Goal: Task Accomplishment & Management: Manage account settings

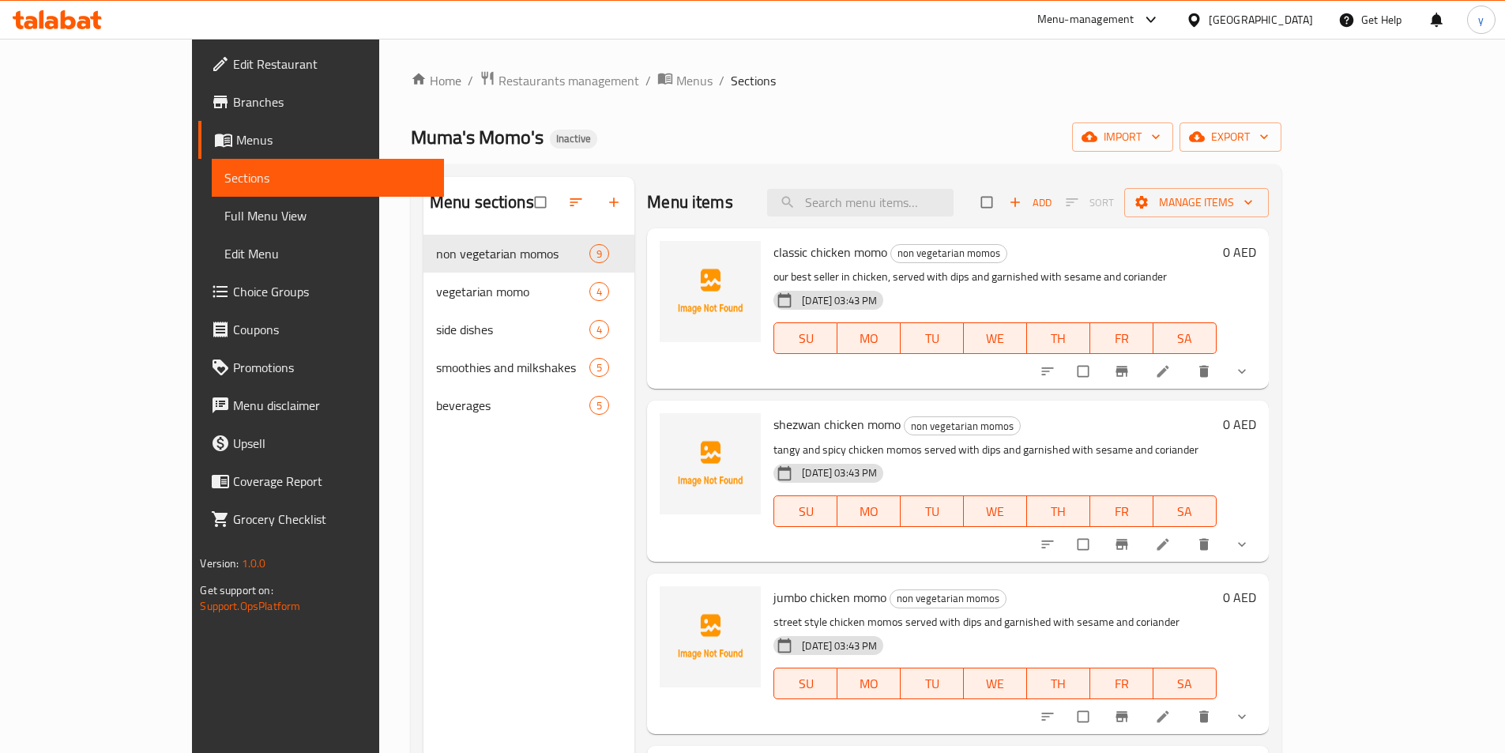
click at [233, 111] on span "Branches" at bounding box center [332, 101] width 198 height 19
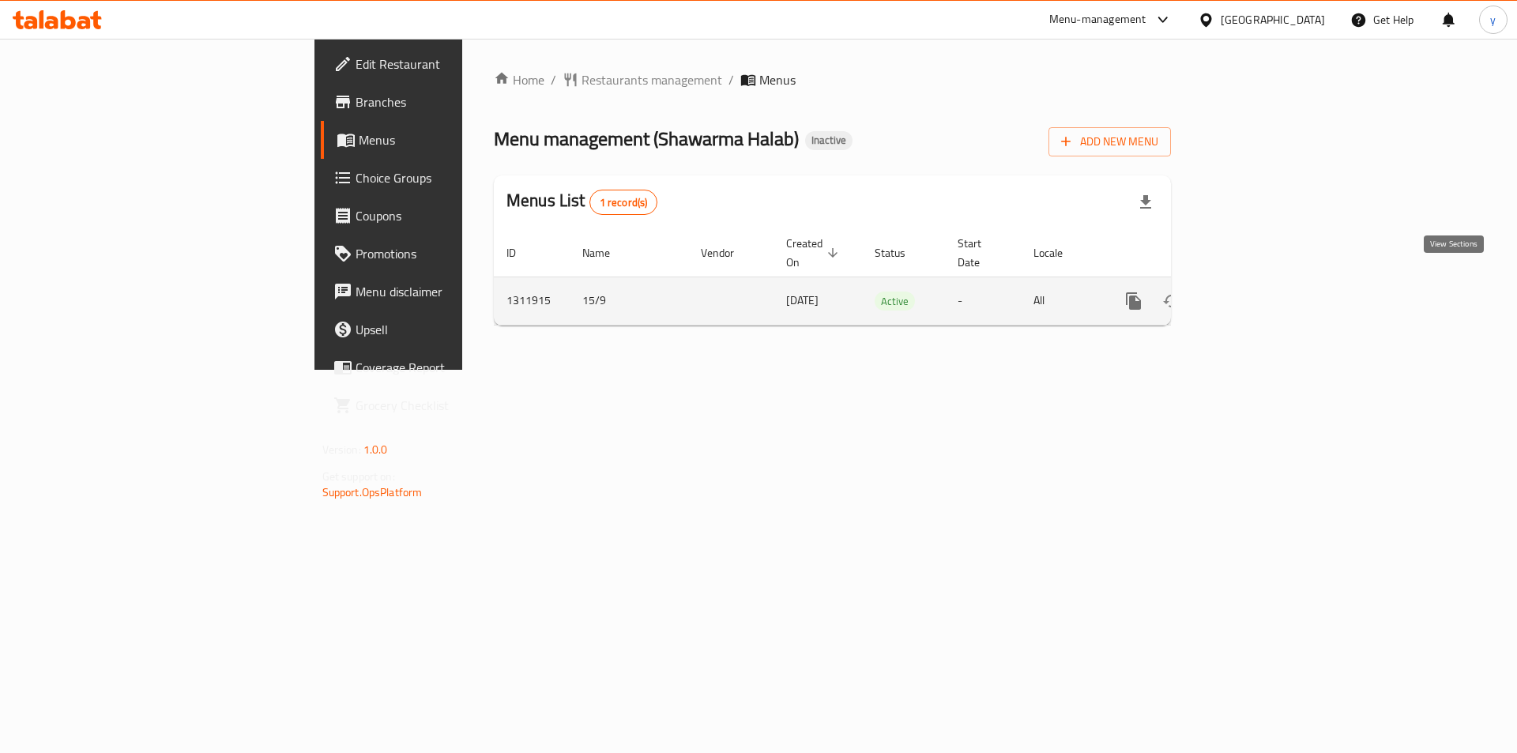
click at [1257, 292] on icon "enhanced table" at bounding box center [1247, 301] width 19 height 19
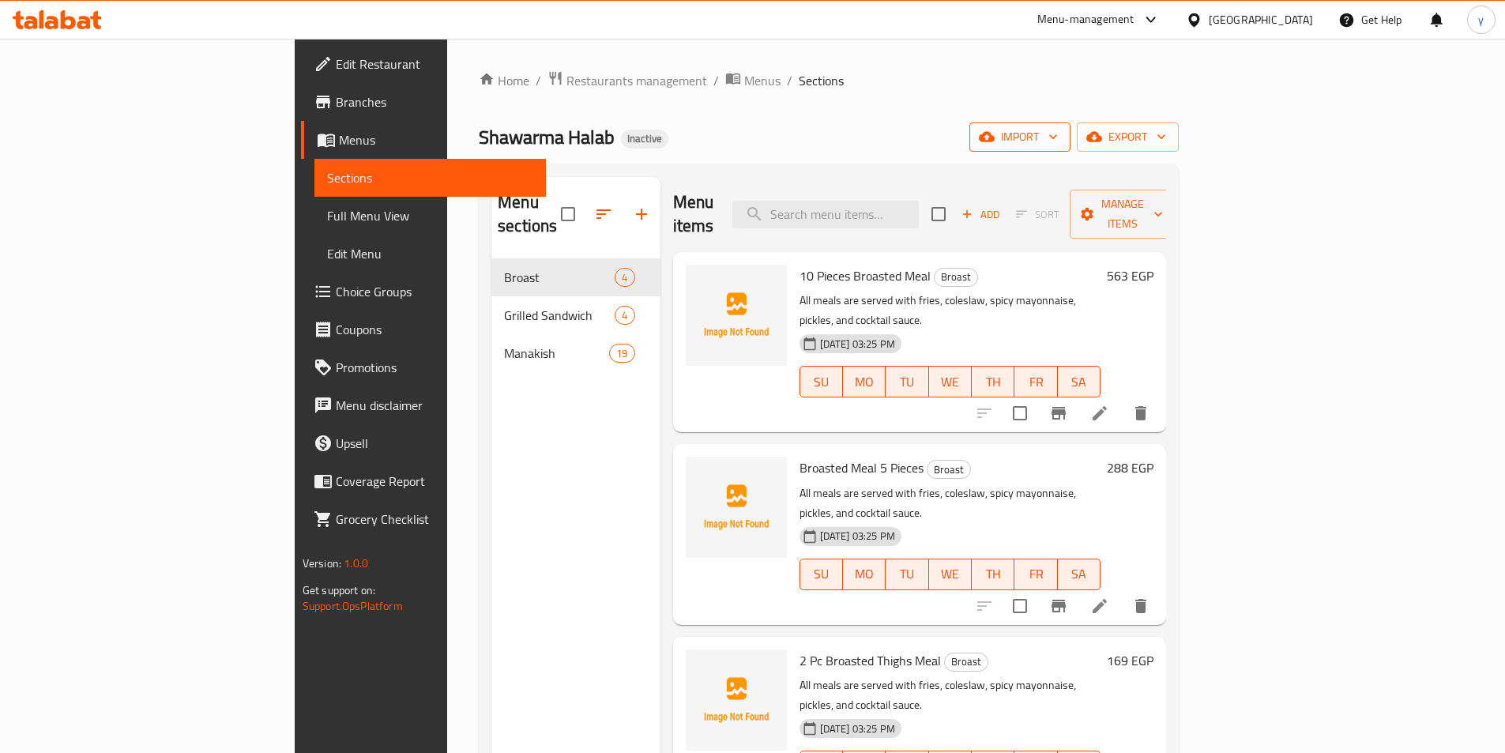
click at [1061, 138] on icon "button" at bounding box center [1053, 137] width 16 height 16
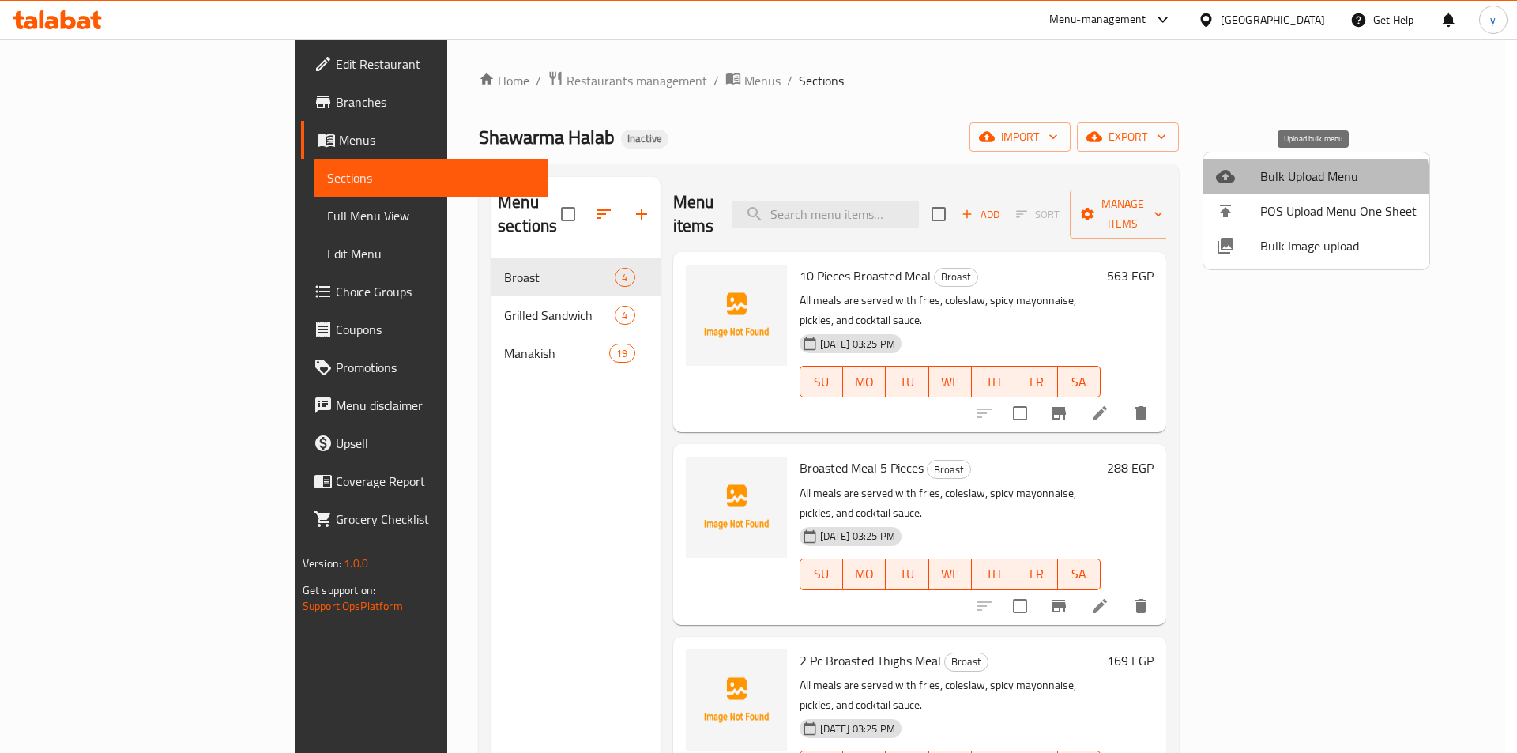
click at [1298, 185] on span "Bulk Upload Menu" at bounding box center [1338, 176] width 156 height 19
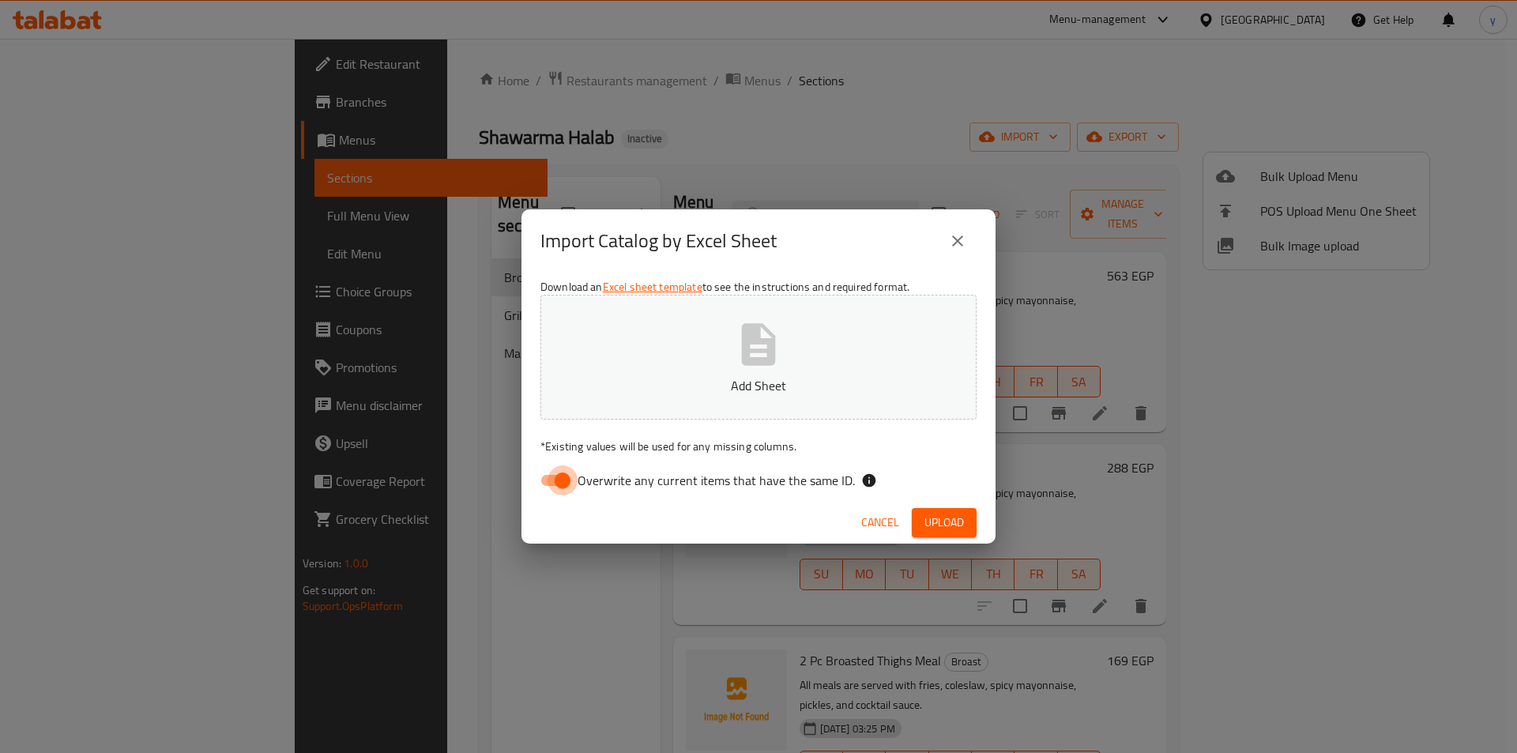
click at [539, 476] on input "Overwrite any current items that have the same ID." at bounding box center [563, 480] width 90 height 30
checkbox input "false"
click at [722, 356] on button "Add Sheet" at bounding box center [758, 357] width 436 height 125
click at [935, 515] on span "Upload" at bounding box center [944, 523] width 40 height 20
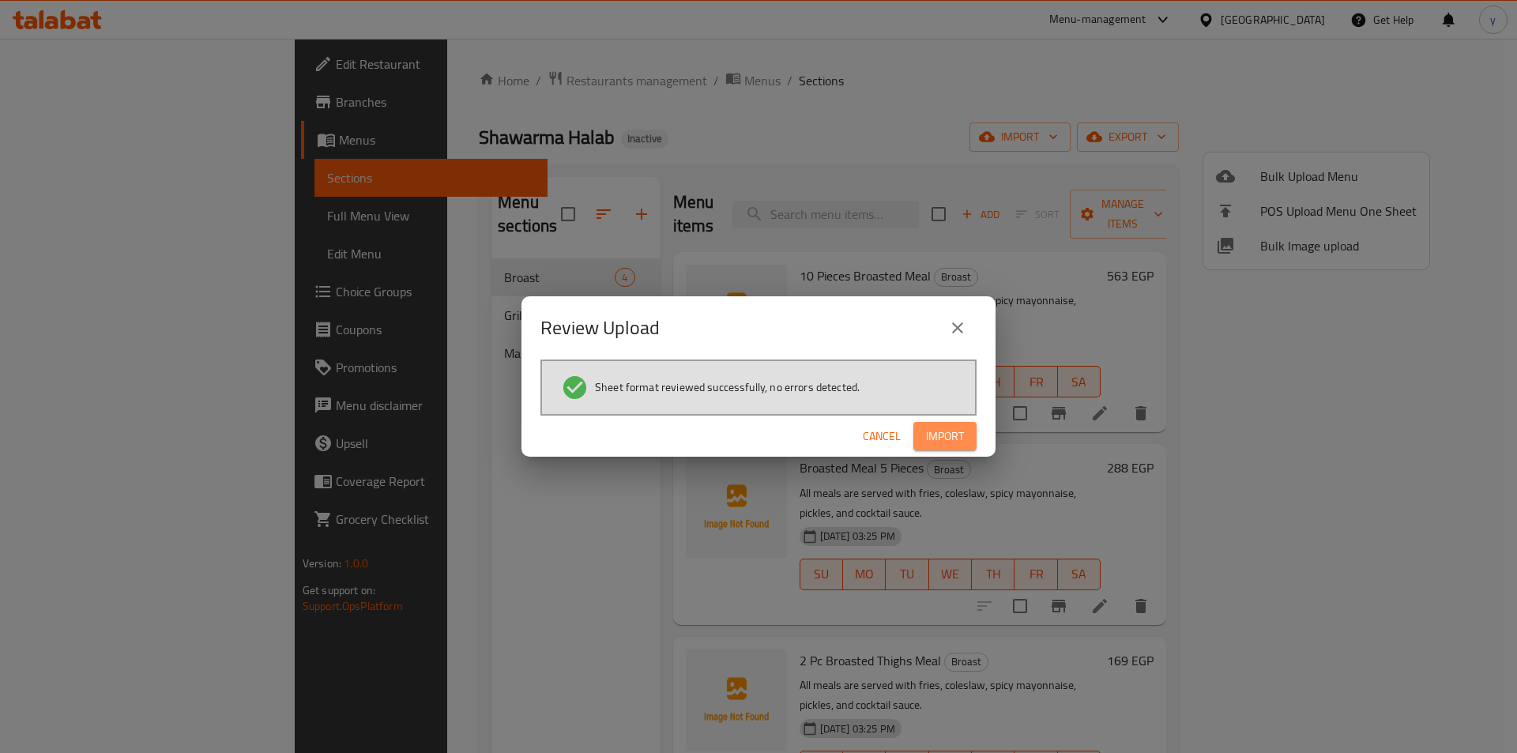
click at [942, 448] on button "Import" at bounding box center [944, 436] width 63 height 29
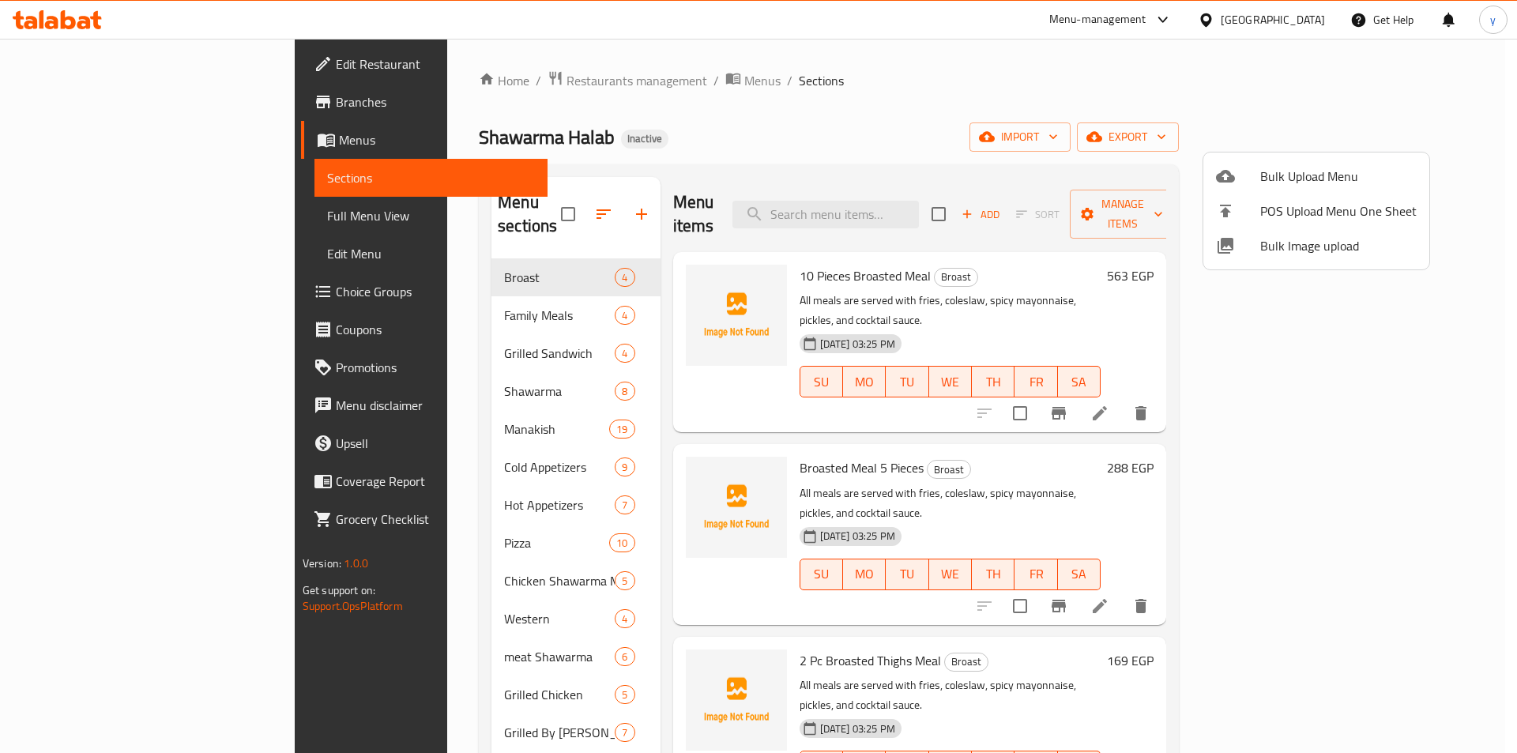
click at [1075, 124] on div at bounding box center [758, 376] width 1517 height 753
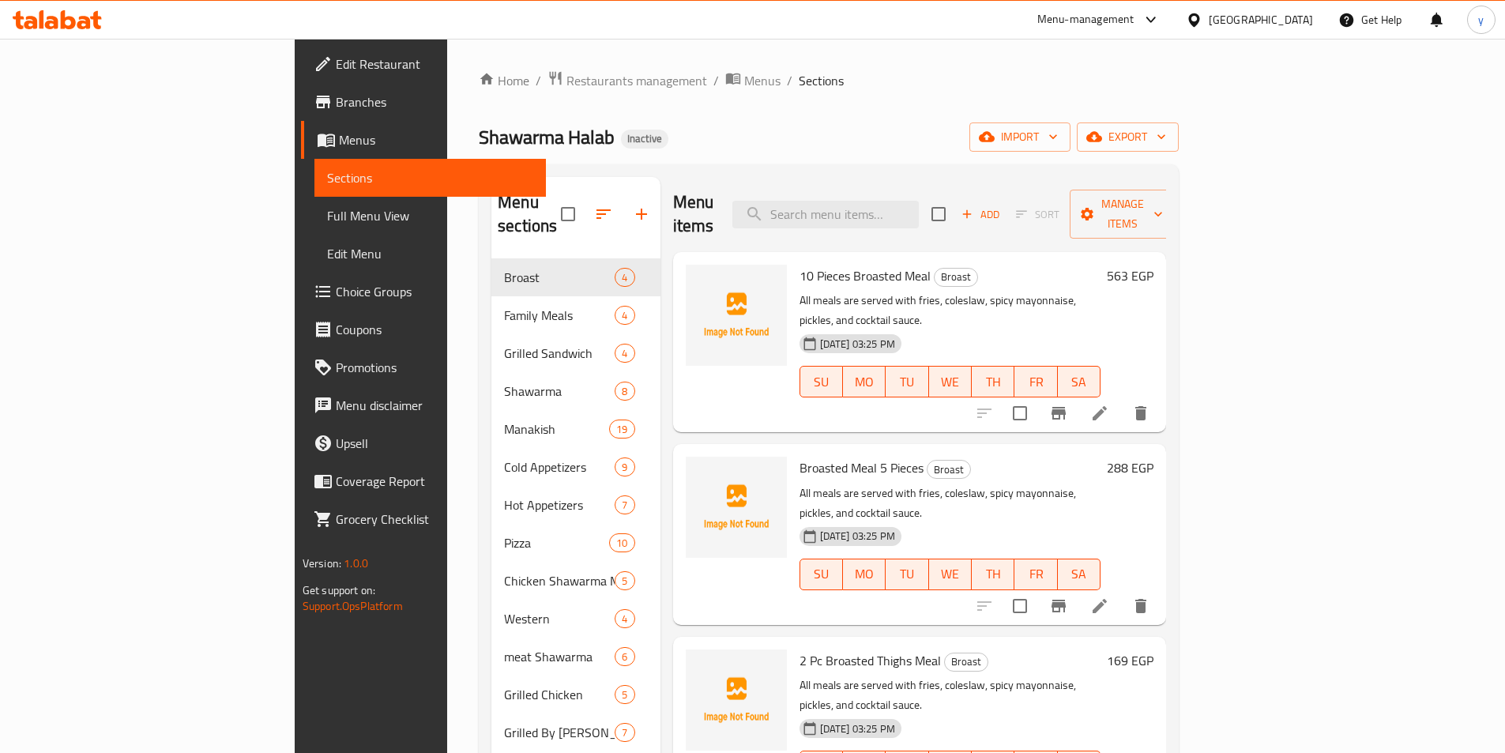
click at [327, 225] on span "Full Menu View" at bounding box center [430, 215] width 206 height 19
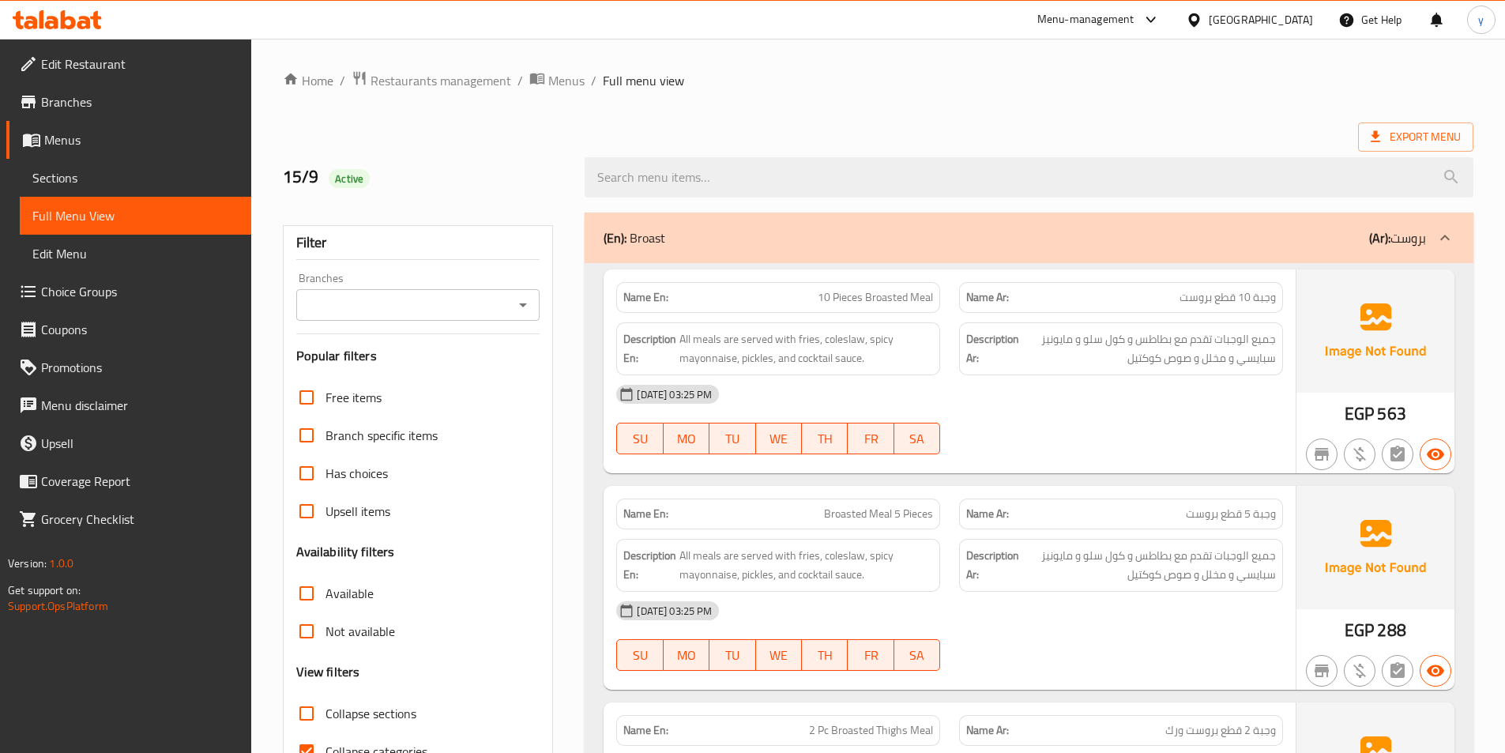
scroll to position [237, 0]
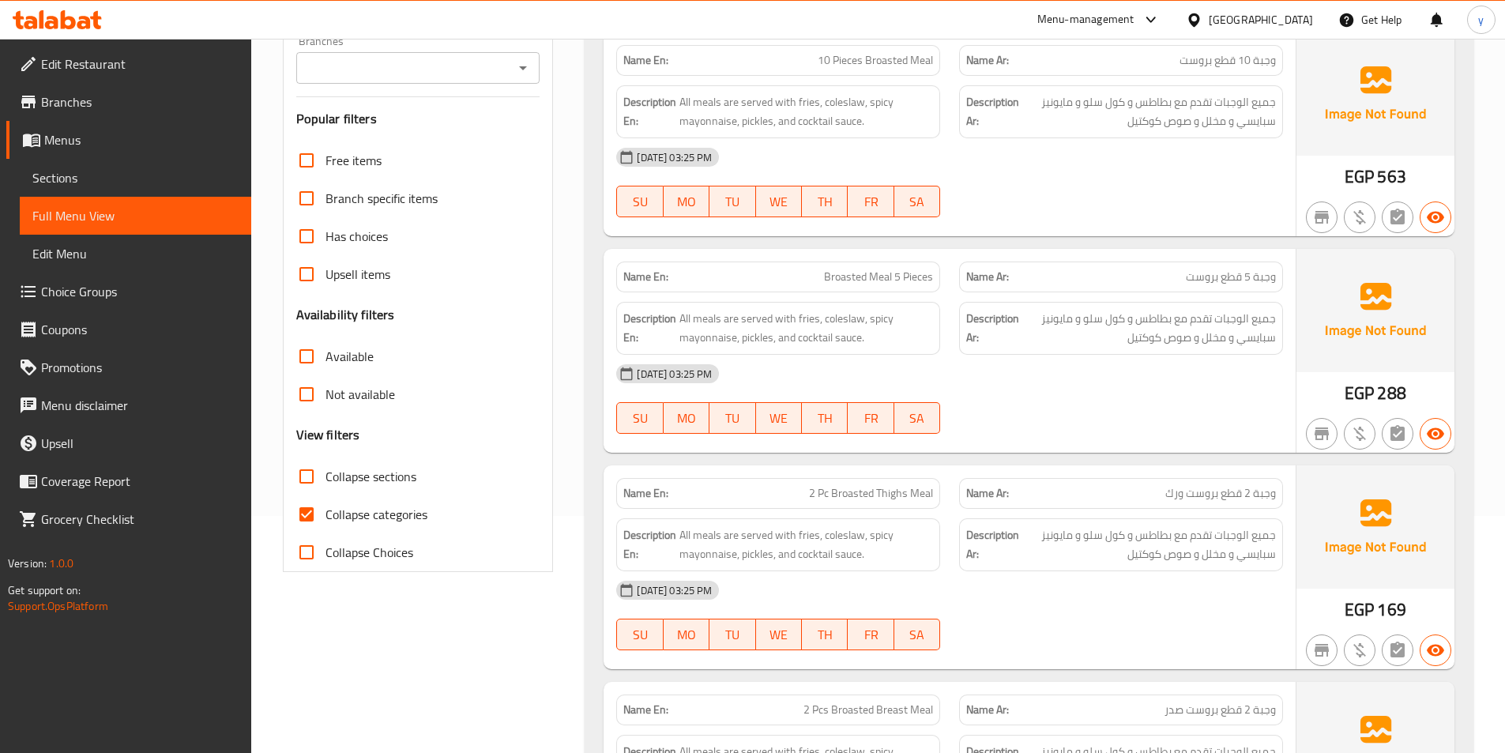
click at [303, 510] on input "Collapse categories" at bounding box center [307, 514] width 38 height 38
checkbox input "false"
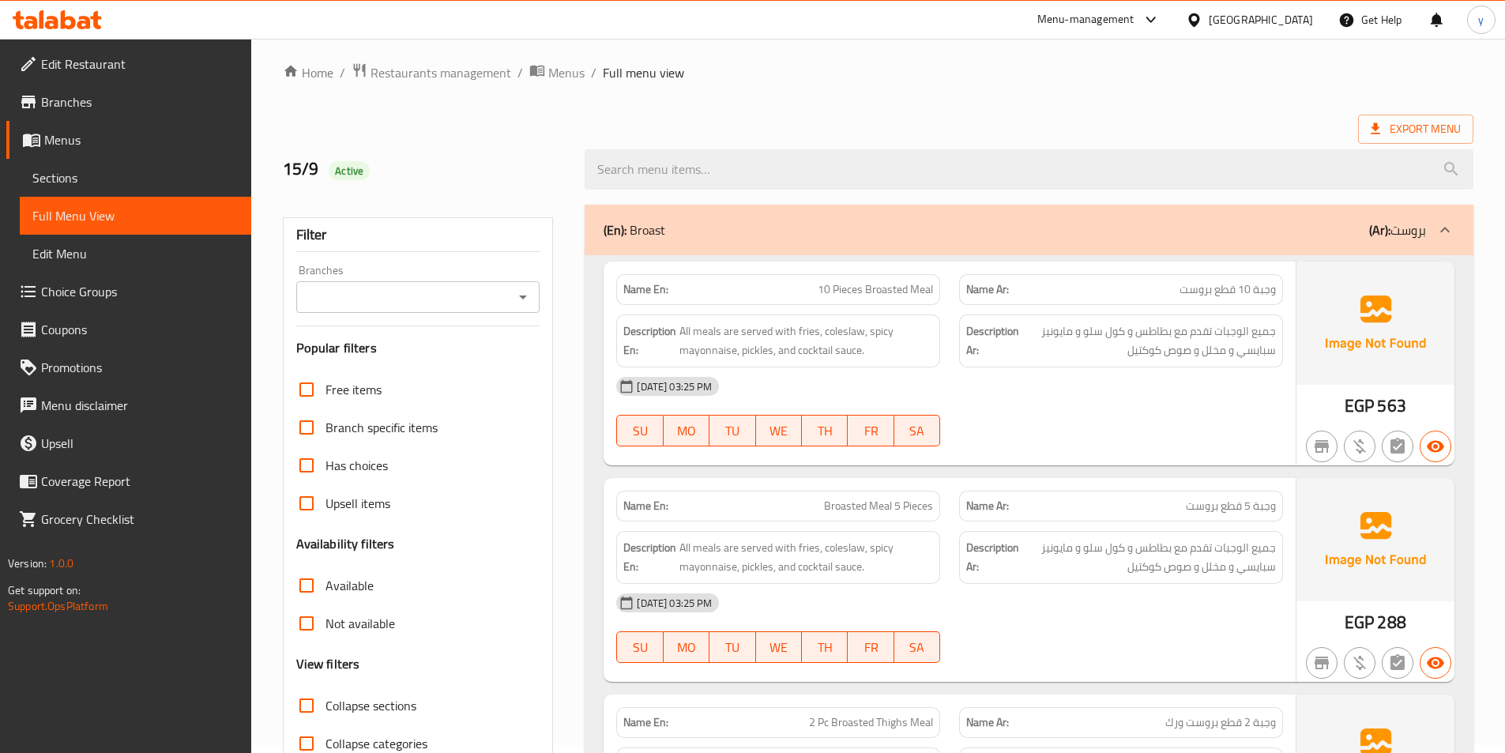
scroll to position [0, 0]
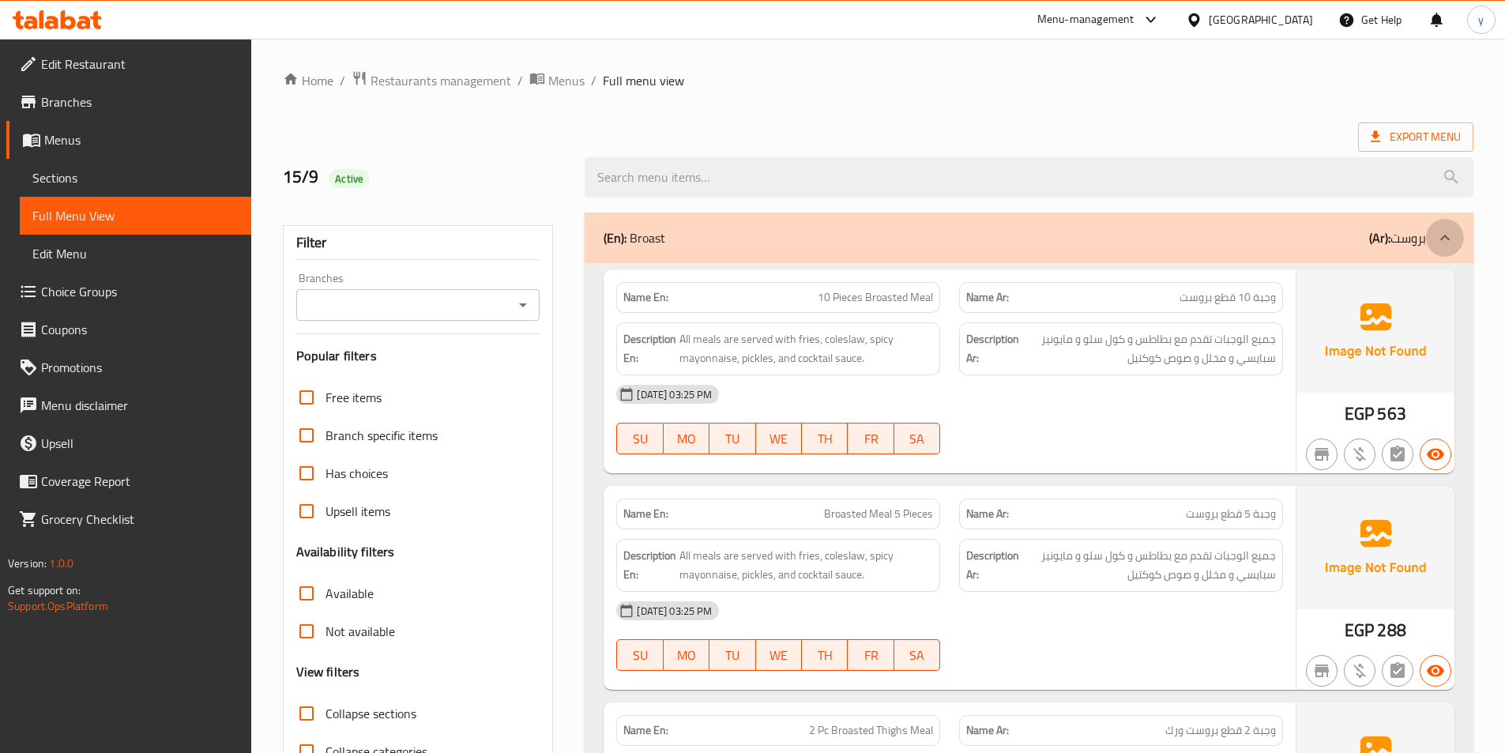
click at [1444, 225] on div at bounding box center [1445, 238] width 38 height 38
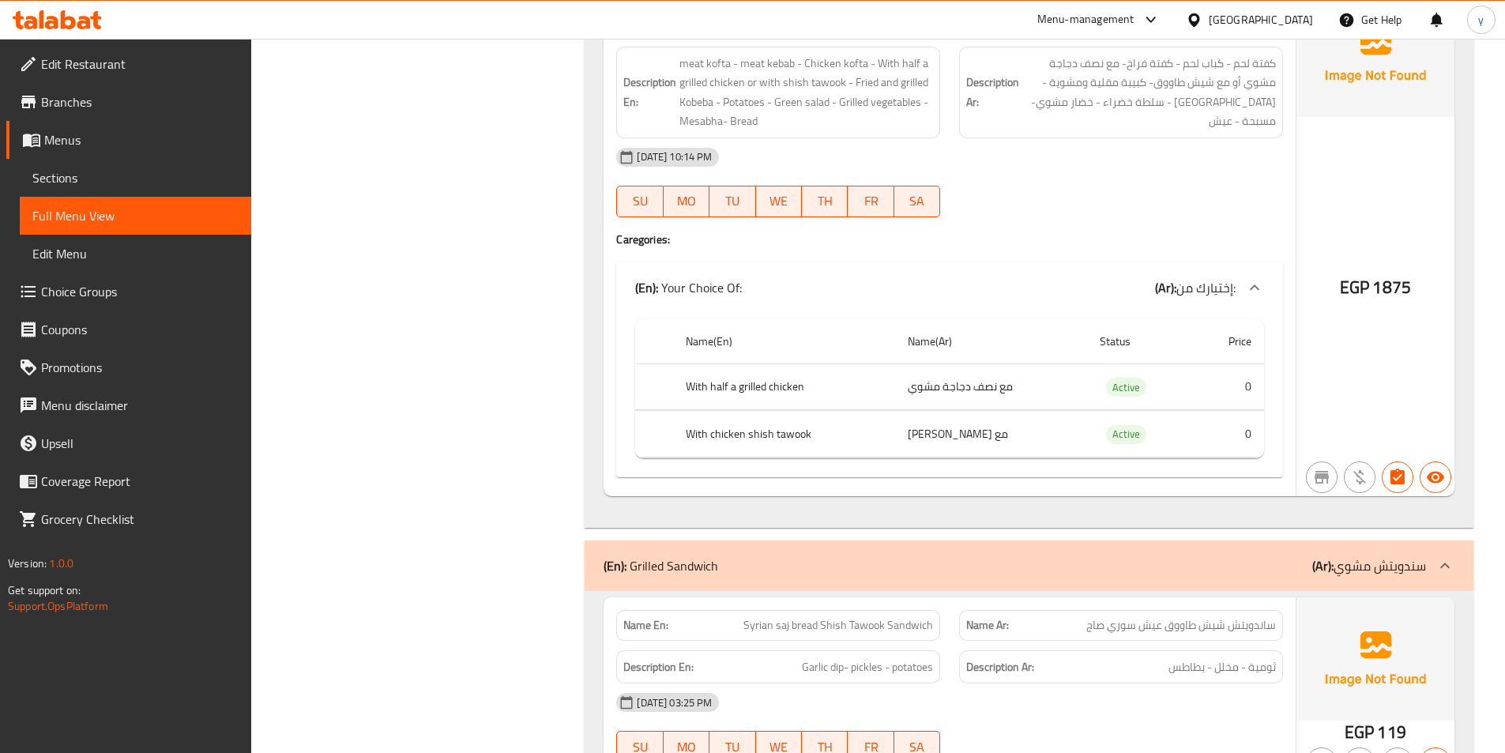
scroll to position [1106, 0]
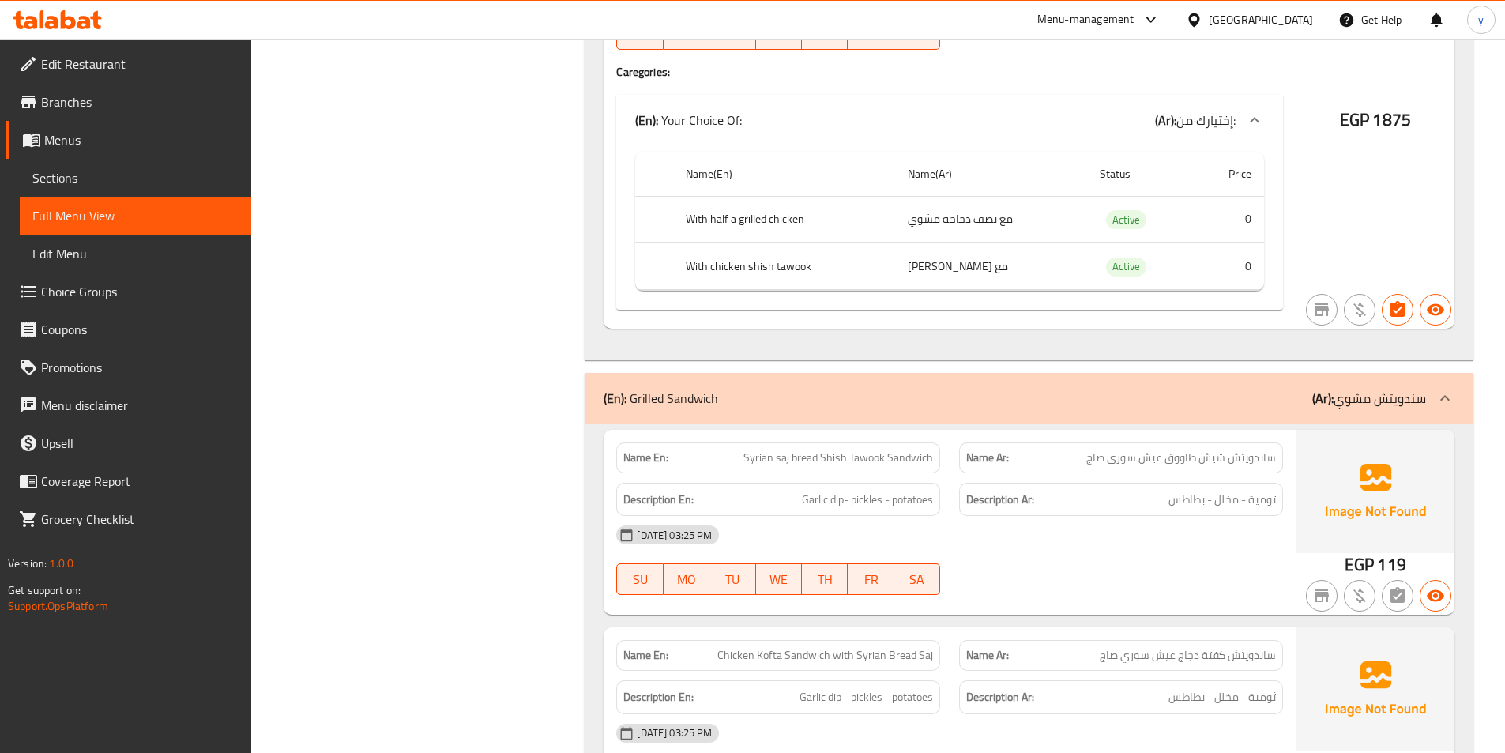
click at [1426, 395] on div at bounding box center [1445, 398] width 38 height 38
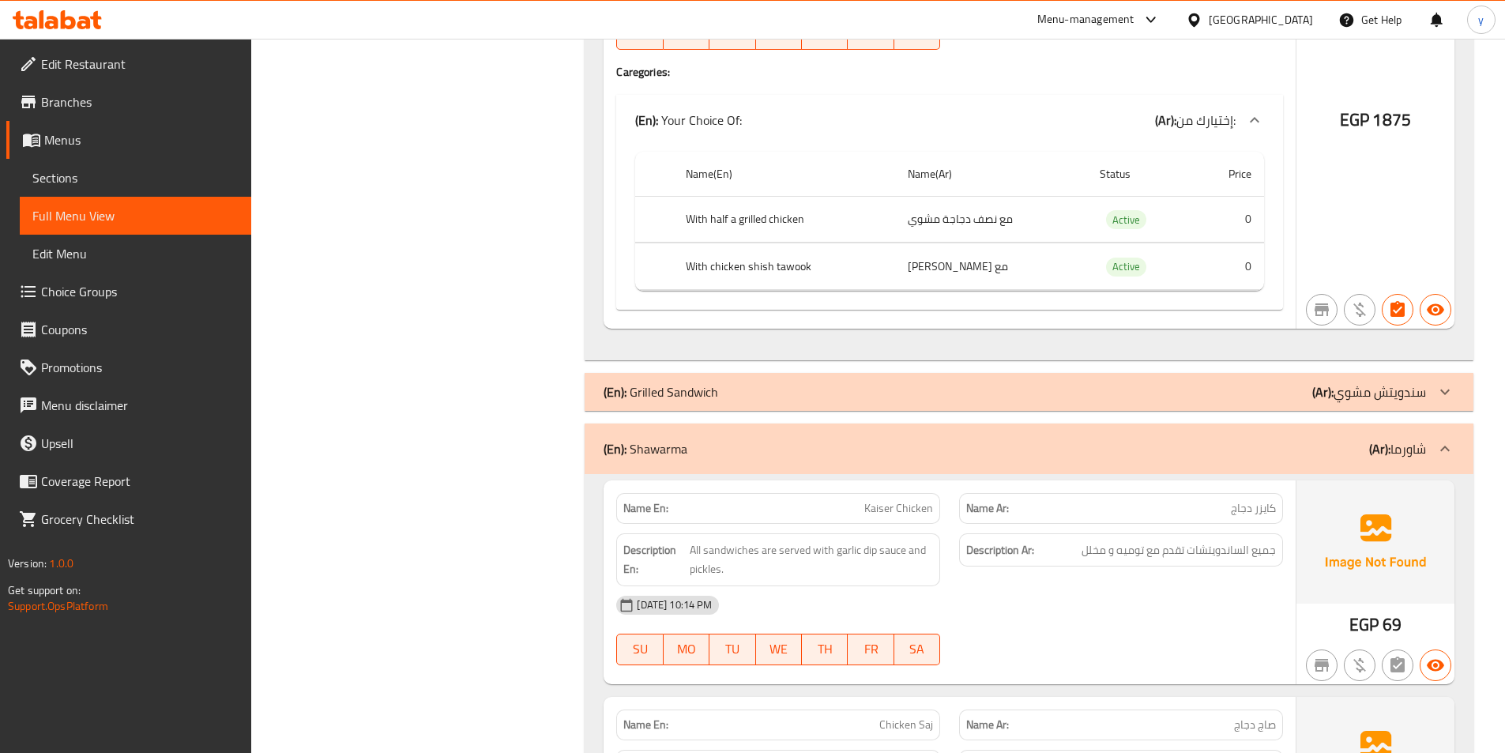
click at [1426, 395] on div at bounding box center [1445, 392] width 38 height 38
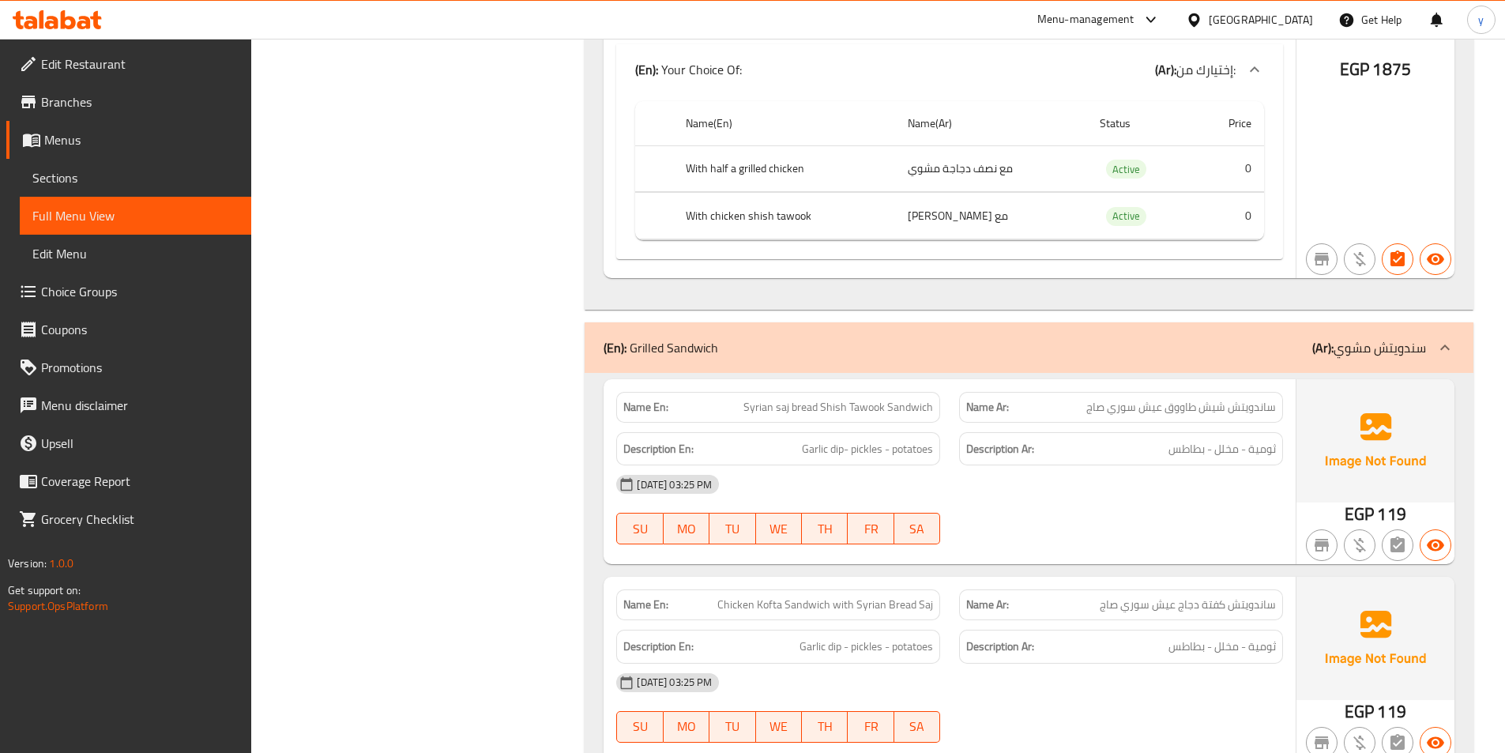
scroll to position [1185, 0]
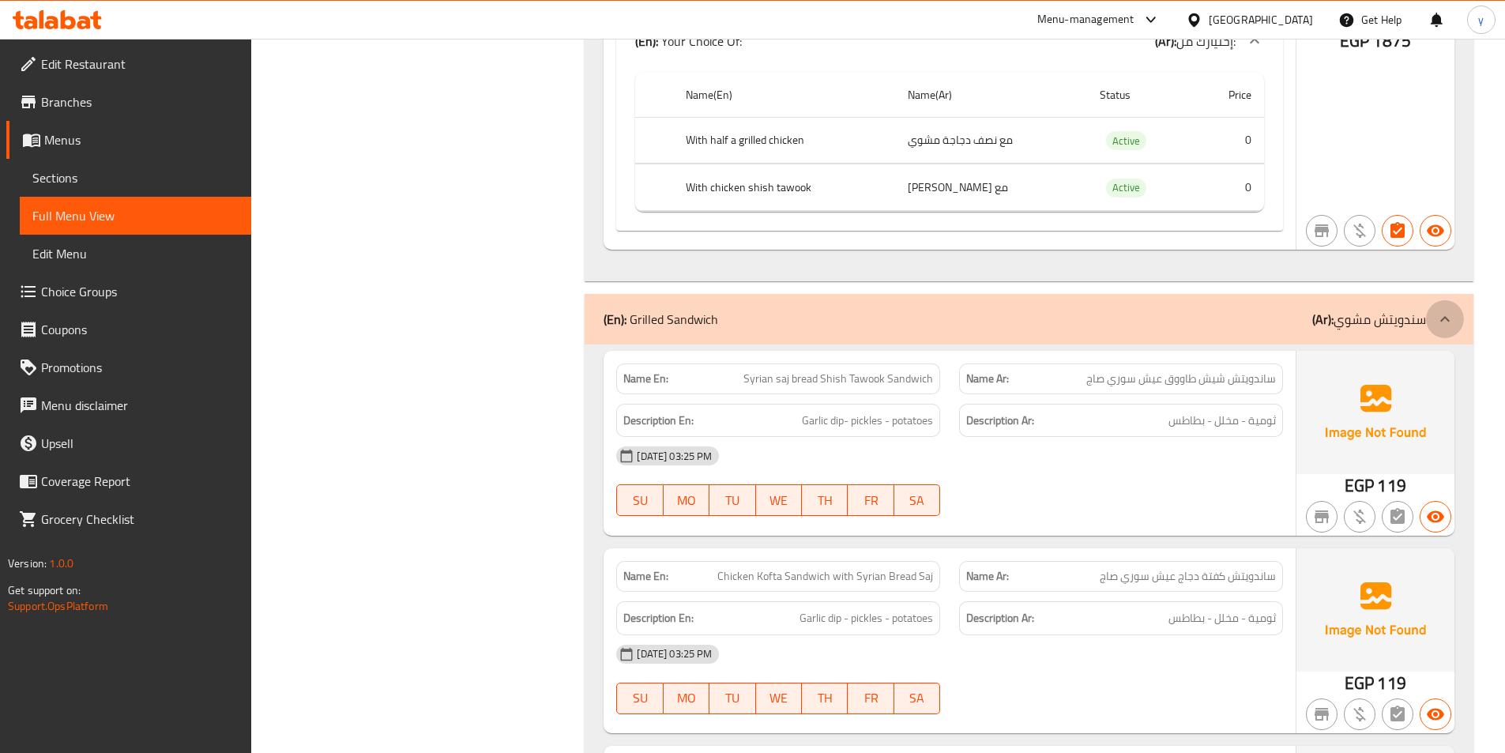
click at [1447, 323] on icon at bounding box center [1445, 319] width 19 height 19
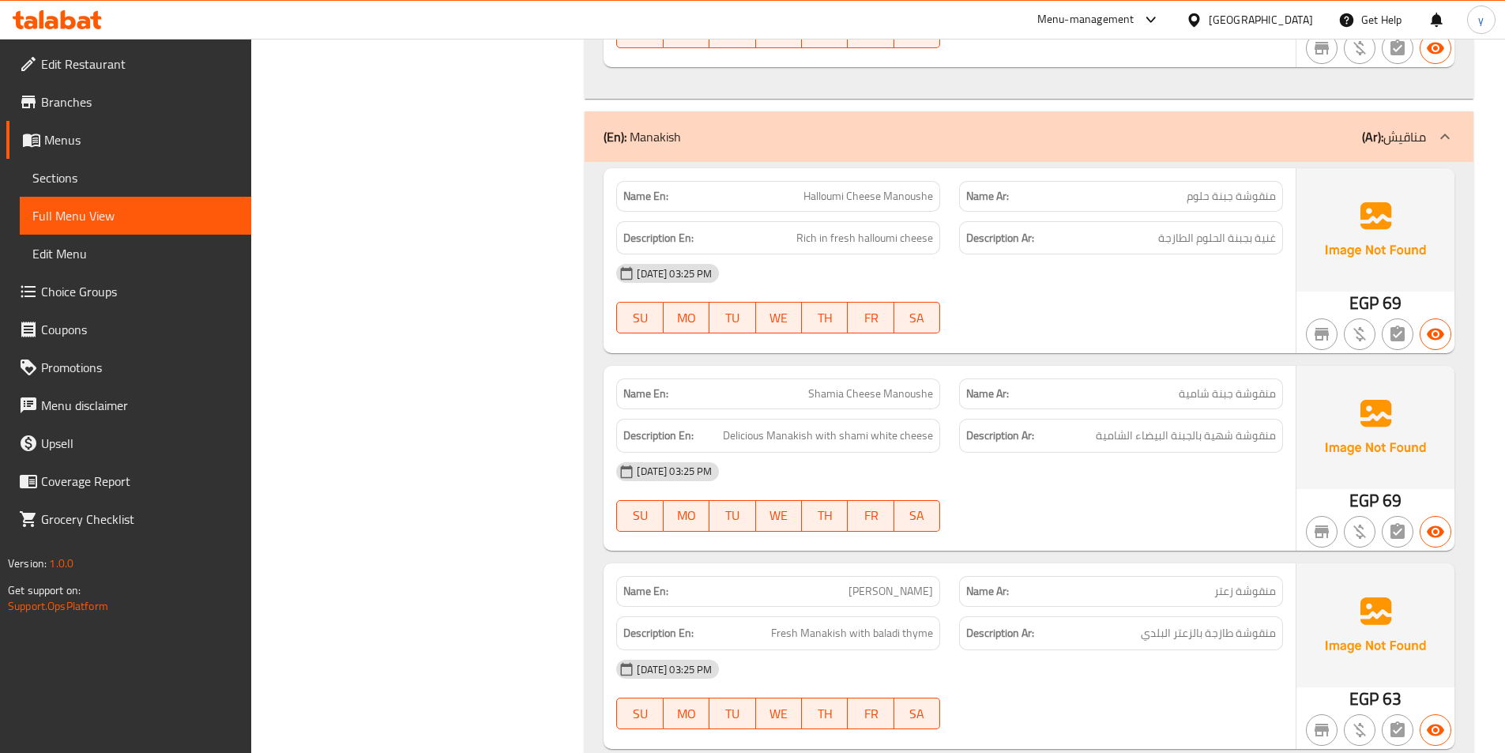
scroll to position [3240, 0]
click at [1452, 143] on icon at bounding box center [1445, 135] width 19 height 19
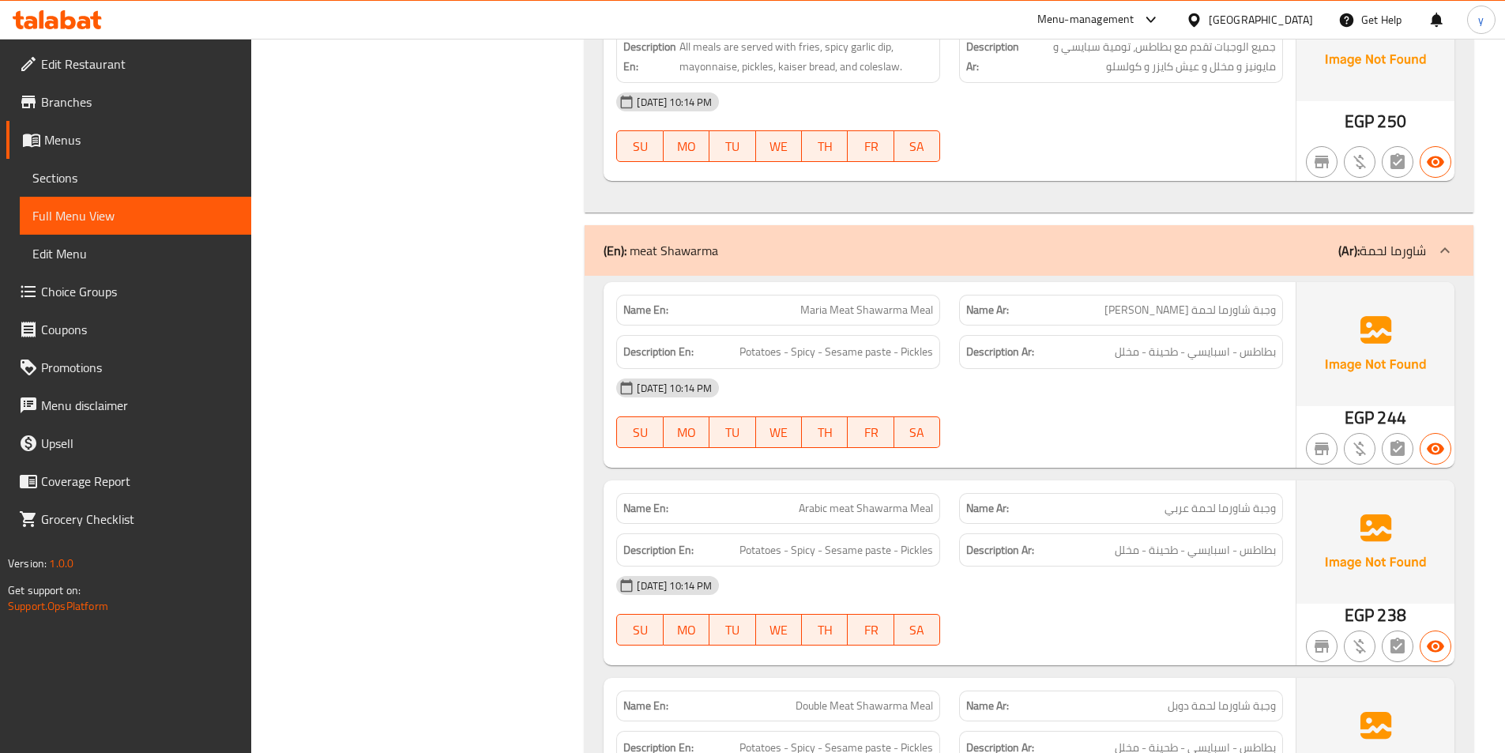
scroll to position [10509, 0]
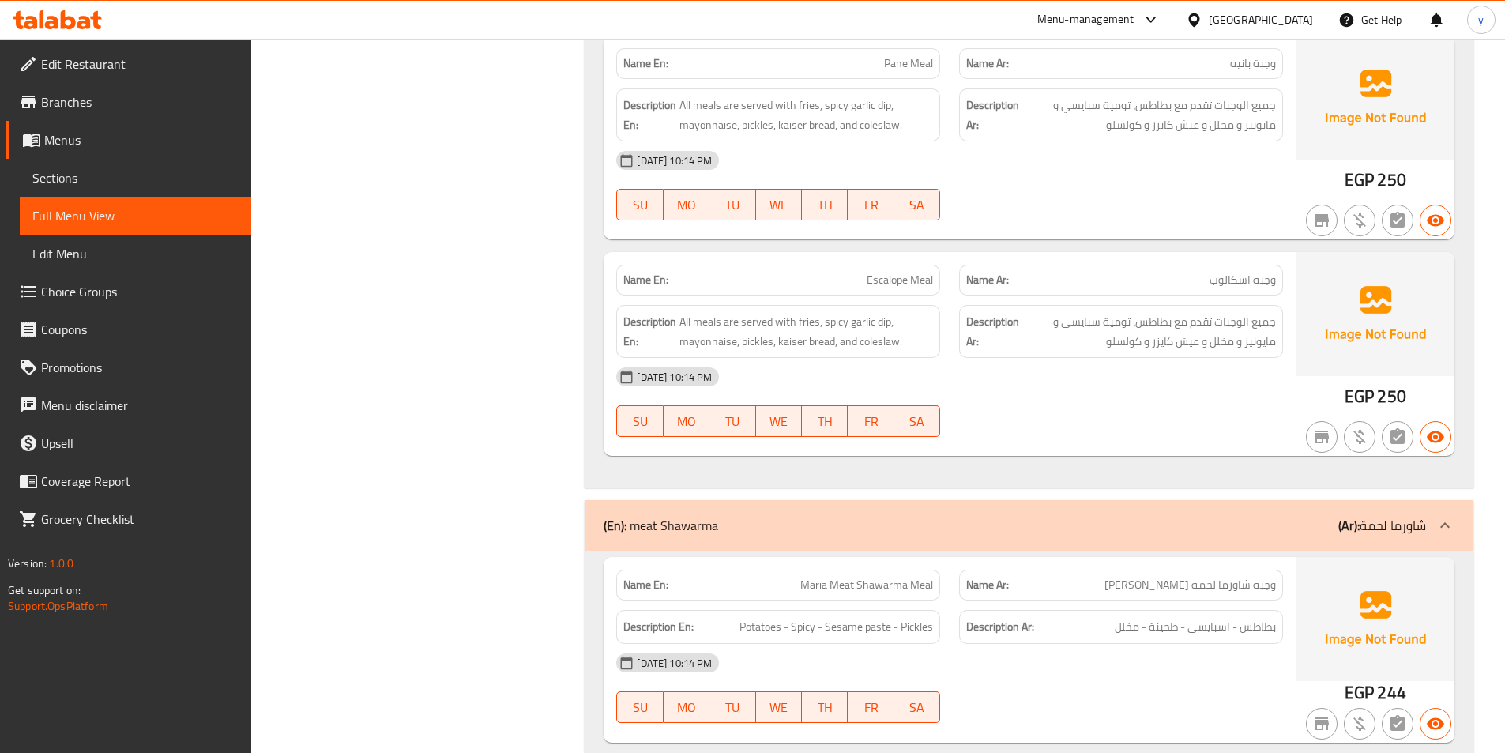
click at [161, 181] on span "Sections" at bounding box center [135, 177] width 206 height 19
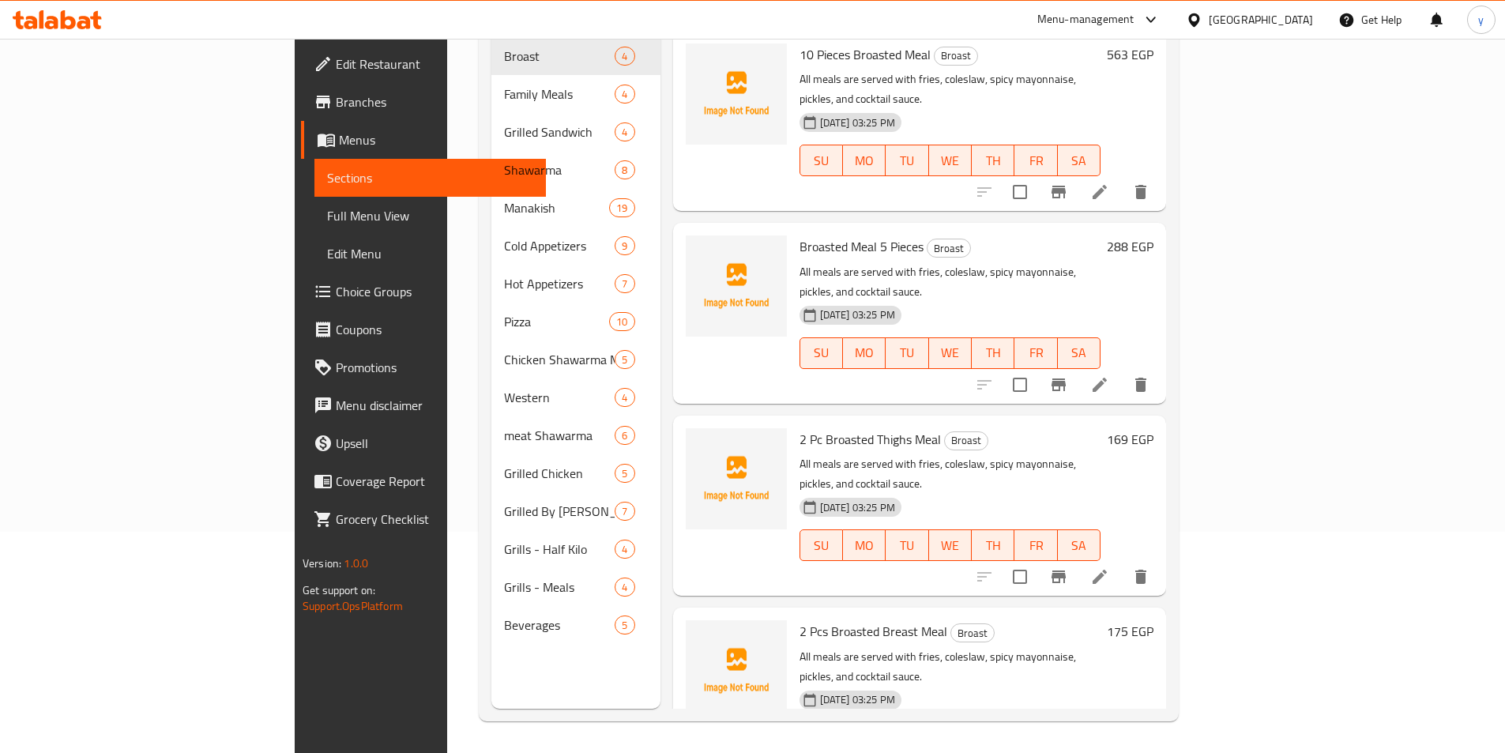
scroll to position [221, 0]
click at [327, 181] on span "Sections" at bounding box center [430, 177] width 206 height 19
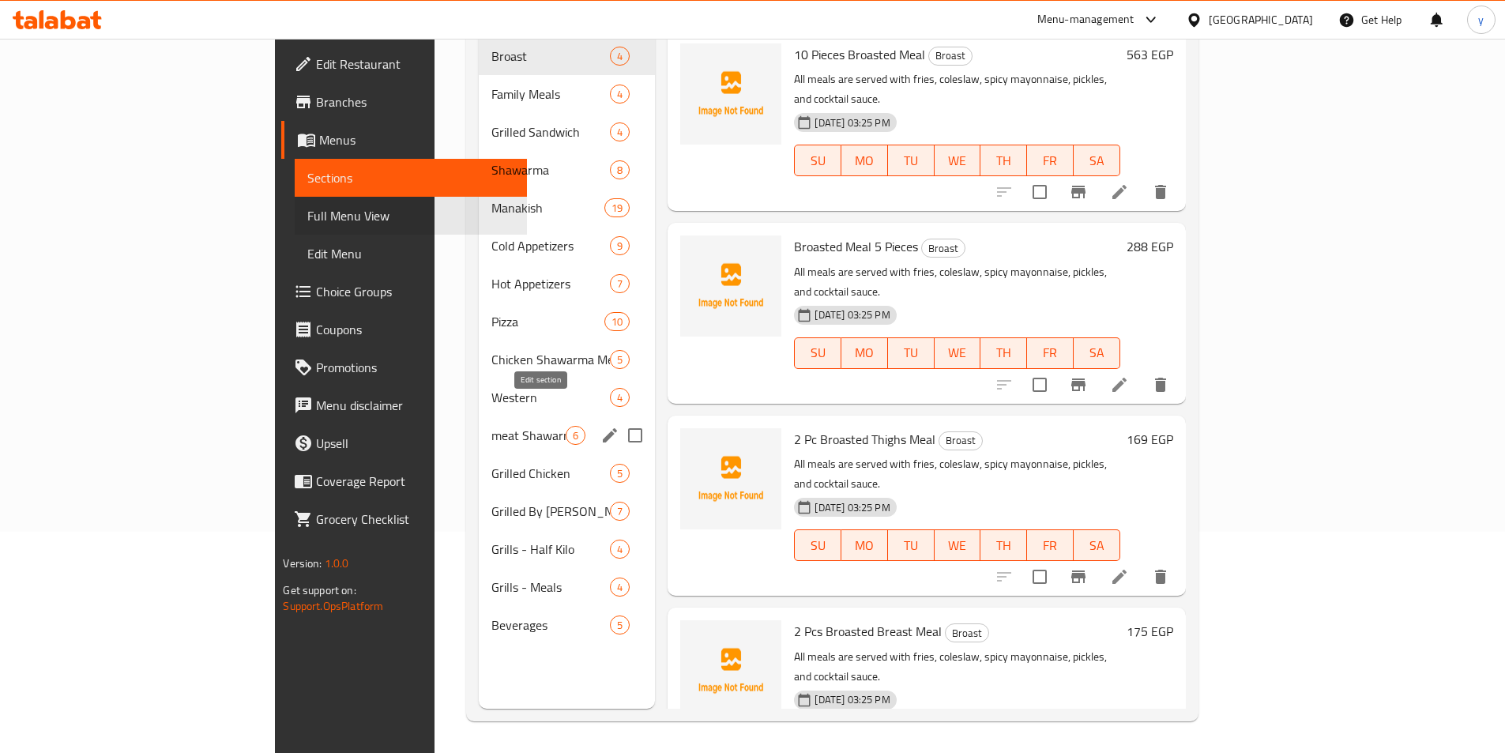
click at [601, 426] on icon "edit" at bounding box center [610, 435] width 19 height 19
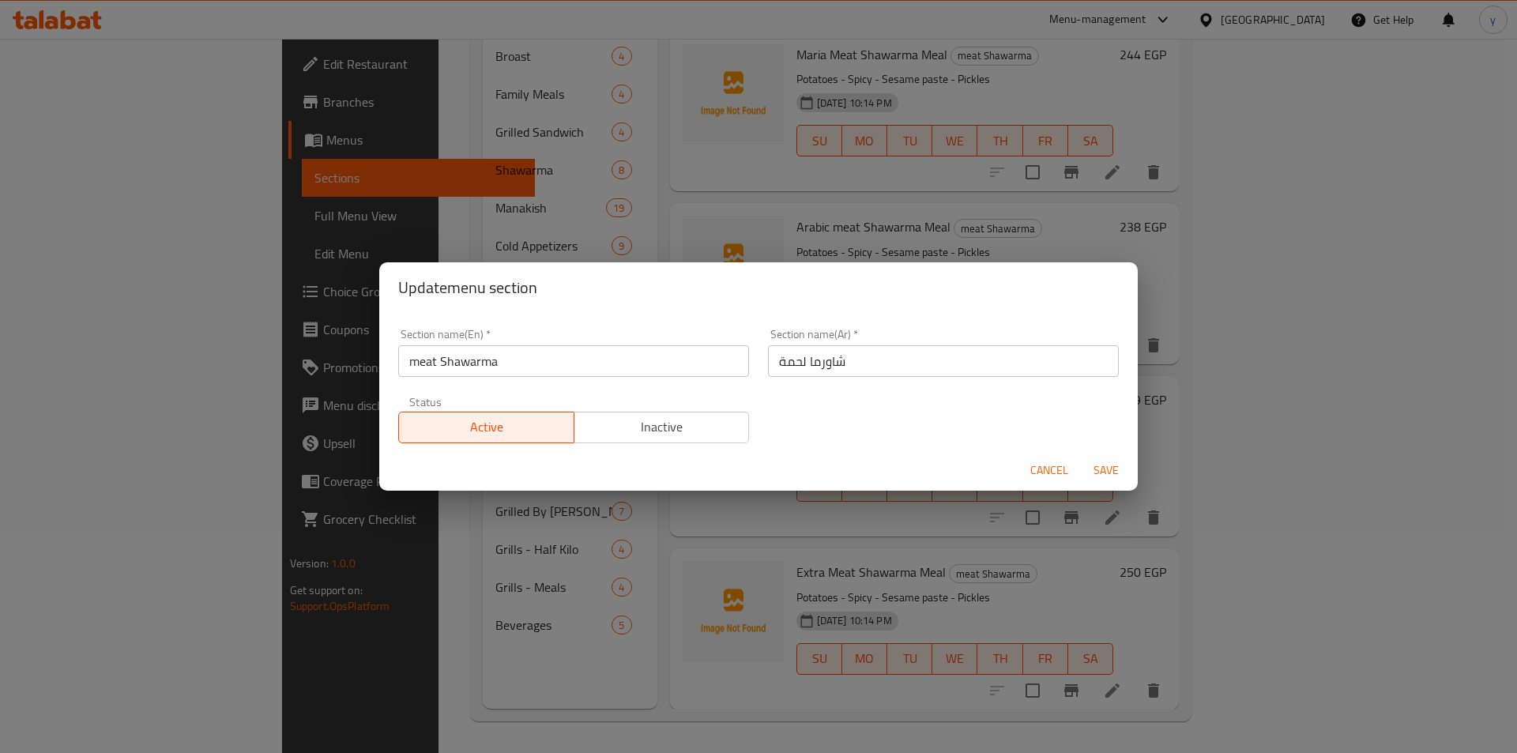
click at [587, 368] on input "meat Shawarma" at bounding box center [573, 361] width 351 height 32
type input "meat Shawarma meal"
click at [876, 363] on input "شاورما لحمة" at bounding box center [943, 361] width 351 height 32
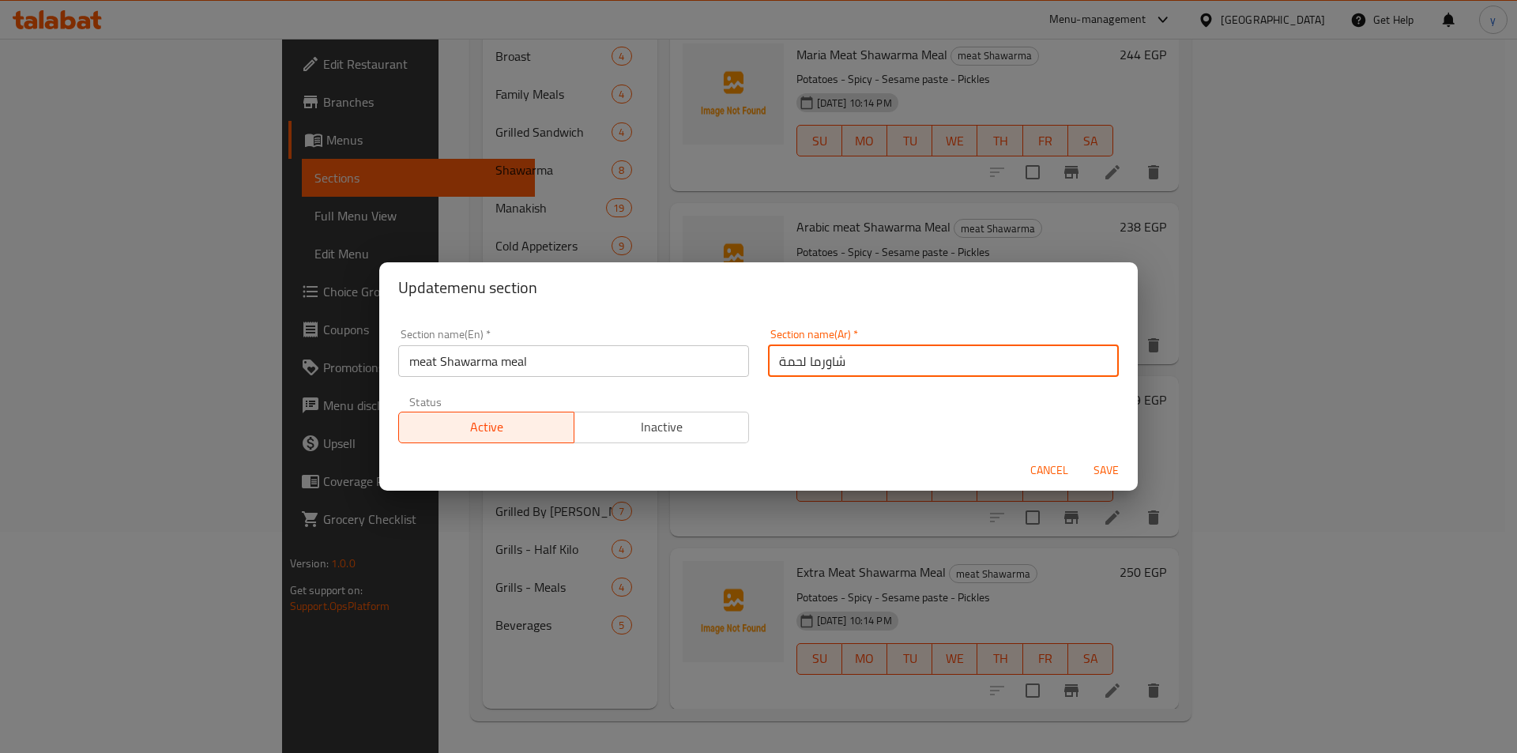
type input "شاورما لحمة"
click at [645, 355] on input "meat Shawarma meal" at bounding box center [573, 361] width 351 height 32
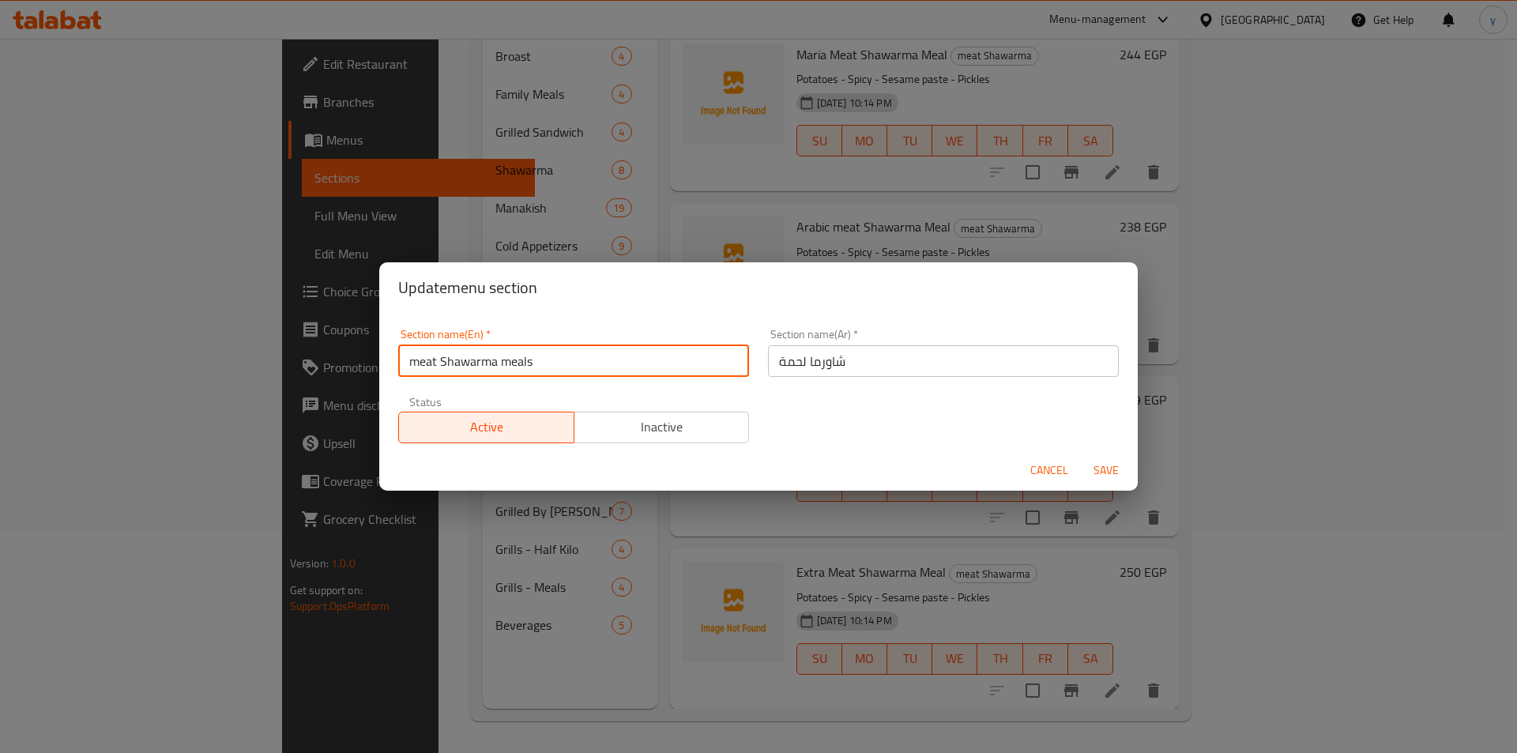
type input "meat Shawarma meals"
click at [1054, 359] on input "شاورما لحمة" at bounding box center [943, 361] width 351 height 32
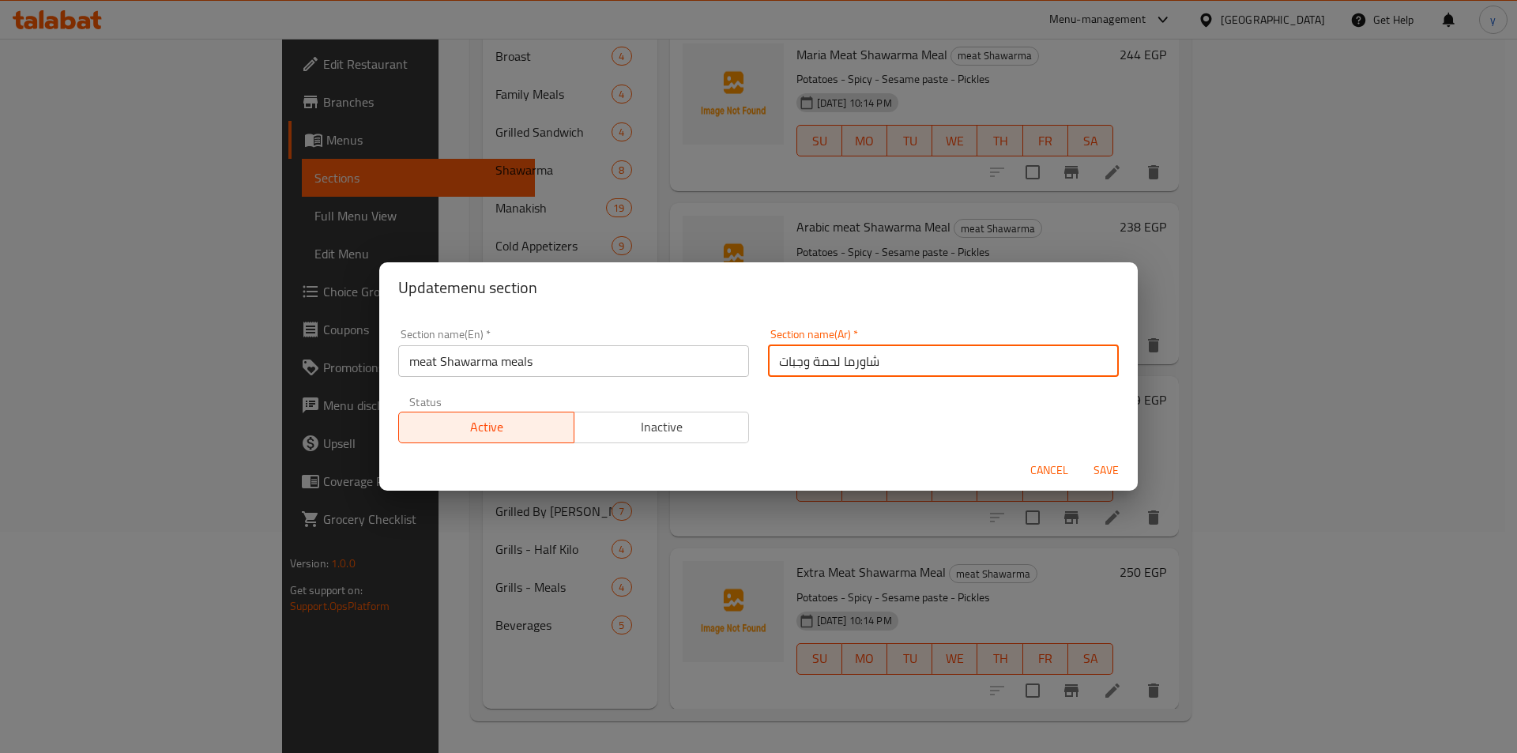
type input "شاورما لحمة وجبات"
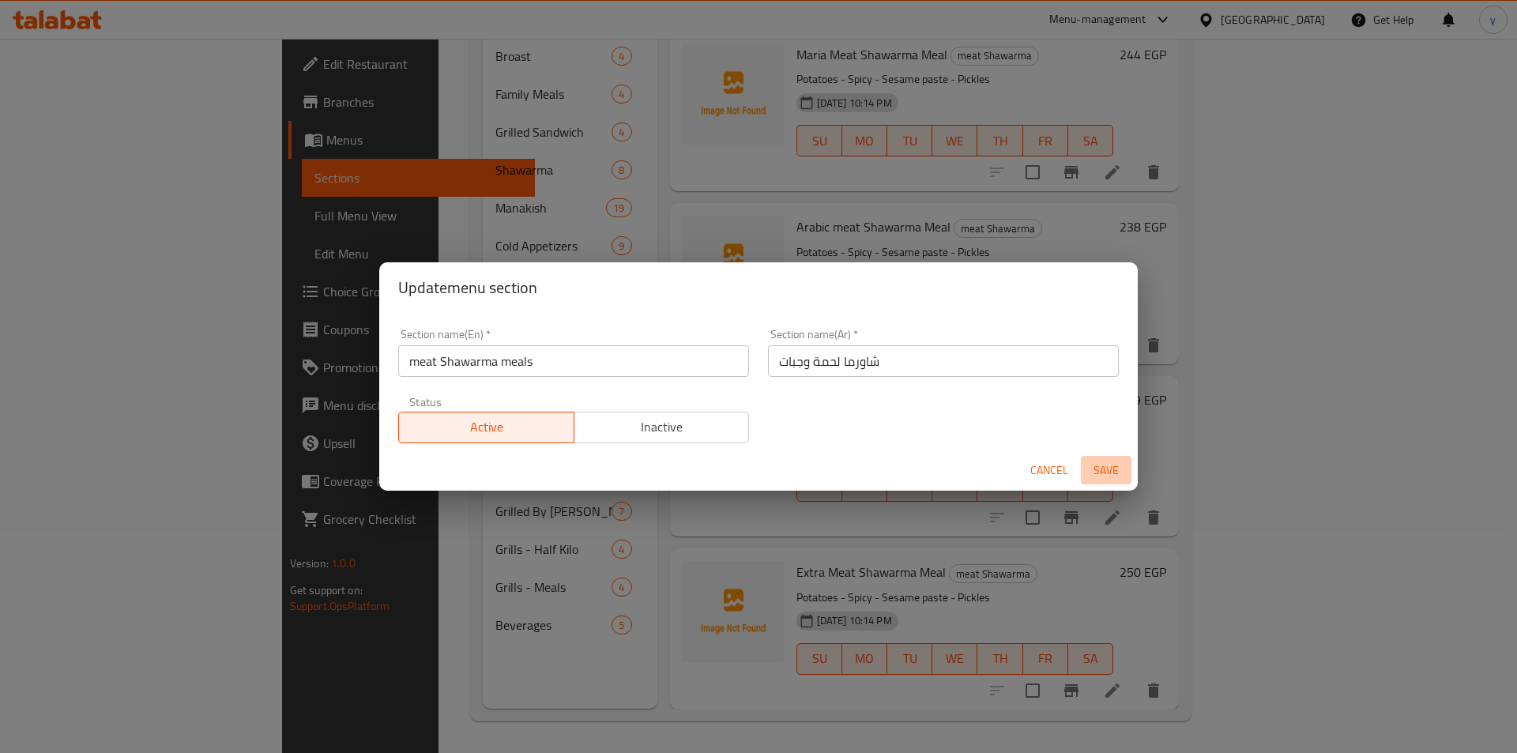
click at [1113, 467] on span "Save" at bounding box center [1106, 471] width 38 height 20
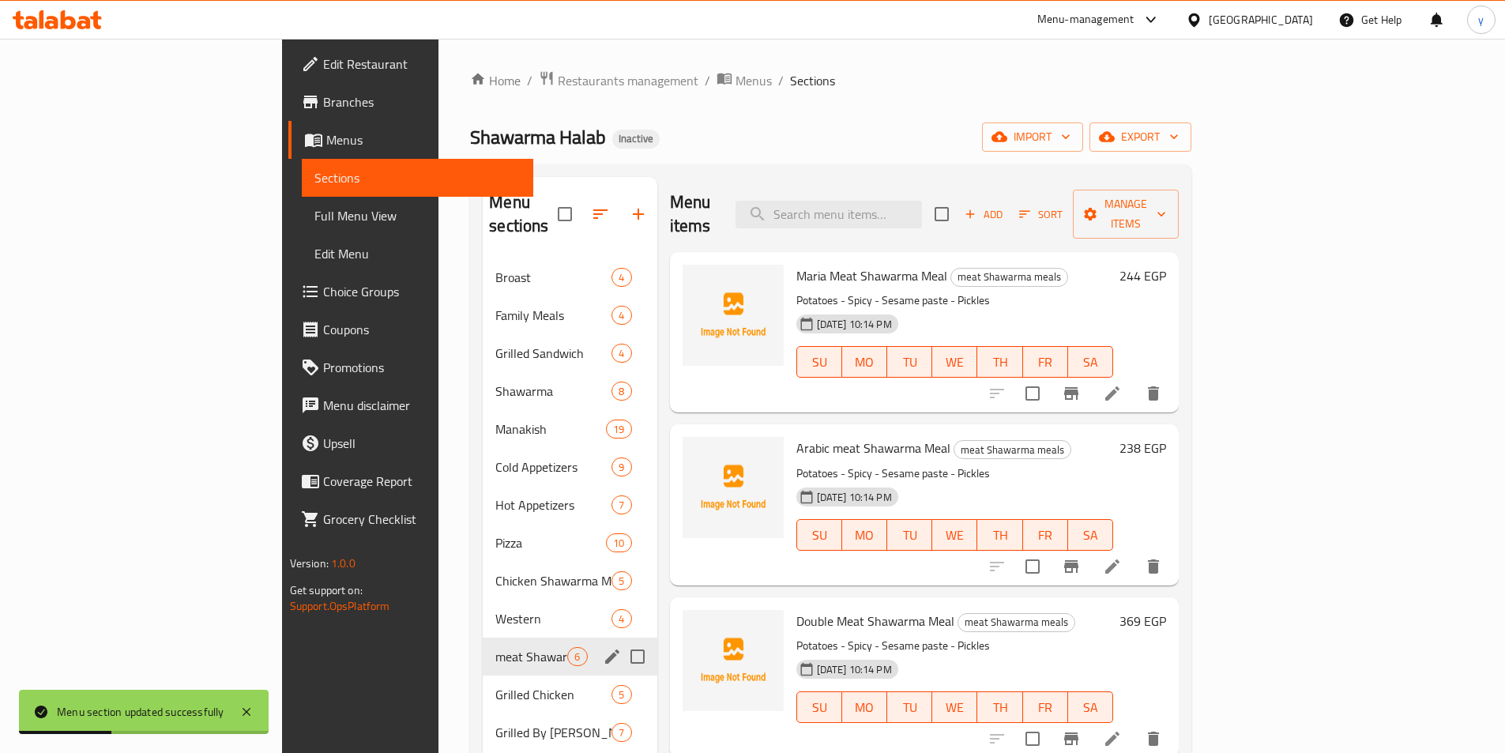
click at [314, 213] on span "Full Menu View" at bounding box center [417, 215] width 206 height 19
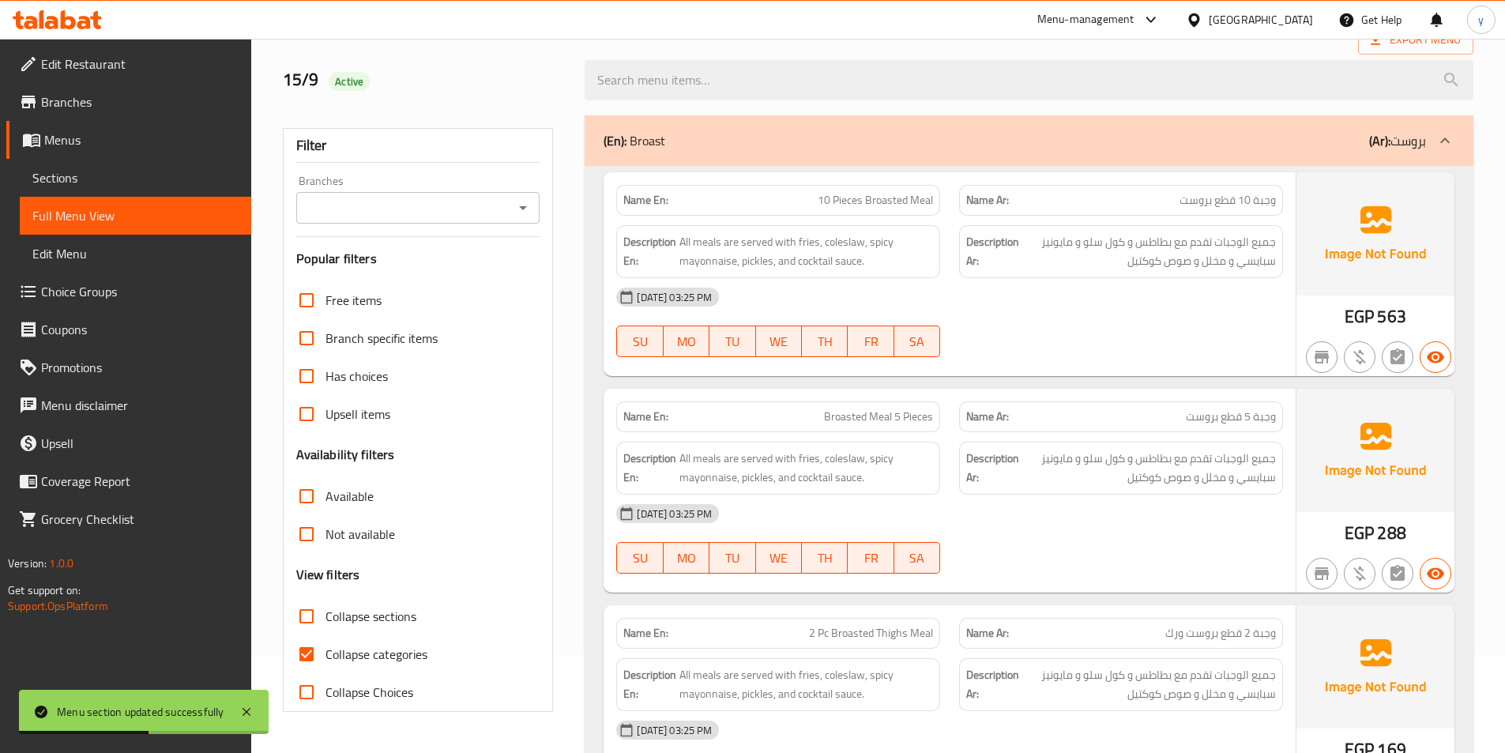
scroll to position [79, 0]
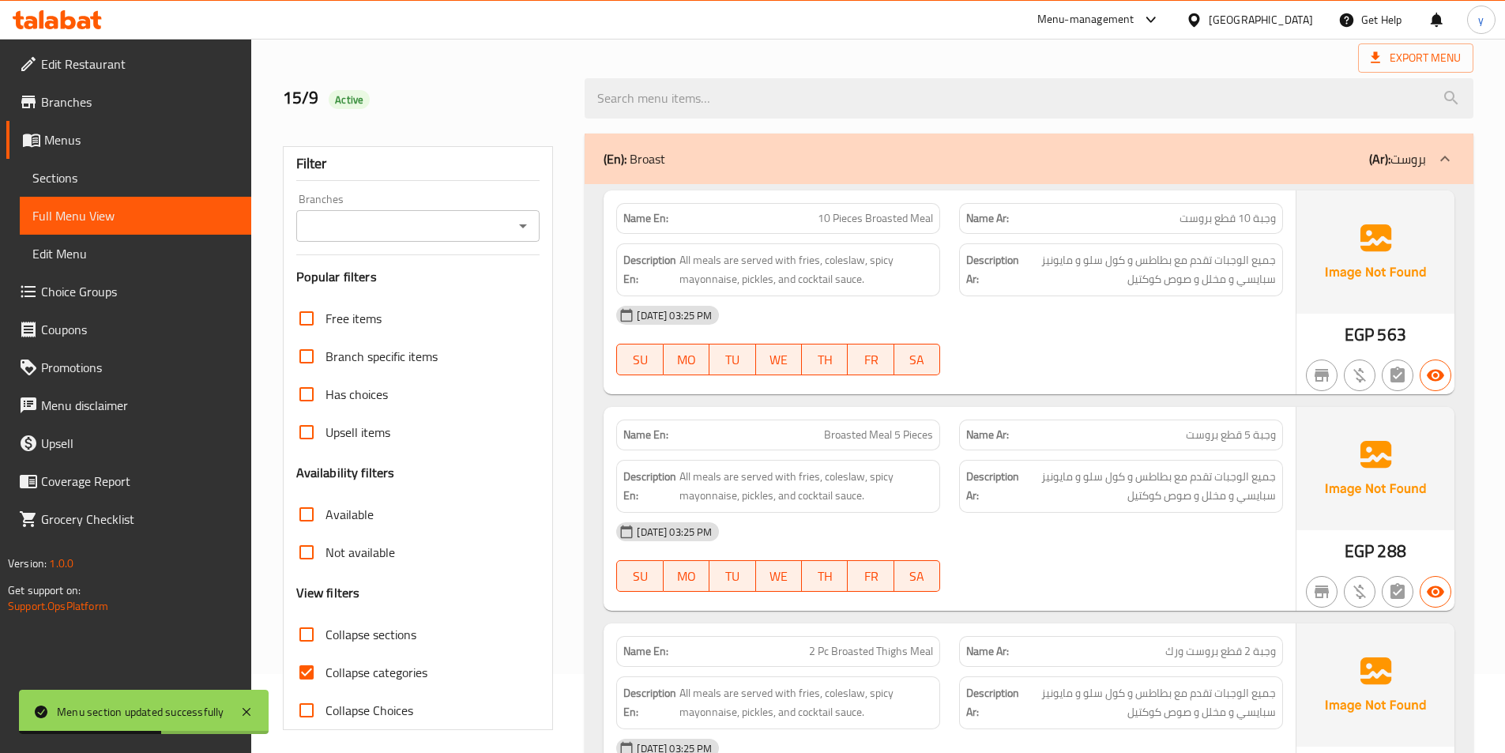
click at [1454, 156] on div at bounding box center [1445, 159] width 38 height 38
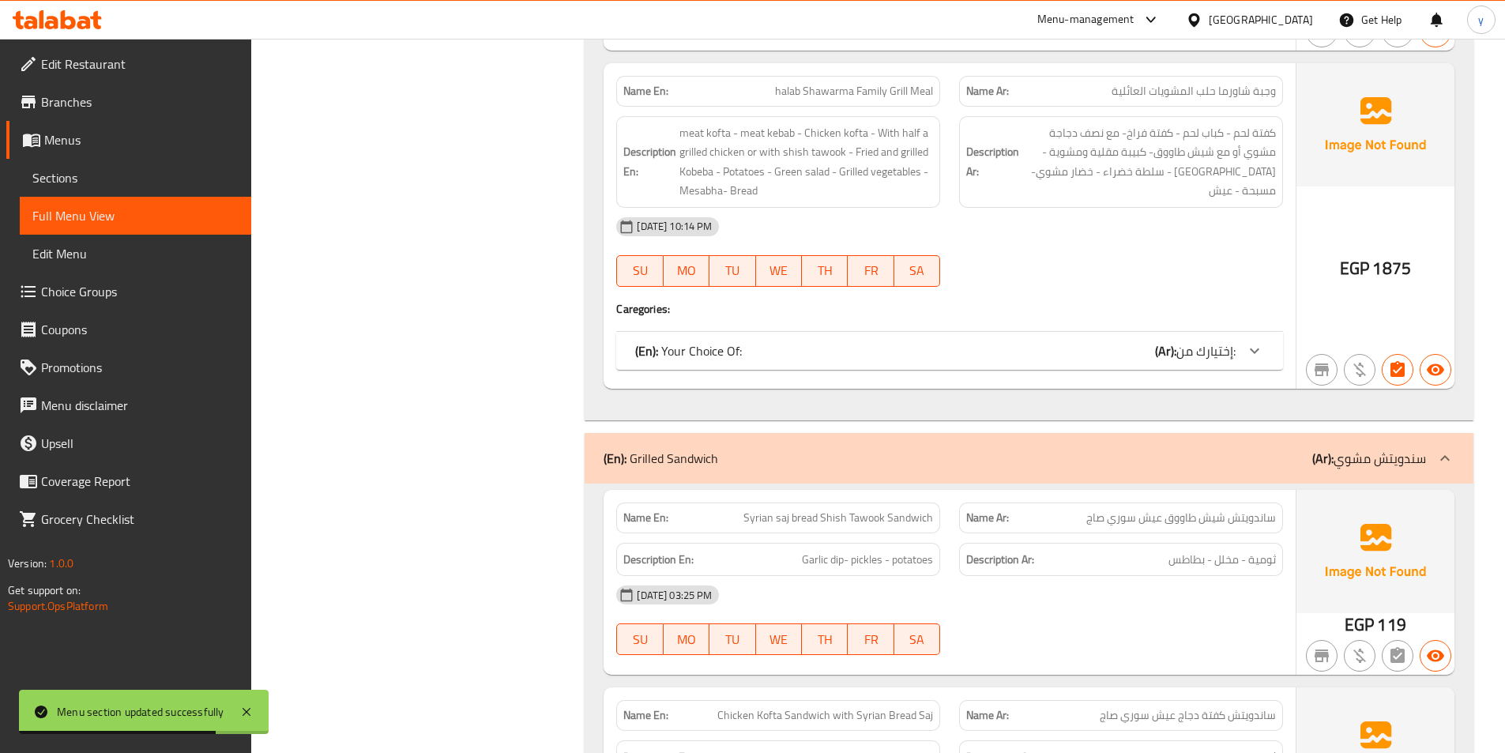
scroll to position [1027, 0]
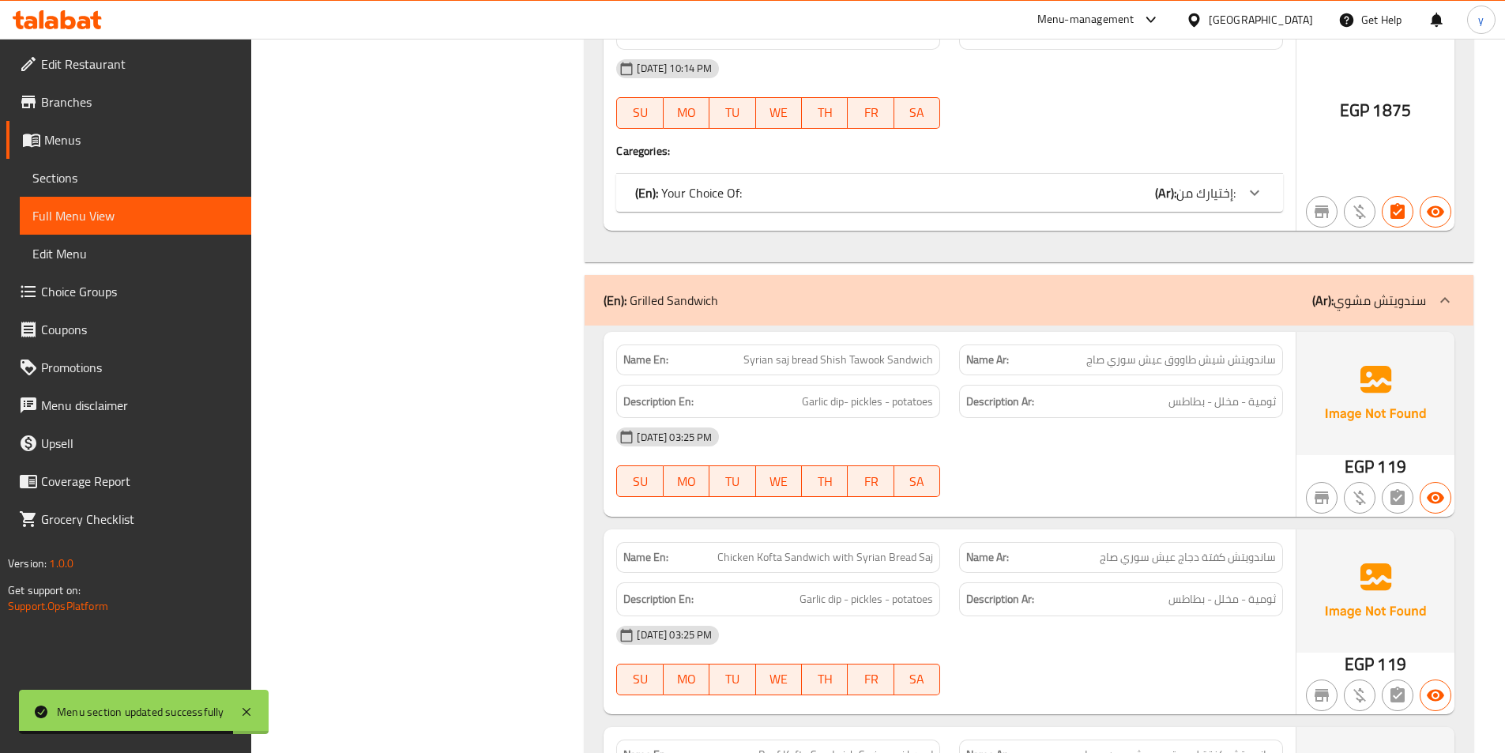
click at [1436, 300] on icon at bounding box center [1445, 300] width 19 height 19
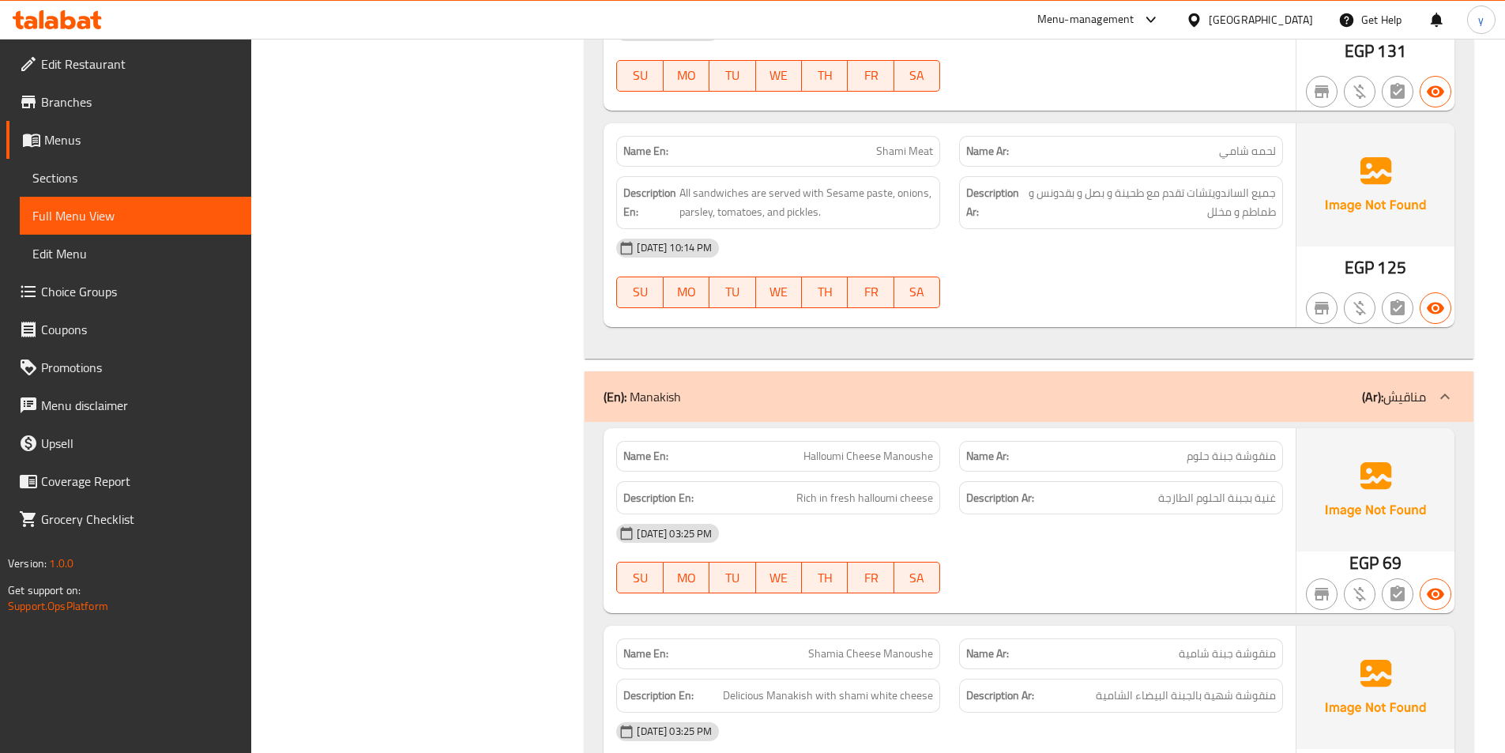
scroll to position [3003, 0]
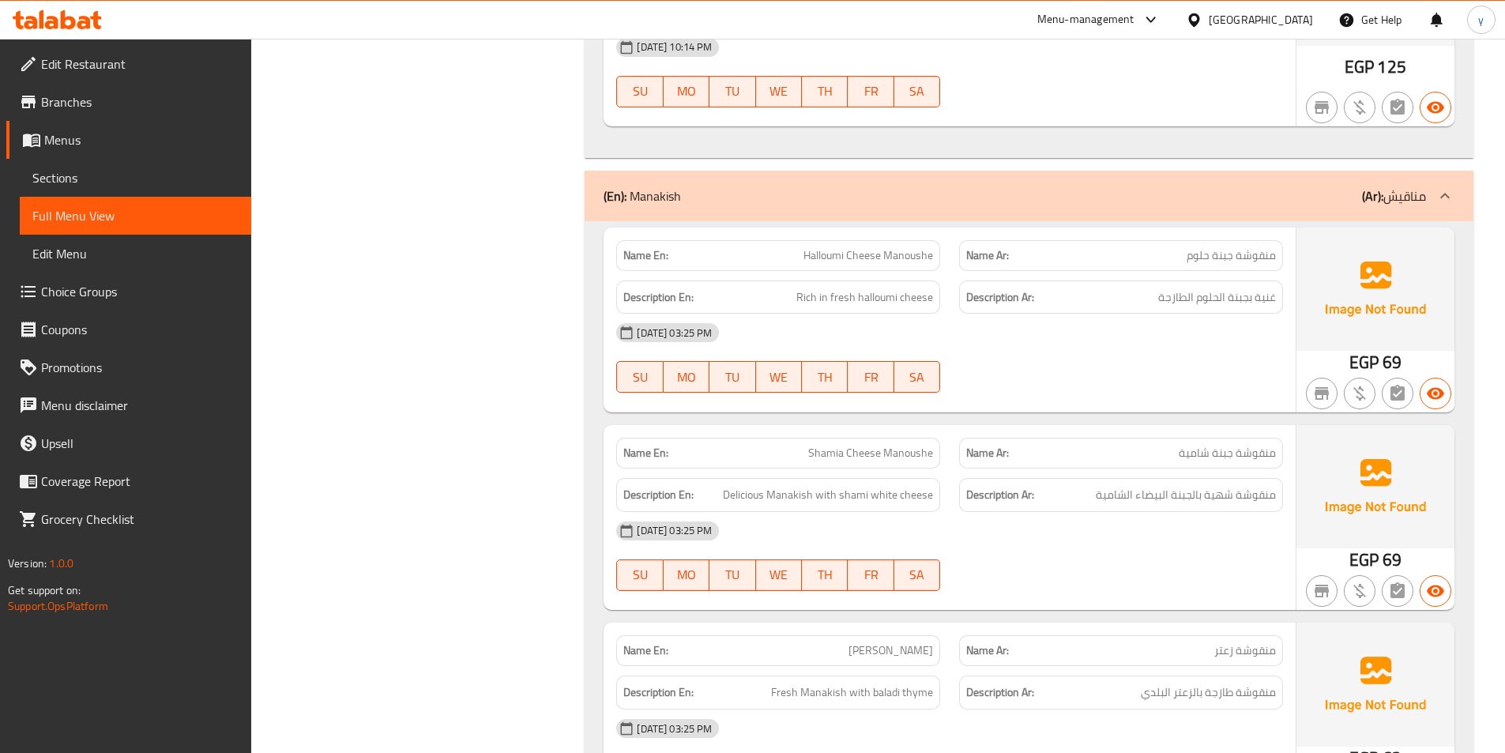
click at [1441, 201] on icon at bounding box center [1445, 195] width 19 height 19
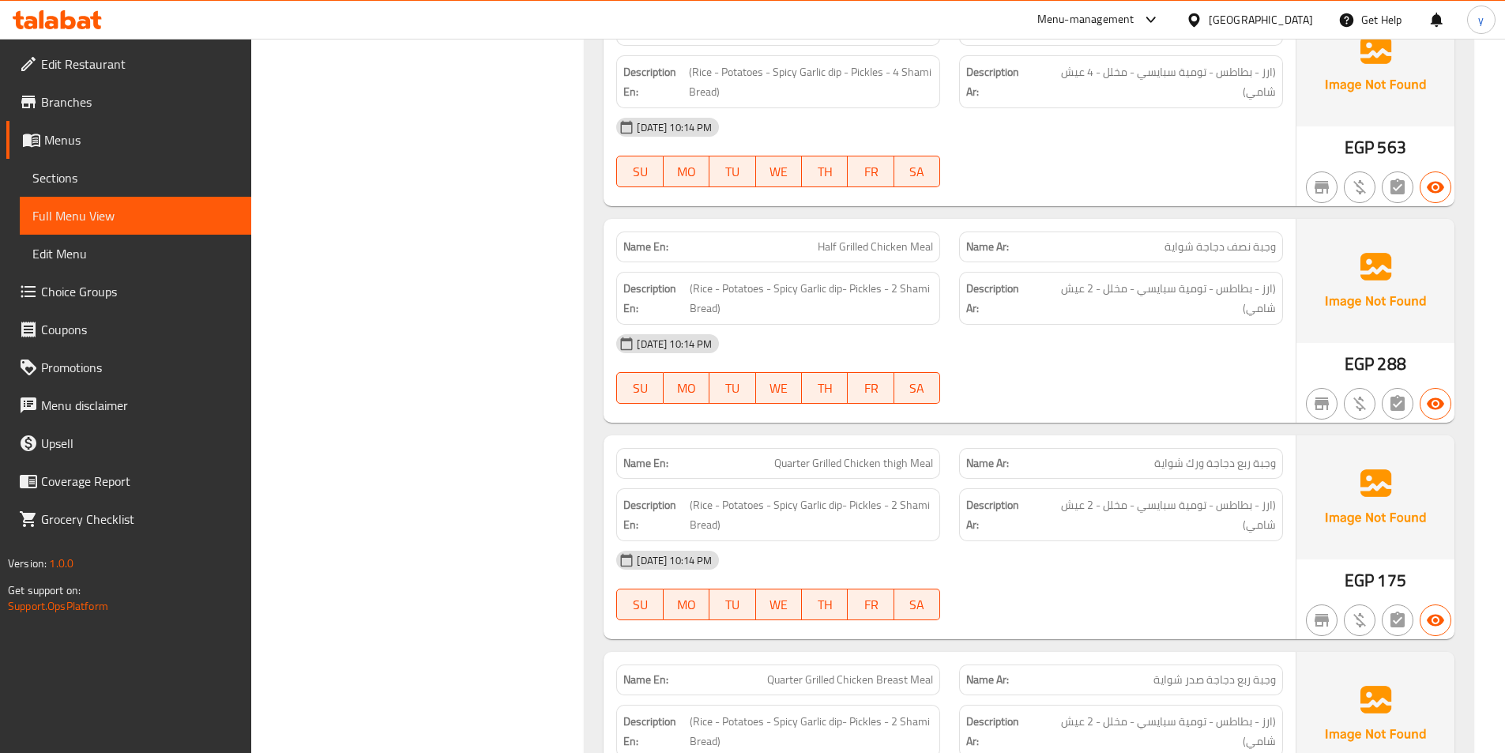
scroll to position [13353, 0]
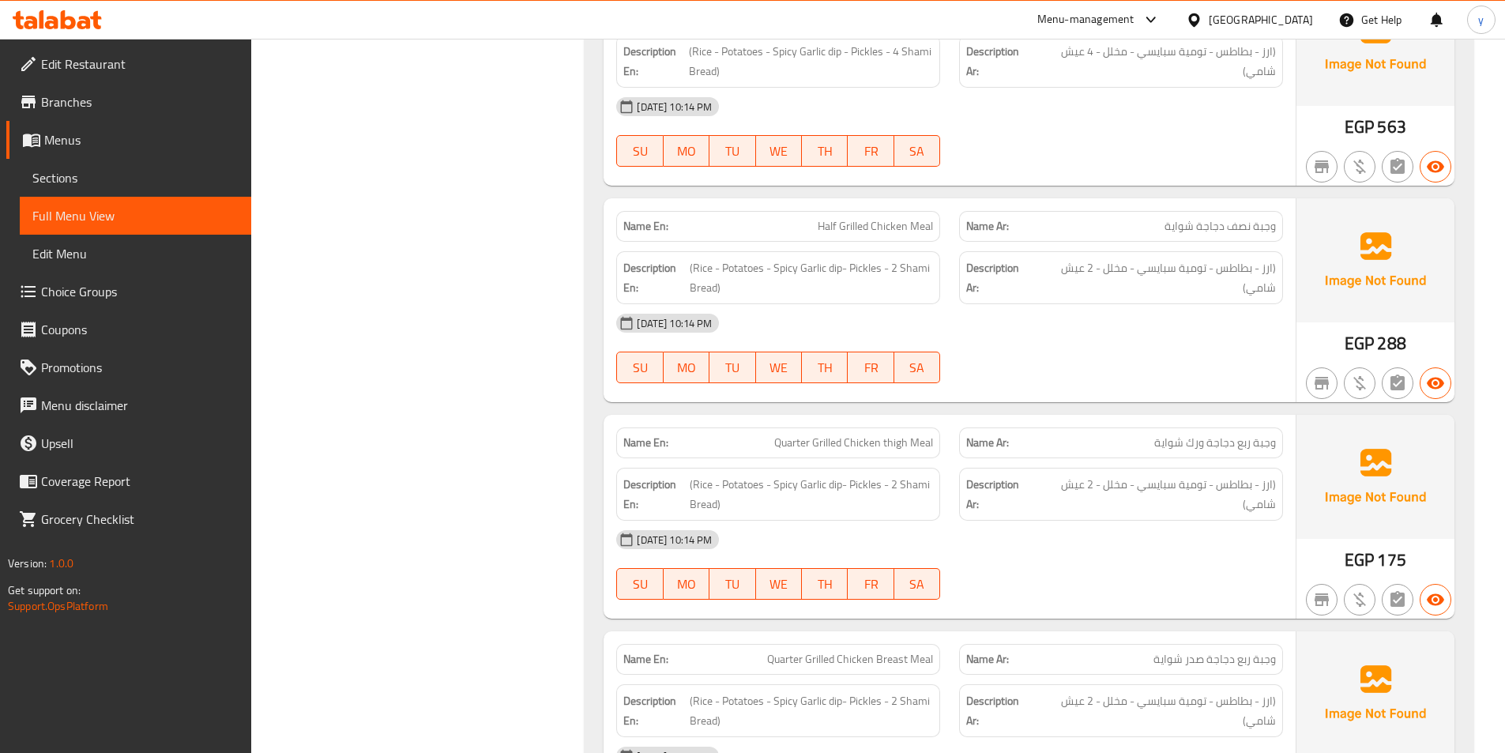
drag, startPoint x: 114, startPoint y: 164, endPoint x: 96, endPoint y: 219, distance: 58.2
click at [114, 164] on link "Sections" at bounding box center [136, 178] width 232 height 38
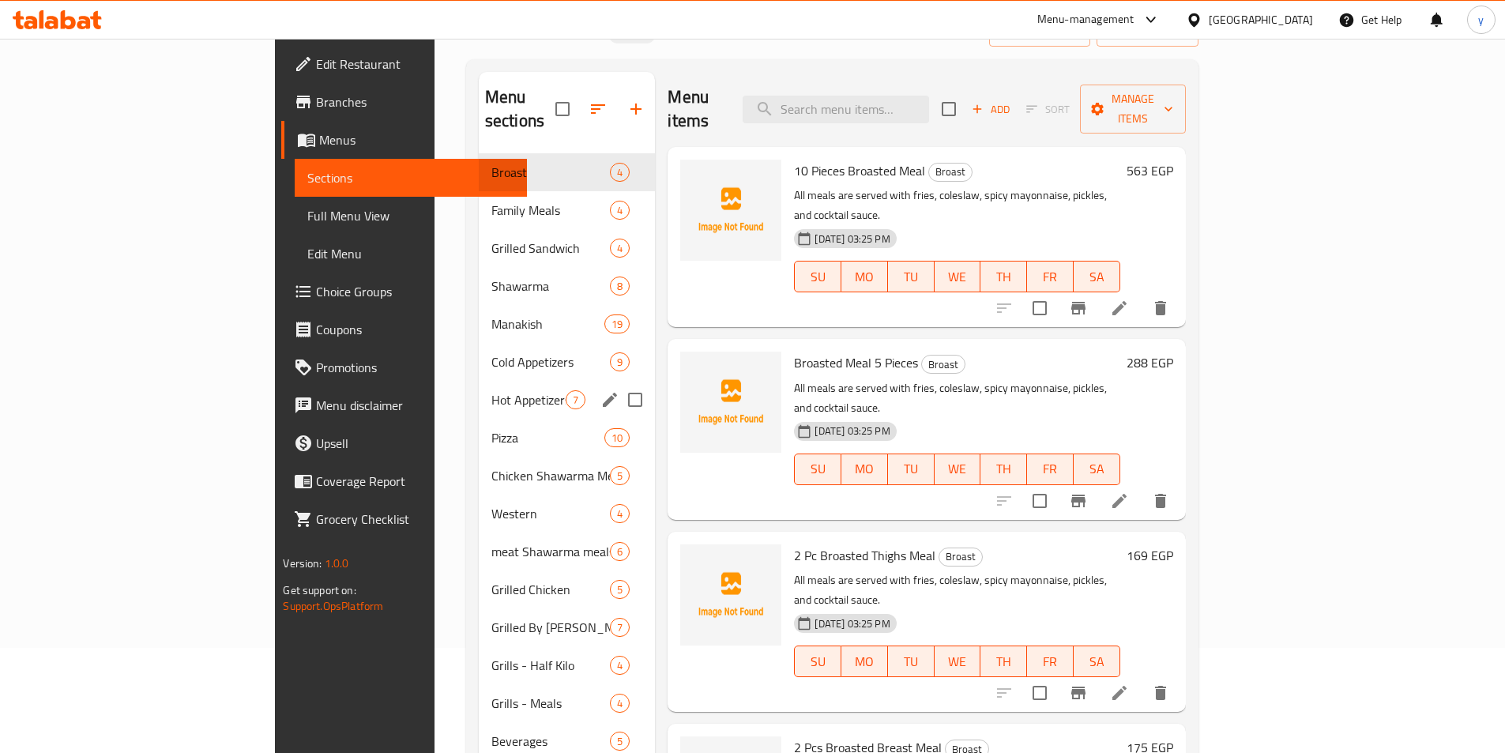
scroll to position [63, 0]
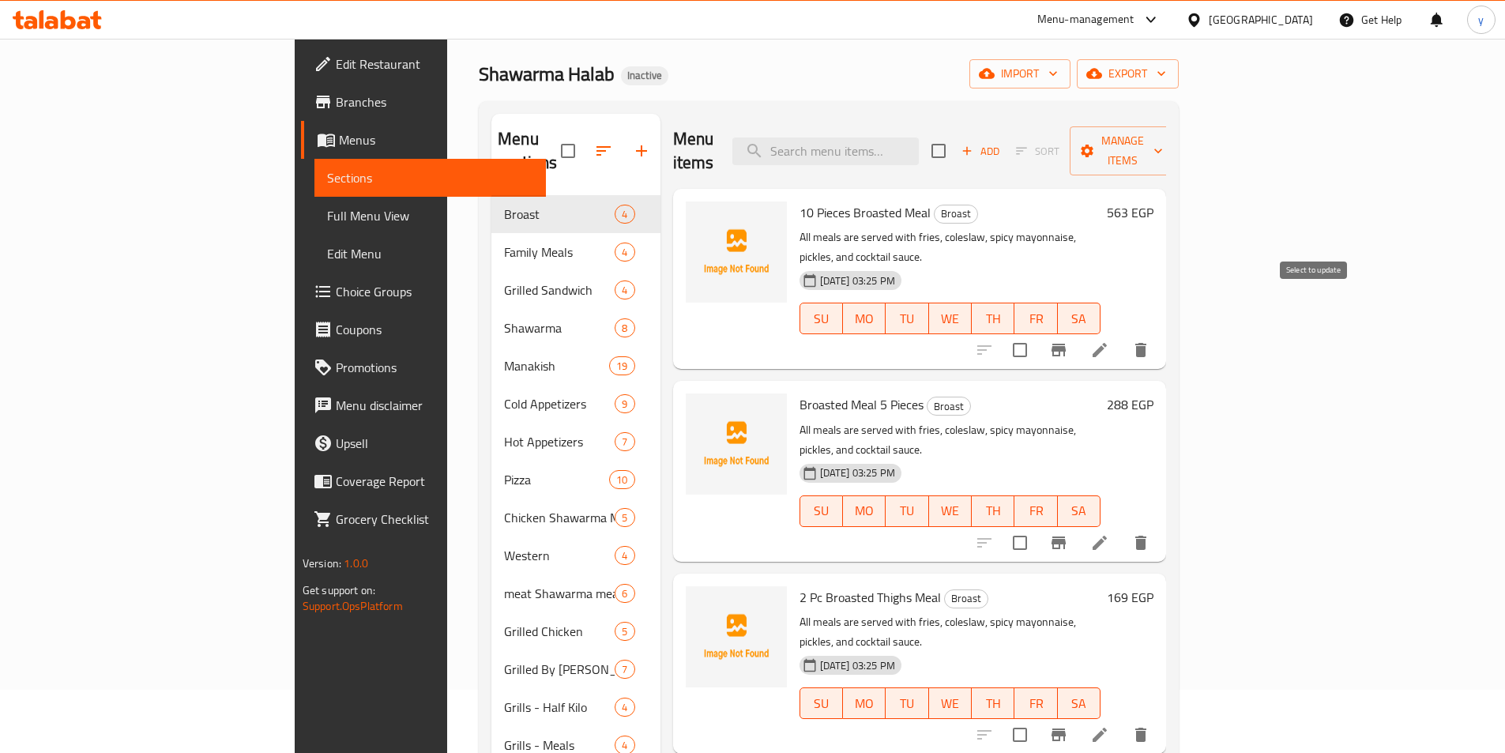
click at [1037, 333] on input "checkbox" at bounding box center [1019, 349] width 33 height 33
checkbox input "true"
drag, startPoint x: 1323, startPoint y: 481, endPoint x: 1312, endPoint y: 479, distance: 12.1
click at [1037, 526] on input "checkbox" at bounding box center [1019, 542] width 33 height 33
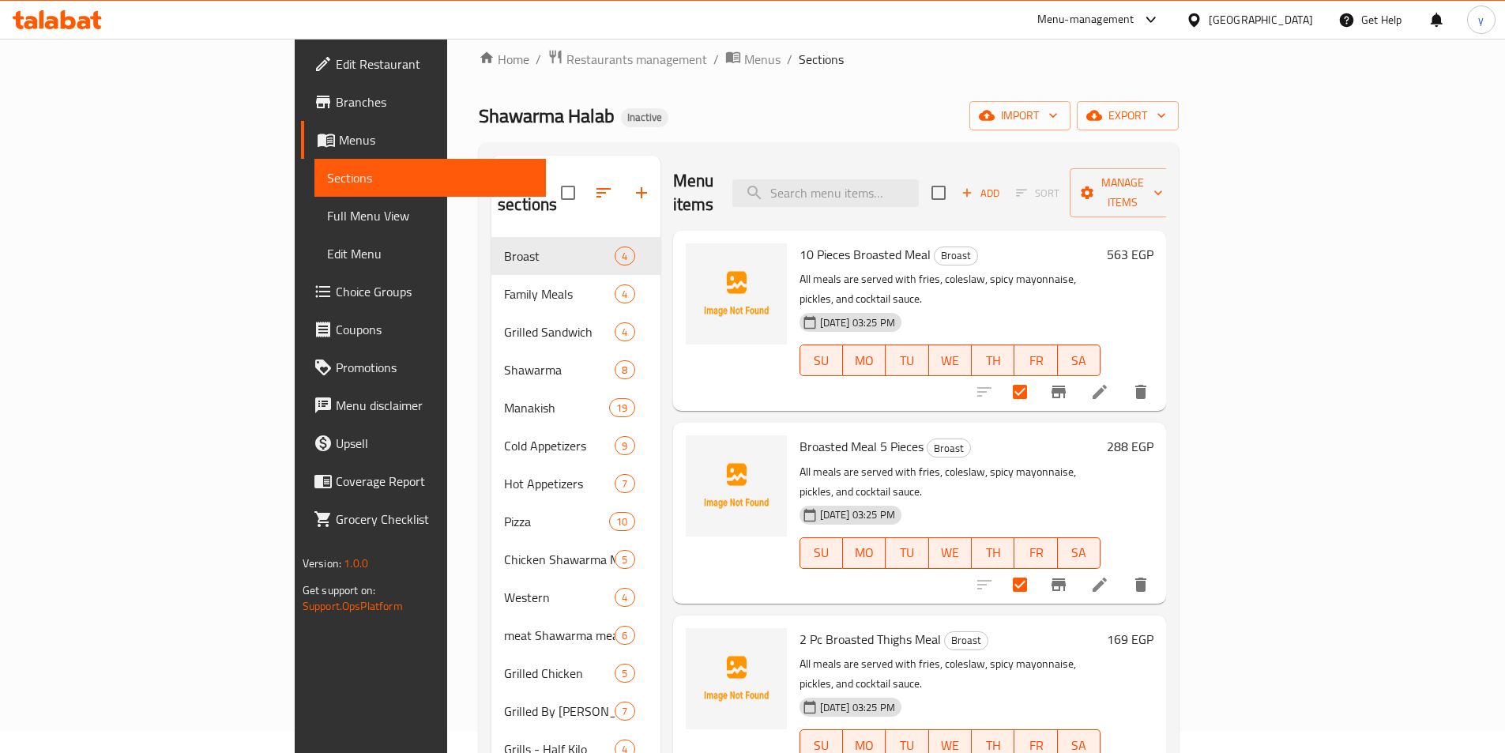
scroll to position [0, 0]
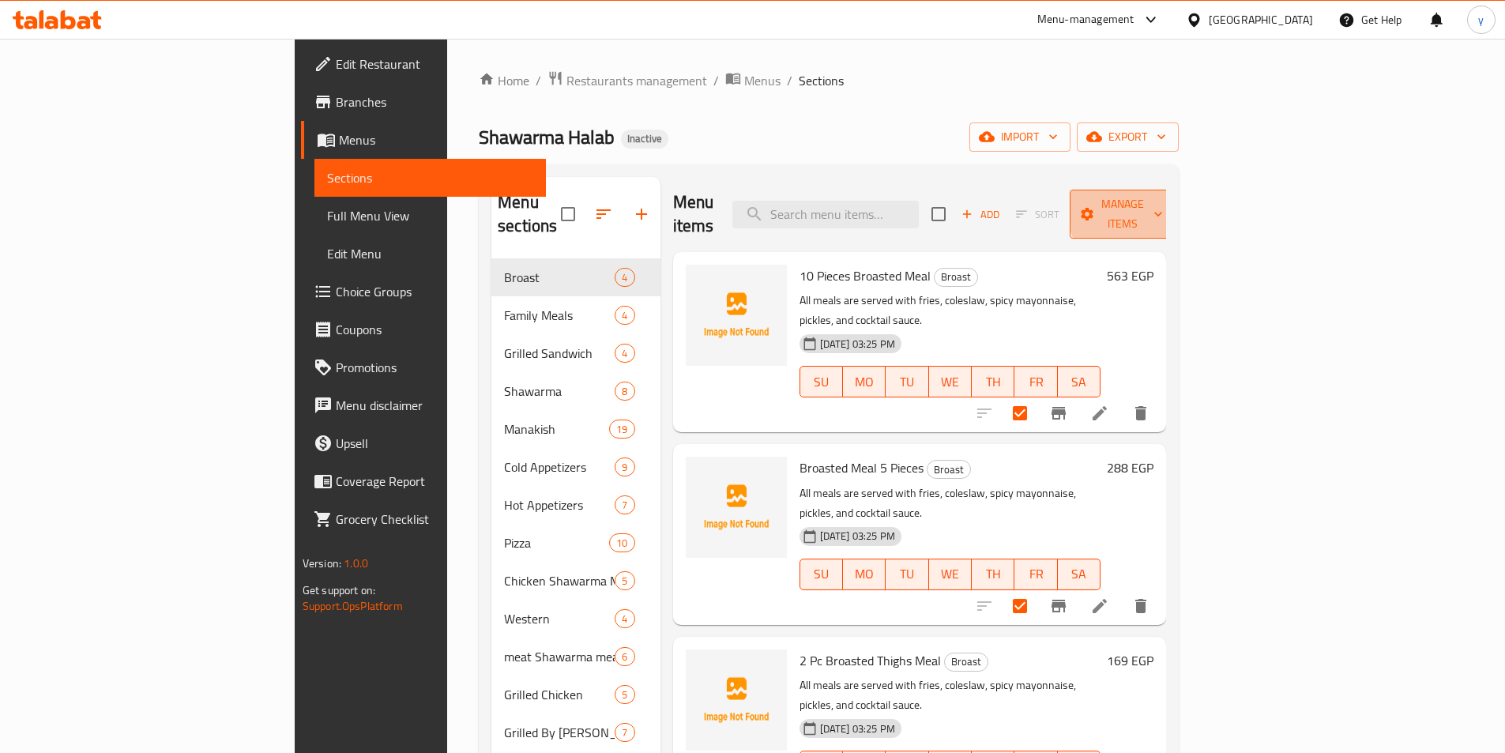
click at [1163, 208] on span "Manage items" at bounding box center [1122, 214] width 81 height 40
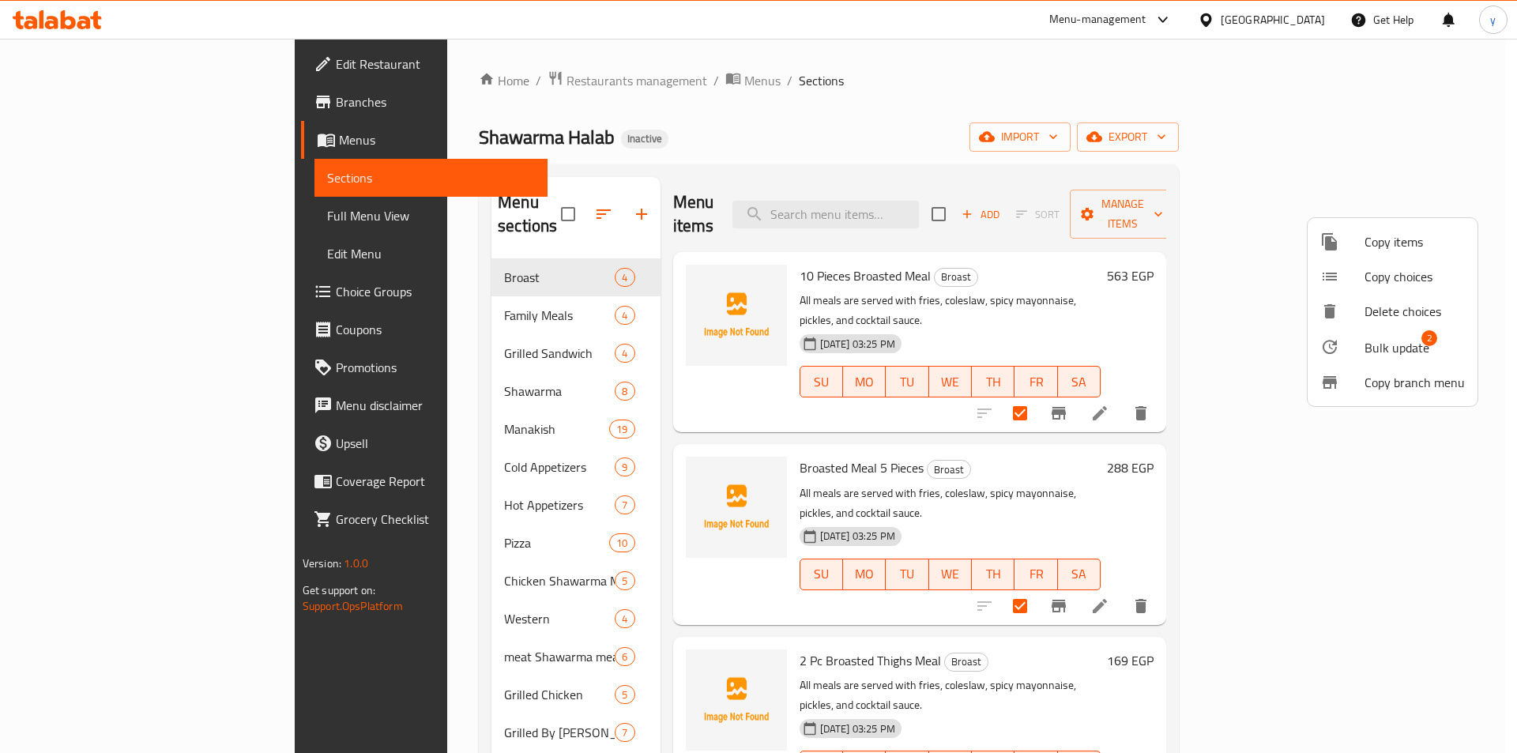
click at [1404, 341] on span "Bulk update" at bounding box center [1397, 347] width 65 height 19
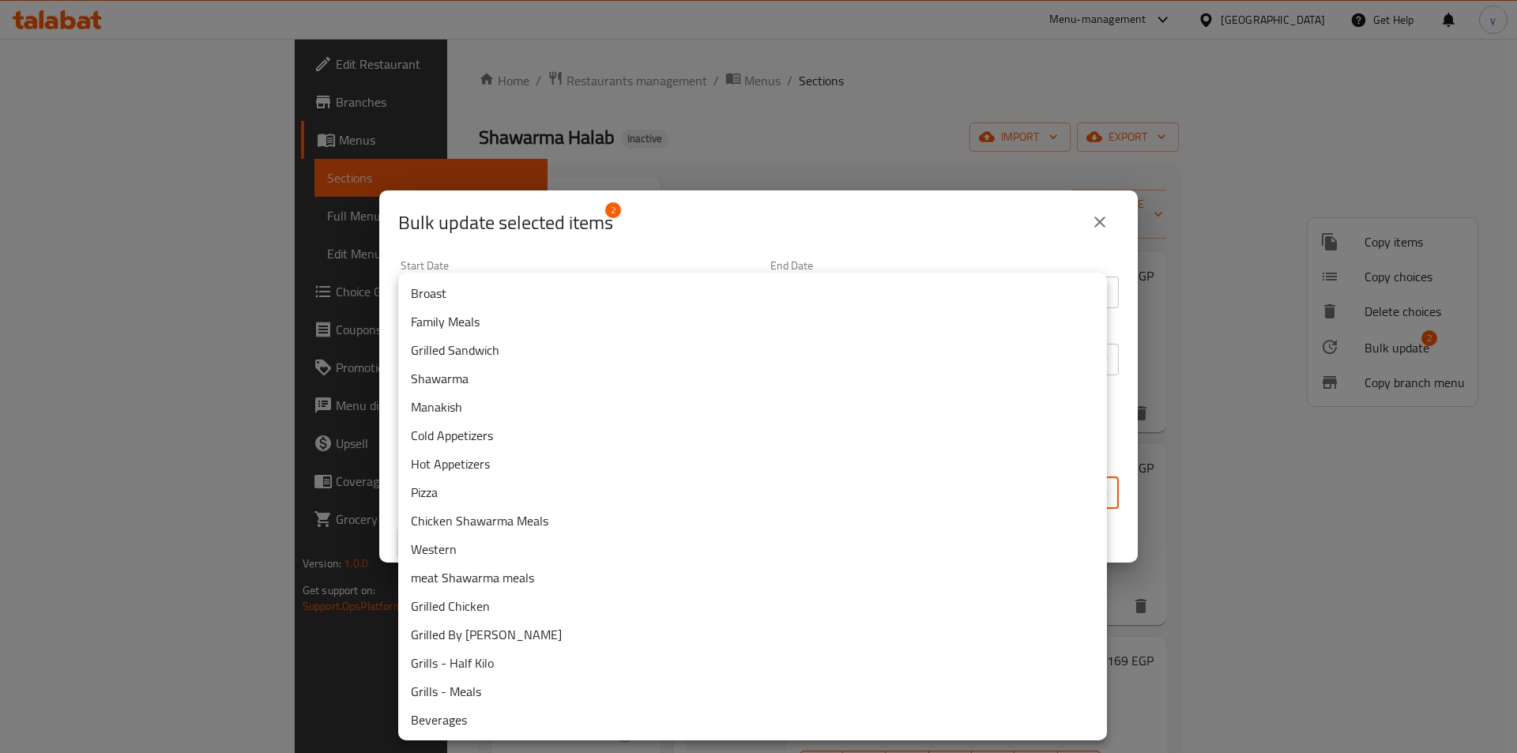
click at [980, 506] on body "​ Menu-management Egypt Get Help y Edit Restaurant Branches Menus Sections Full…" at bounding box center [758, 396] width 1517 height 714
click at [647, 213] on div at bounding box center [758, 376] width 1517 height 753
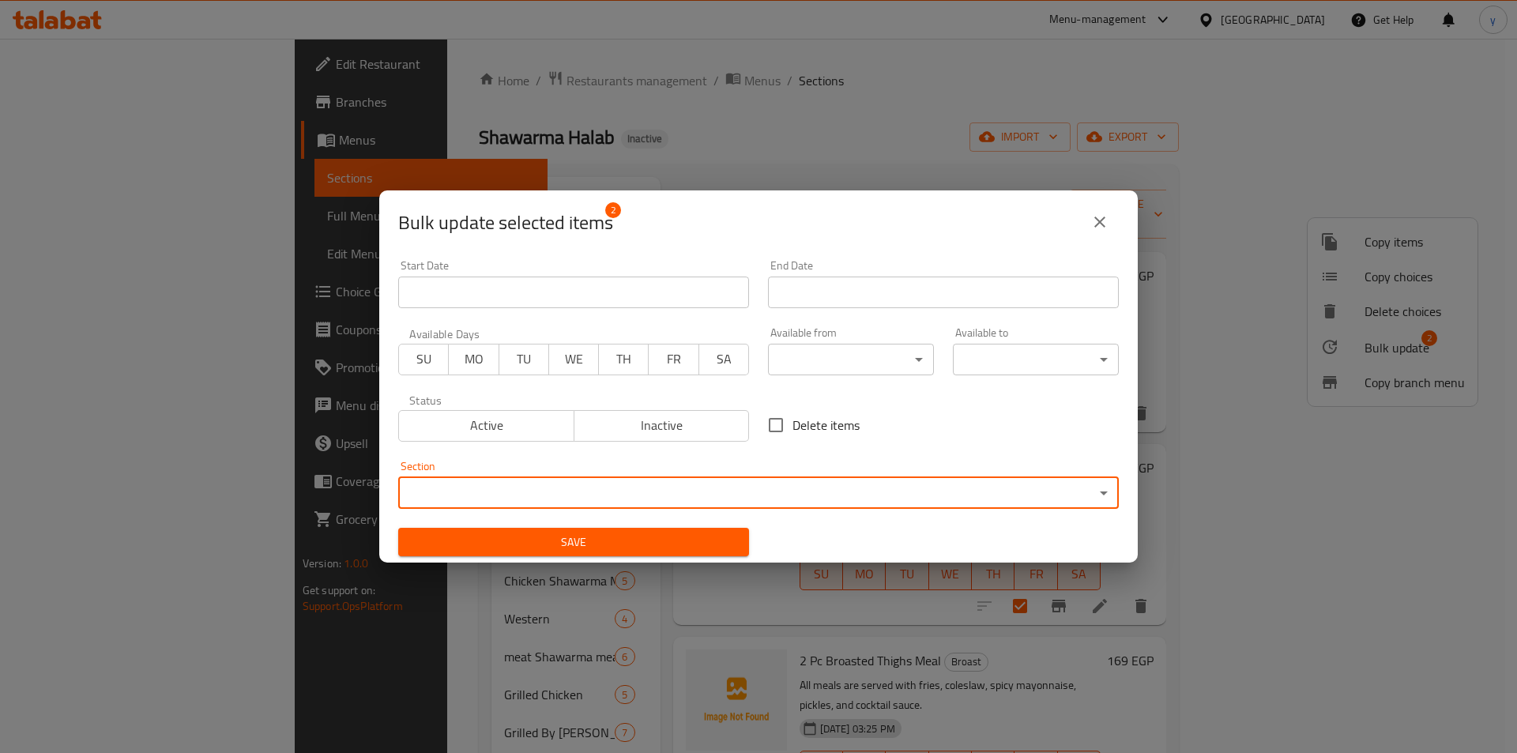
click at [1097, 232] on button "close" at bounding box center [1100, 222] width 38 height 38
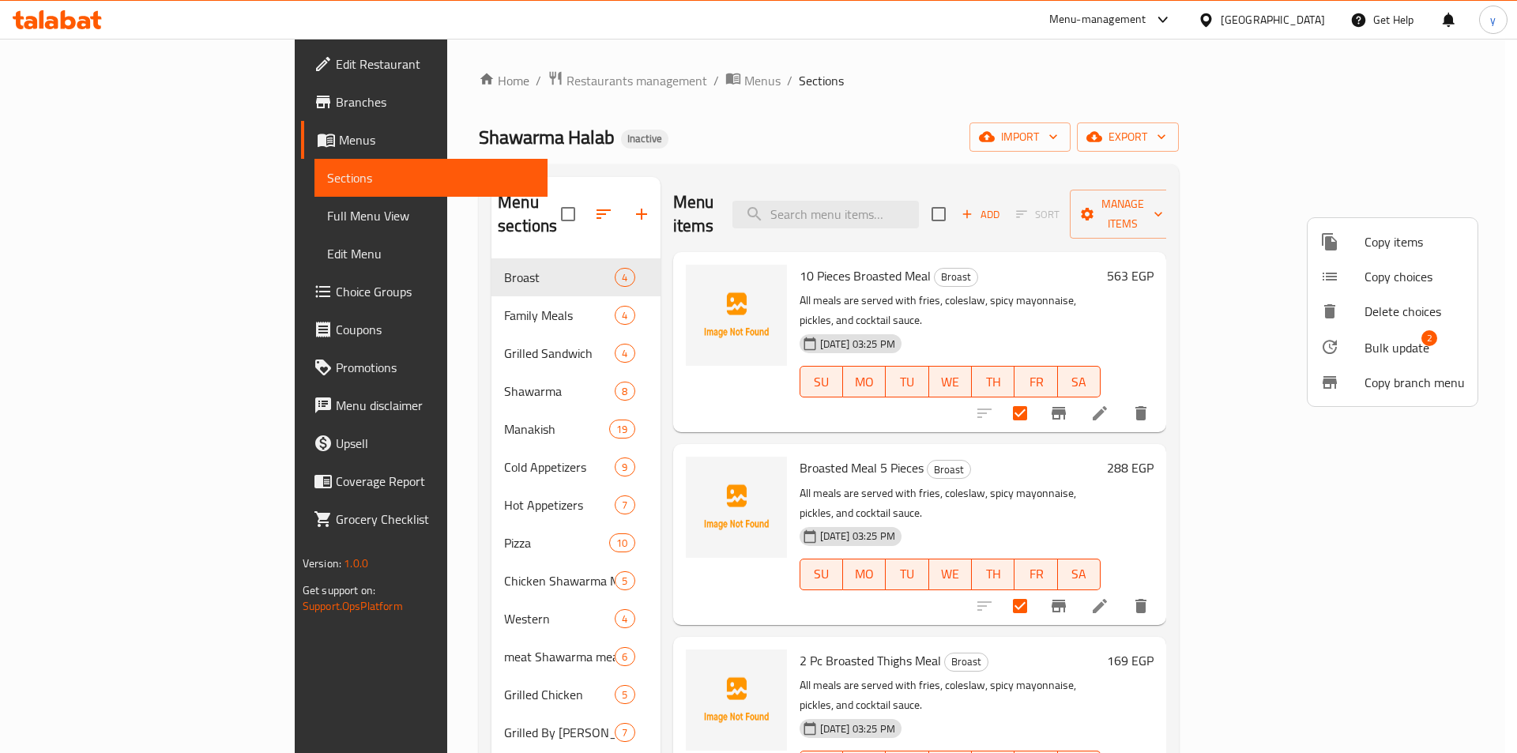
click at [1317, 548] on div at bounding box center [758, 376] width 1517 height 753
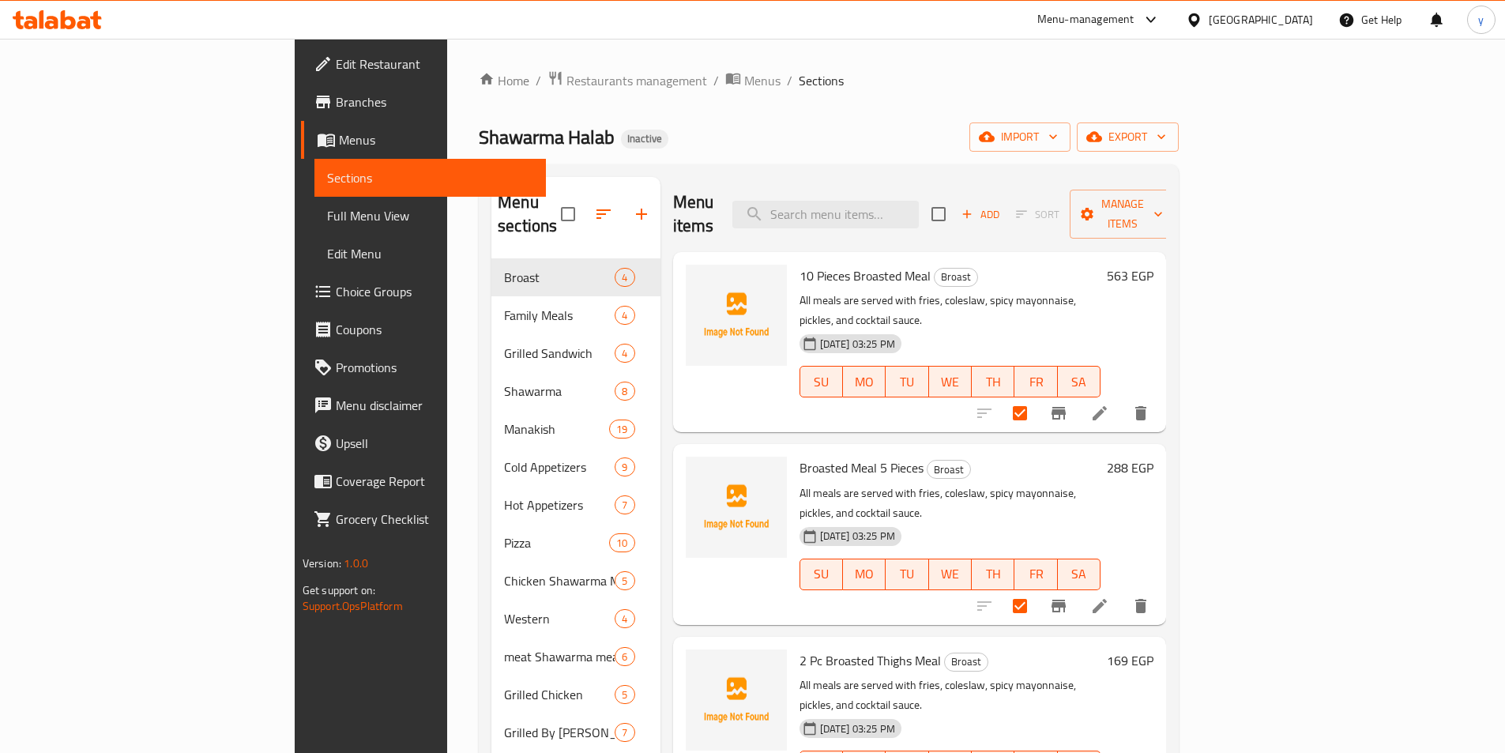
click at [1037, 589] on input "checkbox" at bounding box center [1019, 605] width 33 height 33
checkbox input "false"
click at [1037, 397] on input "checkbox" at bounding box center [1019, 413] width 33 height 33
checkbox input "false"
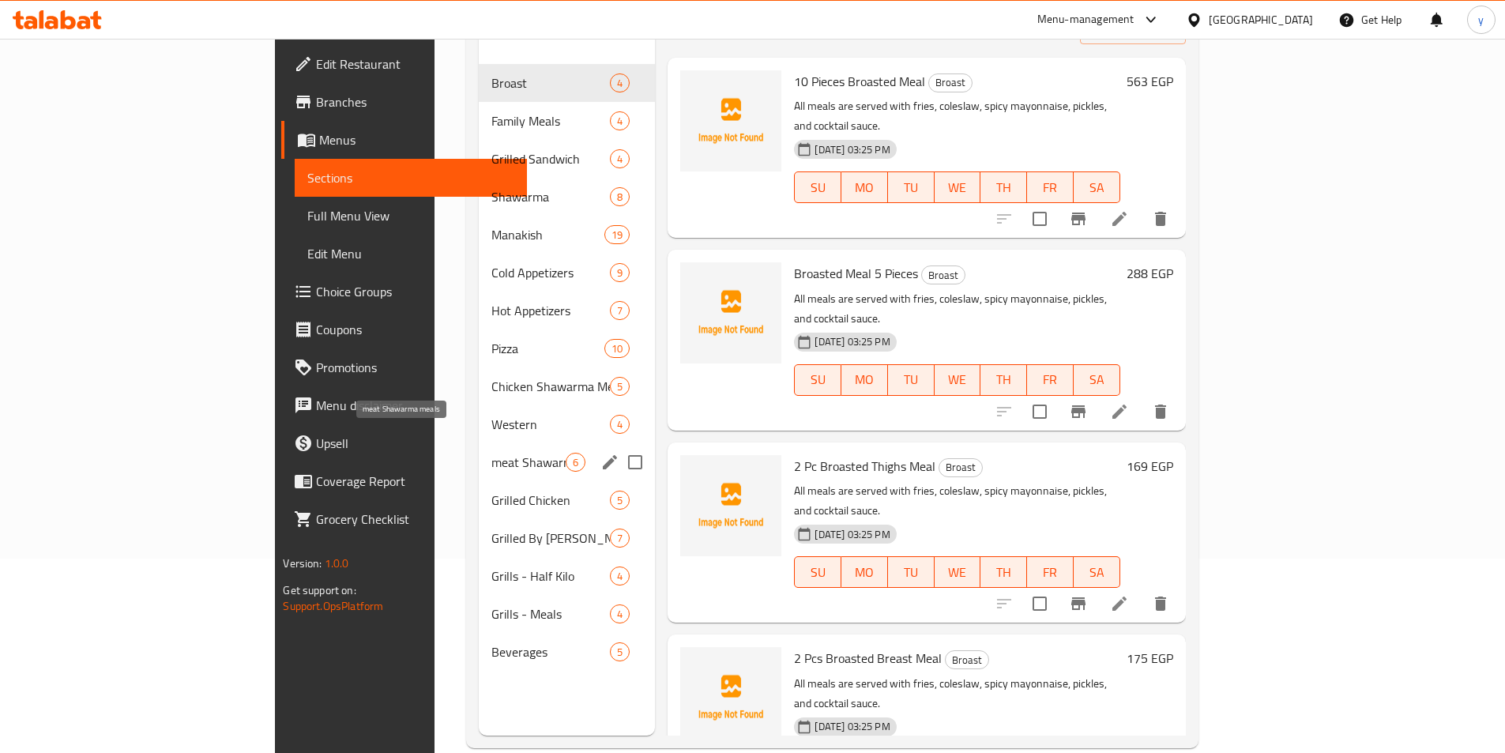
scroll to position [221, 0]
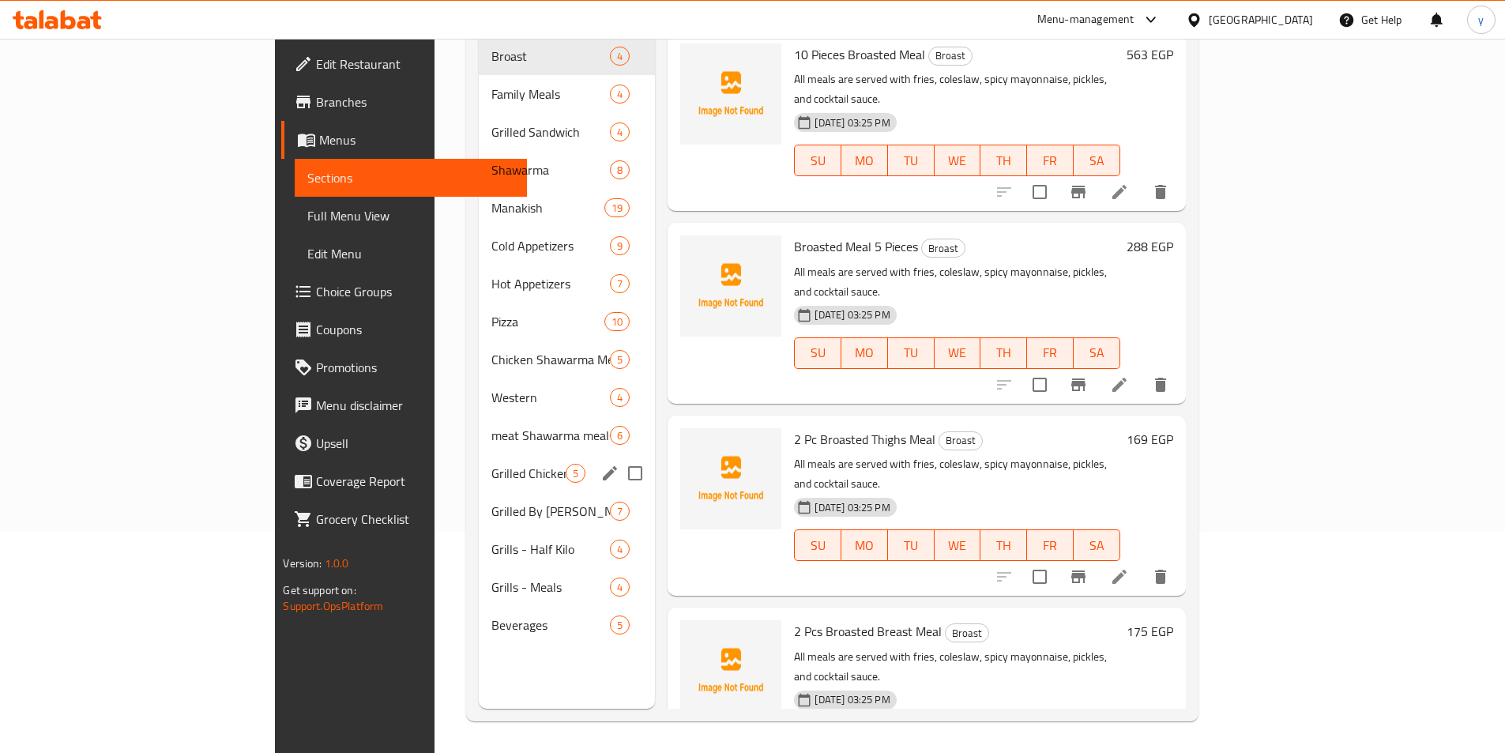
click at [479, 466] on div "Grilled Chicken 5" at bounding box center [567, 473] width 177 height 38
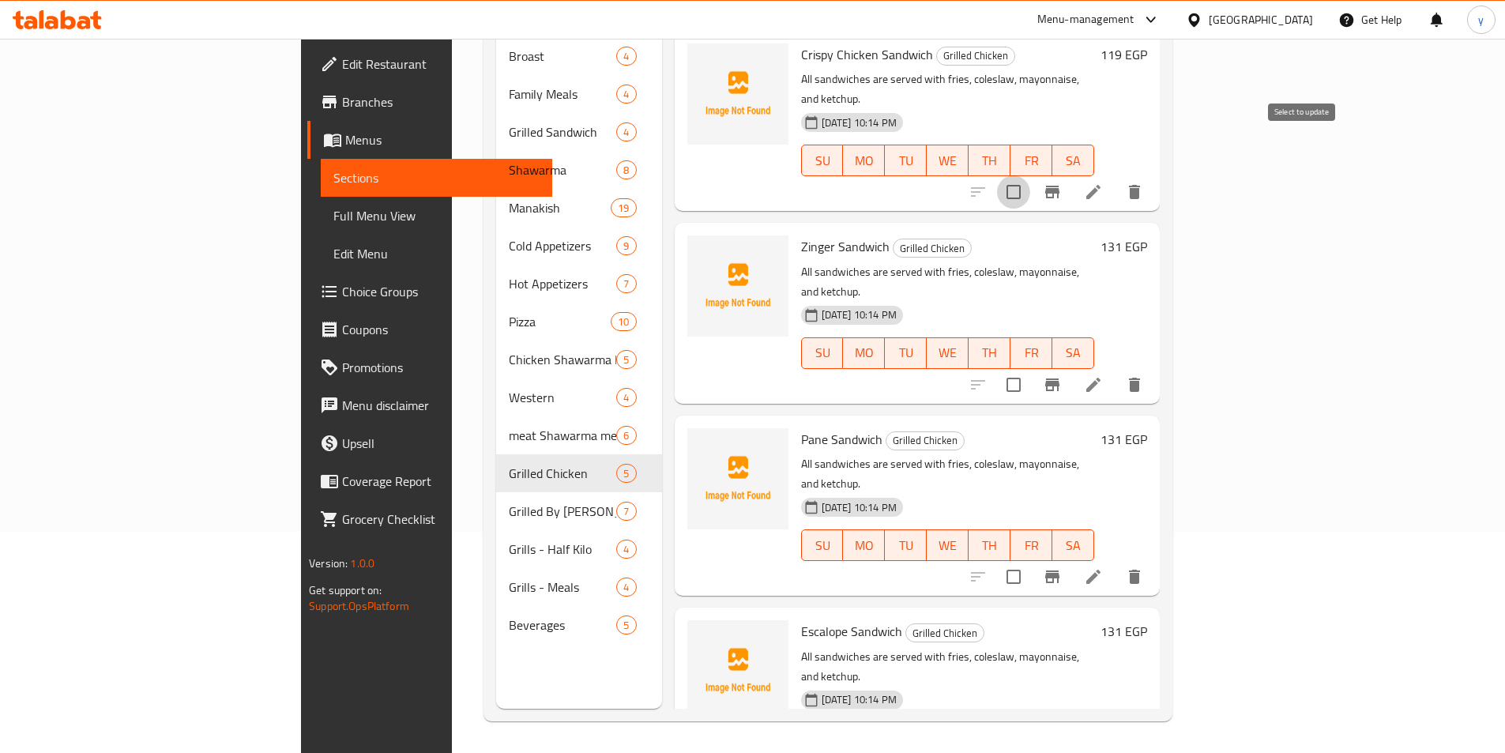
click at [1030, 175] on input "checkbox" at bounding box center [1013, 191] width 33 height 33
checkbox input "true"
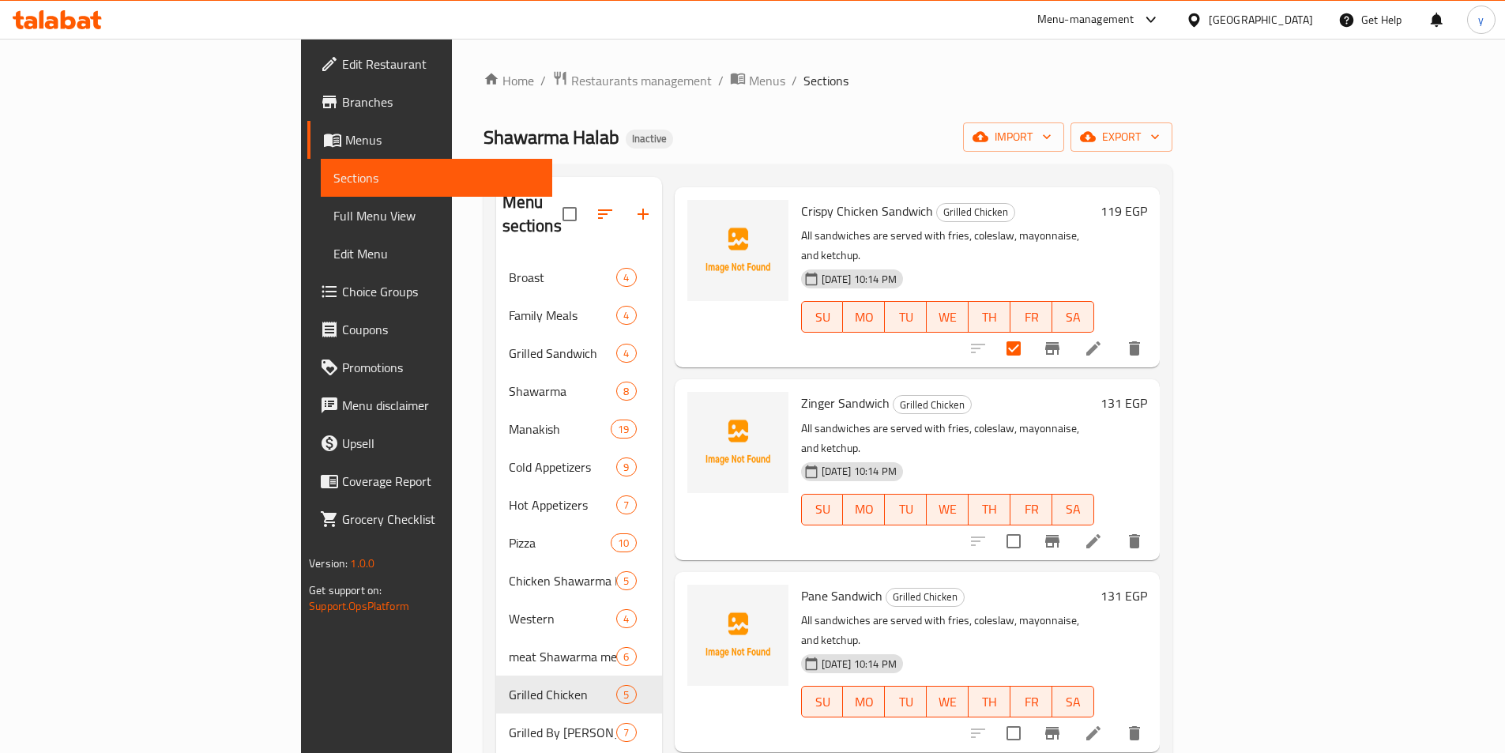
scroll to position [149, 0]
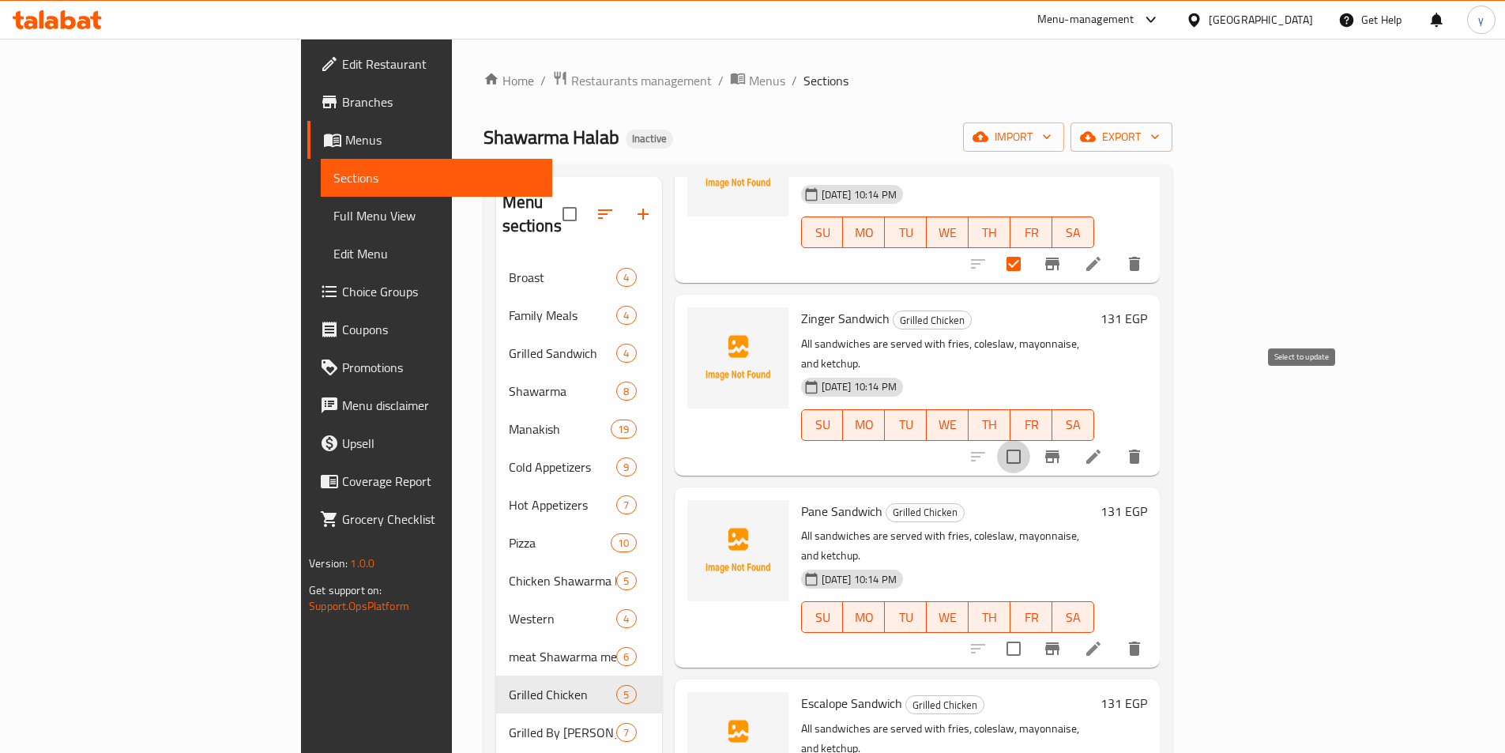
click at [1030, 440] on input "checkbox" at bounding box center [1013, 456] width 33 height 33
checkbox input "true"
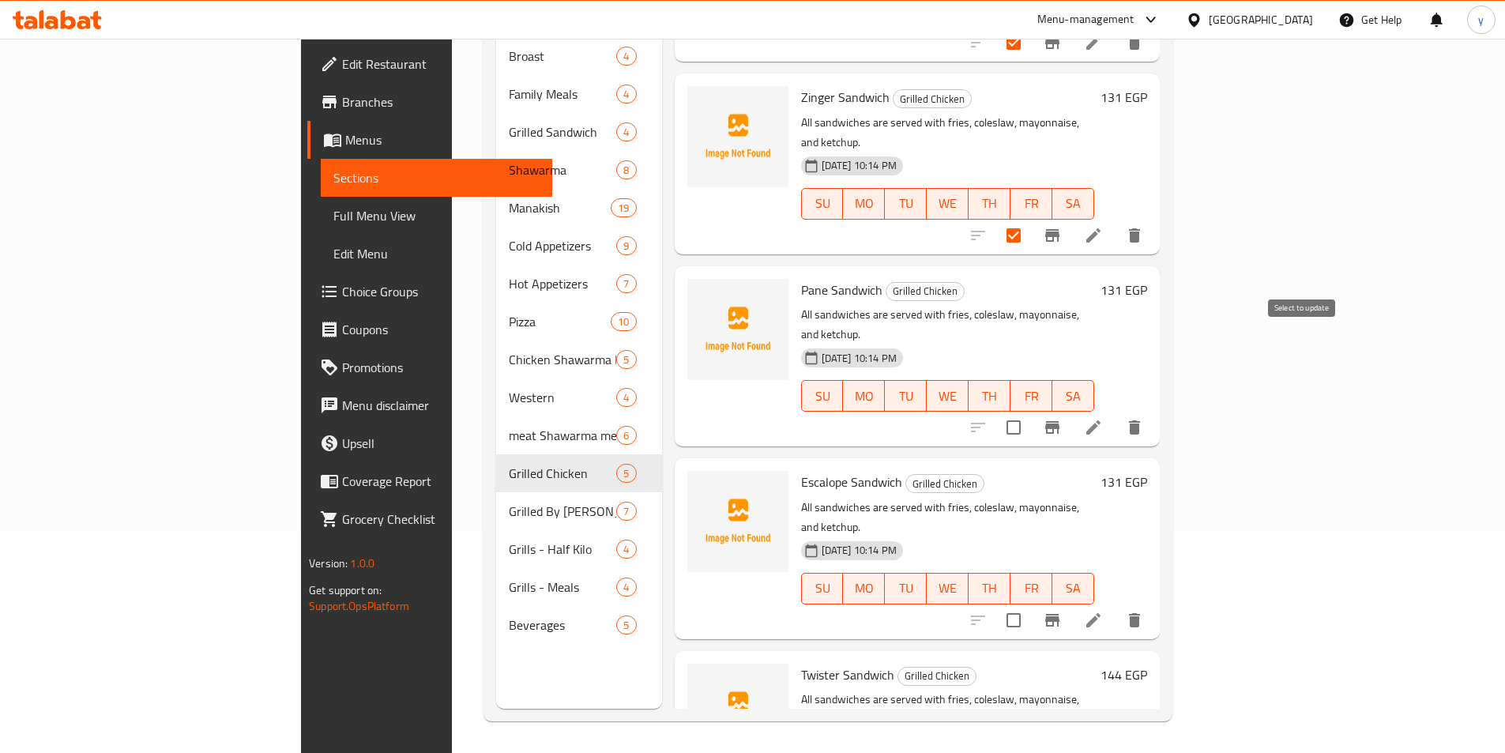
click at [1030, 411] on input "checkbox" at bounding box center [1013, 427] width 33 height 33
checkbox input "true"
click at [1030, 604] on input "checkbox" at bounding box center [1013, 620] width 33 height 33
checkbox input "true"
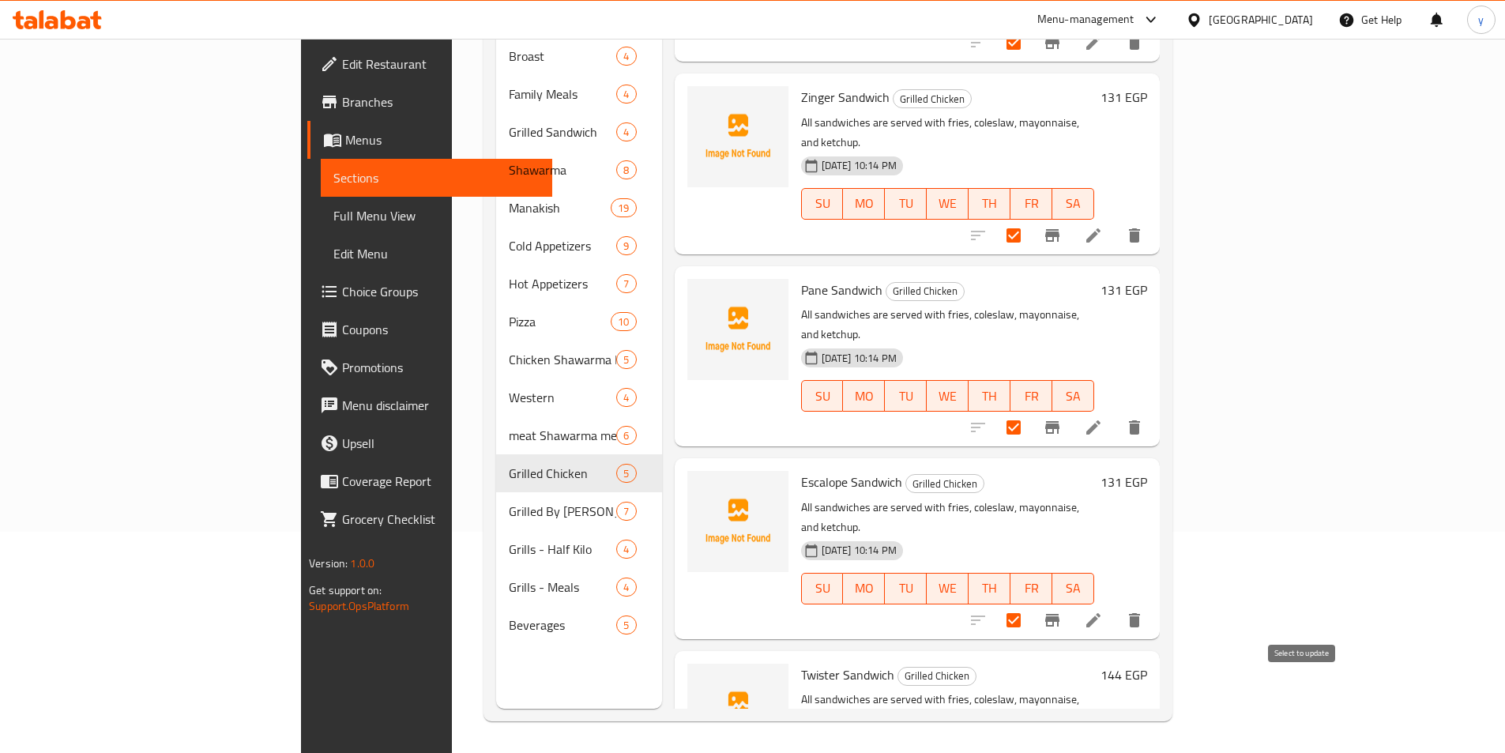
checkbox input "true"
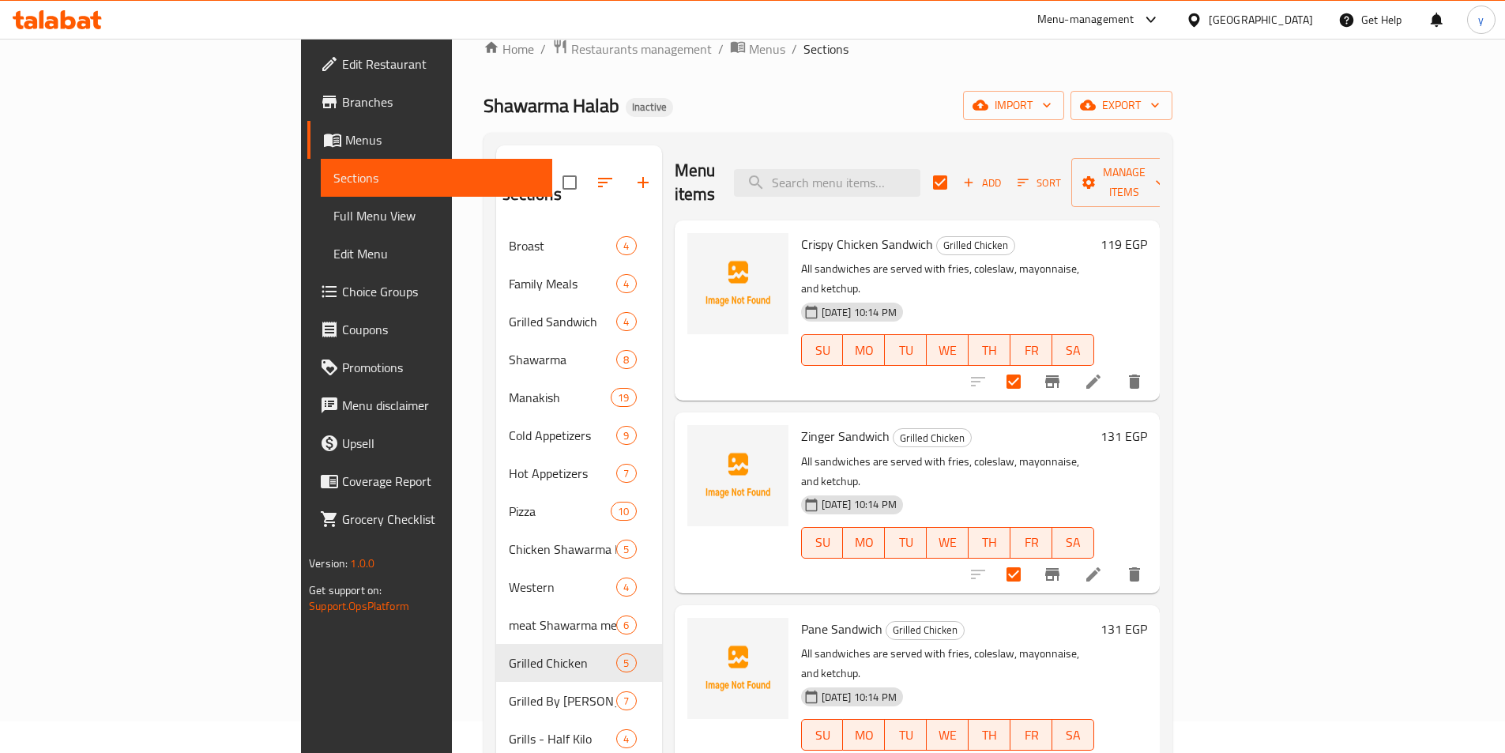
scroll to position [0, 0]
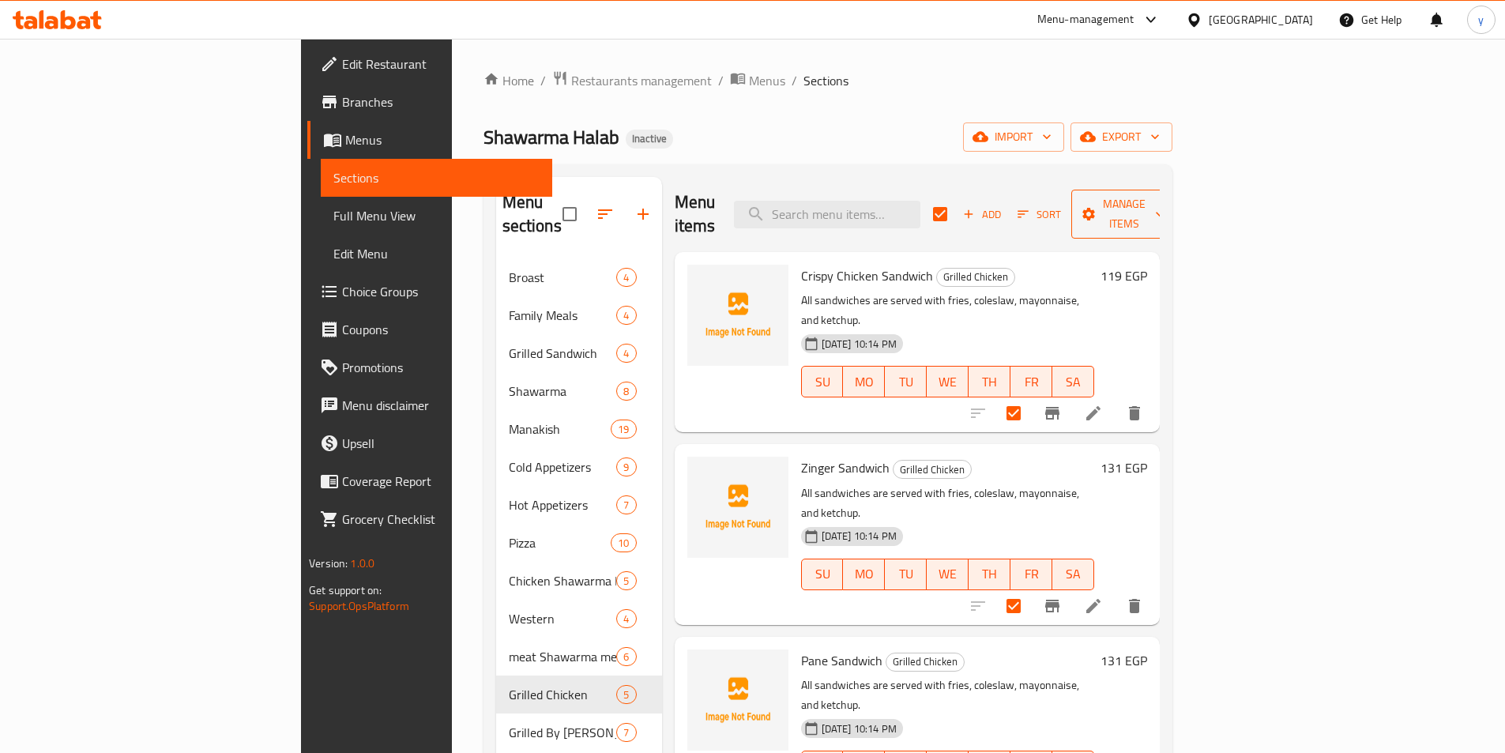
click at [1165, 210] on span "Manage items" at bounding box center [1124, 214] width 81 height 40
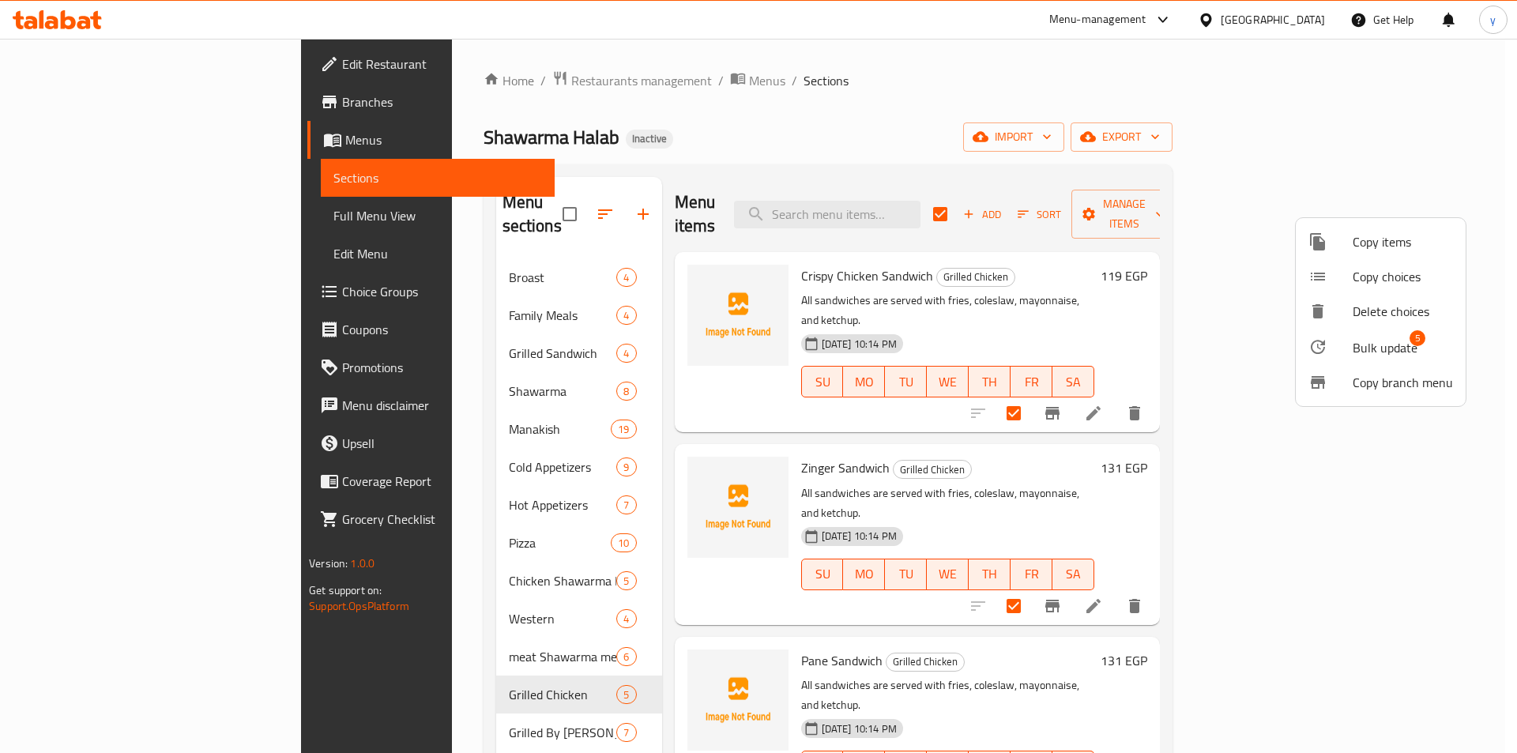
click at [1363, 346] on span "Bulk update" at bounding box center [1385, 347] width 65 height 19
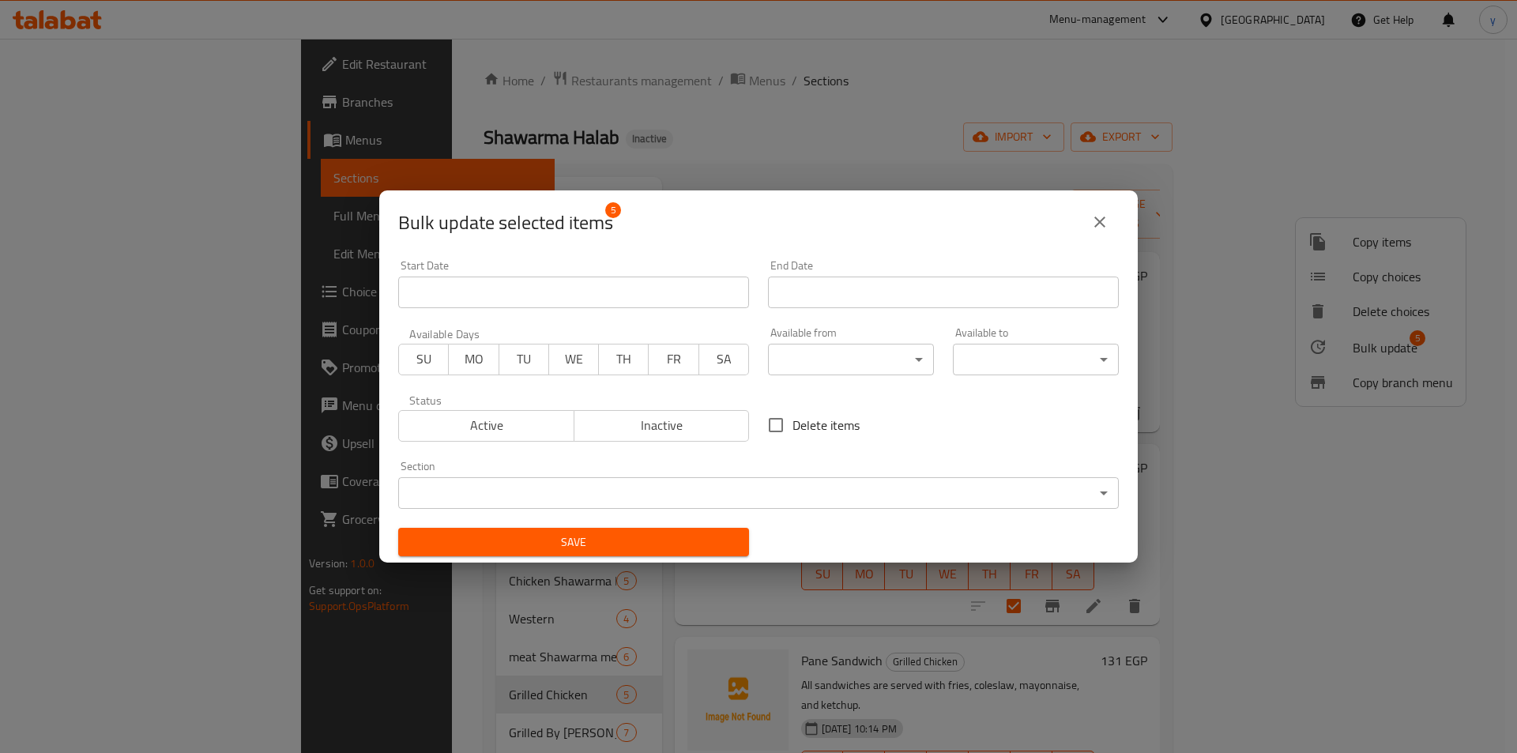
click at [843, 494] on body "​ Menu-management Egypt Get Help y Edit Restaurant Branches Menus Sections Full…" at bounding box center [758, 396] width 1517 height 714
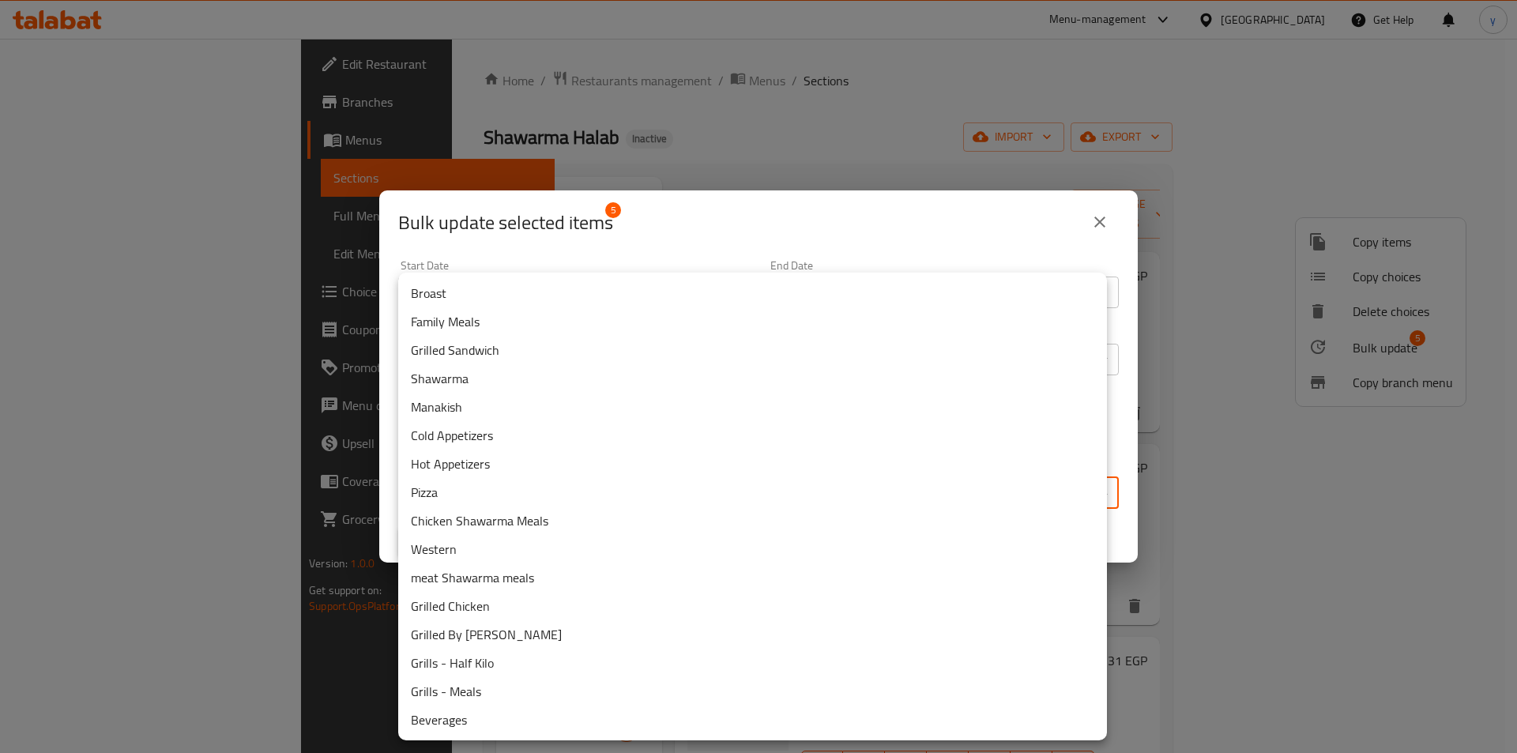
click at [479, 552] on li "Western" at bounding box center [752, 549] width 709 height 28
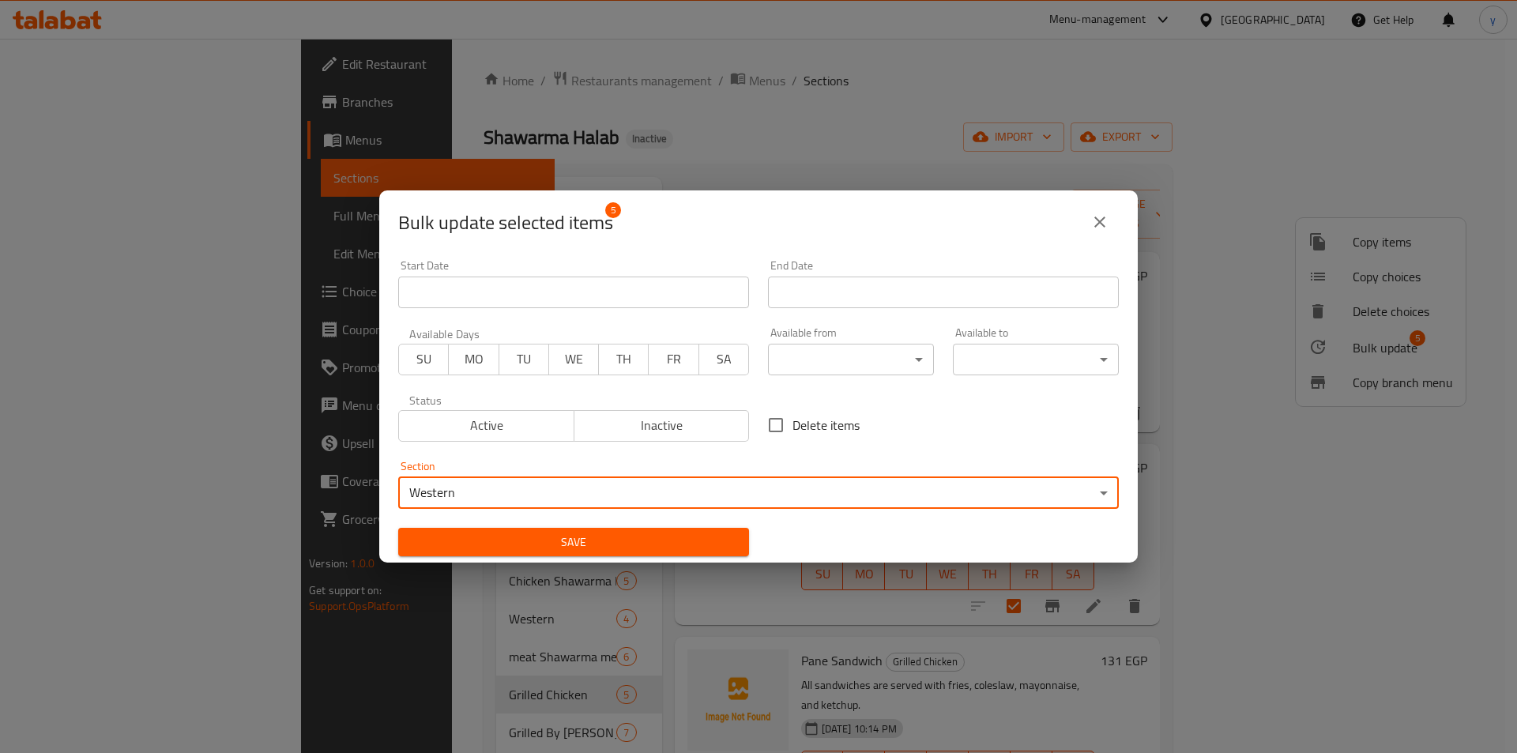
click at [660, 547] on span "Save" at bounding box center [574, 543] width 326 height 20
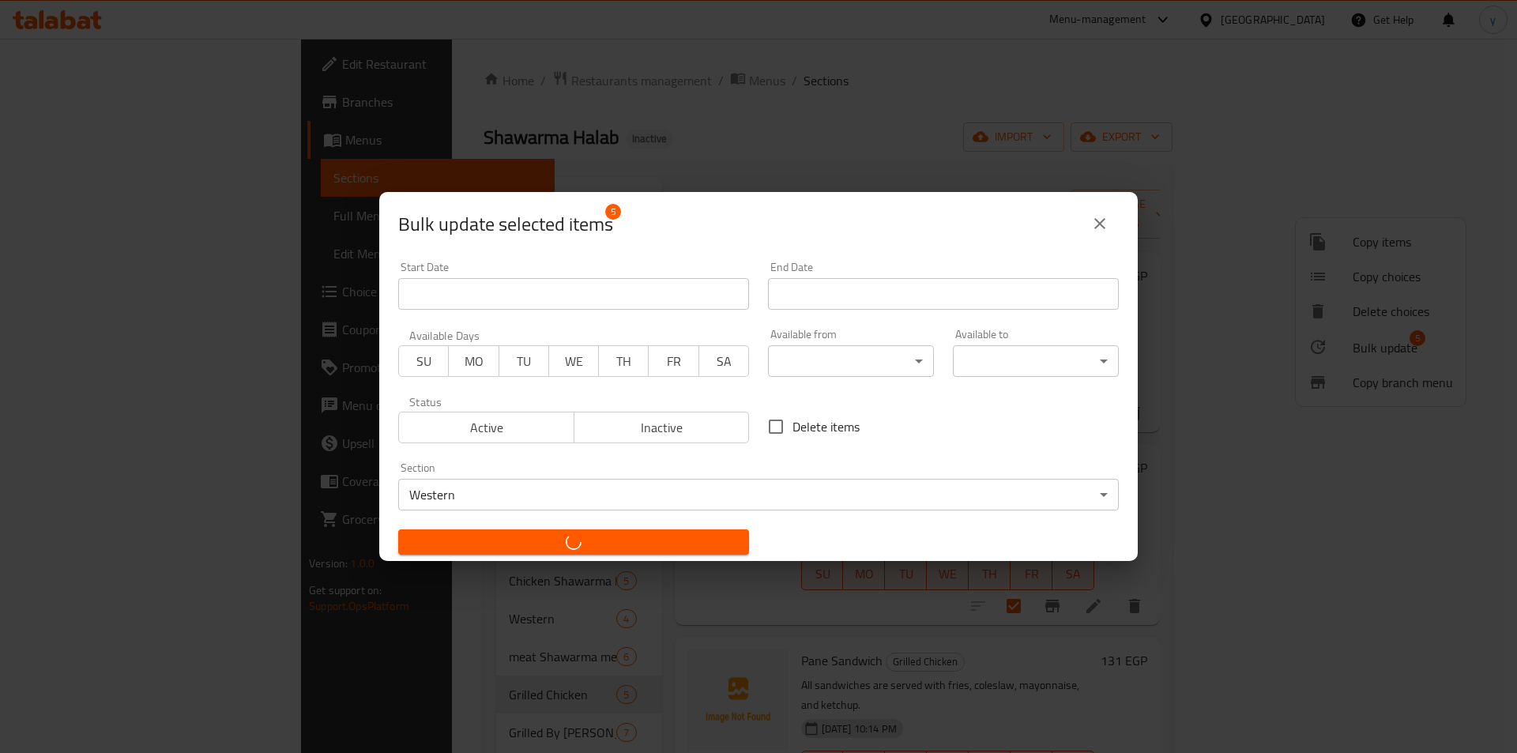
checkbox input "false"
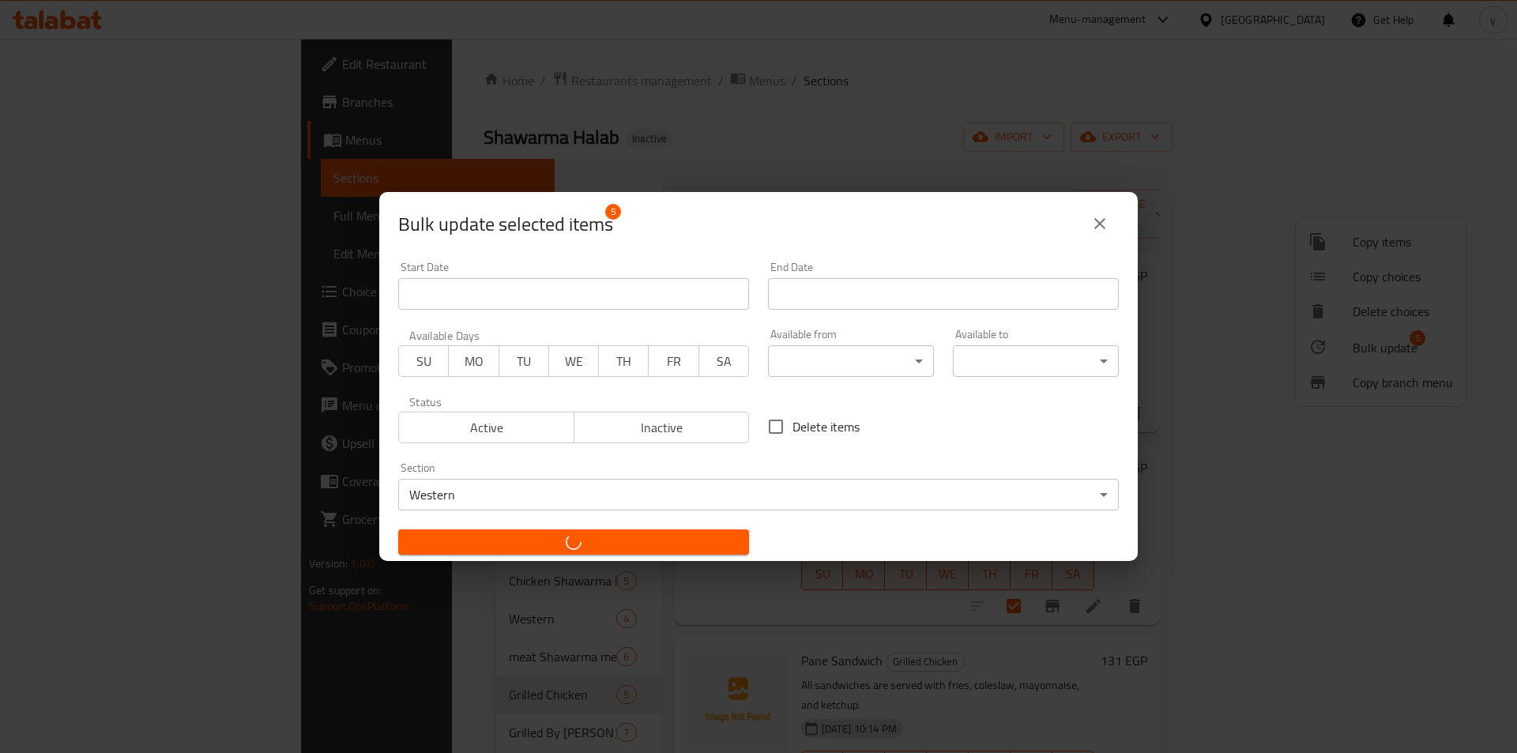
checkbox input "false"
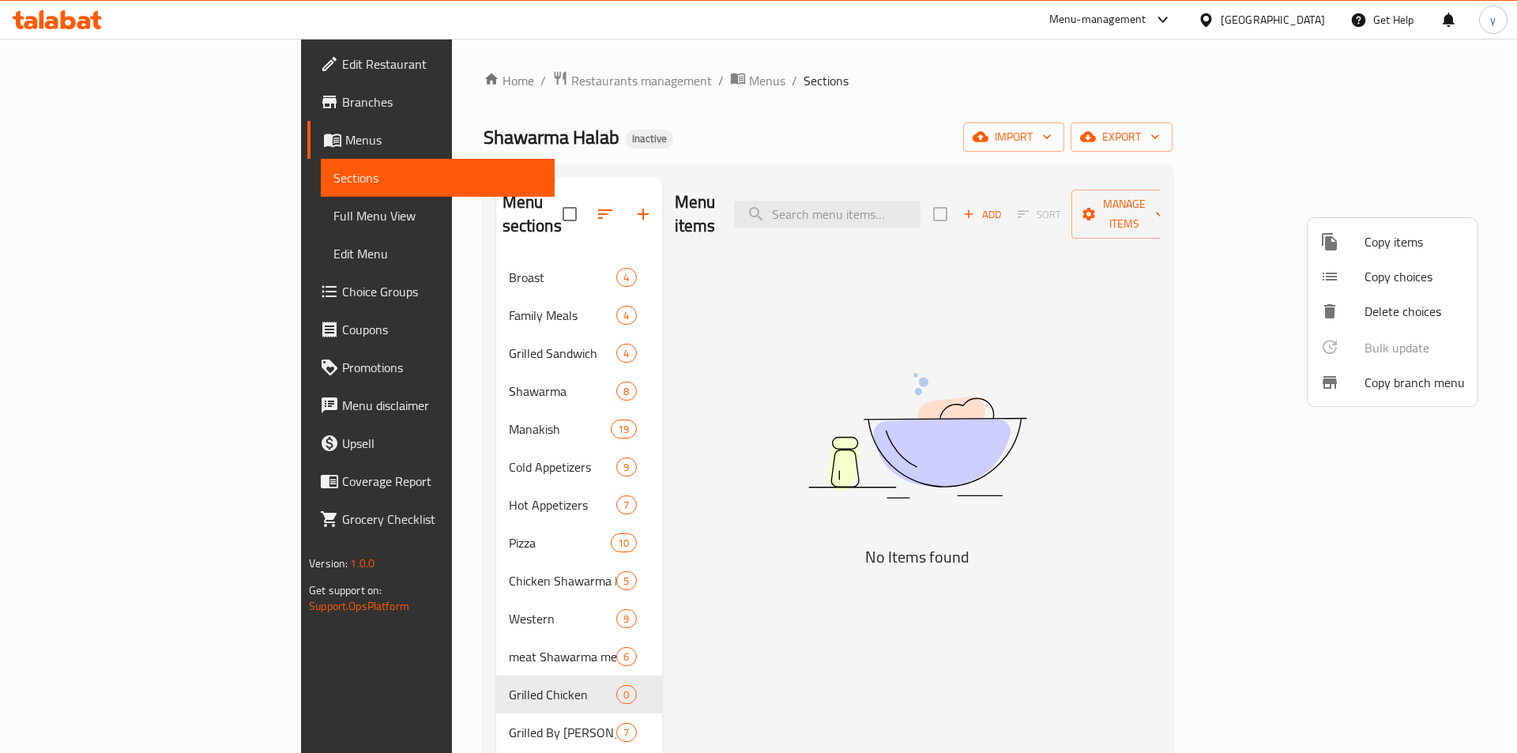
click at [75, 225] on div at bounding box center [758, 376] width 1517 height 753
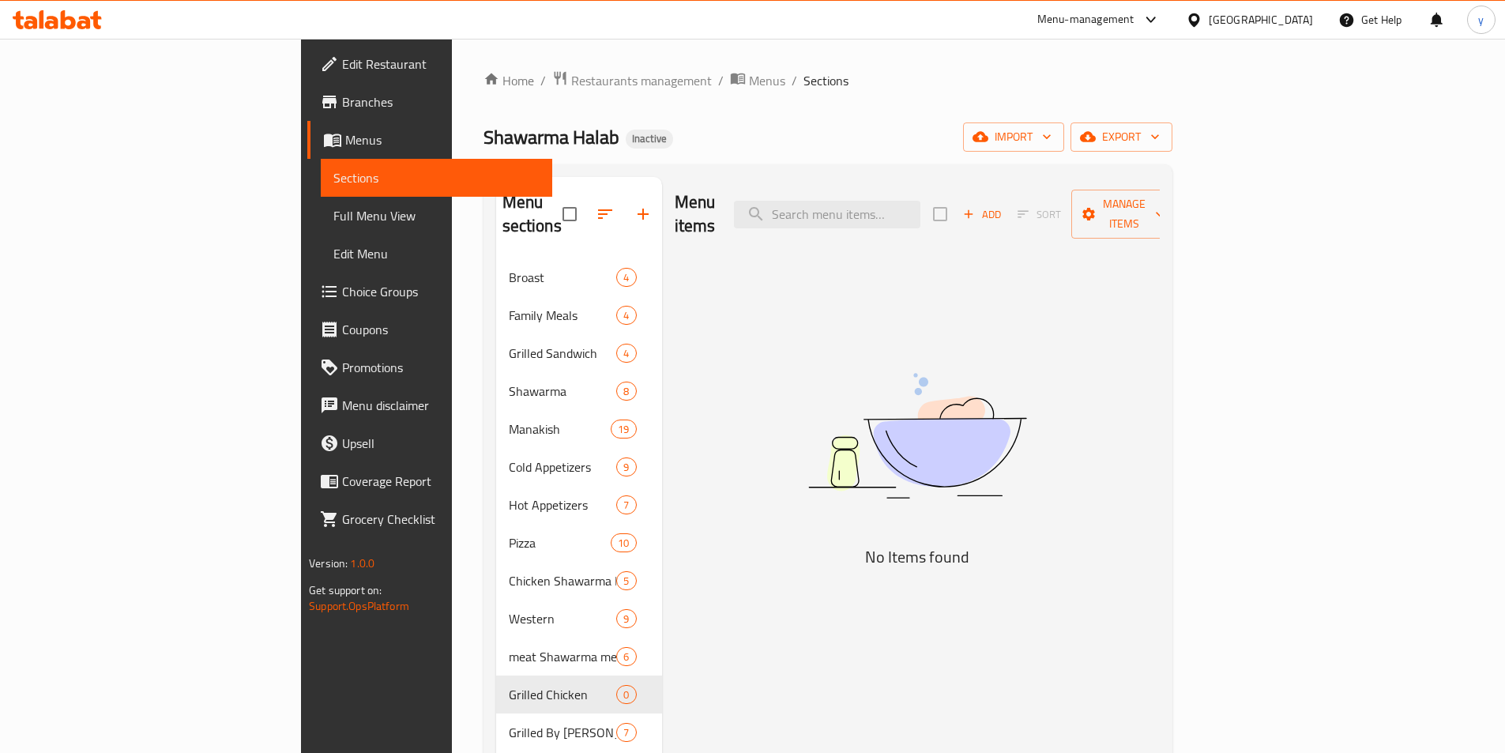
click at [333, 209] on span "Full Menu View" at bounding box center [436, 215] width 206 height 19
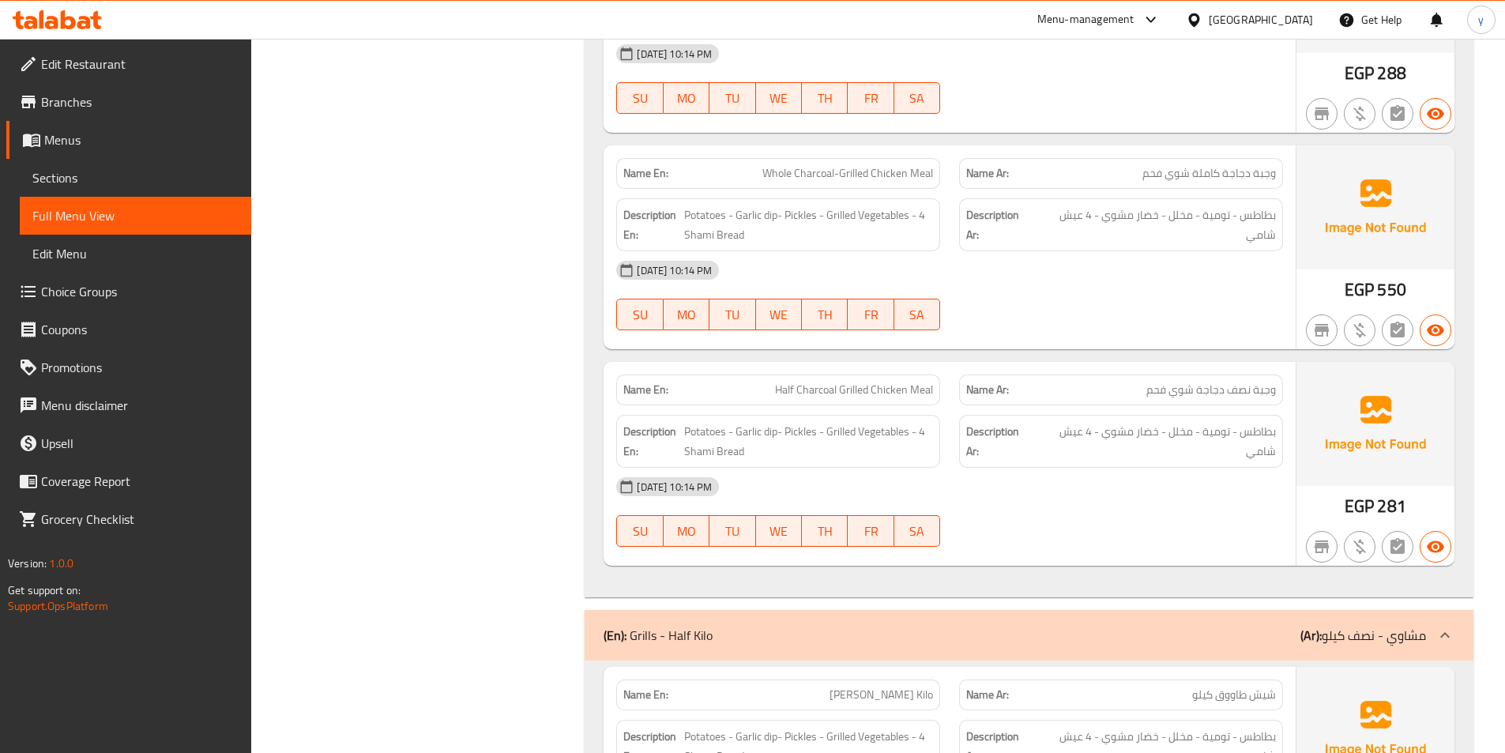
scroll to position [19822, 0]
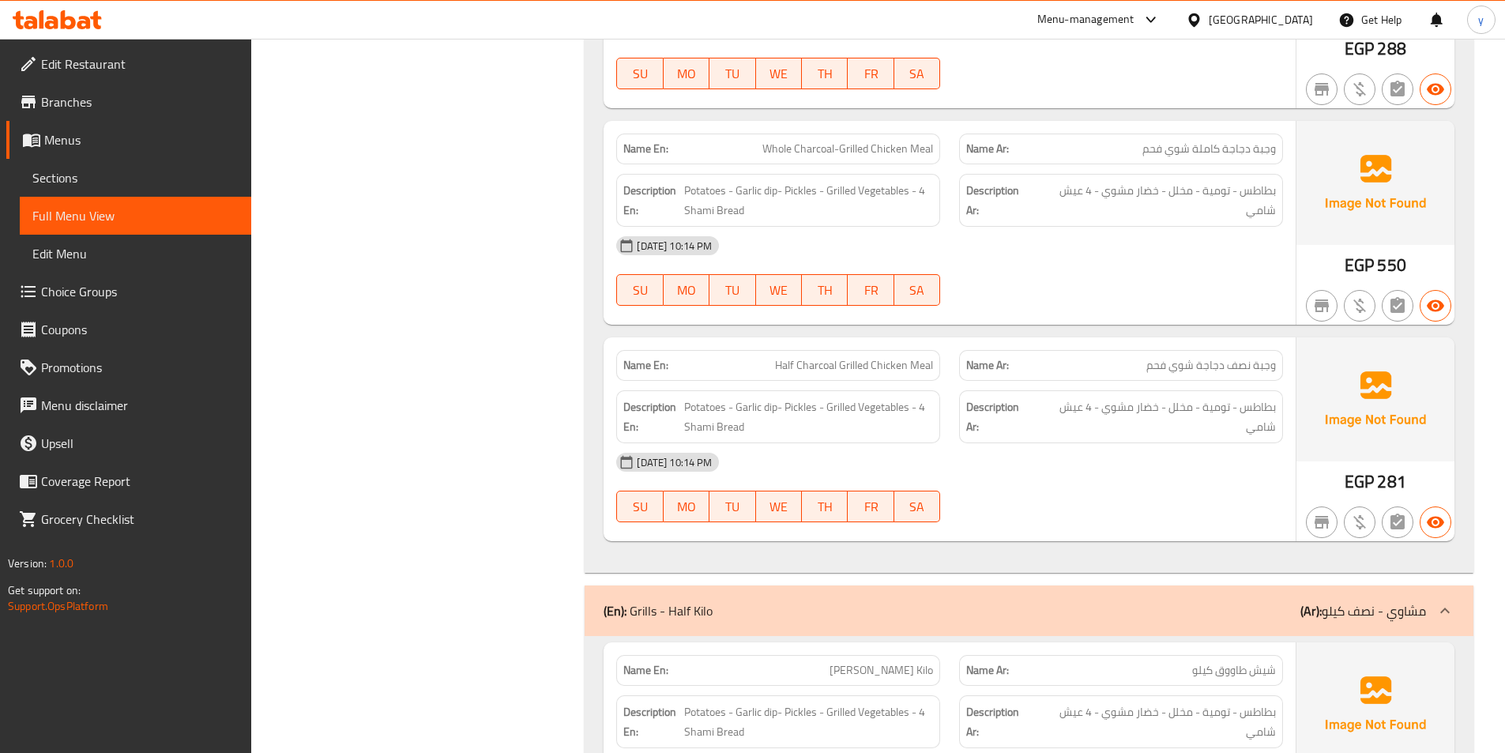
drag, startPoint x: 81, startPoint y: 180, endPoint x: 230, endPoint y: 209, distance: 152.0
click at [81, 180] on span "Sections" at bounding box center [135, 177] width 206 height 19
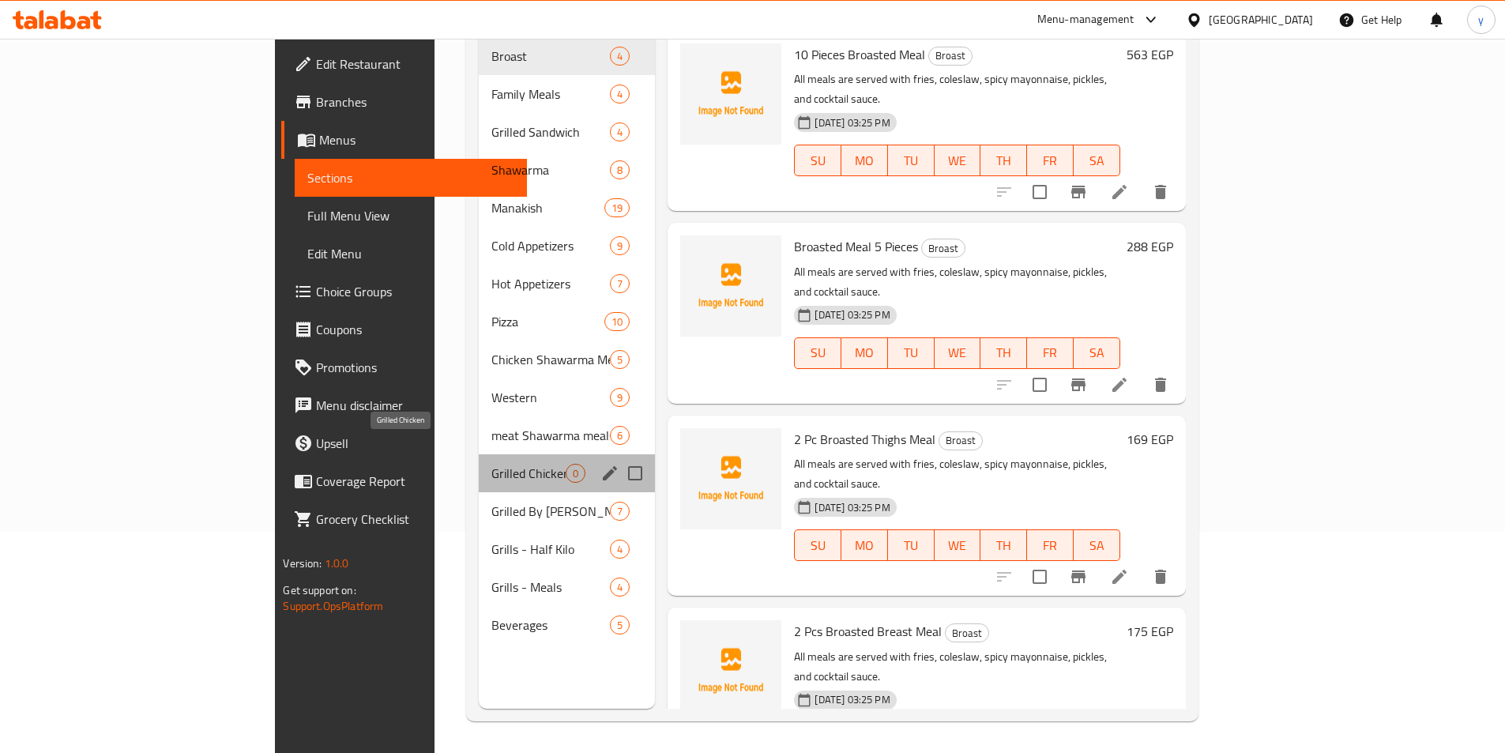
click at [491, 464] on span "Grilled Chicken" at bounding box center [528, 473] width 75 height 19
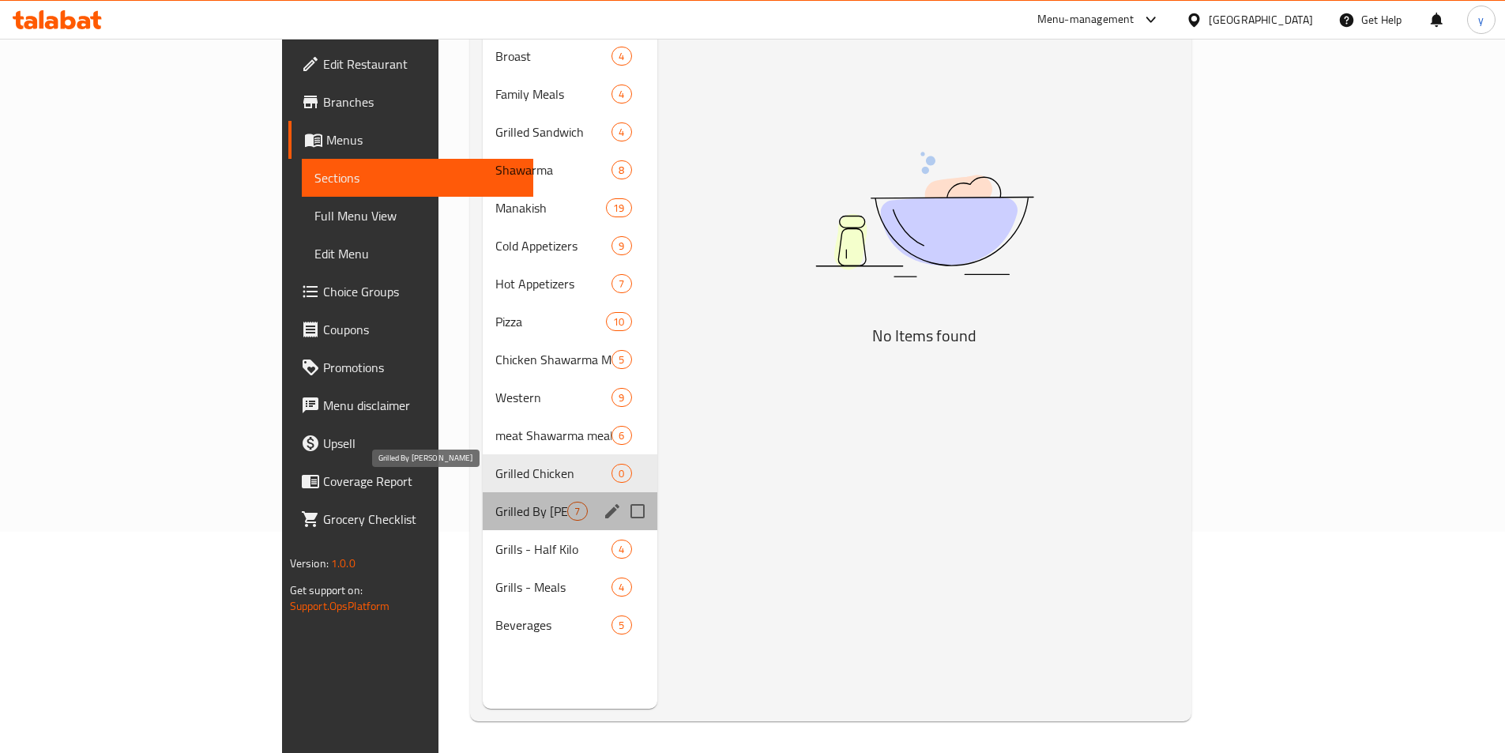
click at [495, 502] on span "Grilled By [PERSON_NAME]" at bounding box center [531, 511] width 72 height 19
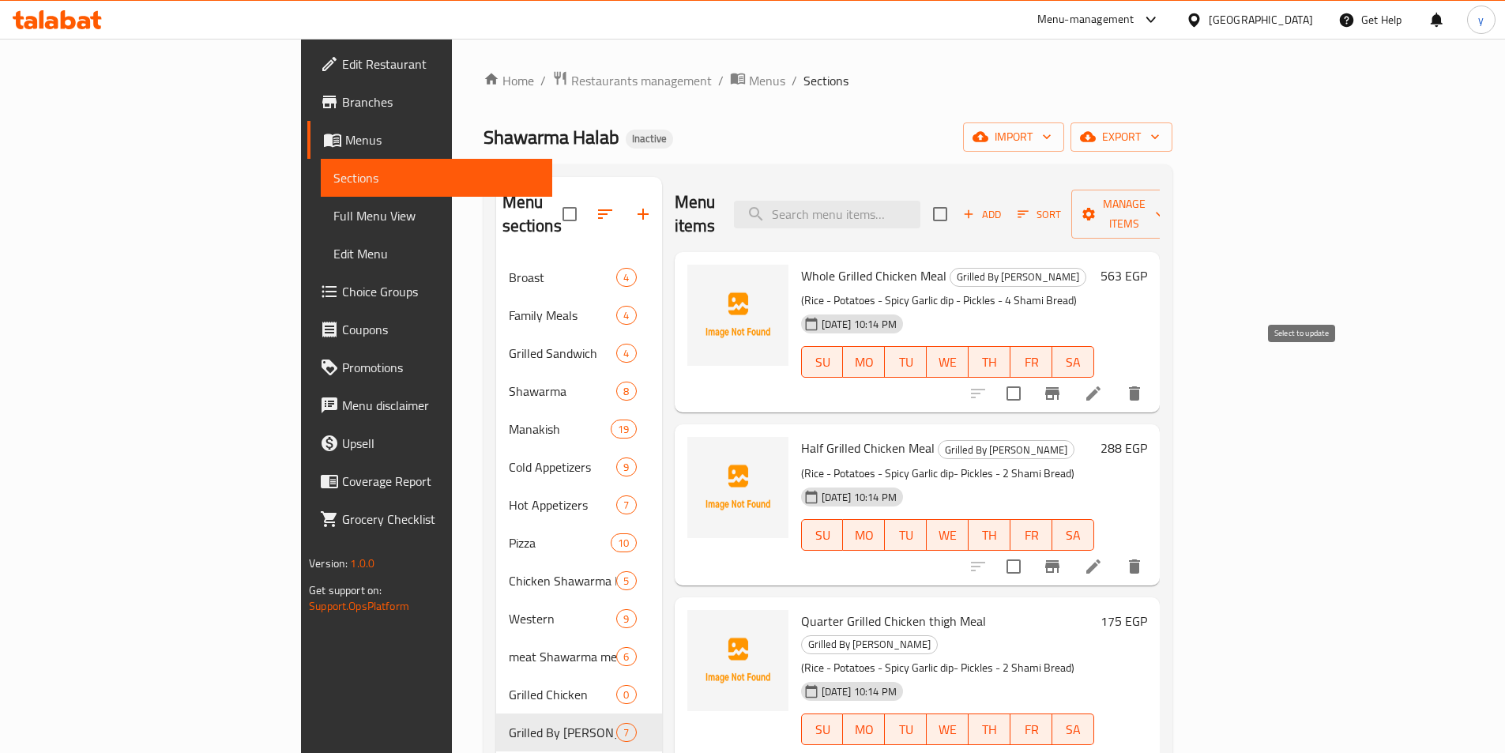
click at [1030, 377] on input "checkbox" at bounding box center [1013, 393] width 33 height 33
checkbox input "true"
click at [1030, 550] on input "checkbox" at bounding box center [1013, 566] width 33 height 33
checkbox input "true"
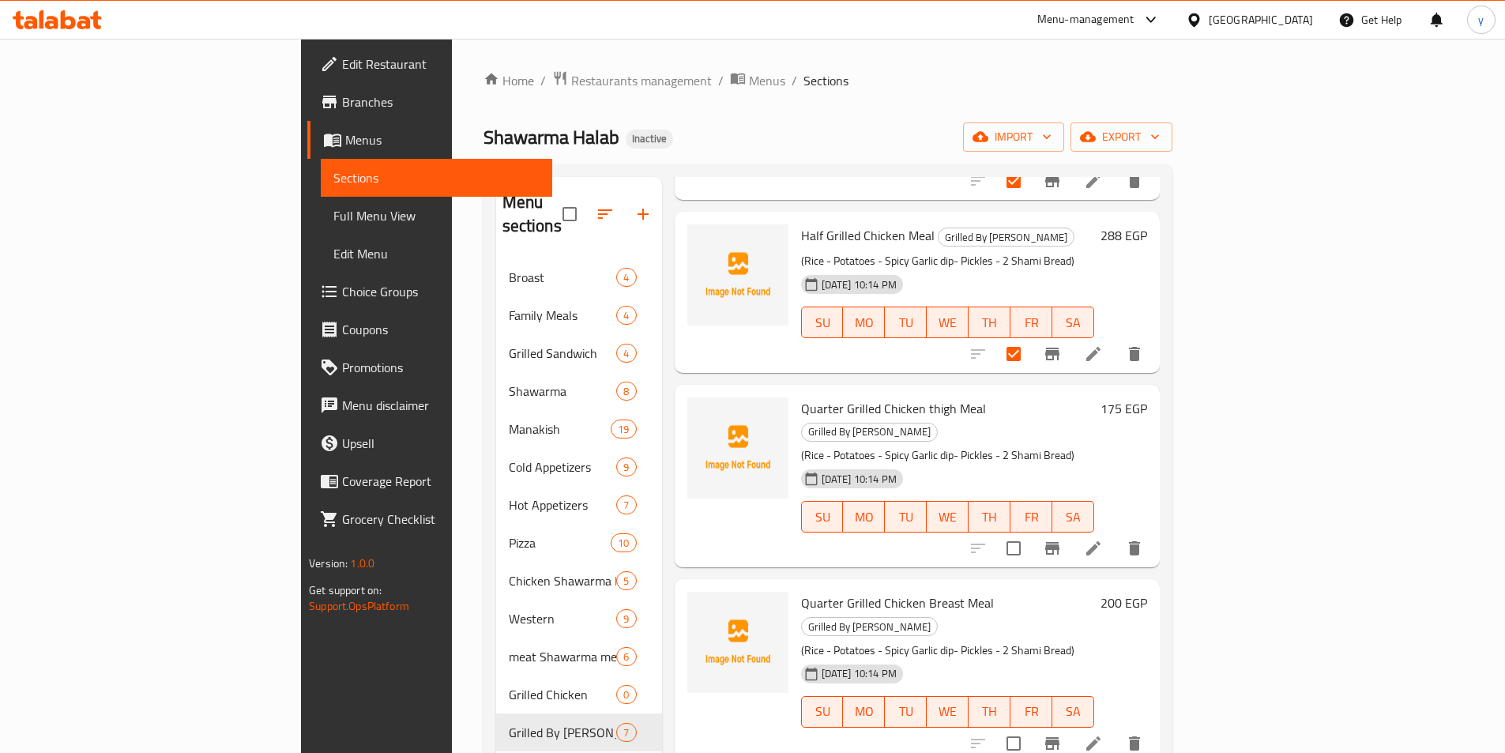
scroll to position [316, 0]
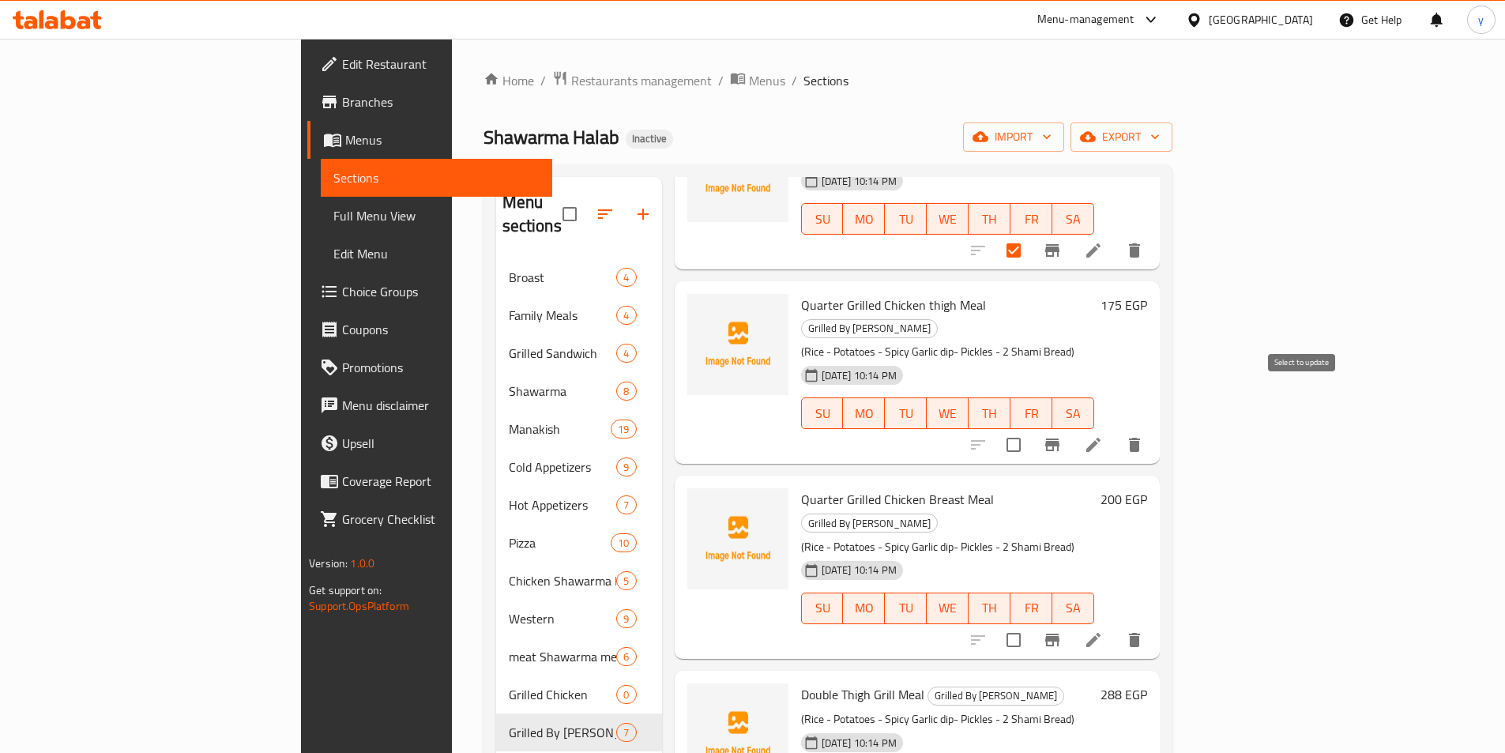
click at [1030, 428] on input "checkbox" at bounding box center [1013, 444] width 33 height 33
checkbox input "true"
click at [1030, 623] on input "checkbox" at bounding box center [1013, 639] width 33 height 33
checkbox input "true"
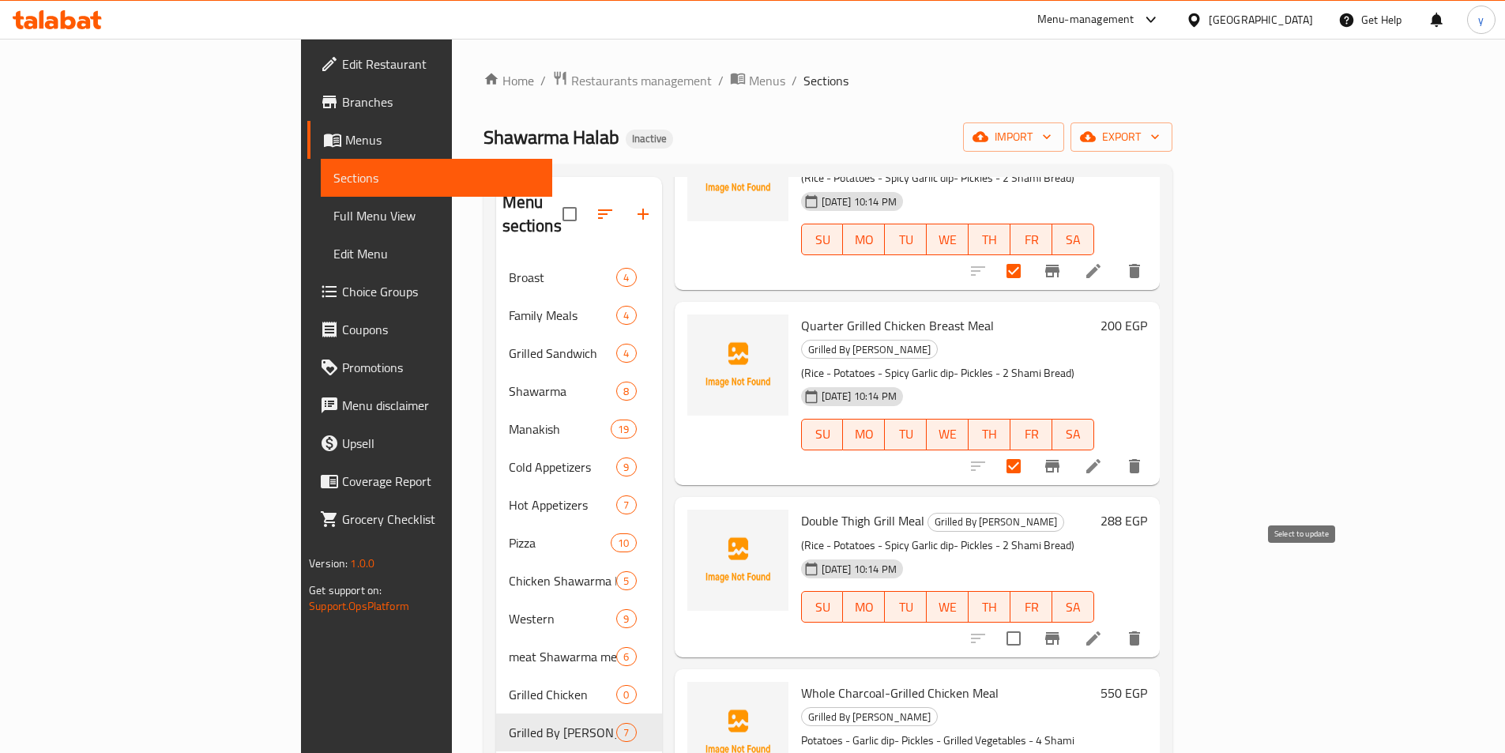
scroll to position [495, 0]
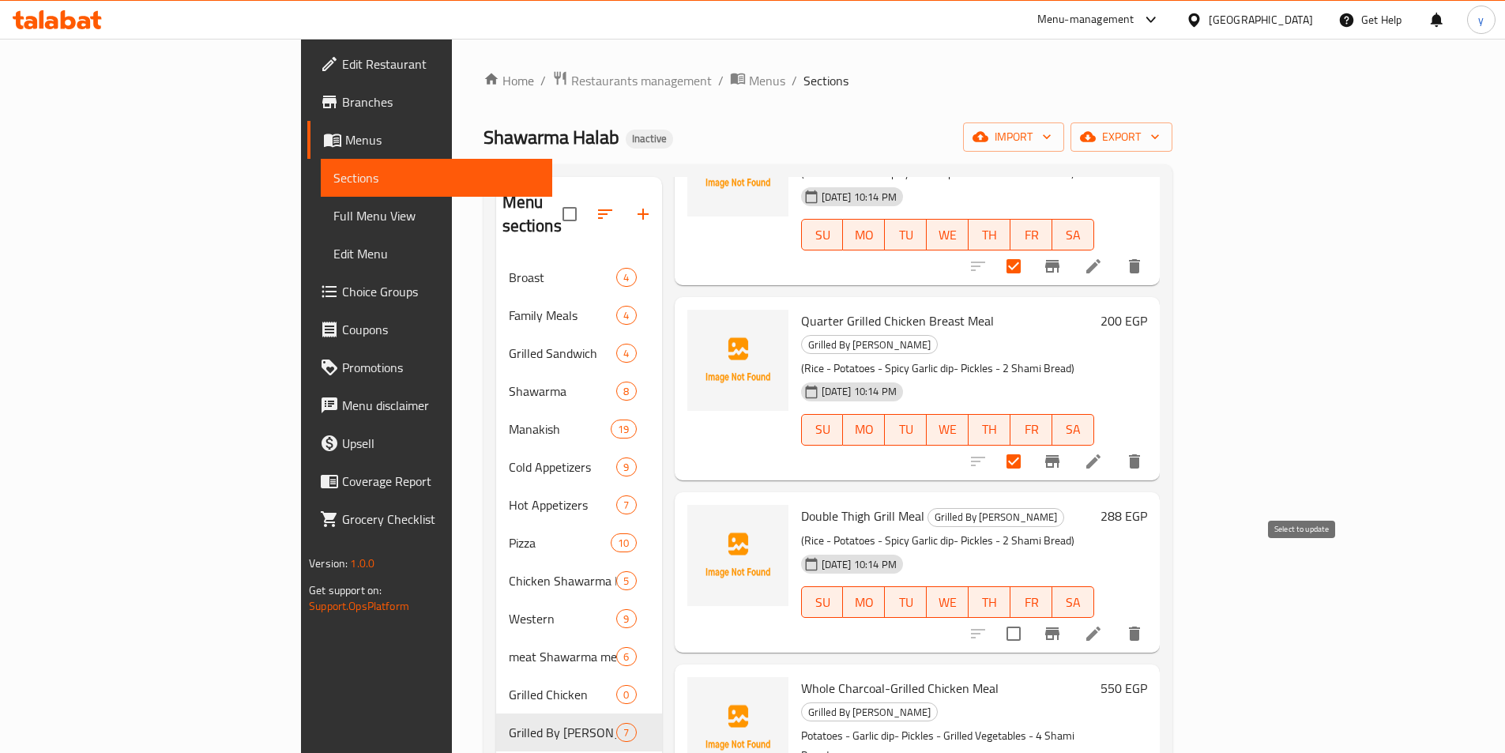
click at [1030, 617] on input "checkbox" at bounding box center [1013, 633] width 33 height 33
checkbox input "true"
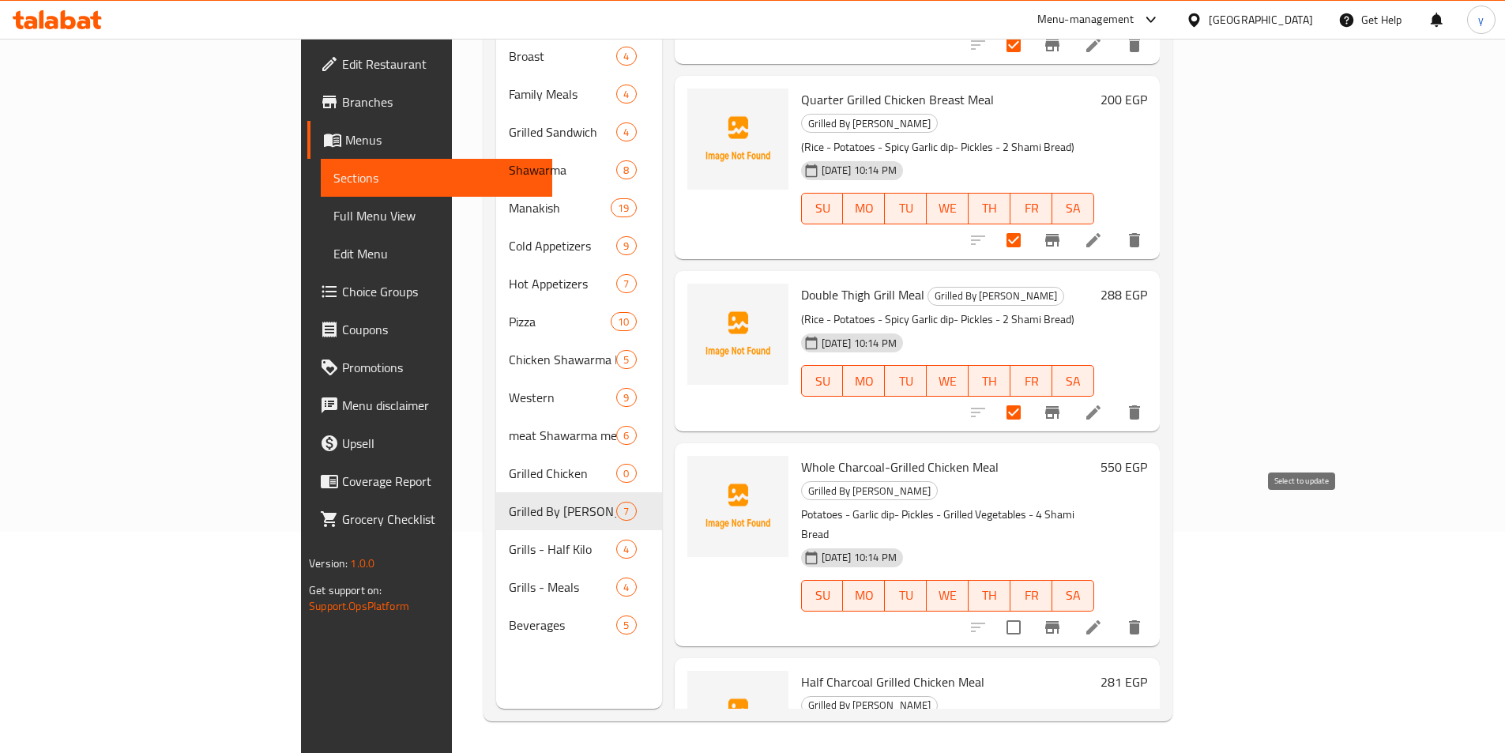
click at [1030, 611] on input "checkbox" at bounding box center [1013, 627] width 33 height 33
checkbox input "true"
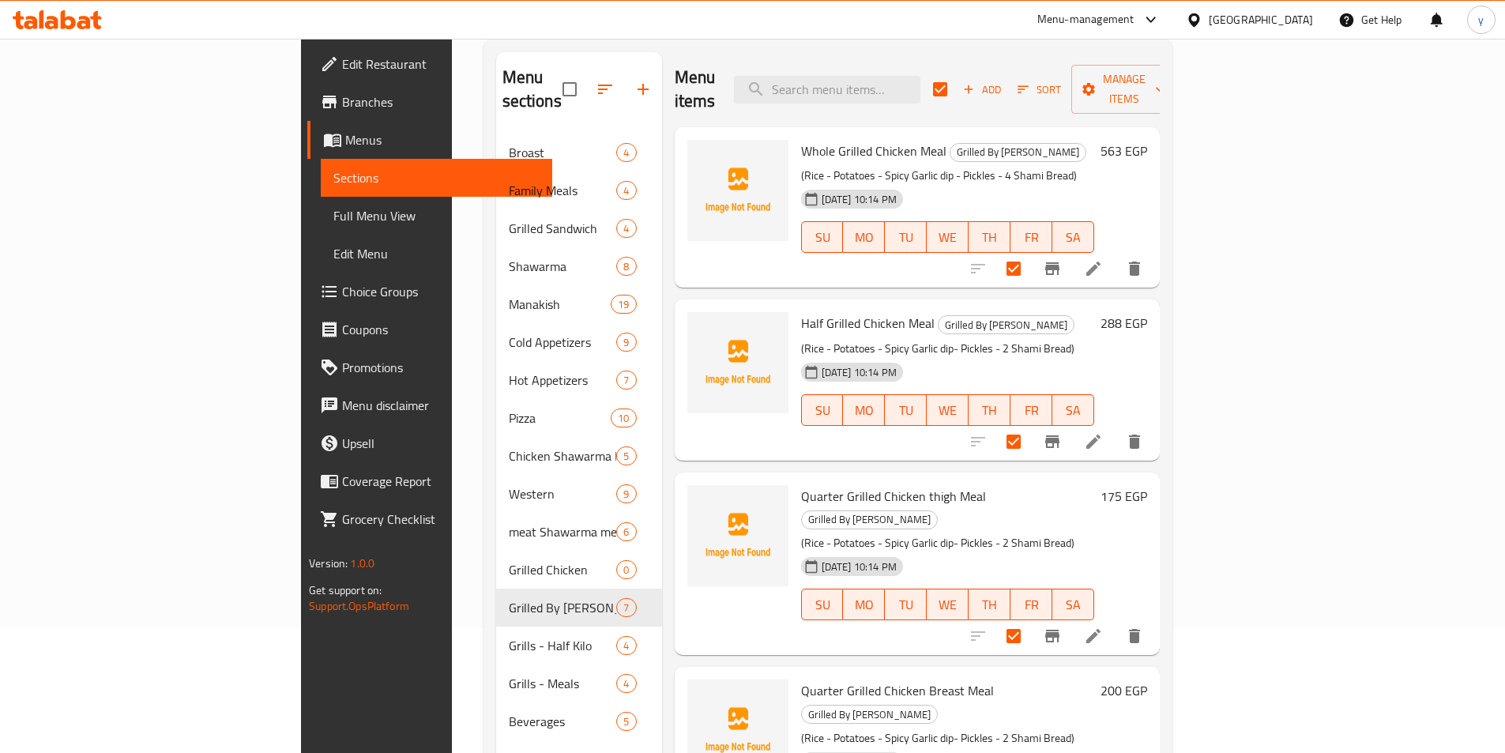
scroll to position [0, 0]
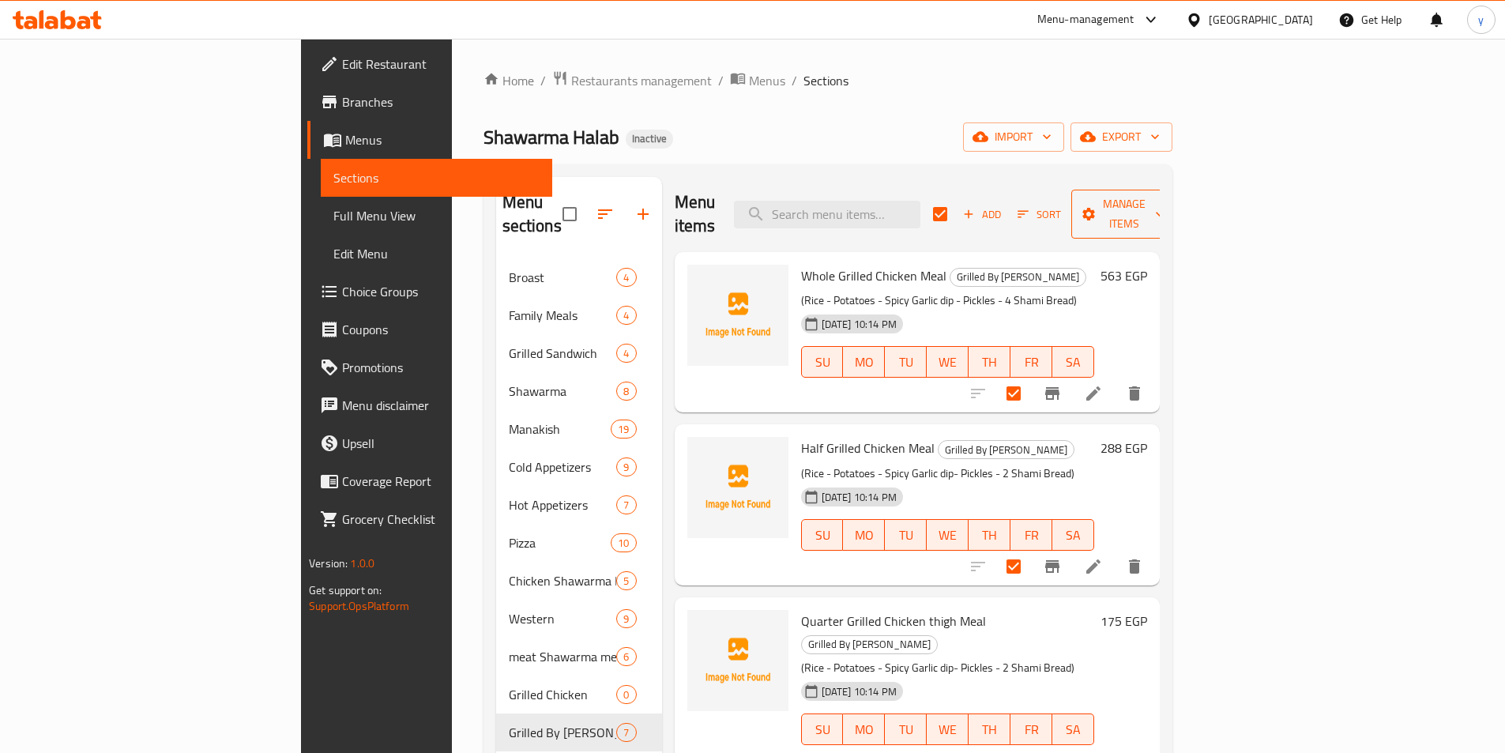
click at [1165, 209] on span "Manage items" at bounding box center [1124, 214] width 81 height 40
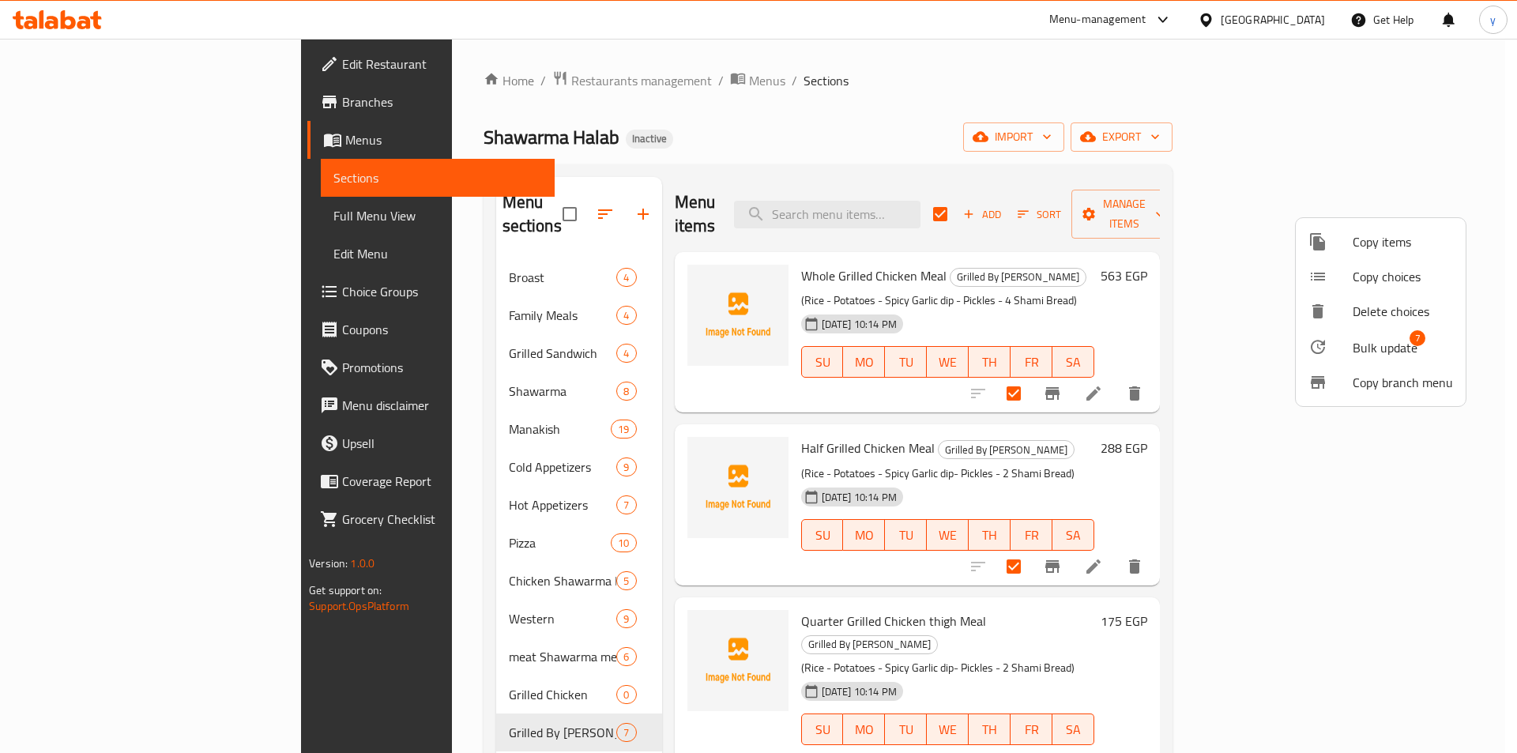
click at [1349, 341] on div at bounding box center [1330, 346] width 44 height 19
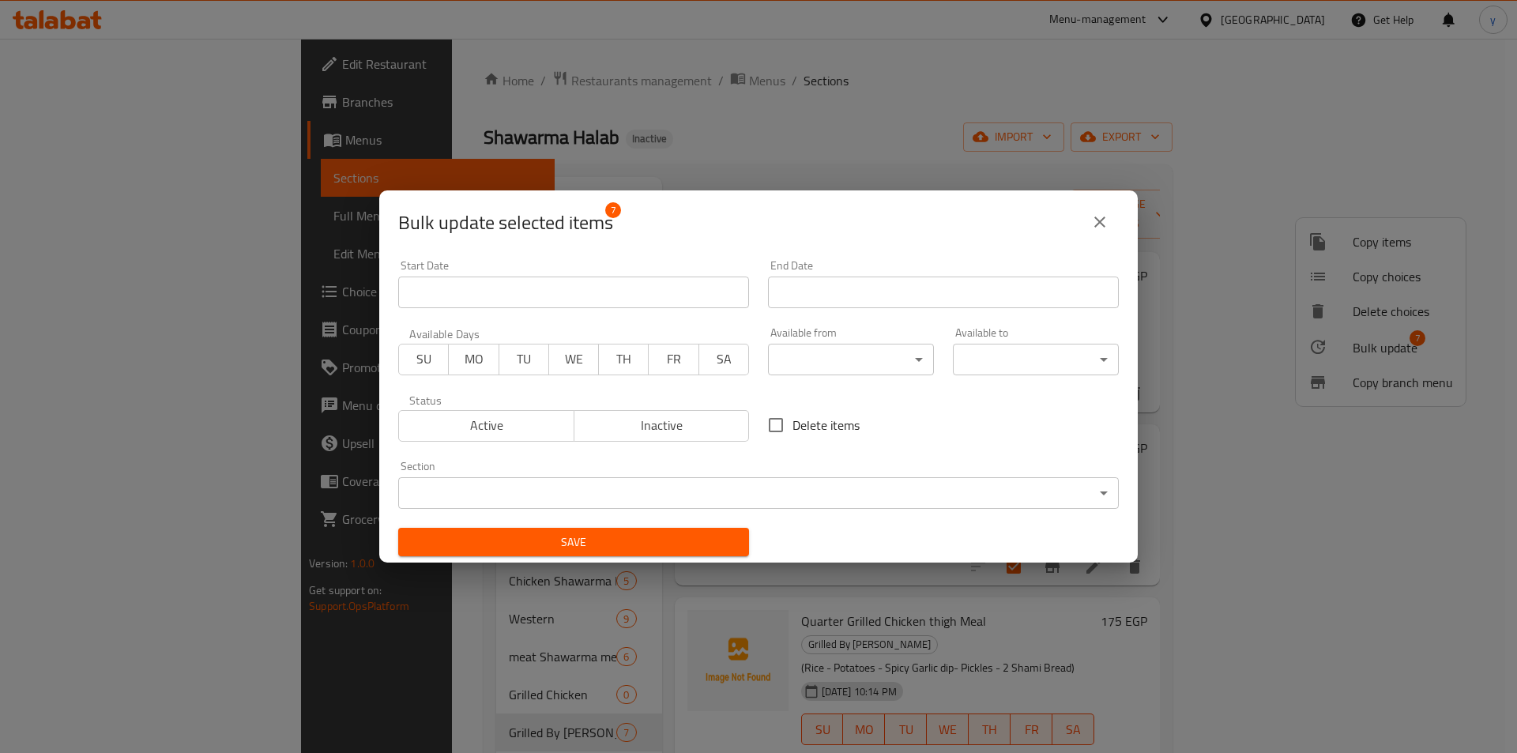
click at [713, 494] on body "​ Menu-management Egypt Get Help y Edit Restaurant Branches Menus Sections Full…" at bounding box center [758, 396] width 1517 height 714
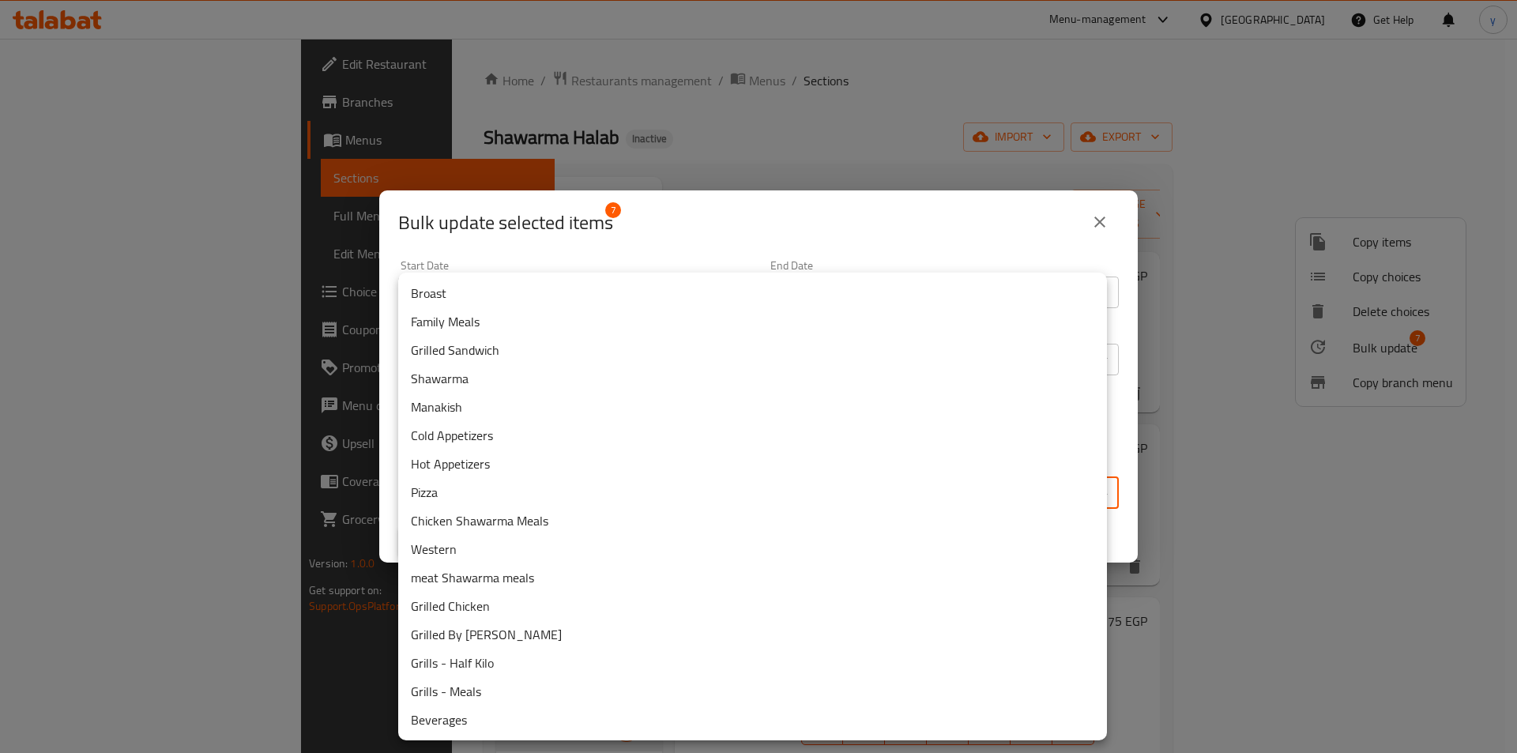
click at [474, 614] on li "Grilled Chicken" at bounding box center [752, 606] width 709 height 28
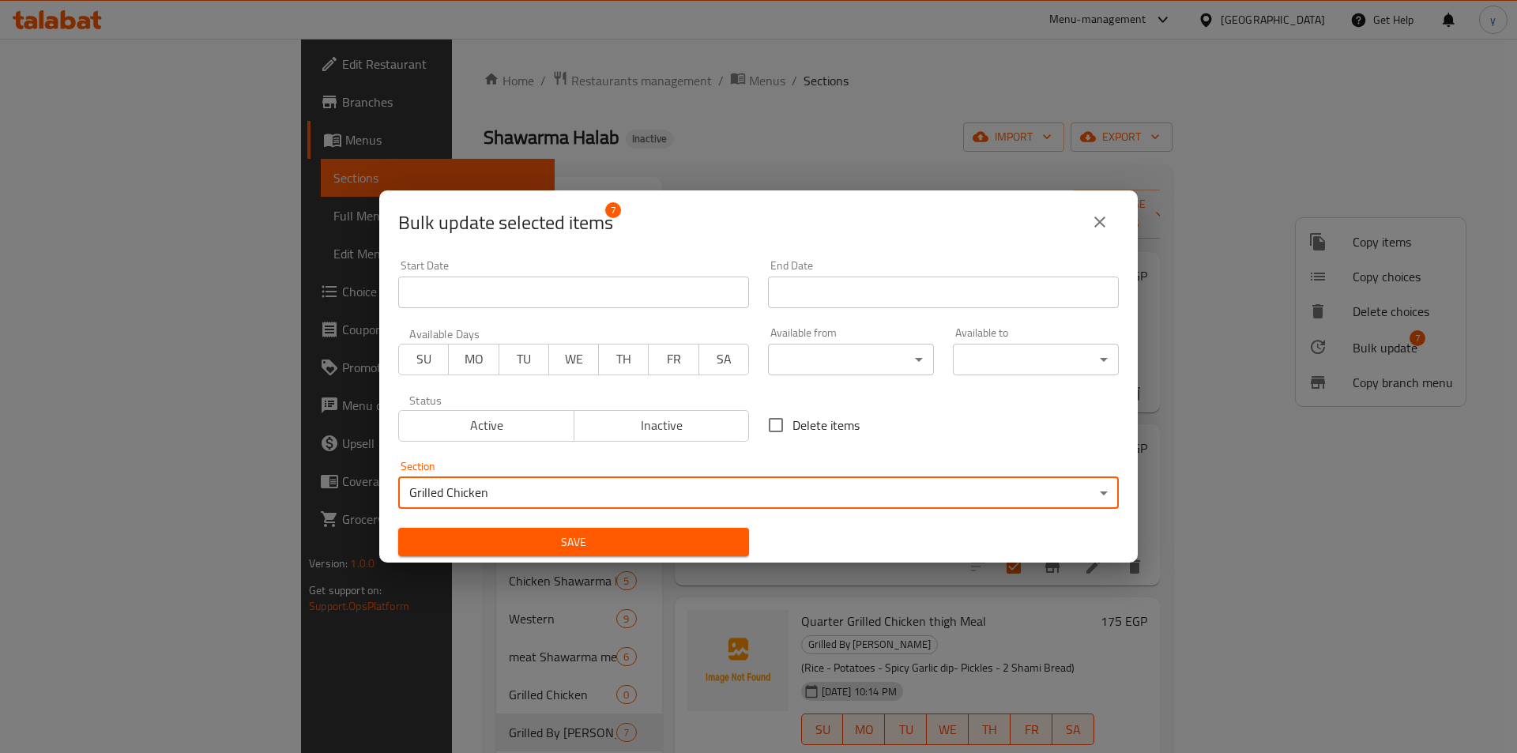
click at [595, 541] on span "Save" at bounding box center [574, 543] width 326 height 20
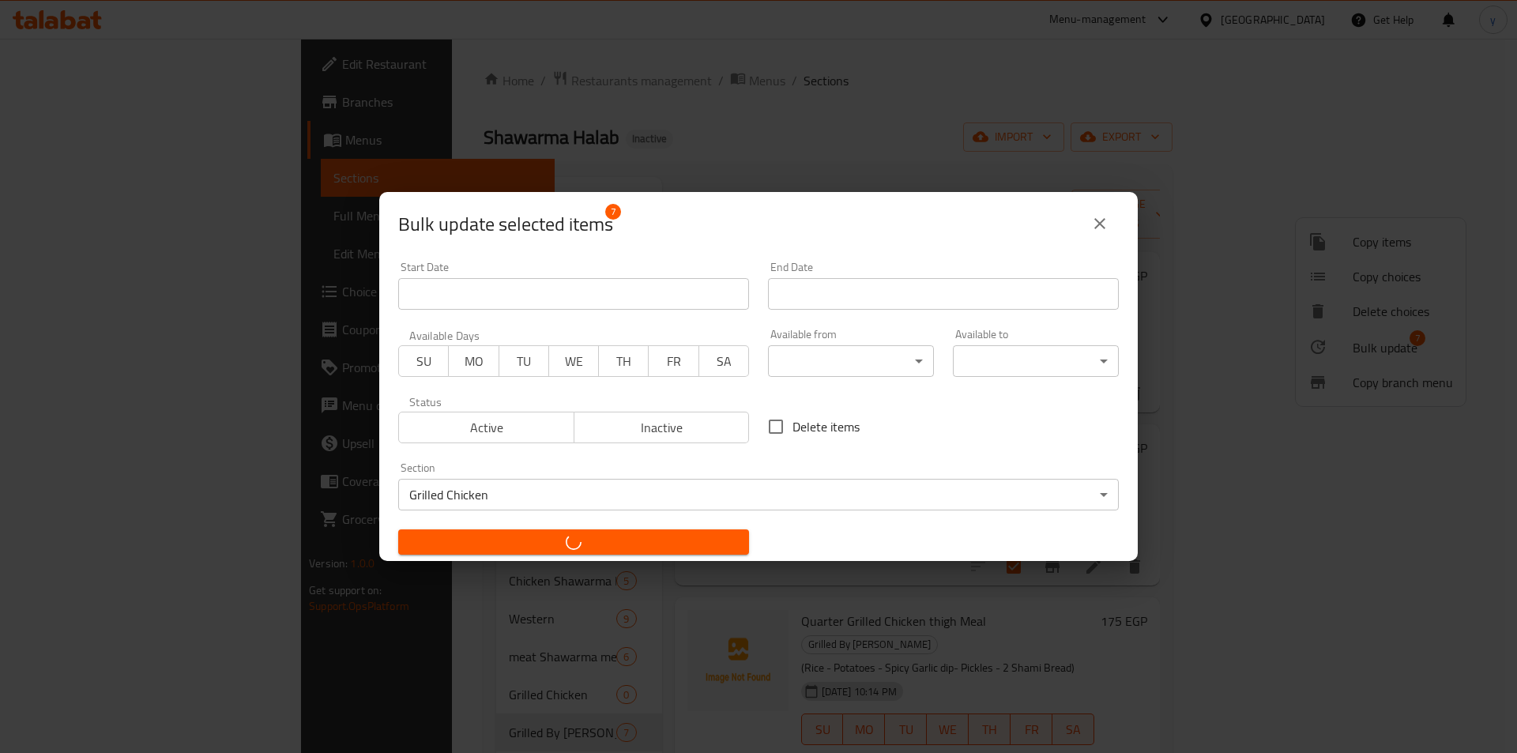
checkbox input "false"
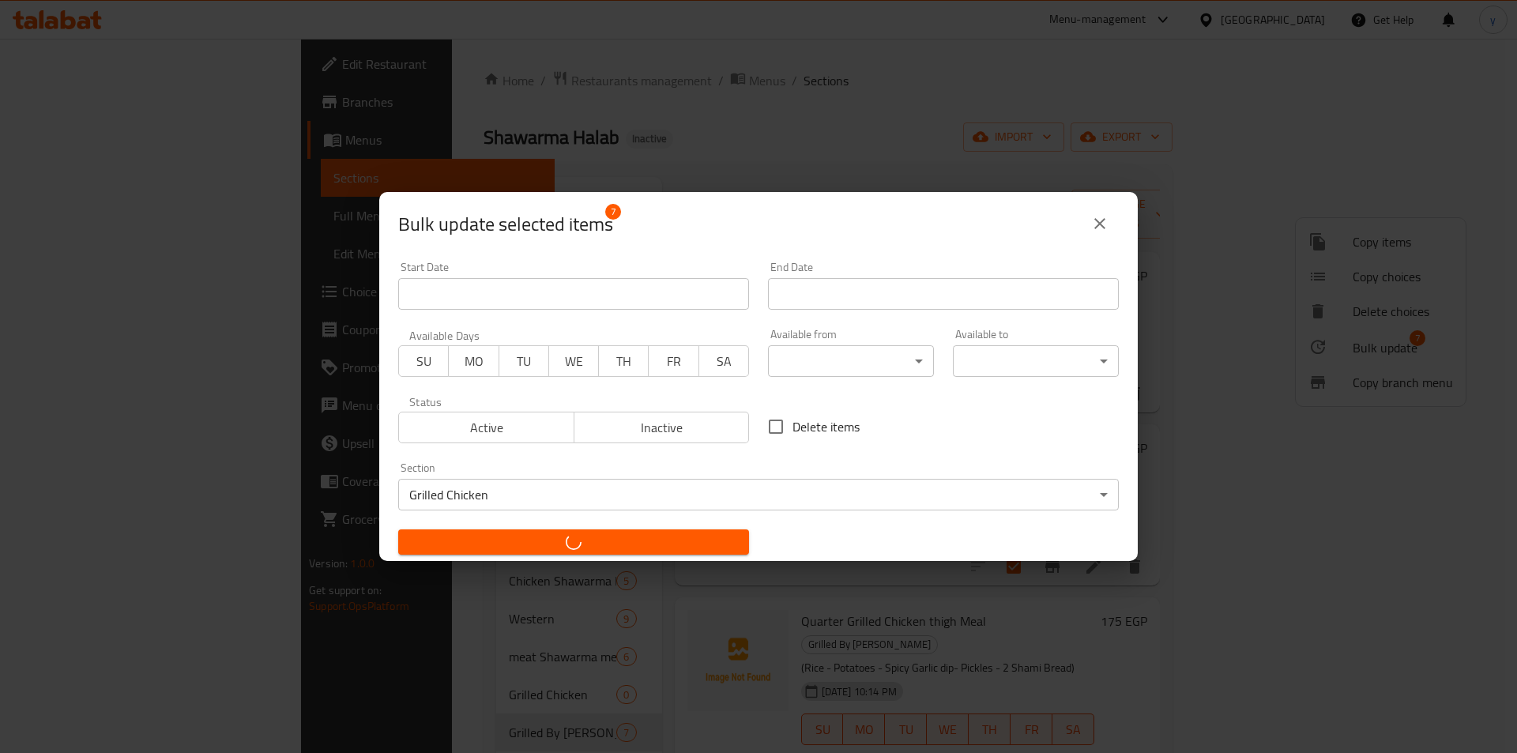
checkbox input "false"
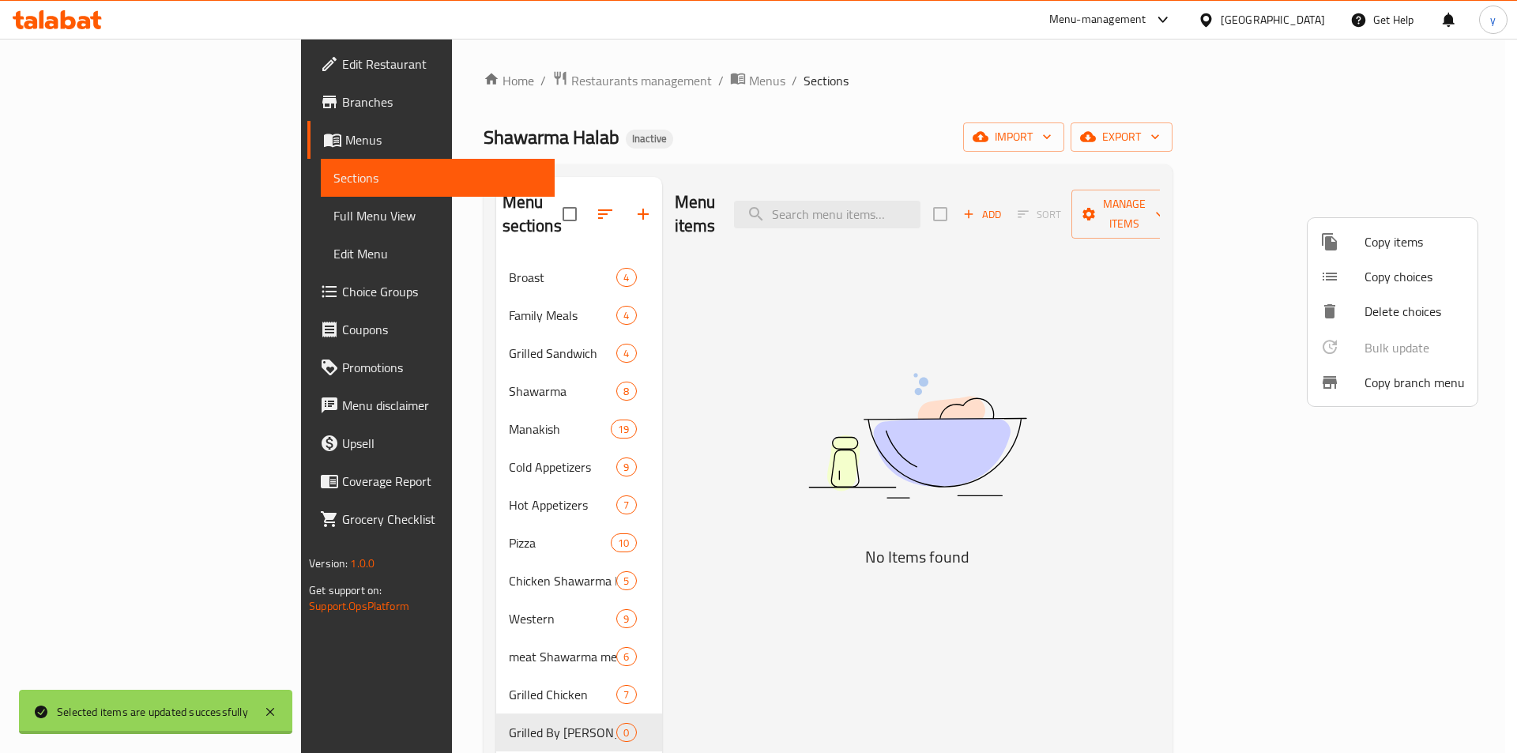
click at [127, 213] on div at bounding box center [758, 376] width 1517 height 753
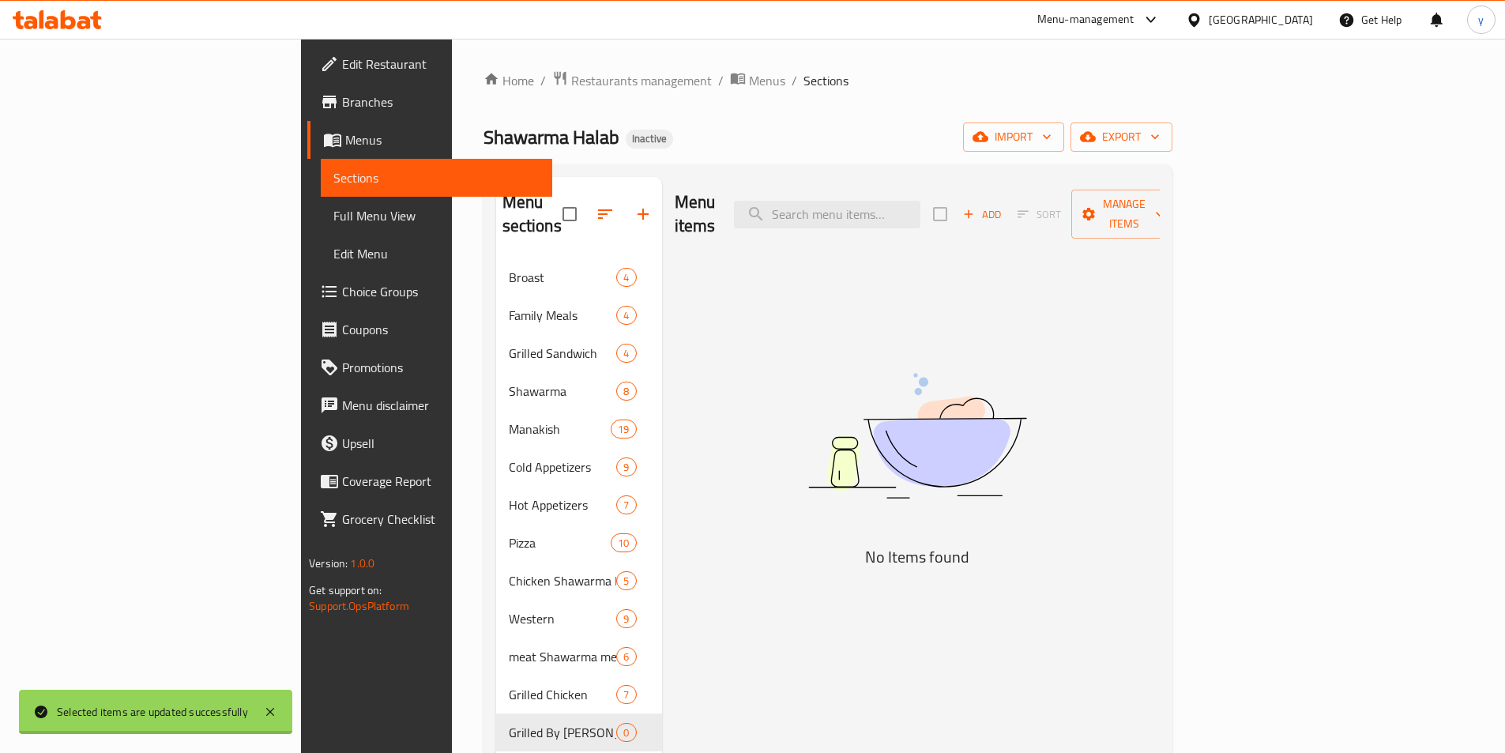
click at [333, 217] on span "Full Menu View" at bounding box center [436, 215] width 206 height 19
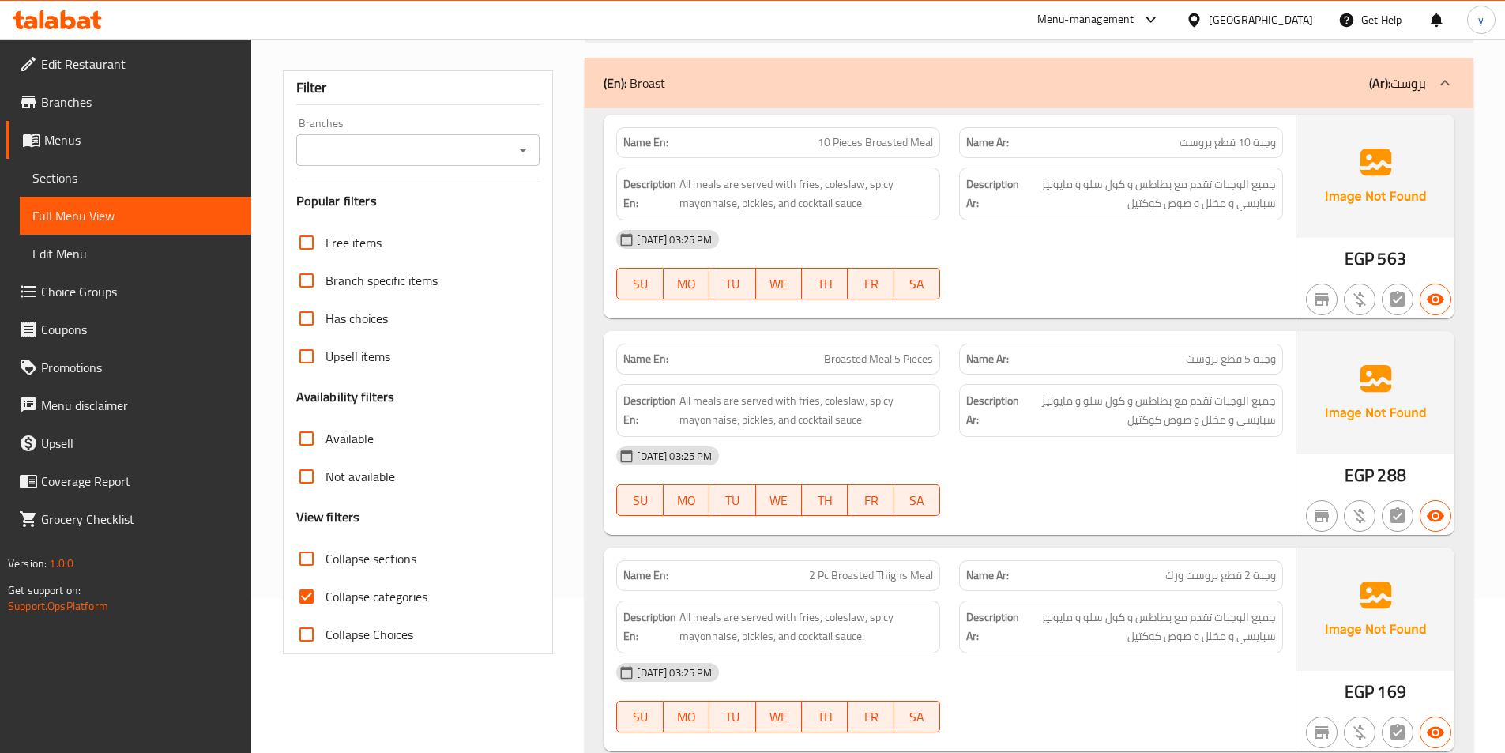
scroll to position [237, 0]
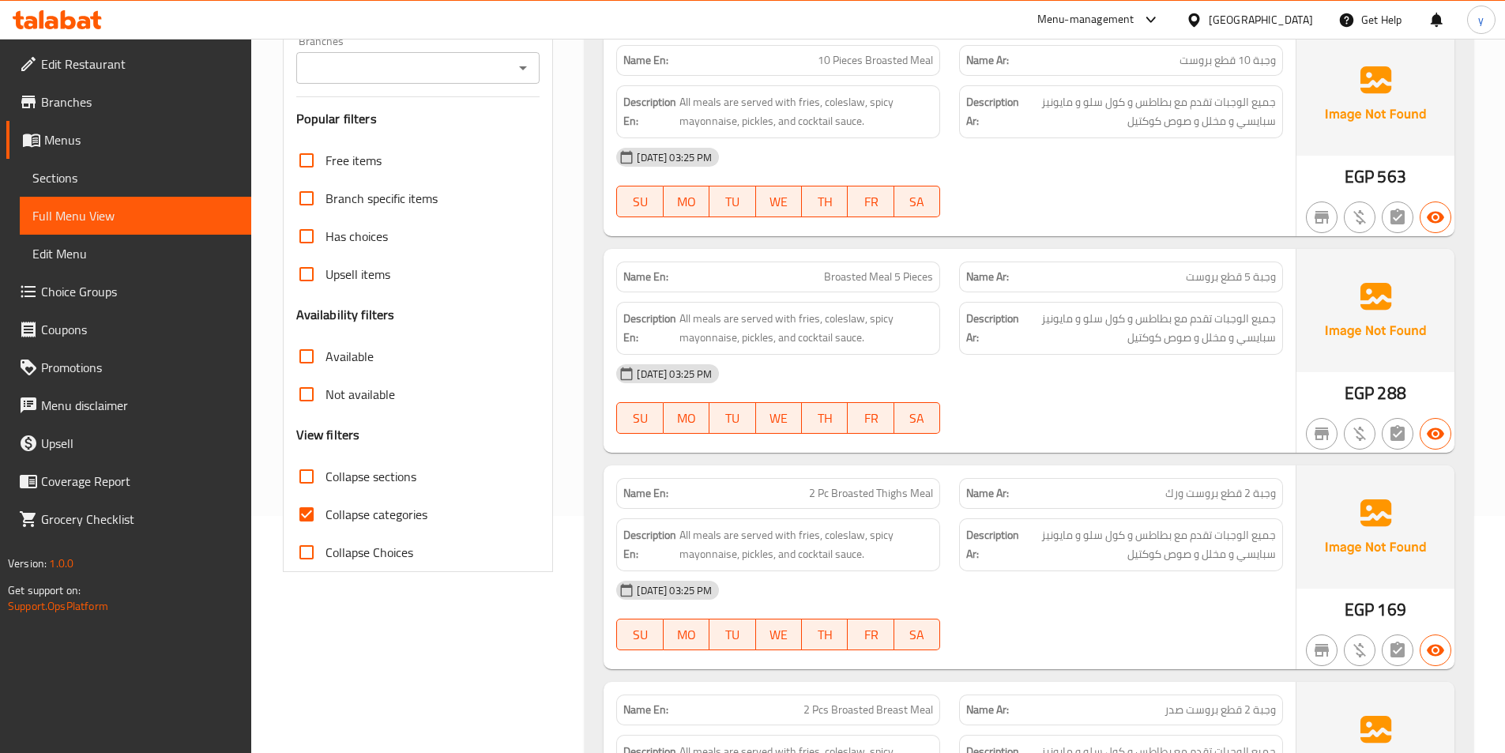
click at [308, 517] on input "Collapse categories" at bounding box center [307, 514] width 38 height 38
checkbox input "false"
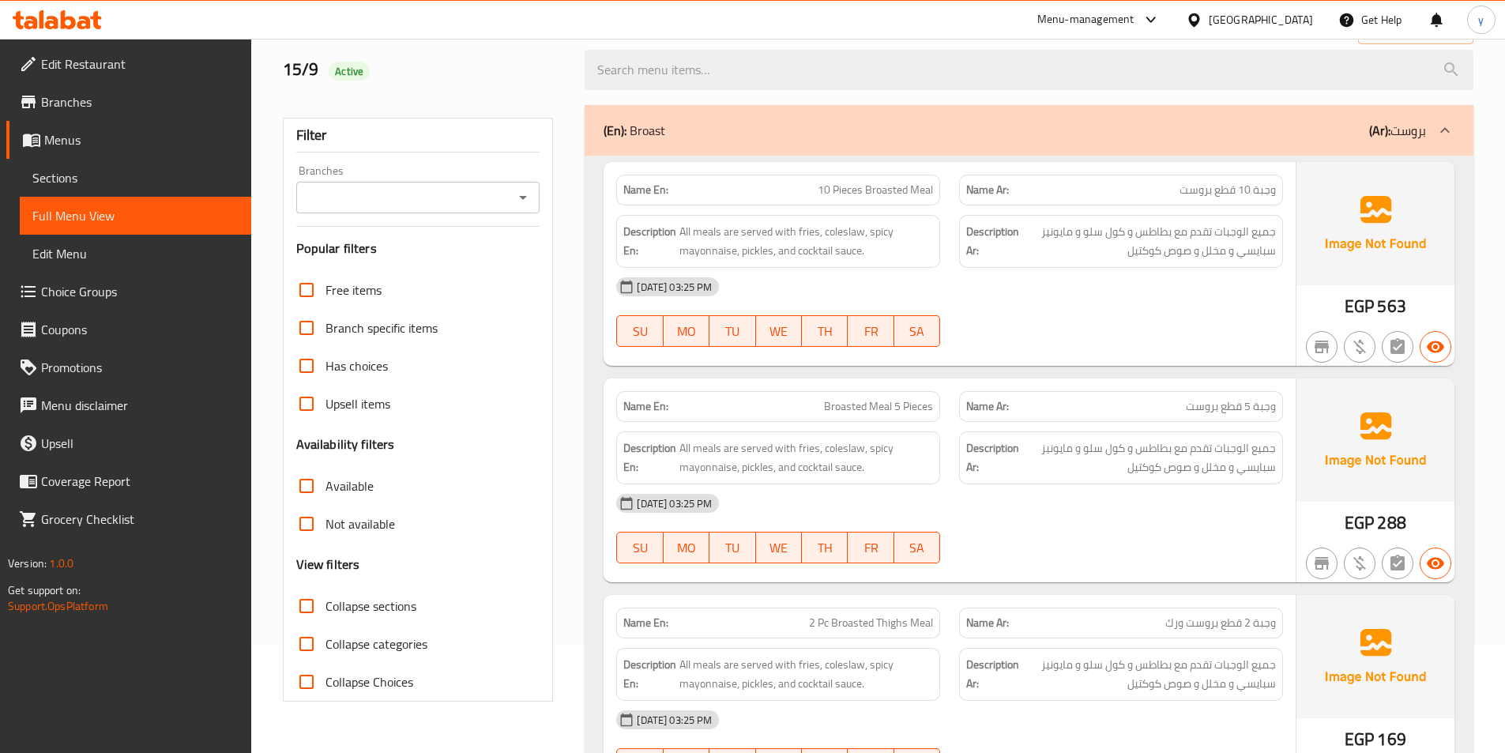
scroll to position [79, 0]
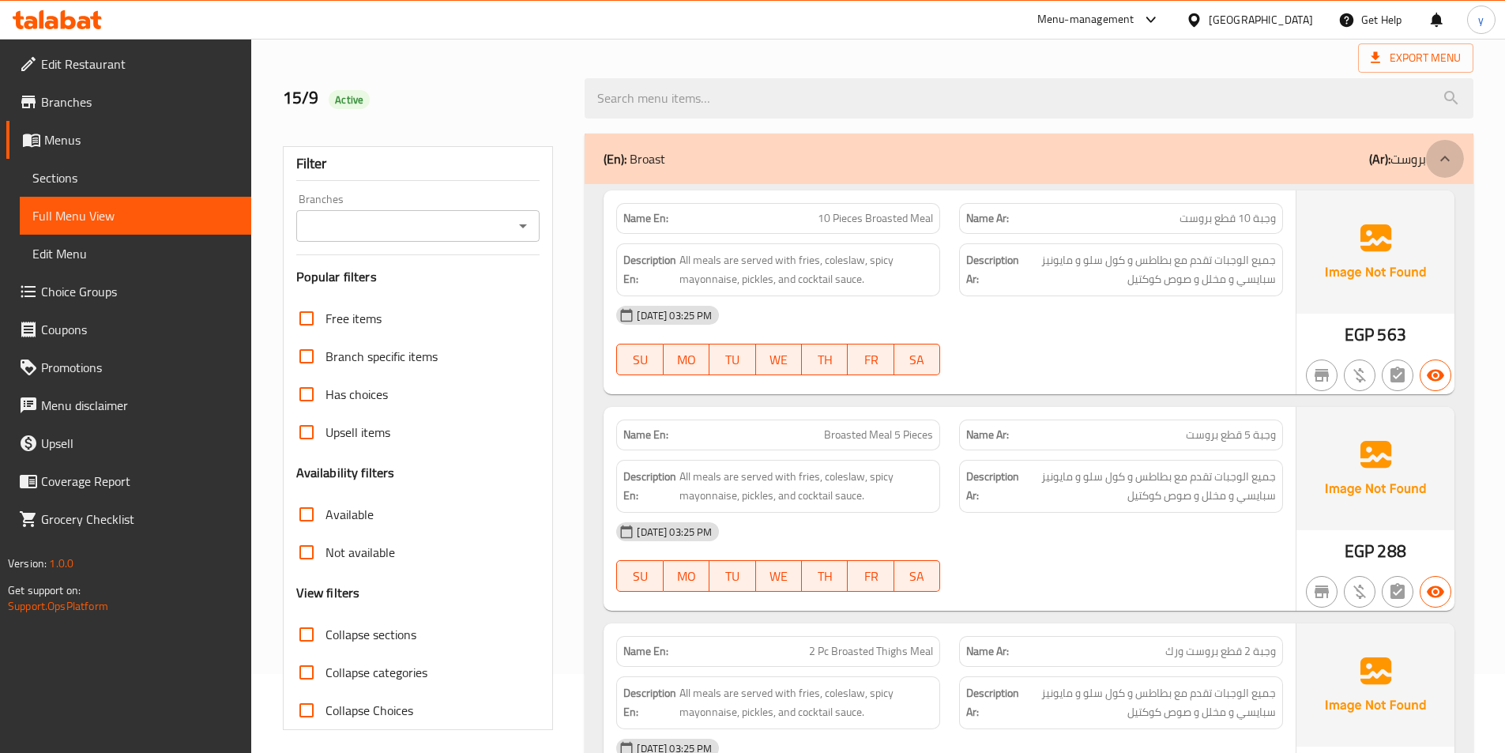
click at [1448, 163] on icon at bounding box center [1445, 158] width 19 height 19
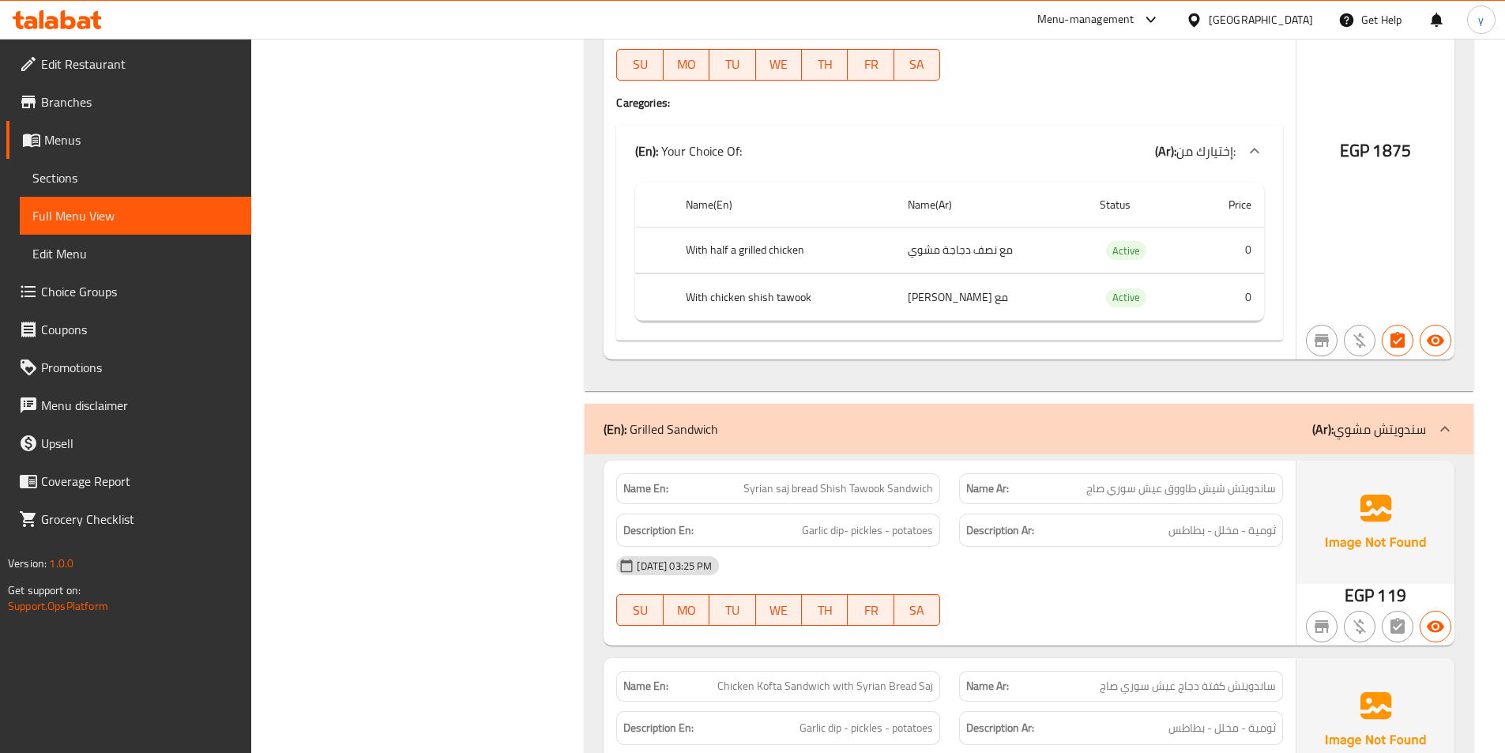
scroll to position [1106, 0]
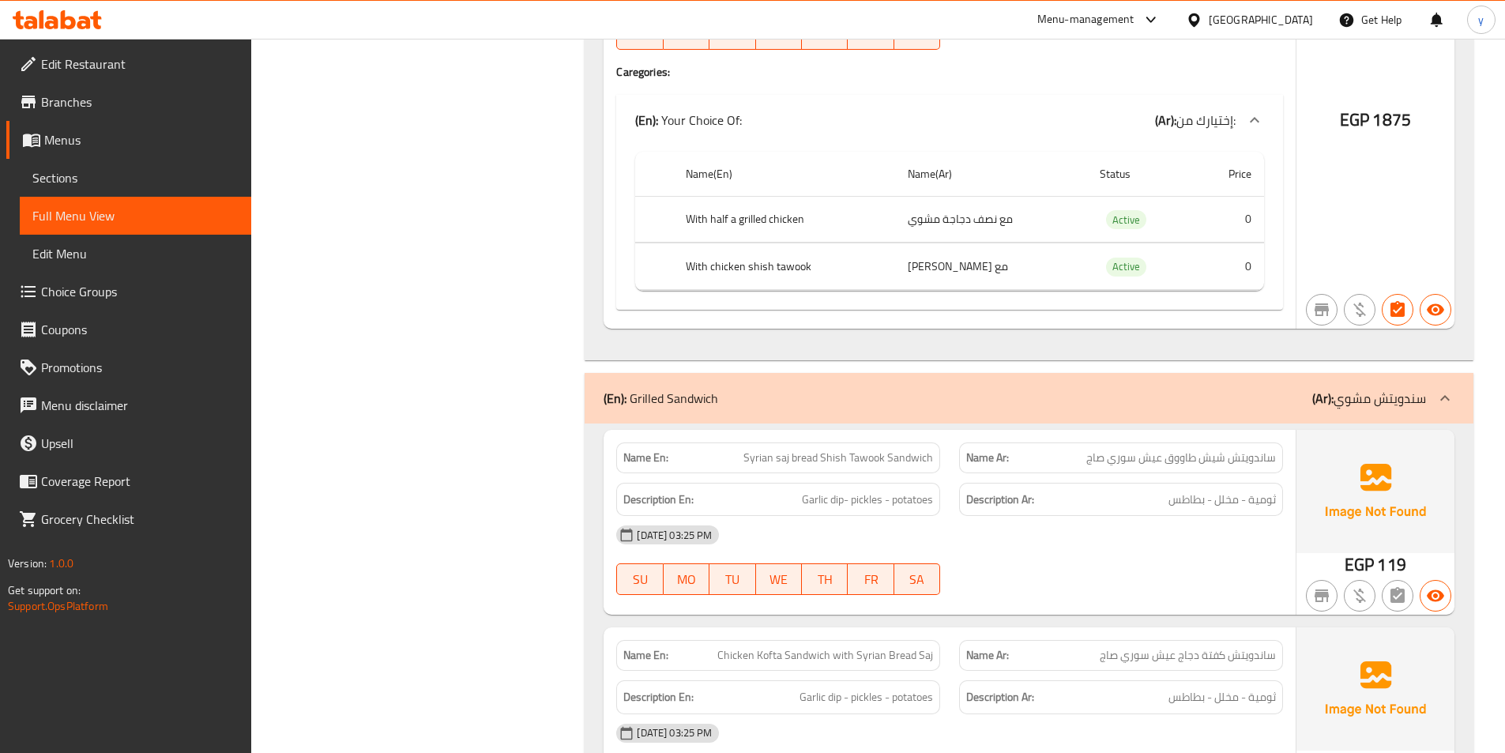
click at [1440, 401] on icon at bounding box center [1445, 398] width 19 height 19
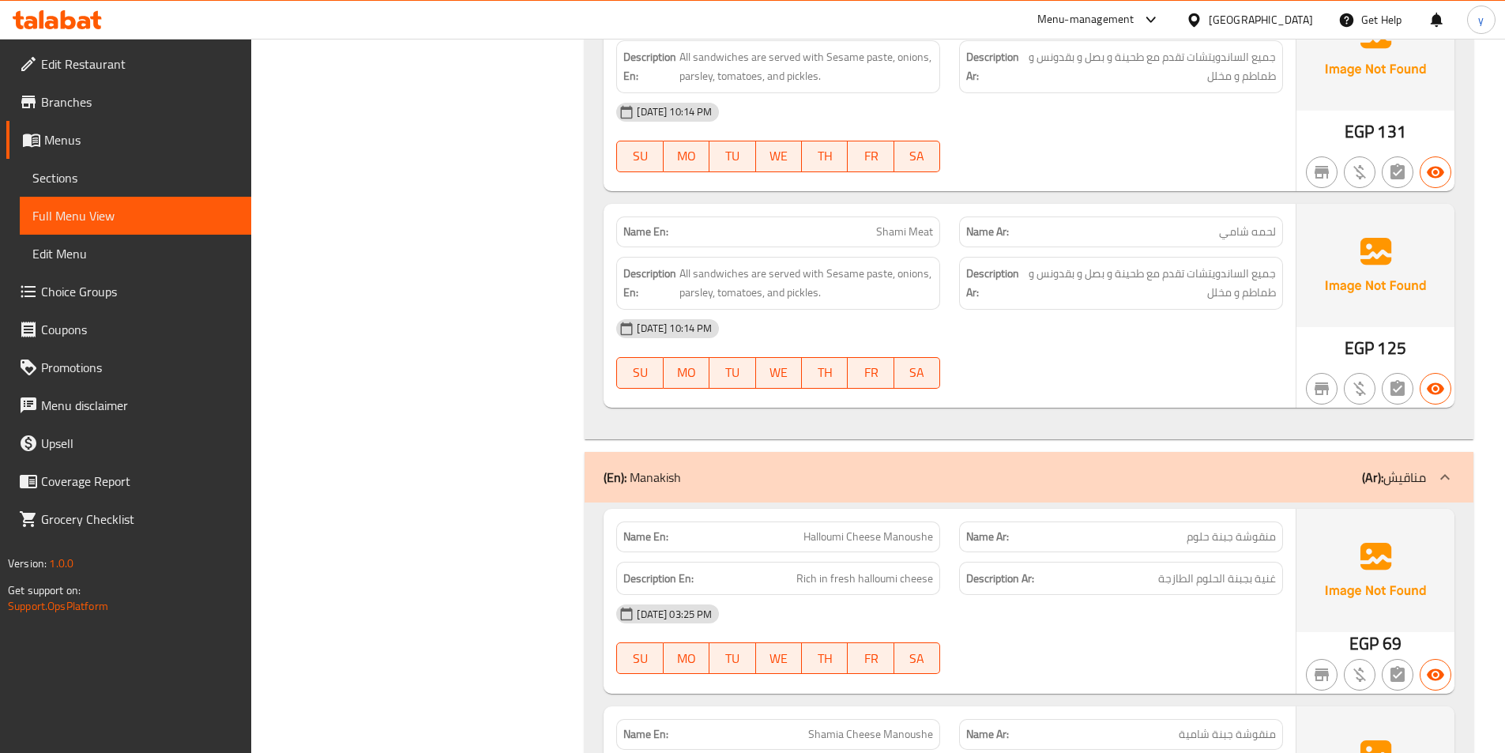
scroll to position [3082, 0]
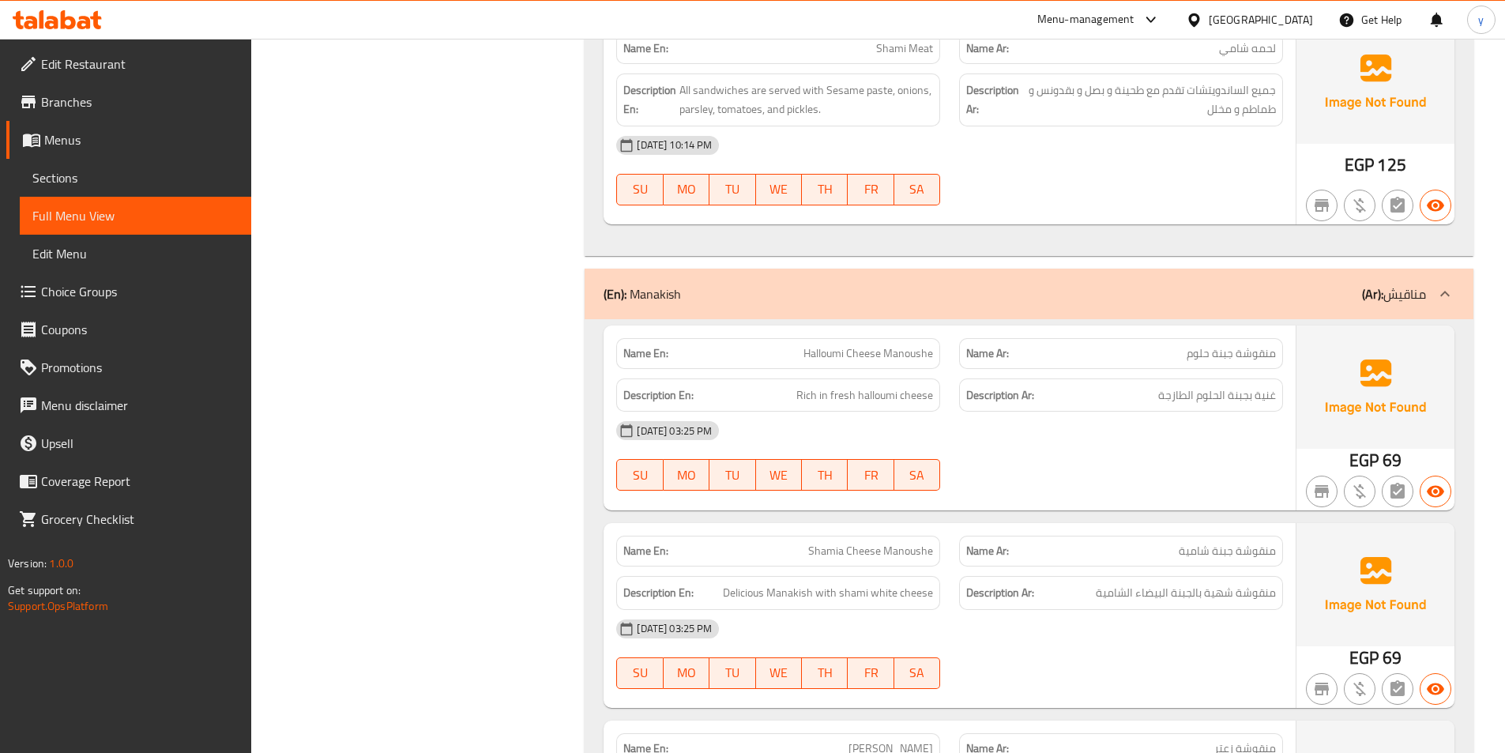
click at [1442, 289] on icon at bounding box center [1445, 293] width 19 height 19
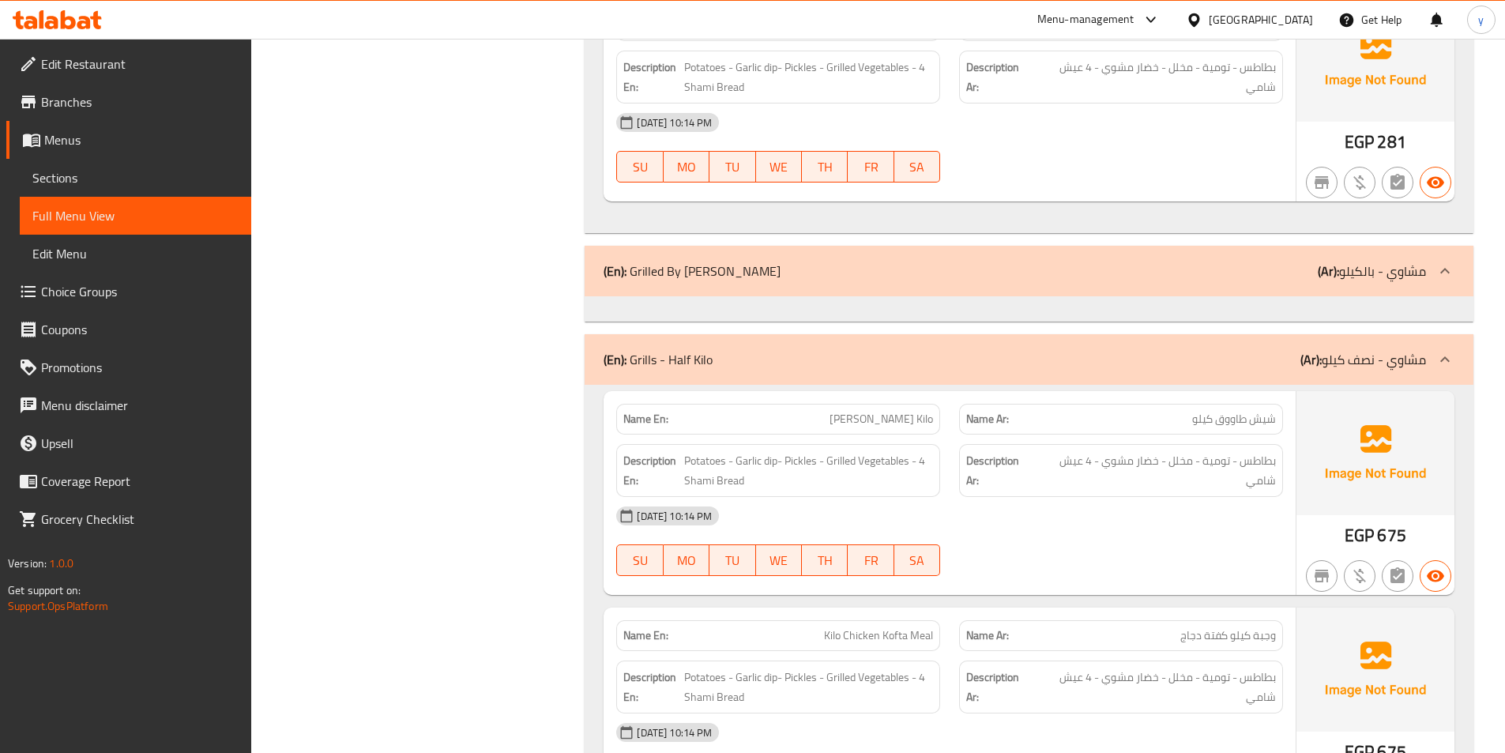
scroll to position [14724, 0]
click at [126, 175] on span "Sections" at bounding box center [135, 177] width 206 height 19
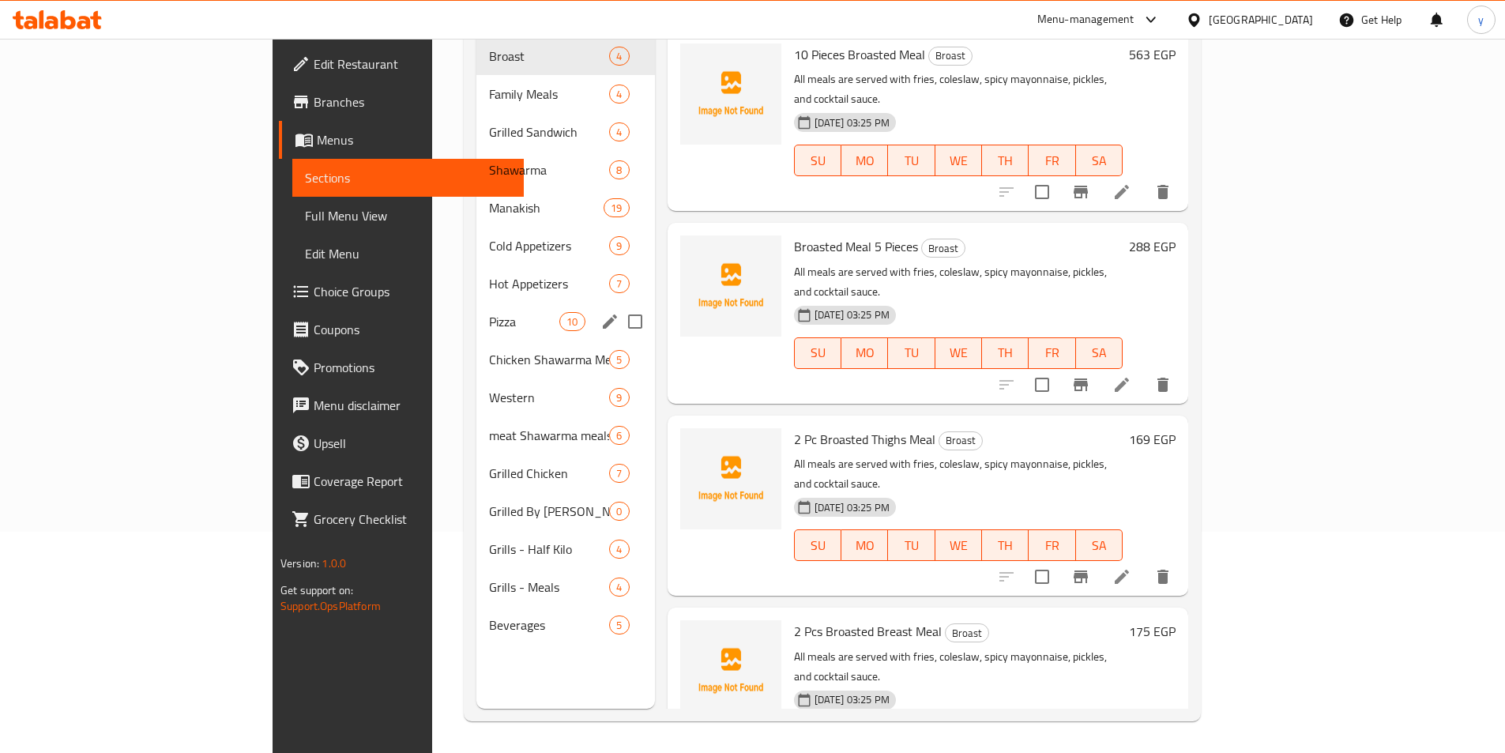
scroll to position [221, 0]
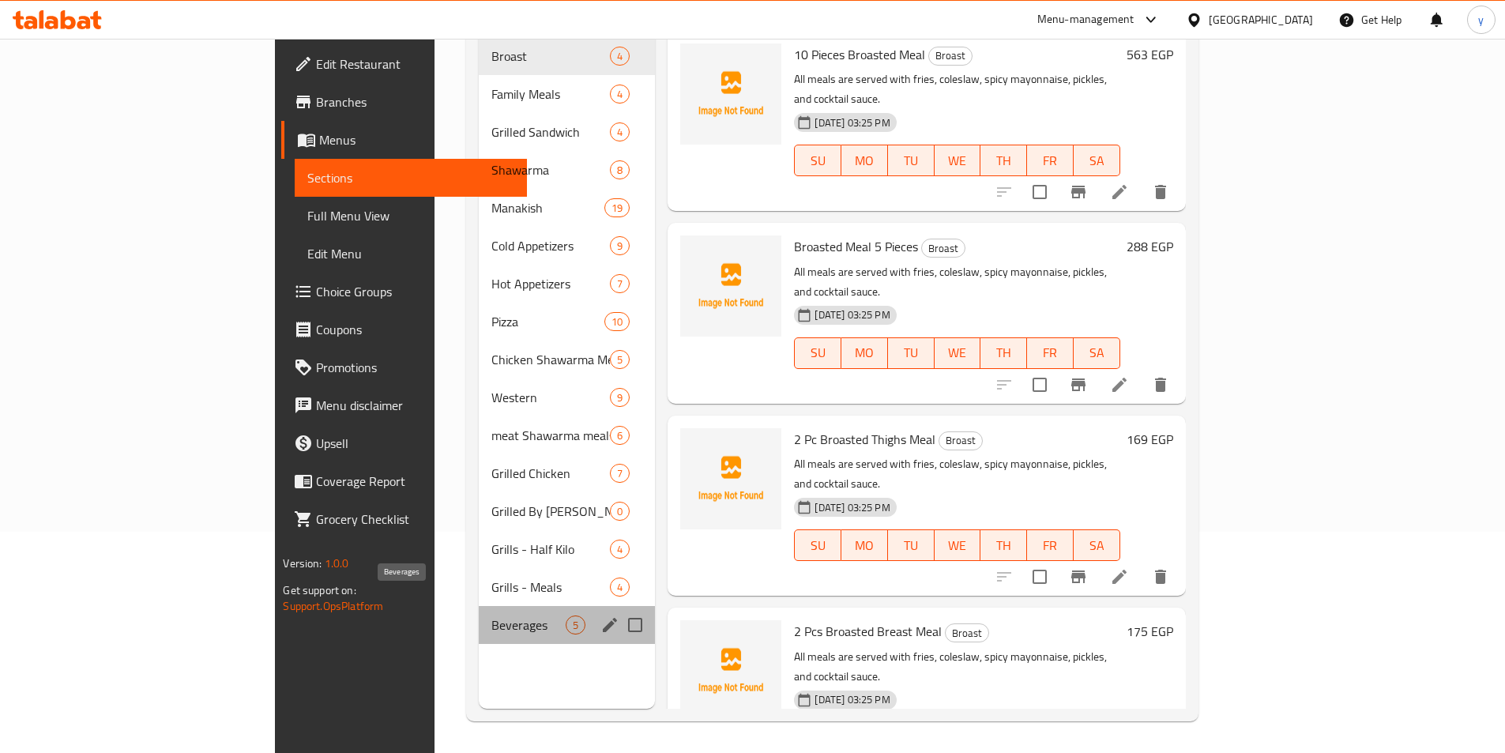
click at [491, 616] on span "Beverages" at bounding box center [528, 625] width 75 height 19
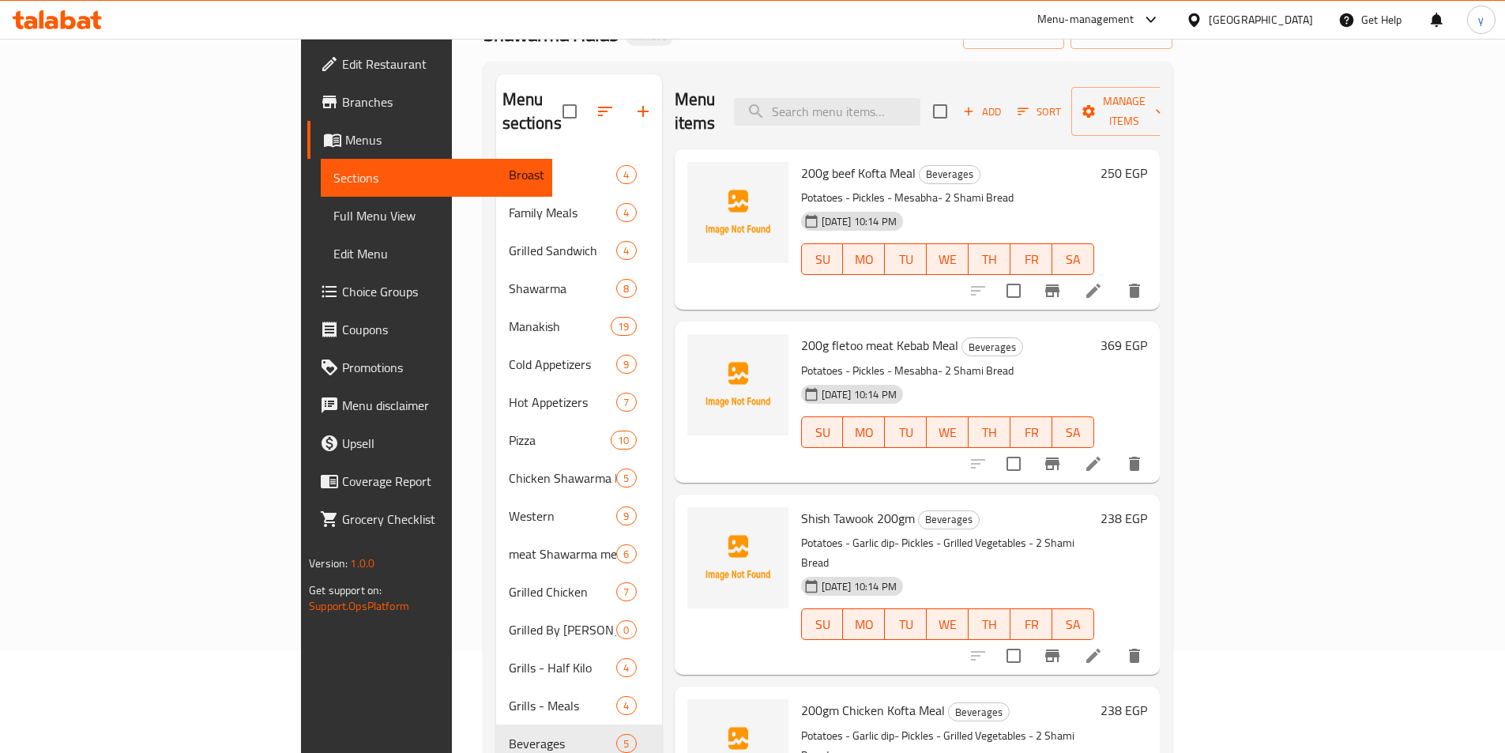
scroll to position [63, 0]
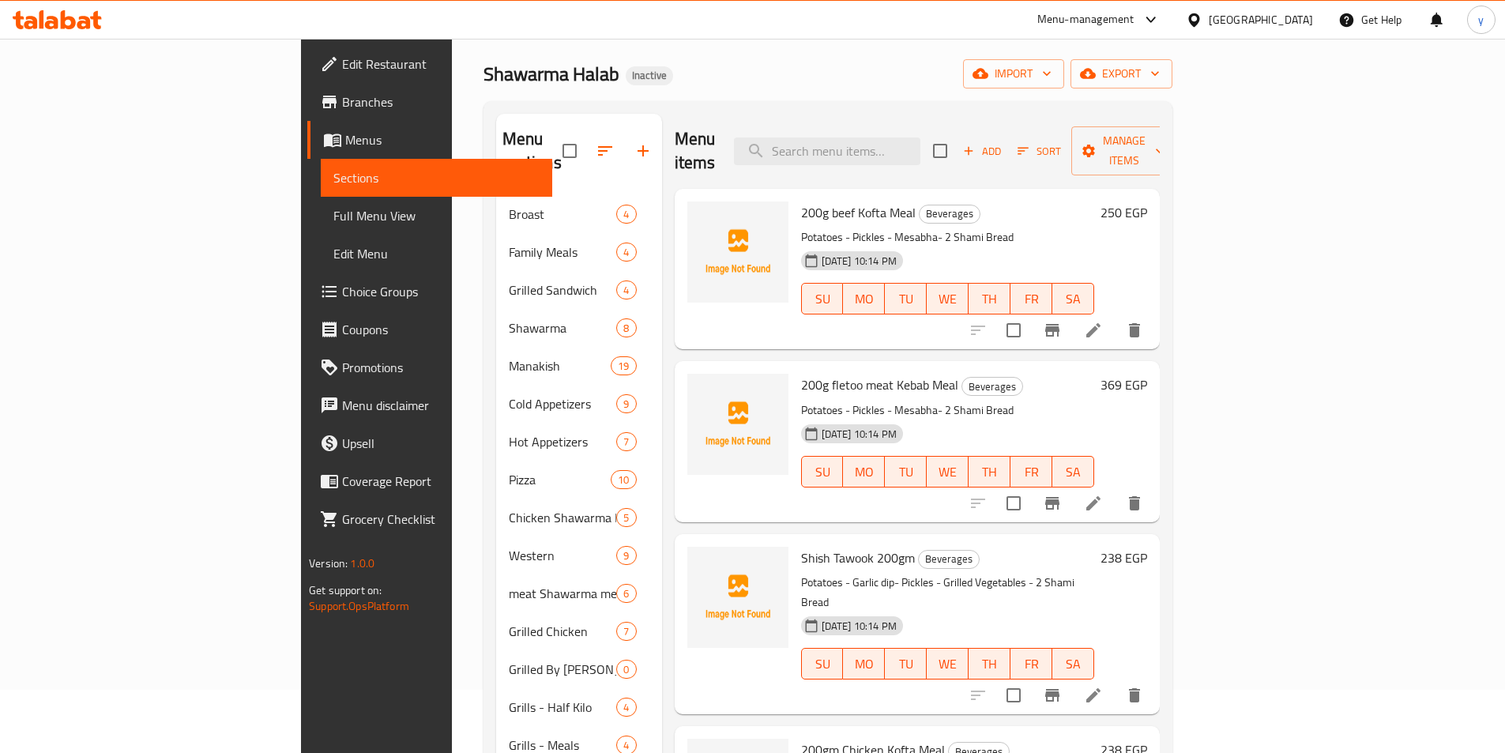
click at [1160, 149] on div "Menu items Add Sort Manage items" at bounding box center [917, 151] width 485 height 75
click at [957, 141] on input "checkbox" at bounding box center [940, 150] width 33 height 33
checkbox input "true"
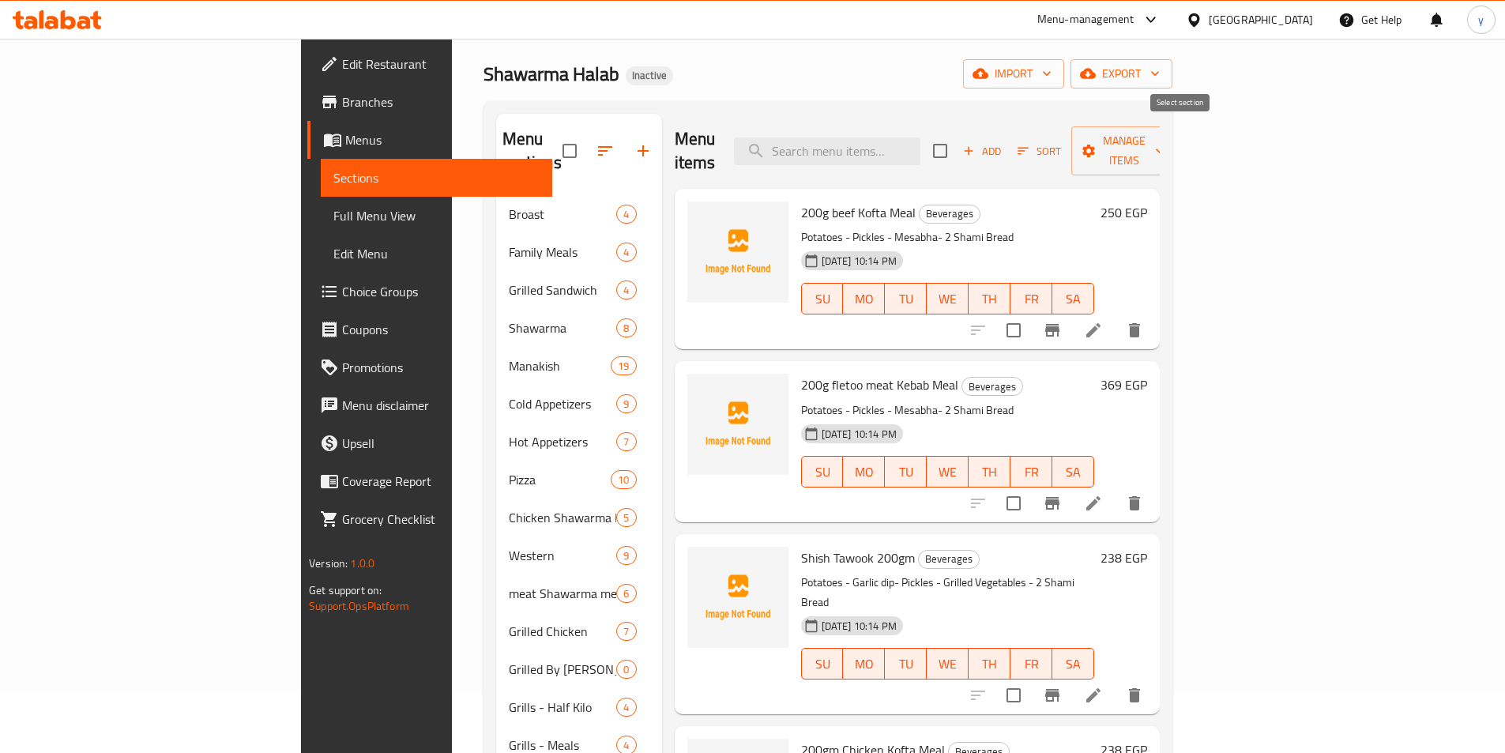
checkbox input "true"
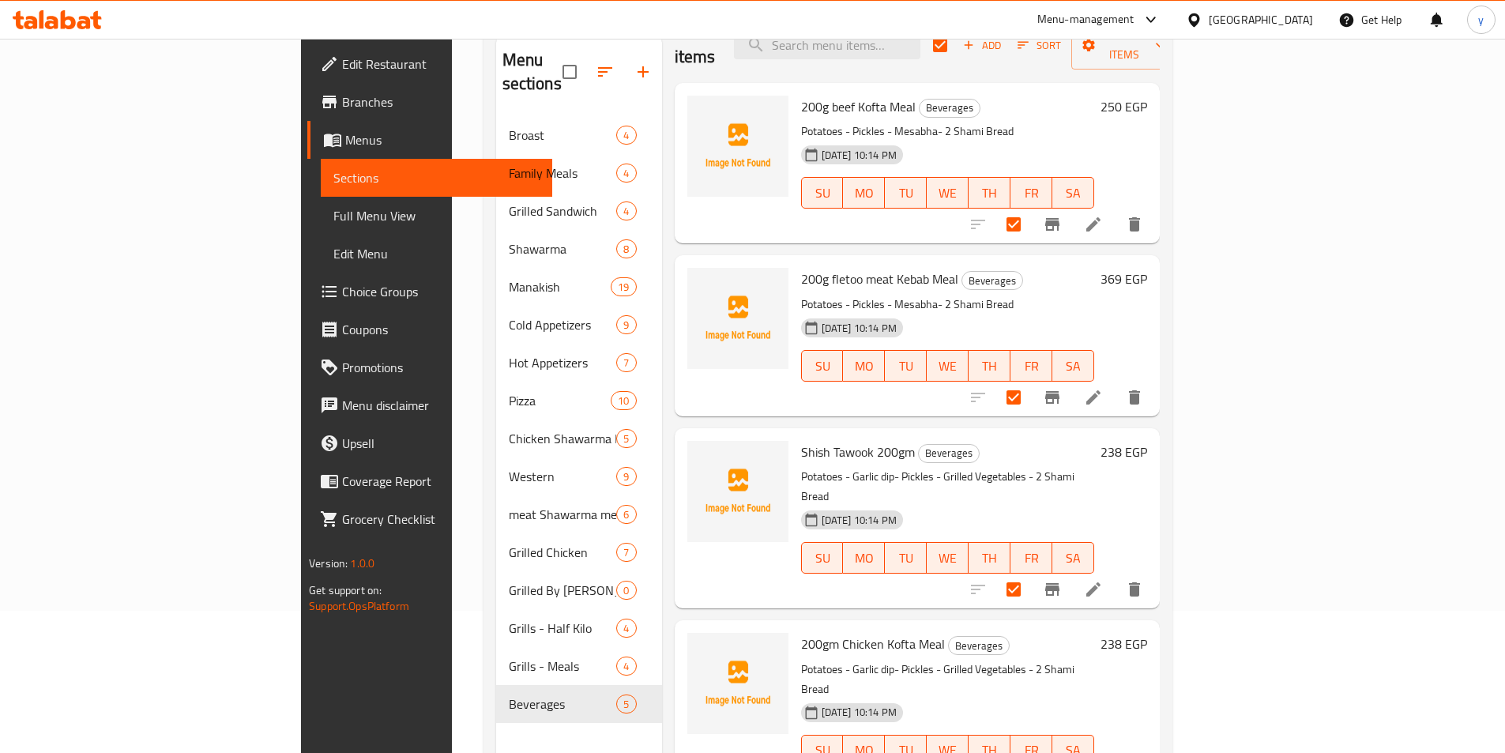
scroll to position [0, 0]
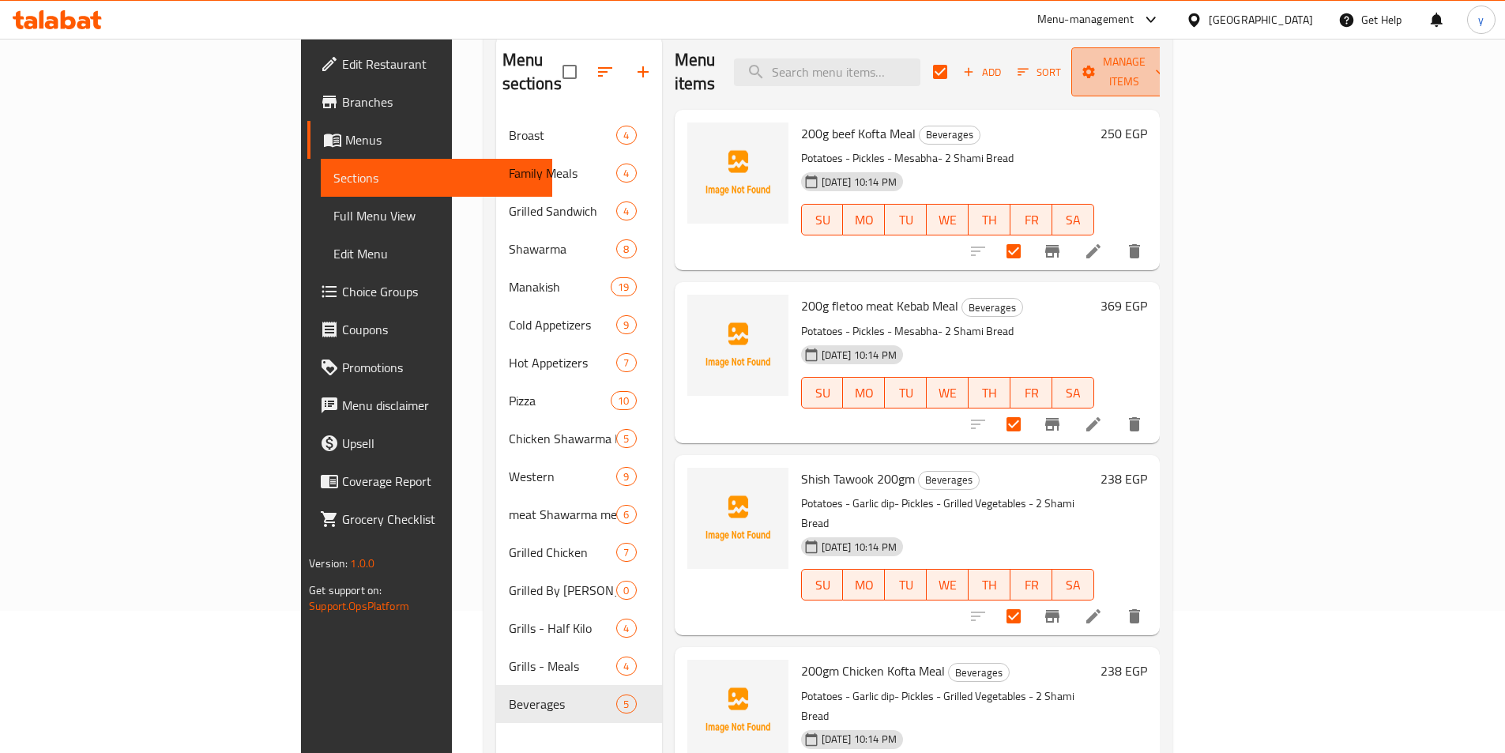
click at [1165, 64] on span "Manage items" at bounding box center [1124, 72] width 81 height 40
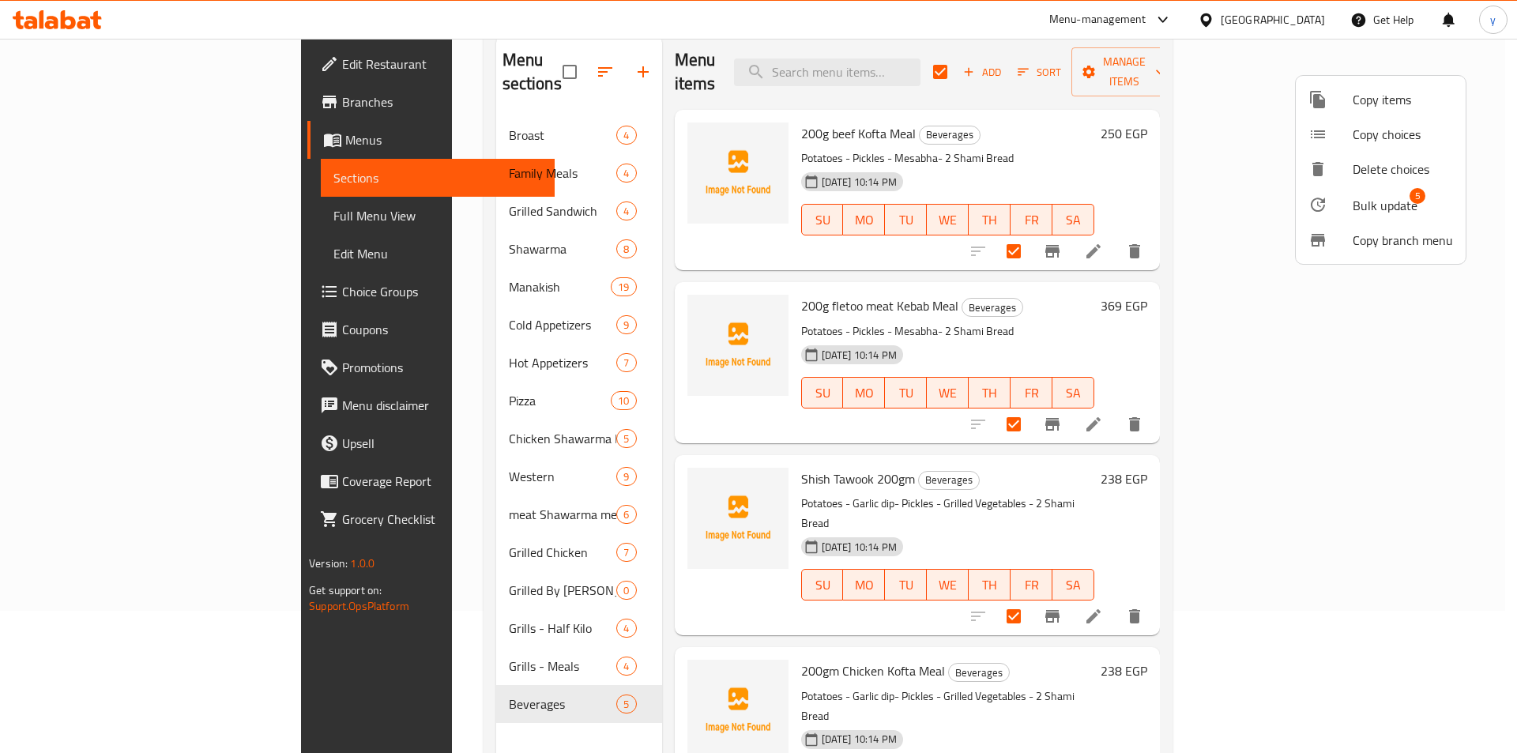
click at [1350, 213] on div at bounding box center [1330, 204] width 44 height 19
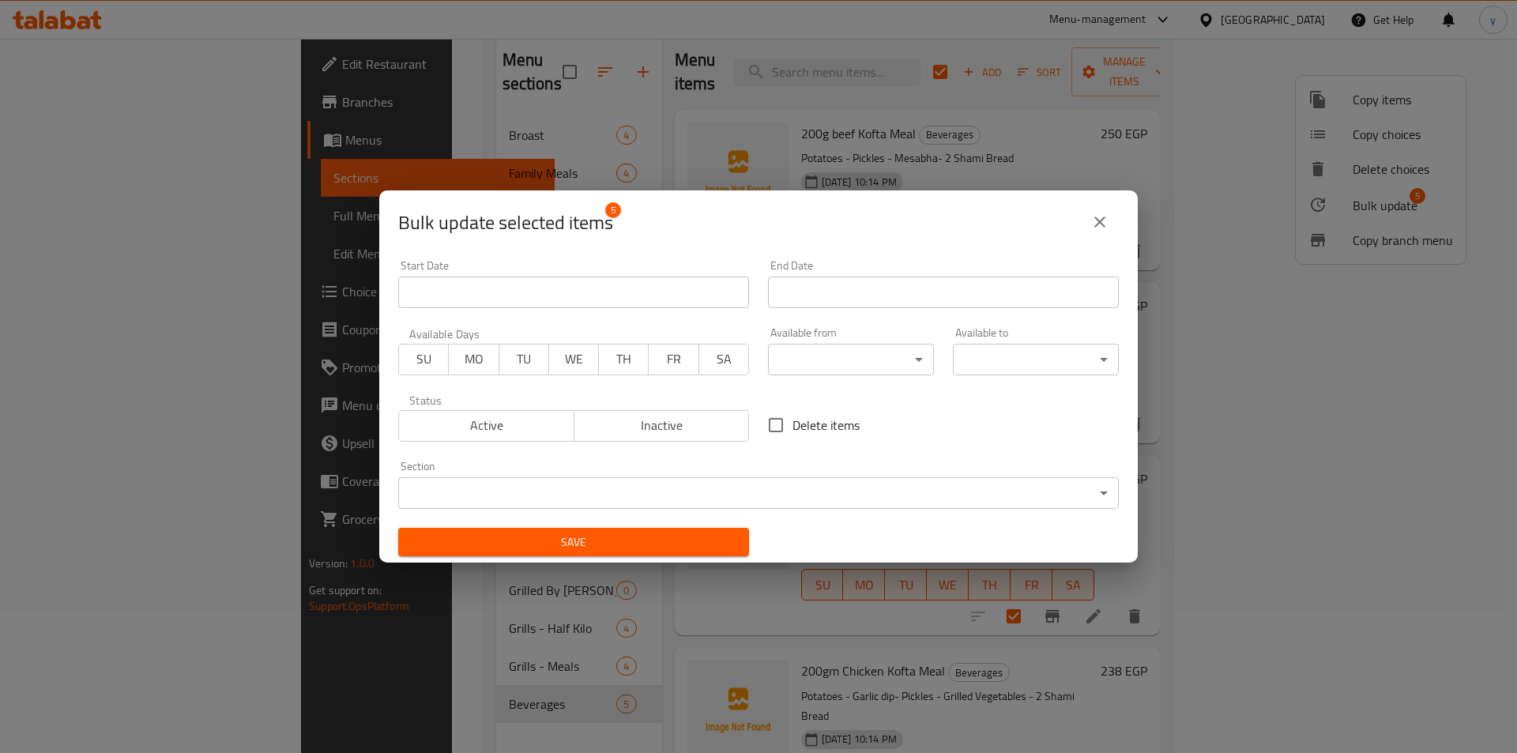
click at [686, 495] on body "​ Menu-management Egypt Get Help y Edit Restaurant Branches Menus Sections Full…" at bounding box center [758, 253] width 1517 height 714
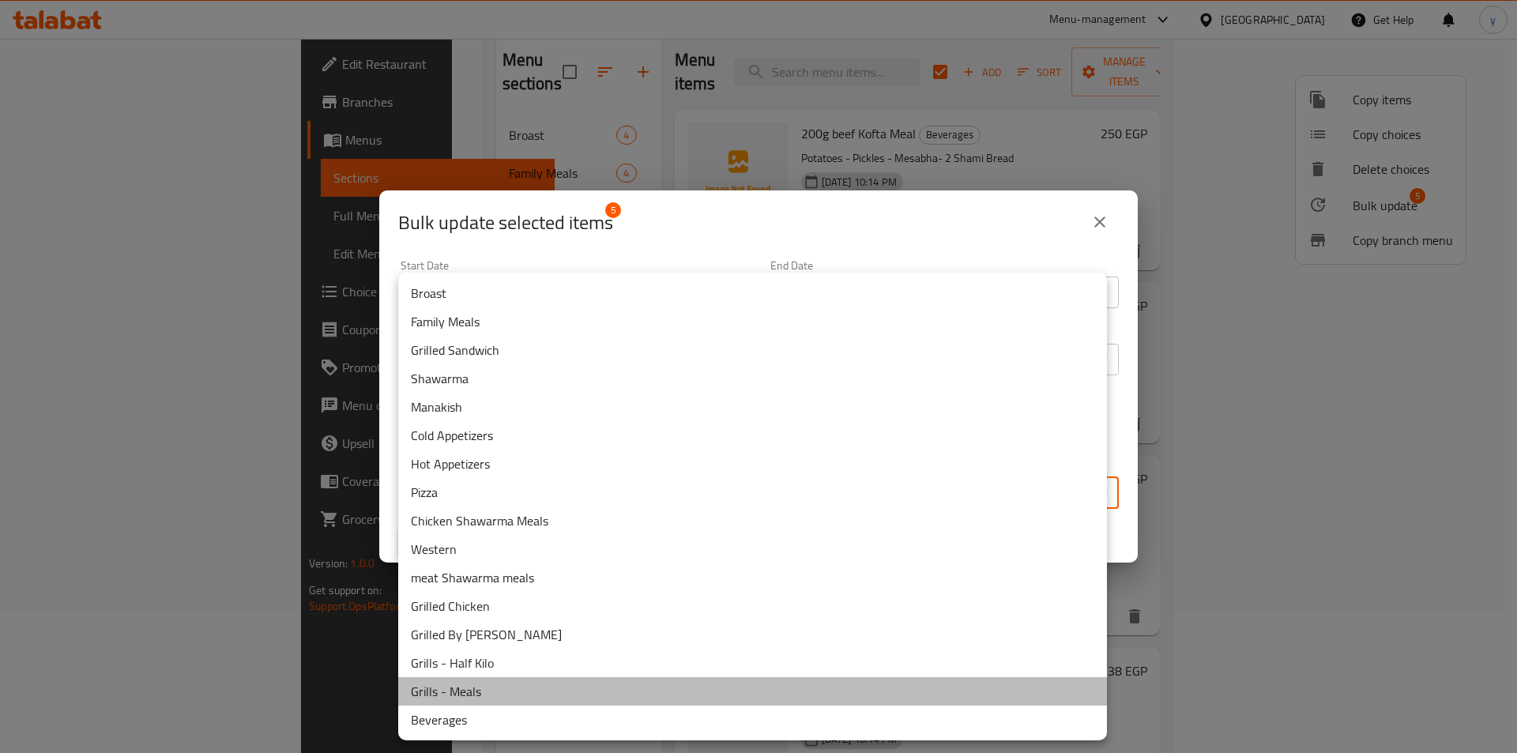
click at [499, 689] on li "Grills - Meals" at bounding box center [752, 691] width 709 height 28
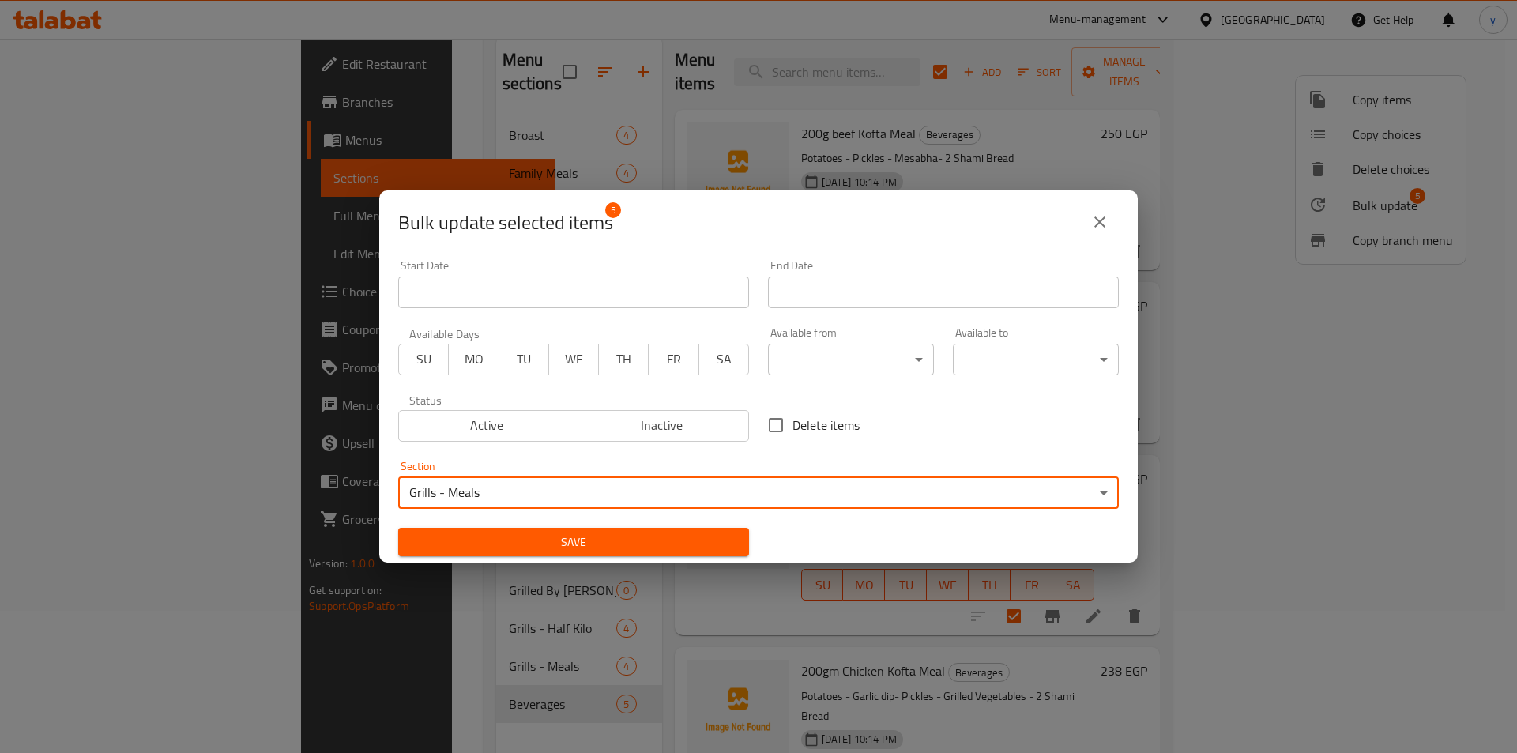
click at [616, 535] on span "Save" at bounding box center [574, 543] width 326 height 20
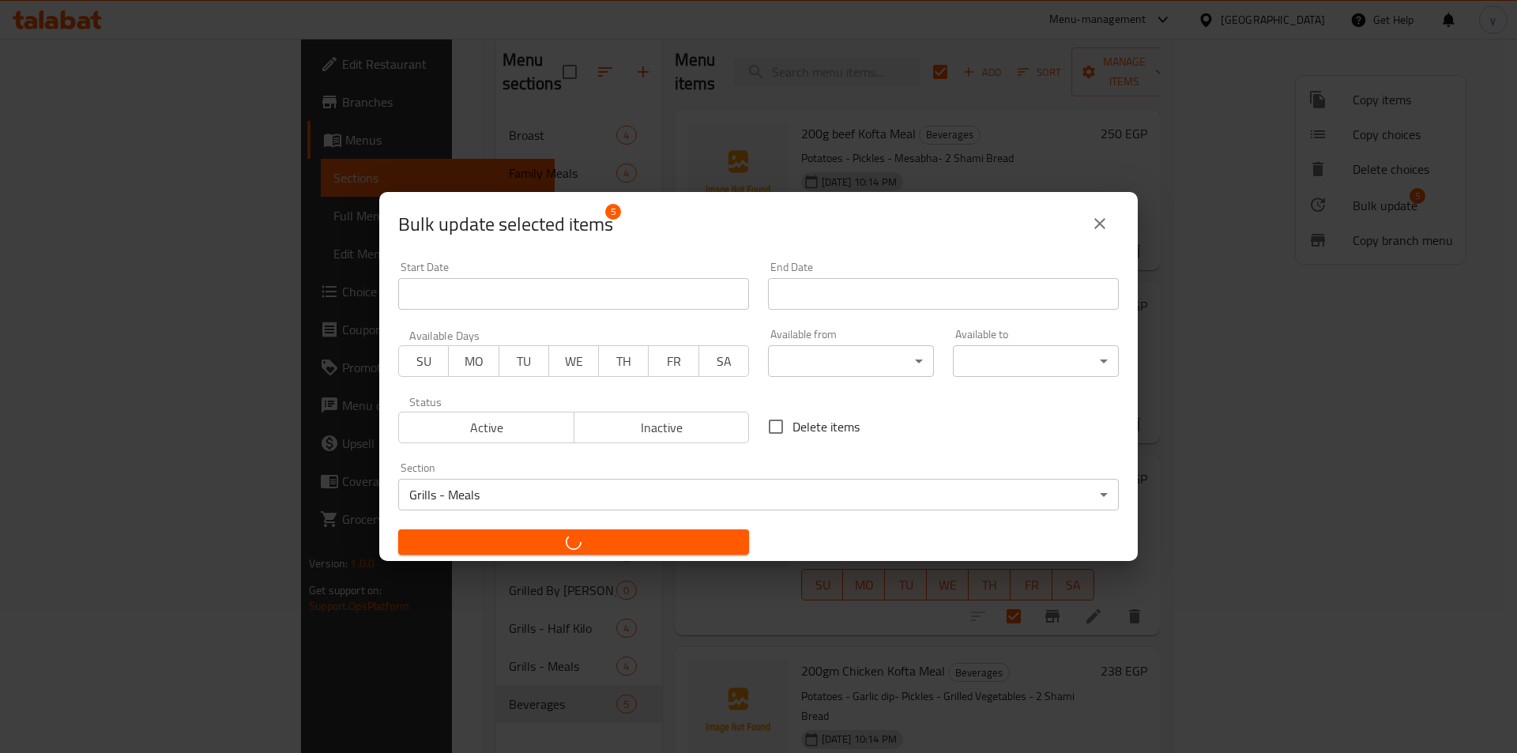
checkbox input "false"
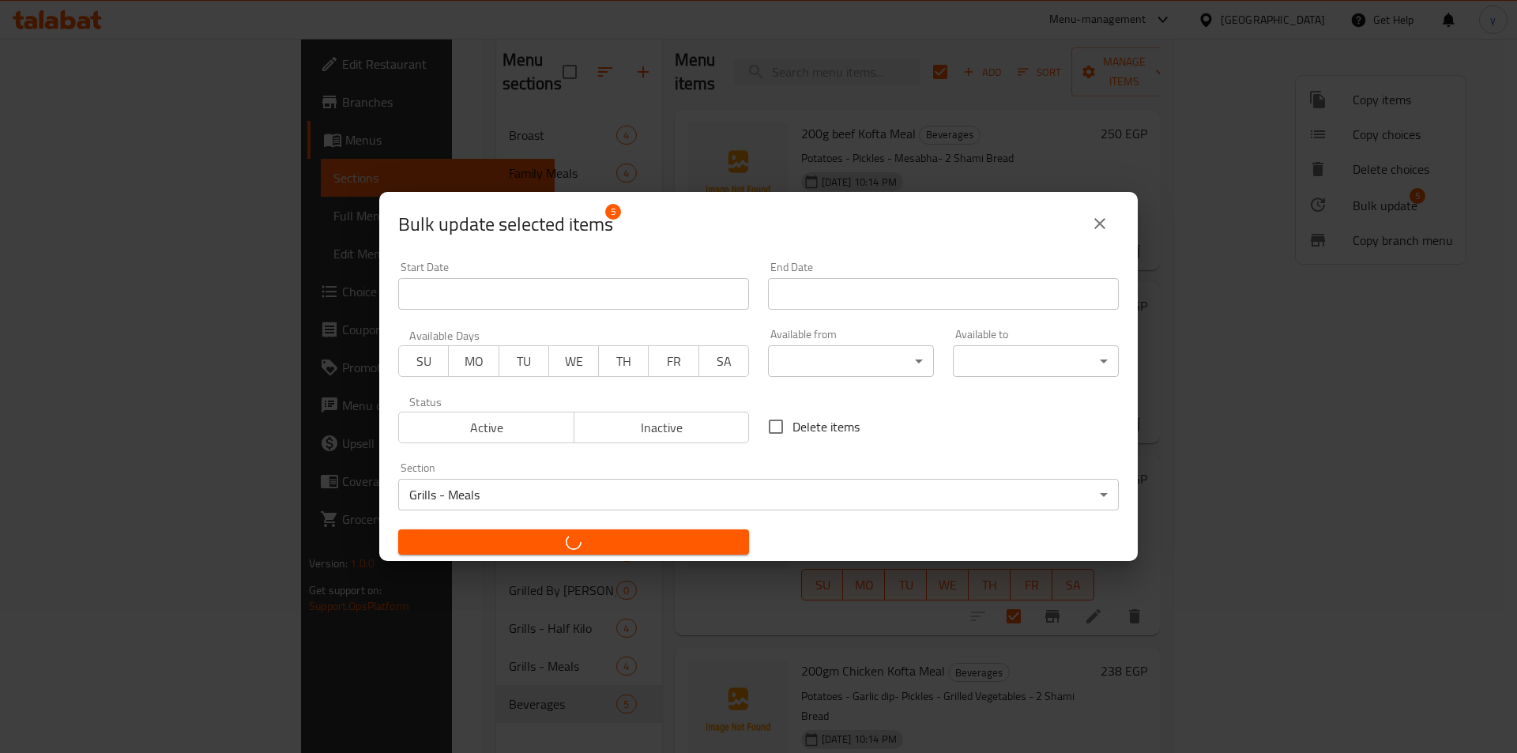
checkbox input "false"
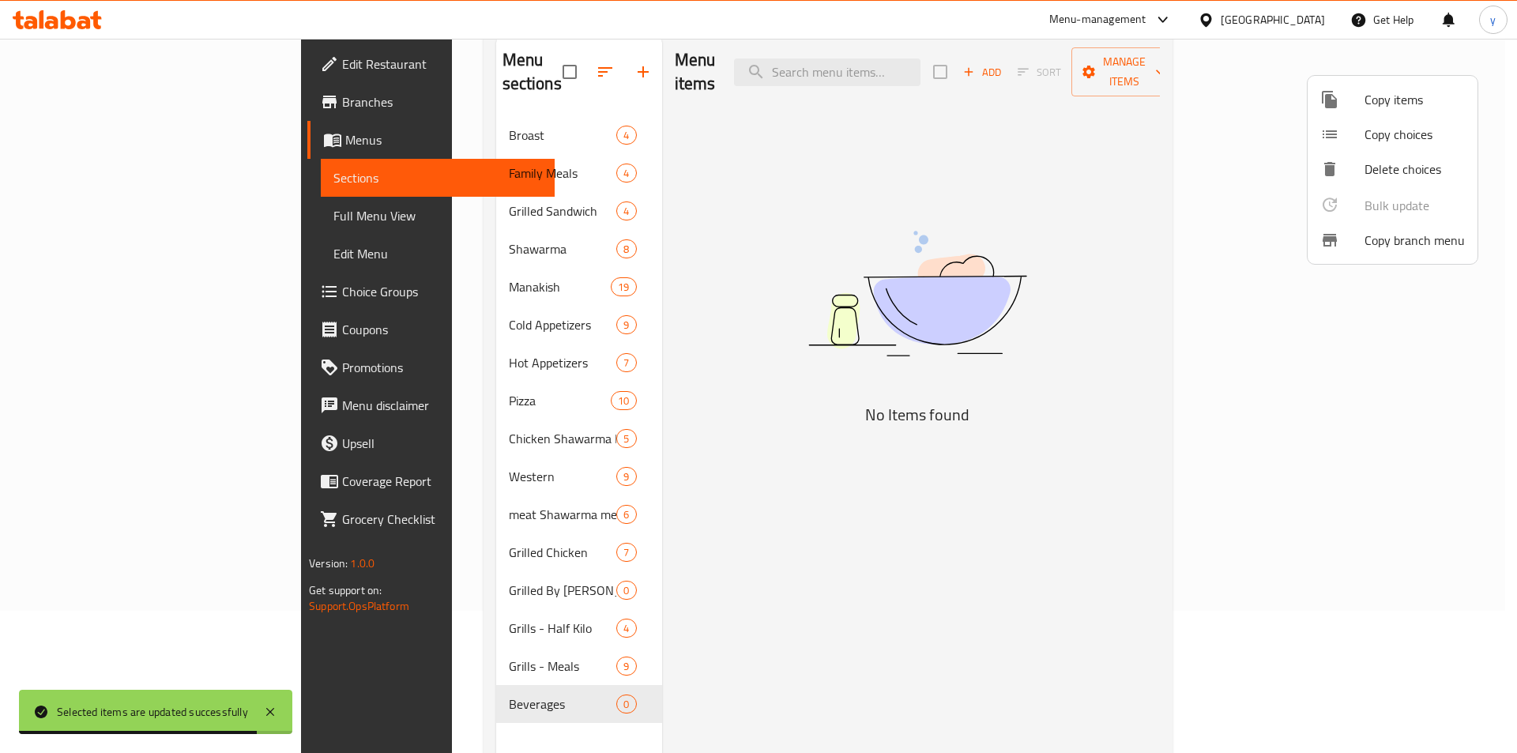
click at [378, 608] on div at bounding box center [758, 376] width 1517 height 753
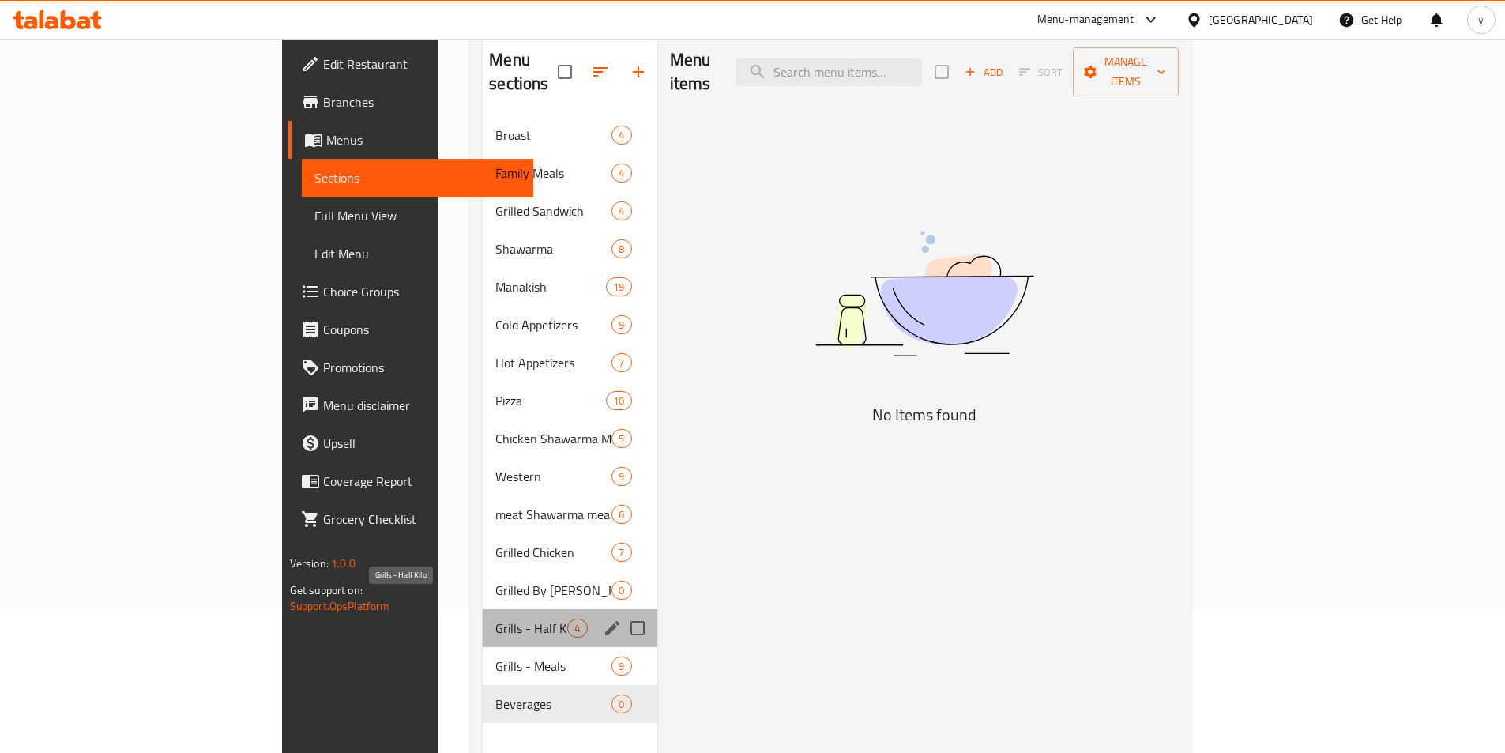
click at [495, 619] on span "Grills - Half Kilo" at bounding box center [531, 628] width 72 height 19
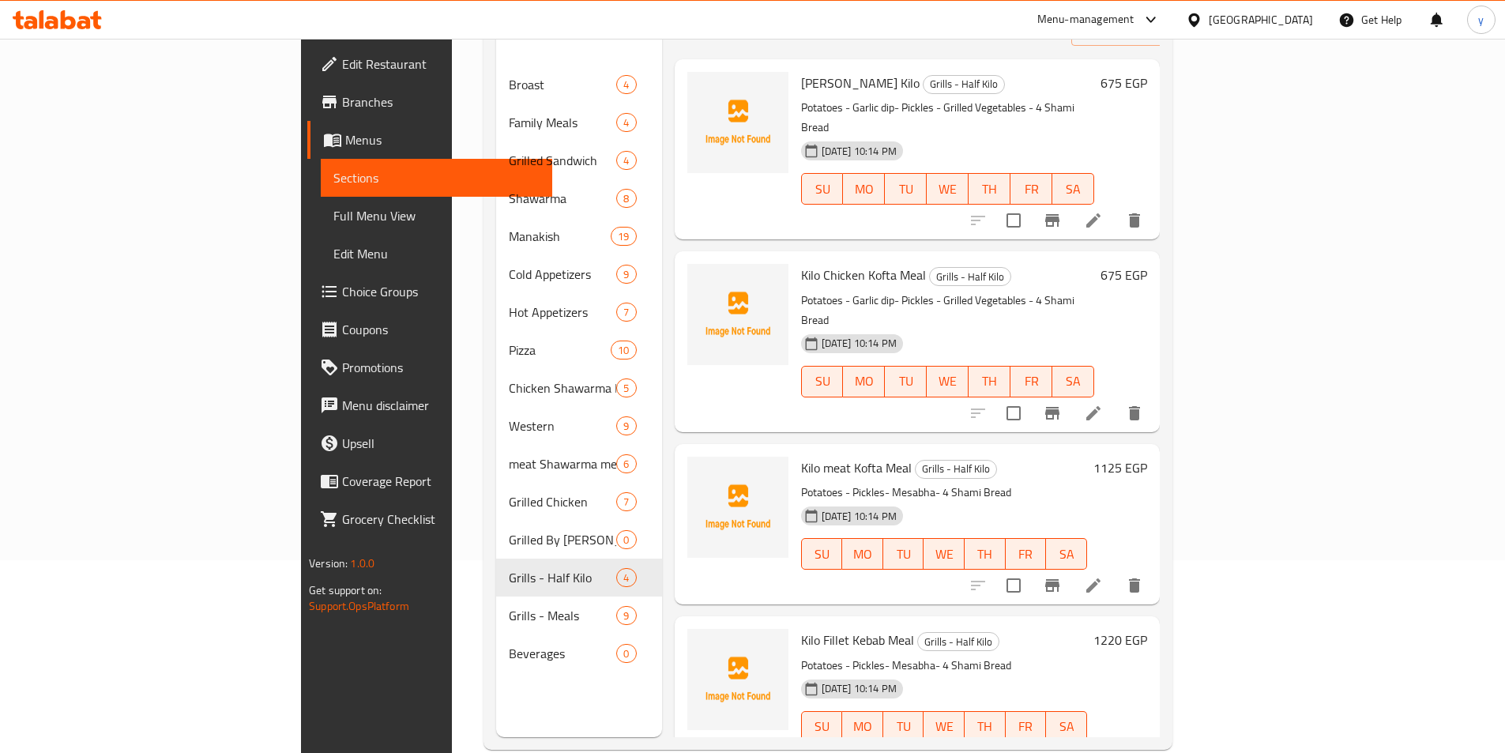
scroll to position [221, 0]
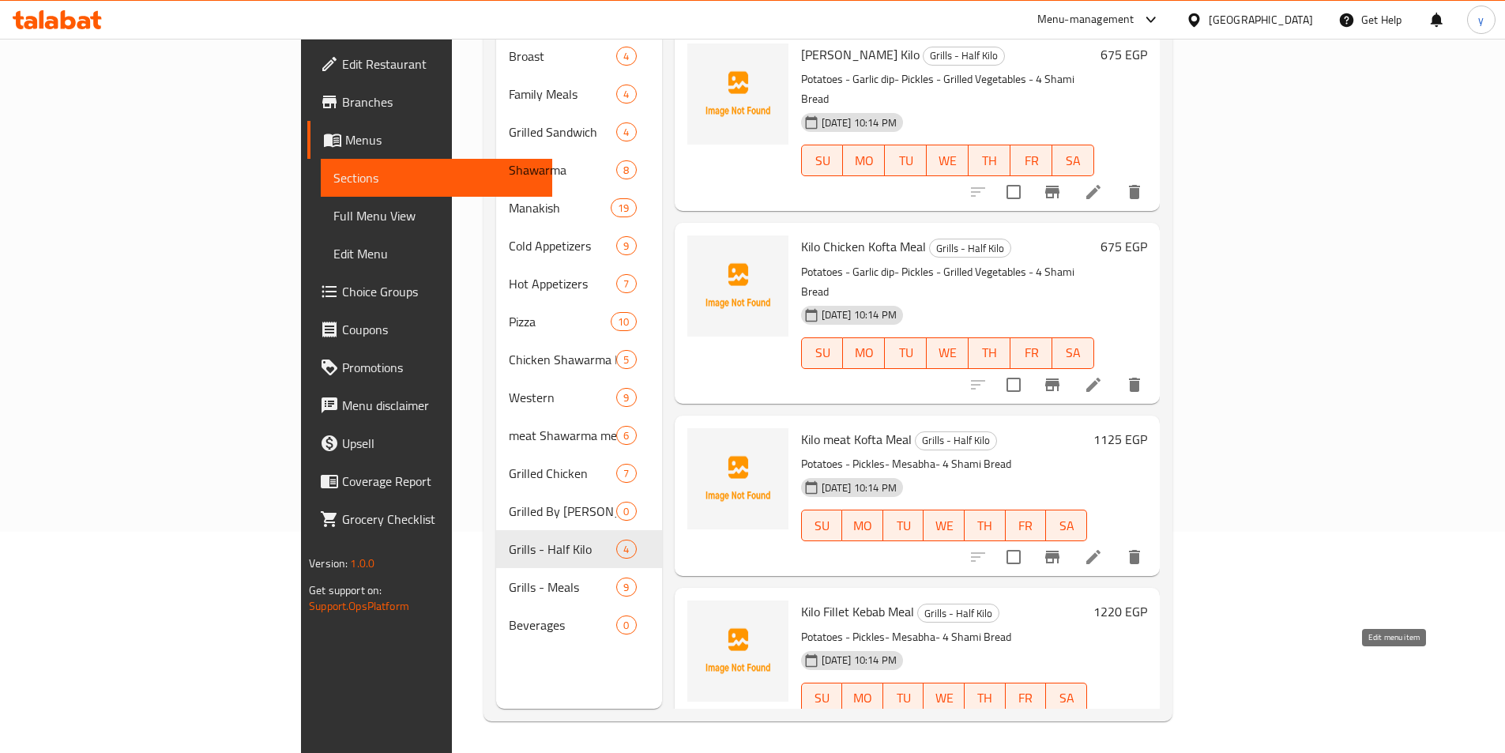
click at [1103, 721] on icon at bounding box center [1093, 730] width 19 height 19
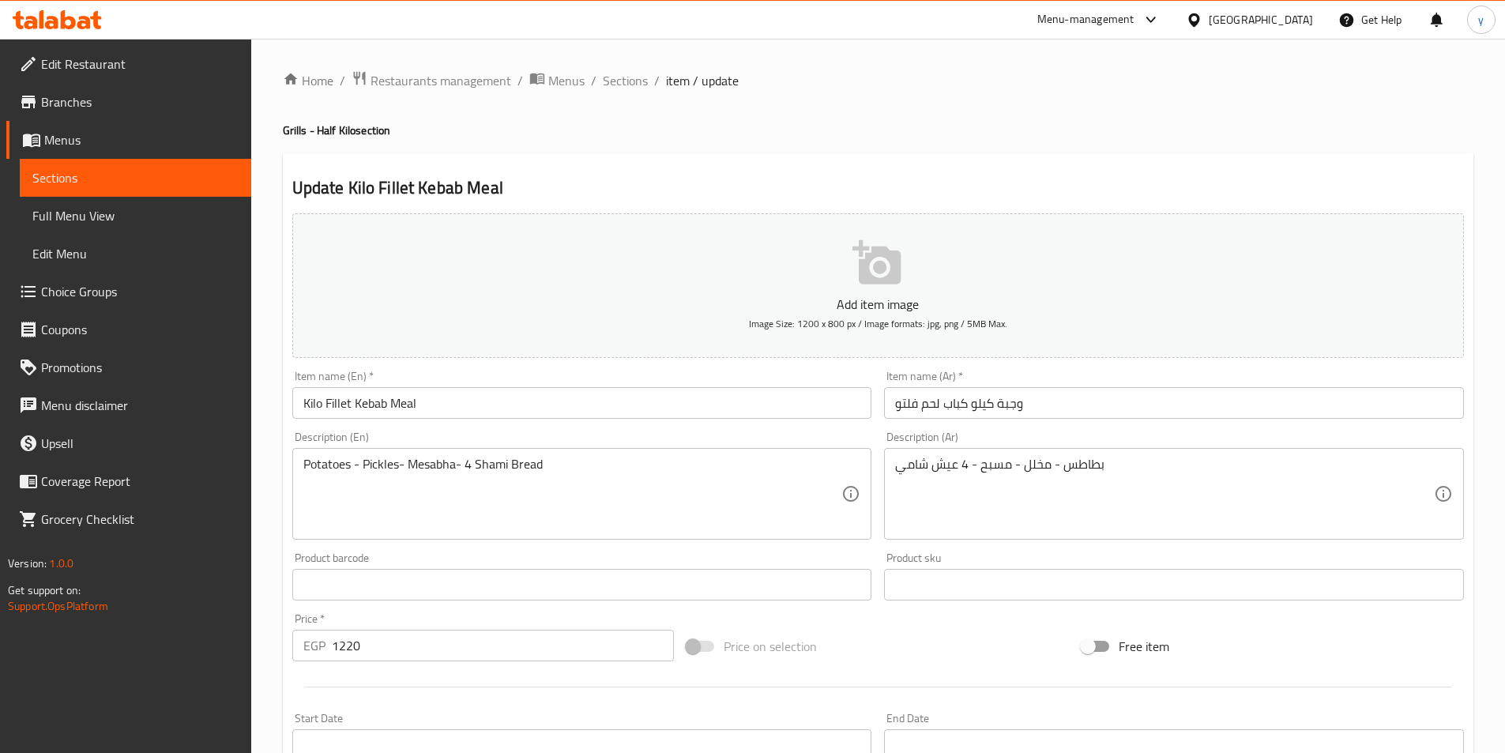
click at [354, 404] on input "Kilo Fillet Kebab Meal" at bounding box center [582, 403] width 580 height 32
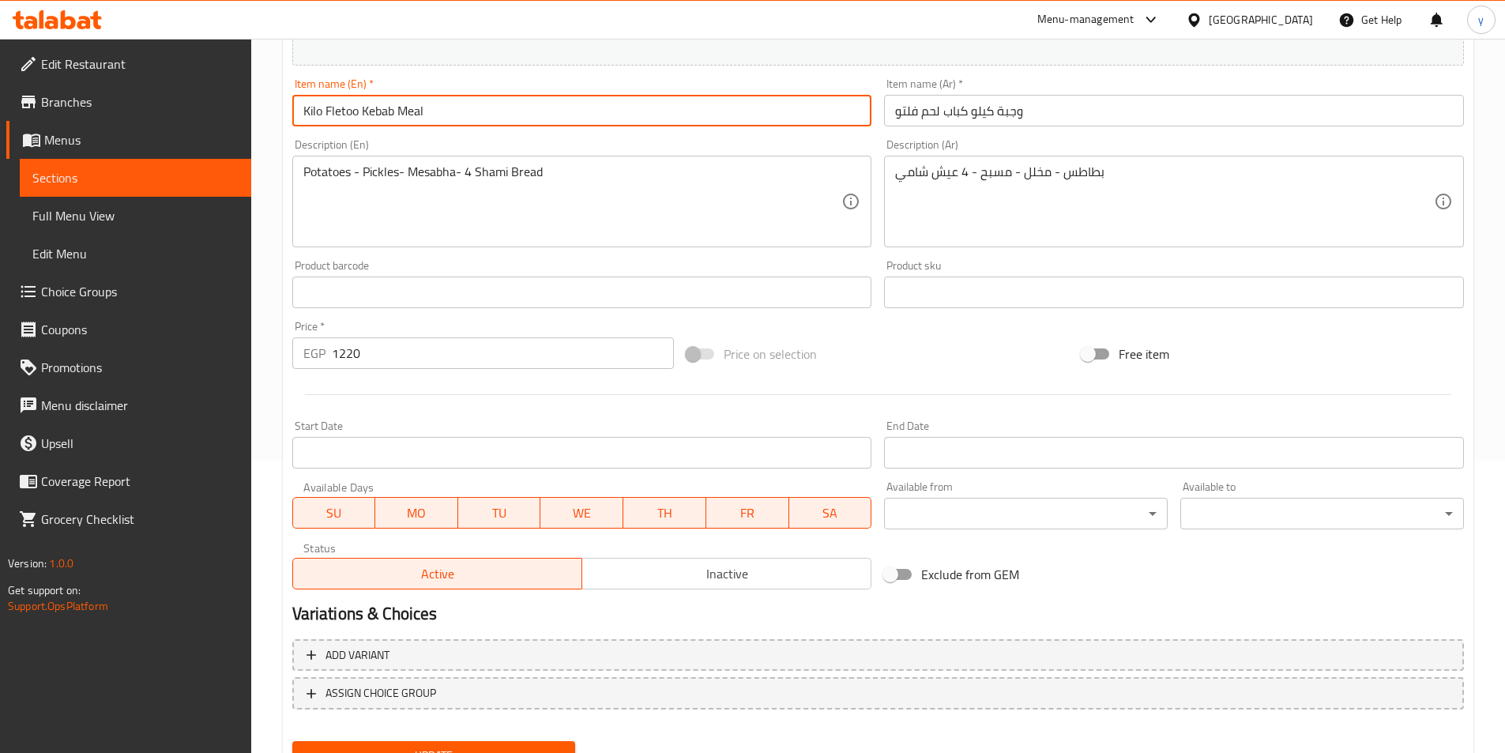
scroll to position [363, 0]
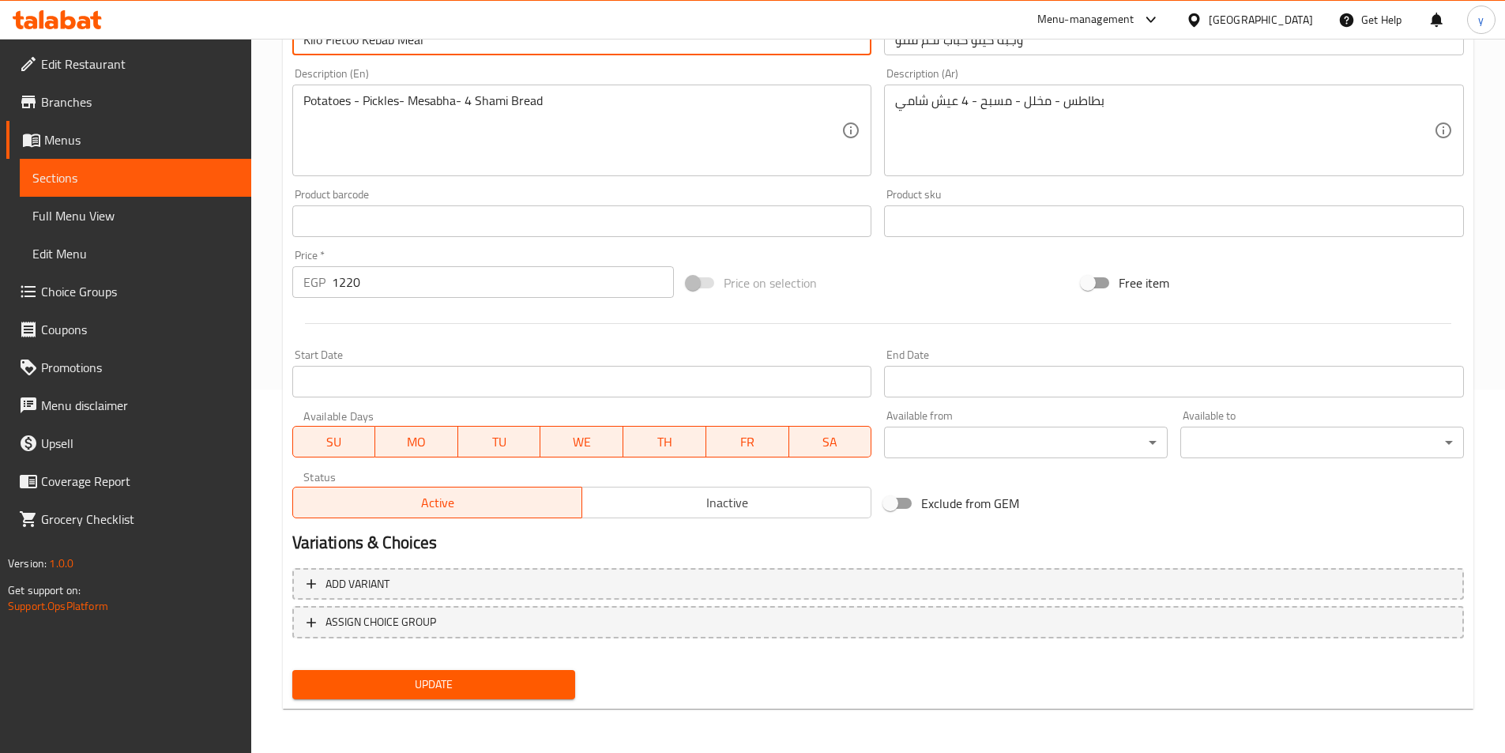
type input "Kilo Fletoo Kebab Meal"
click at [439, 686] on span "Update" at bounding box center [434, 685] width 258 height 20
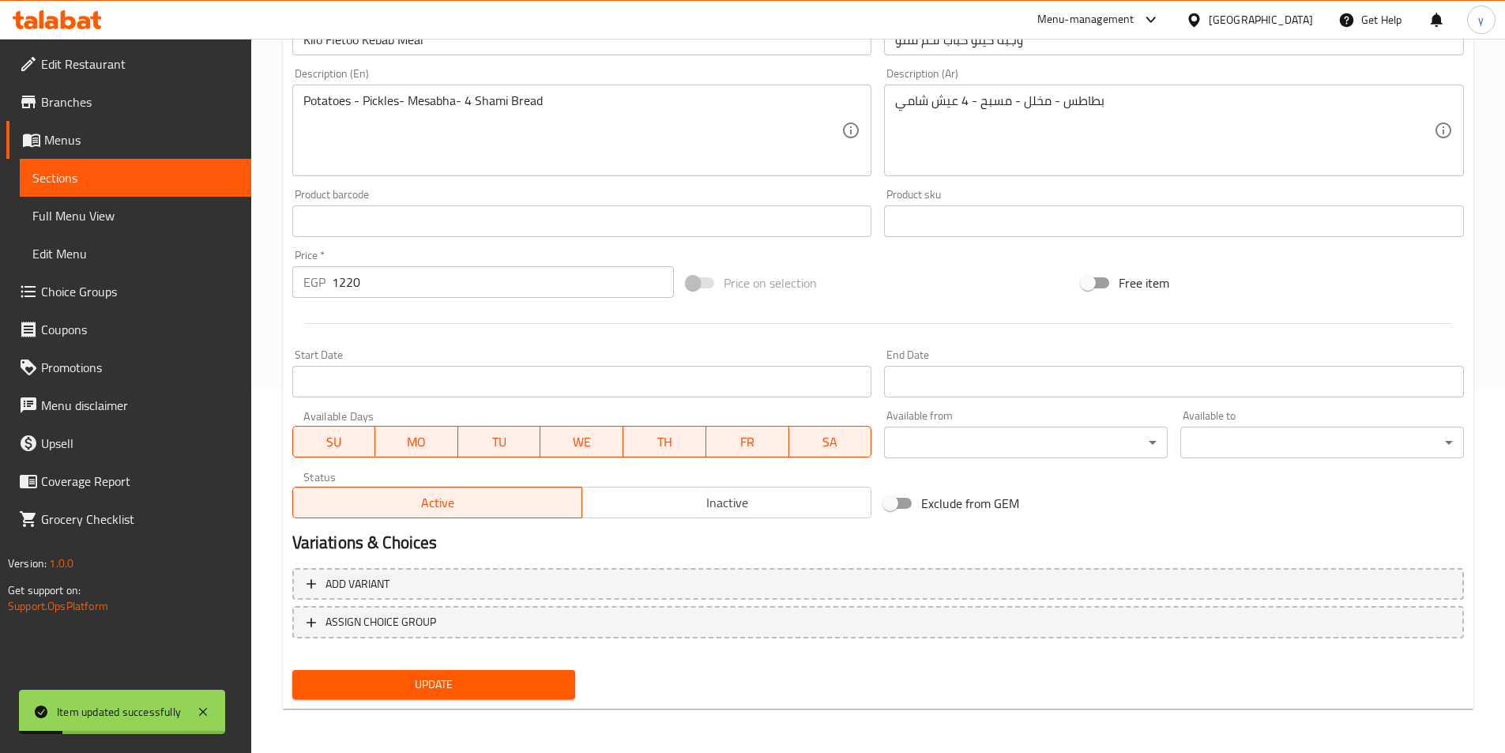
click at [190, 164] on link "Sections" at bounding box center [136, 178] width 232 height 38
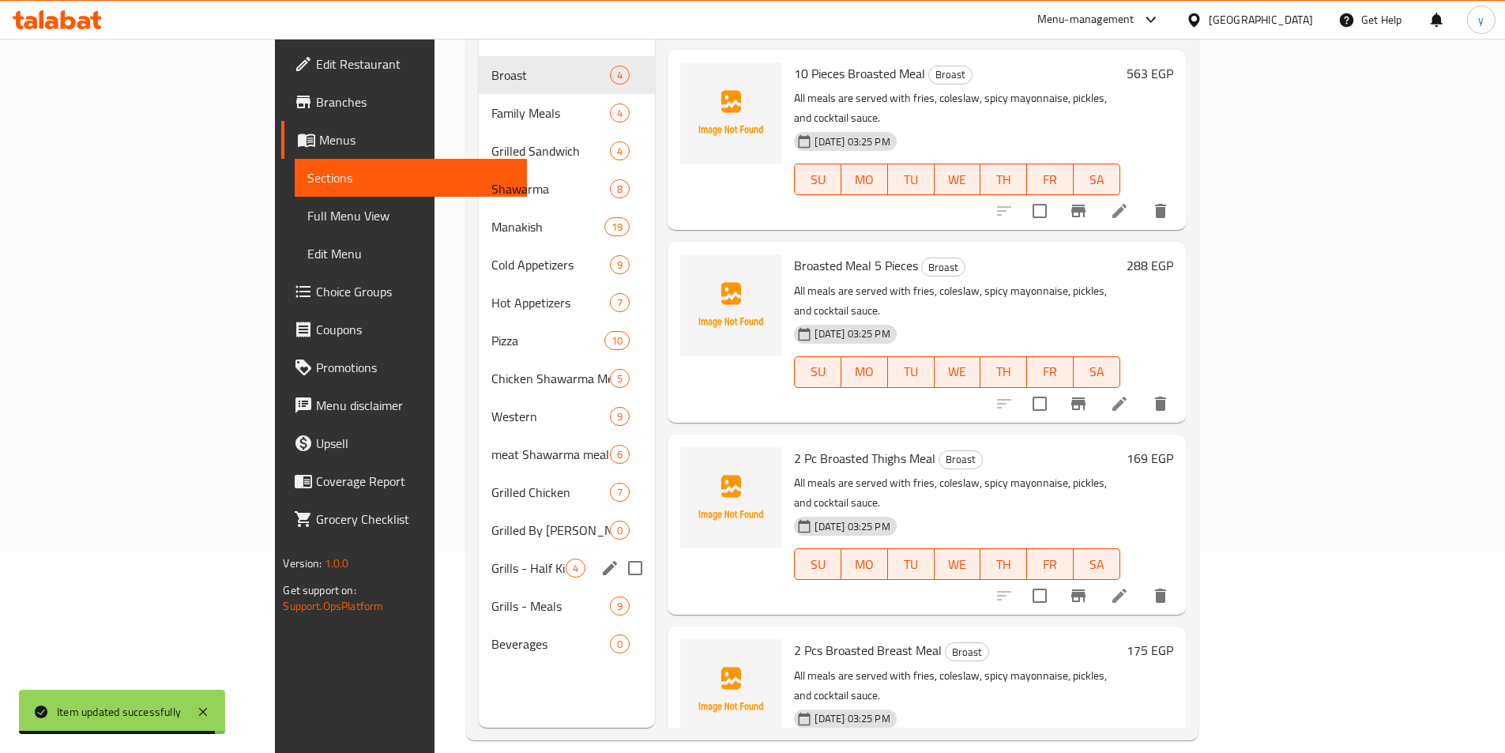
scroll to position [221, 0]
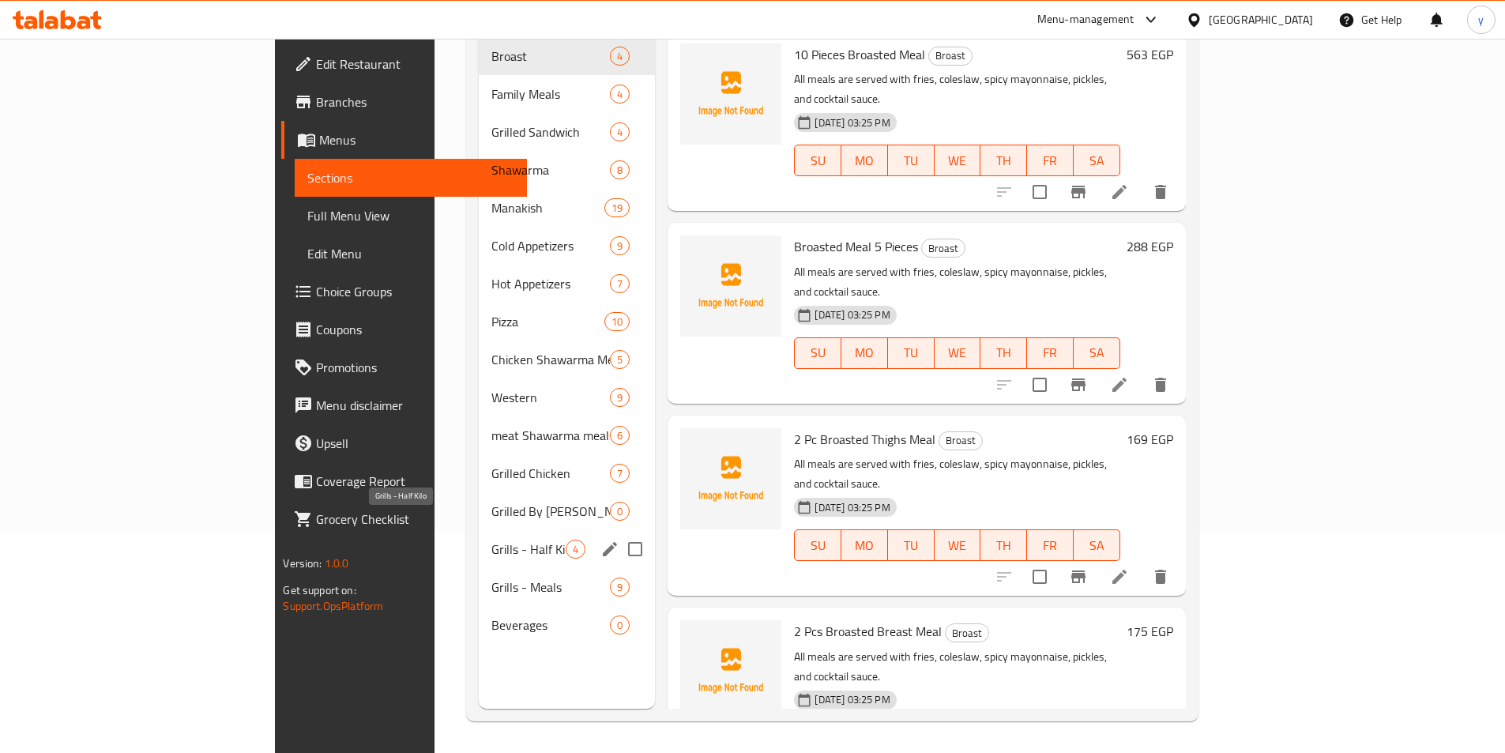
click at [491, 540] on span "Grills - Half Kilo" at bounding box center [528, 549] width 75 height 19
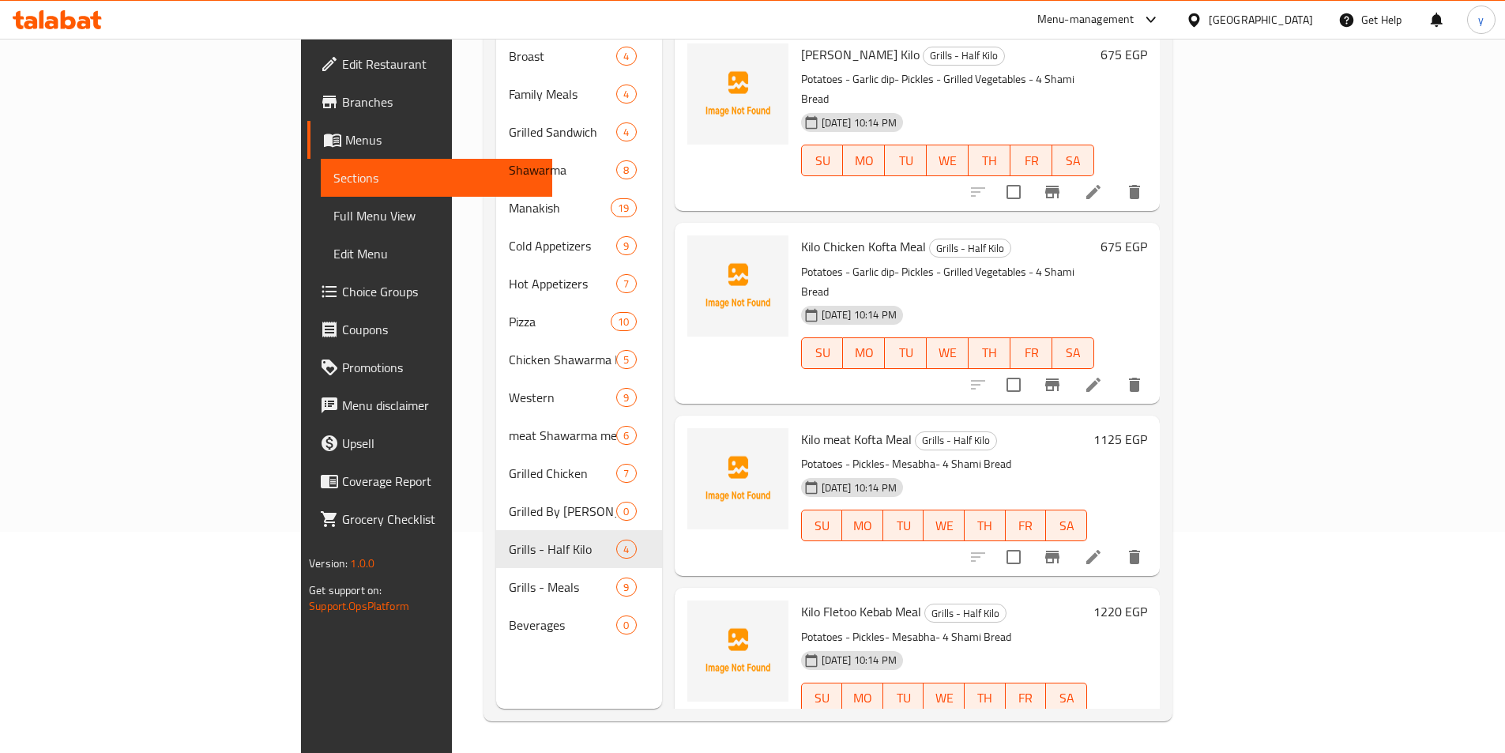
click at [1116, 716] on li at bounding box center [1093, 730] width 44 height 28
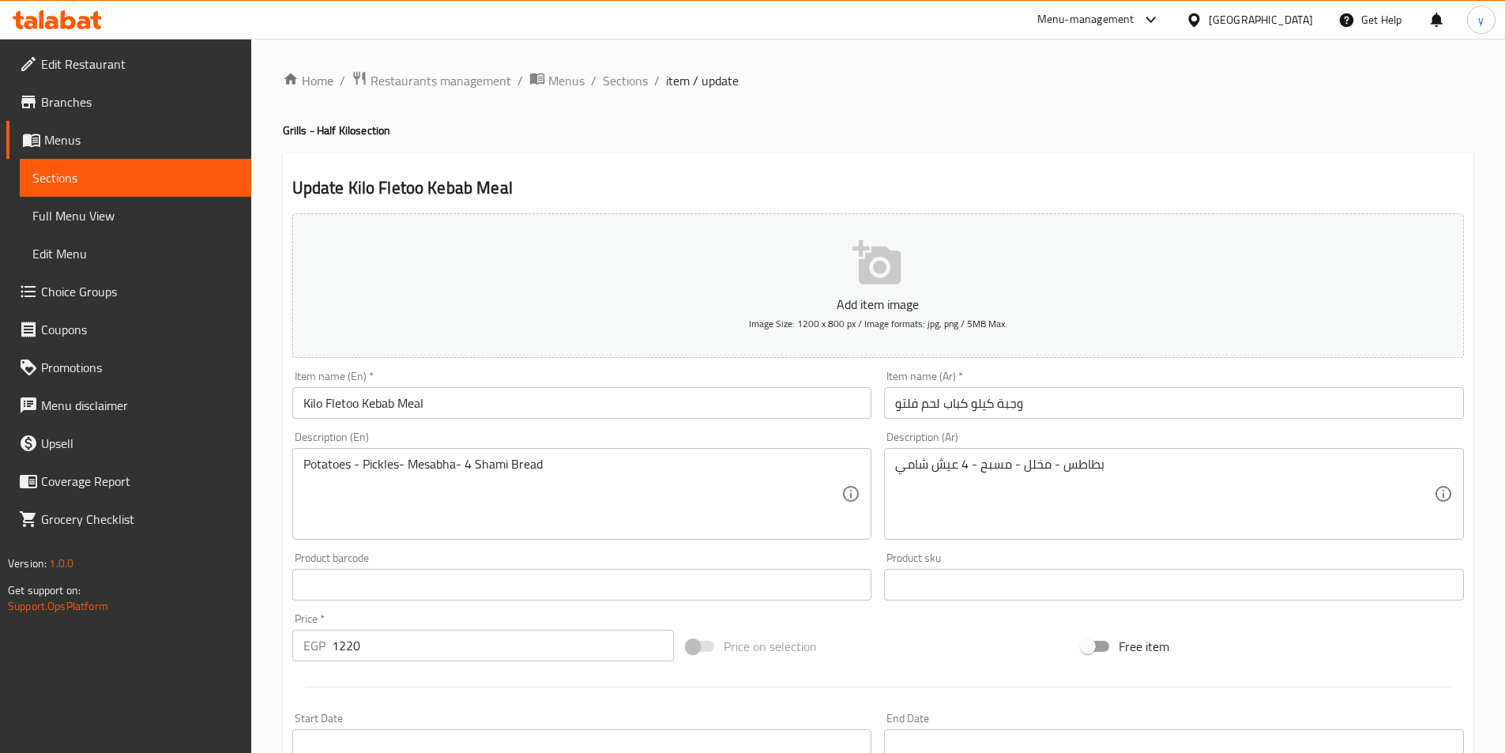
click at [359, 401] on input "Kilo Fletoo Kebab Meal" at bounding box center [582, 403] width 580 height 32
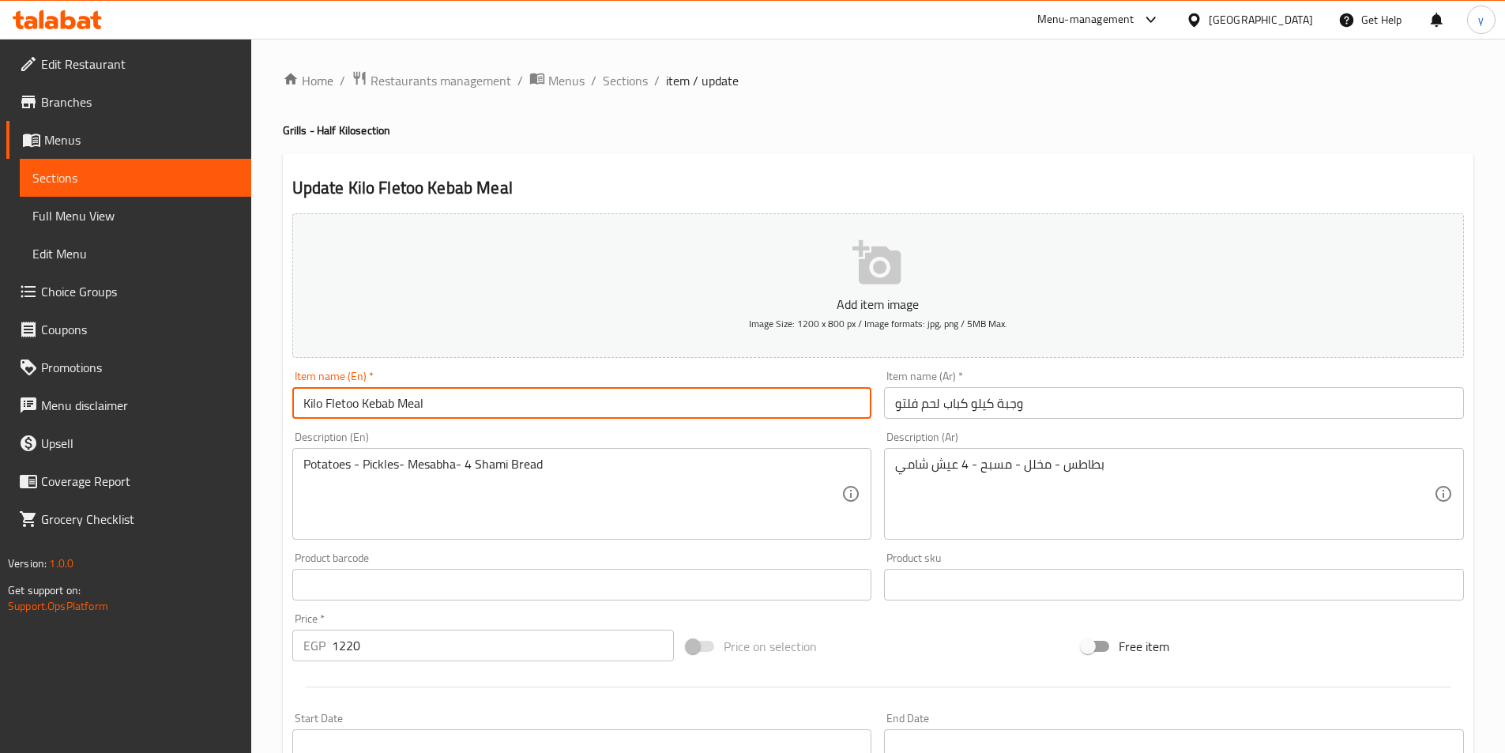
click at [363, 402] on input "Kilo Fletoo Kebab Meal" at bounding box center [582, 403] width 580 height 32
click at [361, 406] on input "Kilo Fletoo Kebab Meal" at bounding box center [582, 403] width 580 height 32
click at [359, 401] on input "Kilo Fletoom Kebab Meal" at bounding box center [582, 403] width 580 height 32
click at [373, 404] on input "Kilo Fletoo m Kebab Meal" at bounding box center [582, 403] width 580 height 32
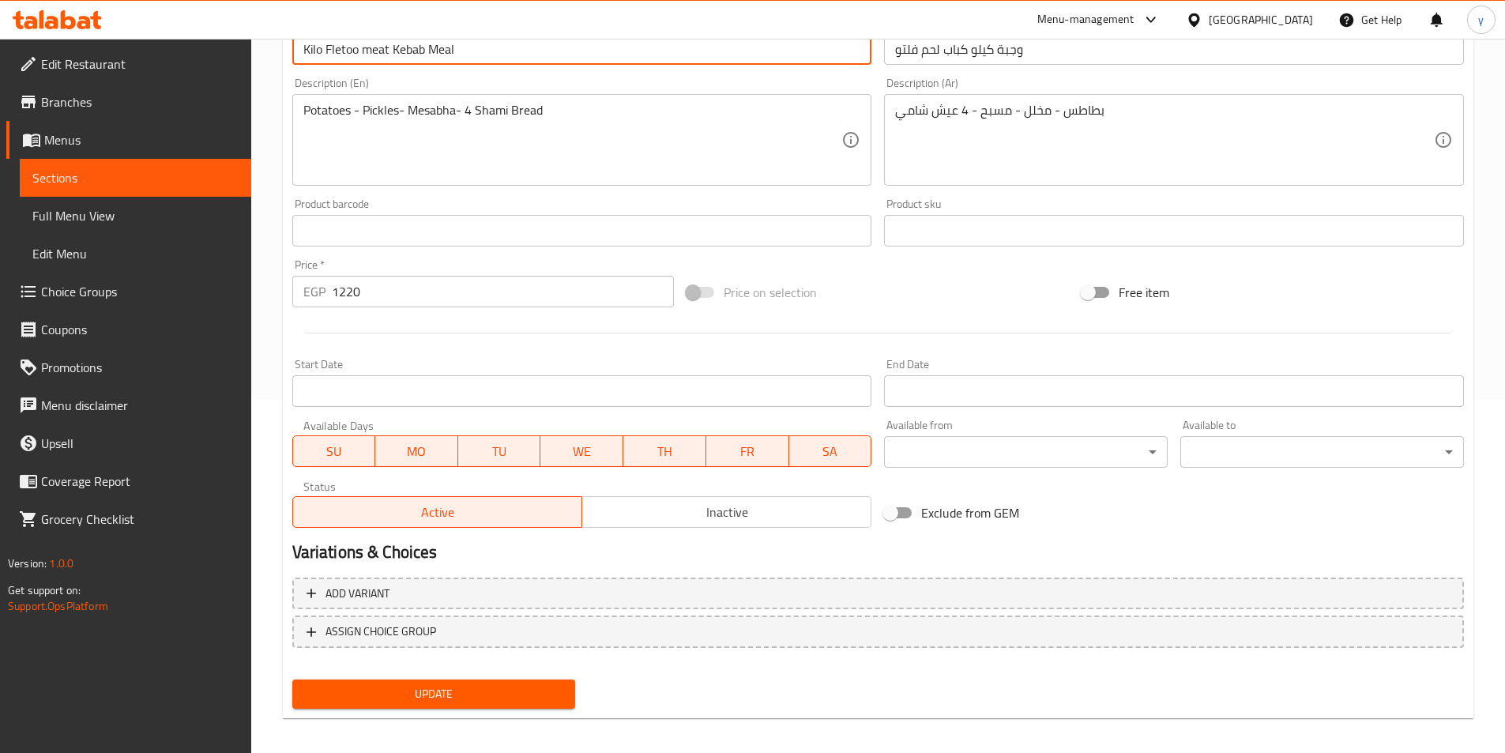
scroll to position [363, 0]
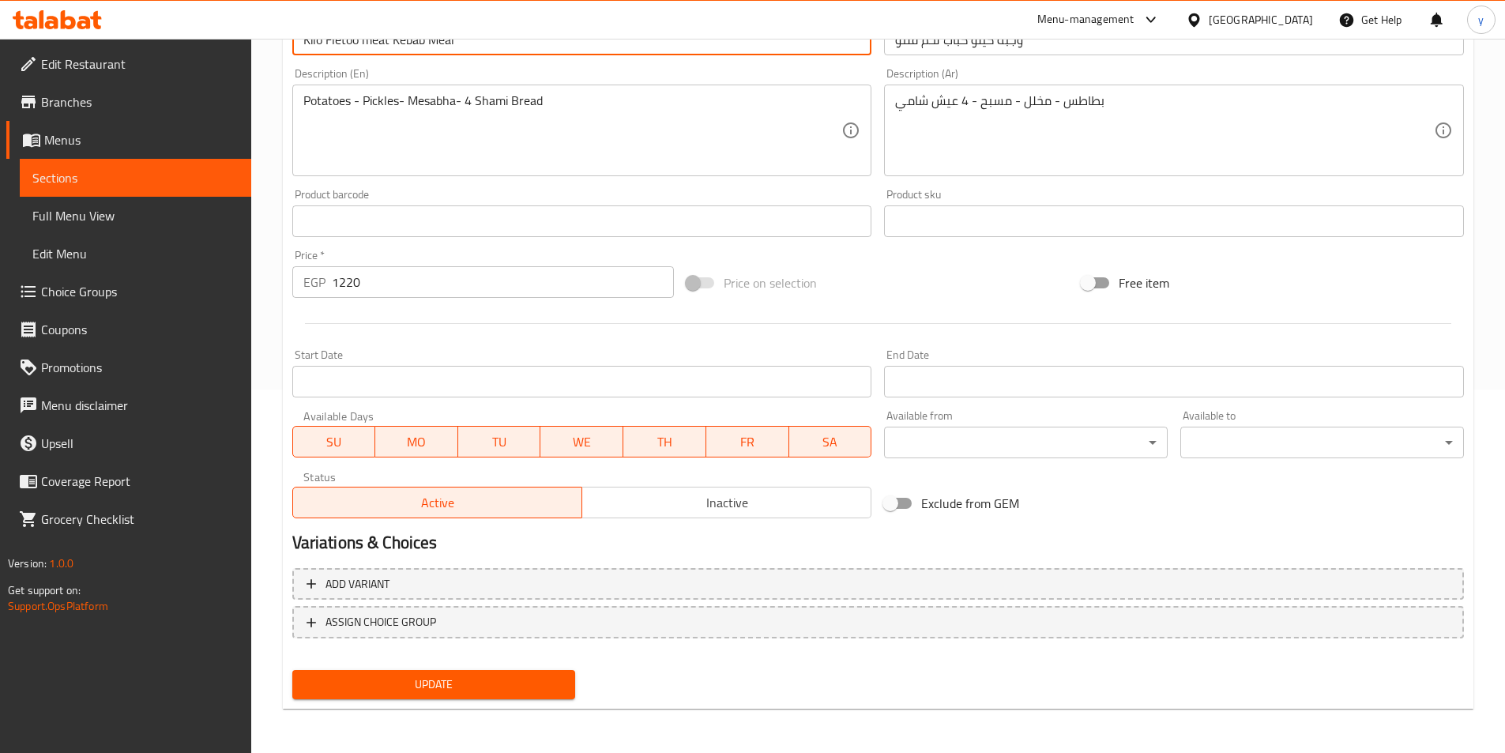
type input "Kilo Fletoo meat Kebab Meal"
click at [378, 681] on span "Update" at bounding box center [434, 685] width 258 height 20
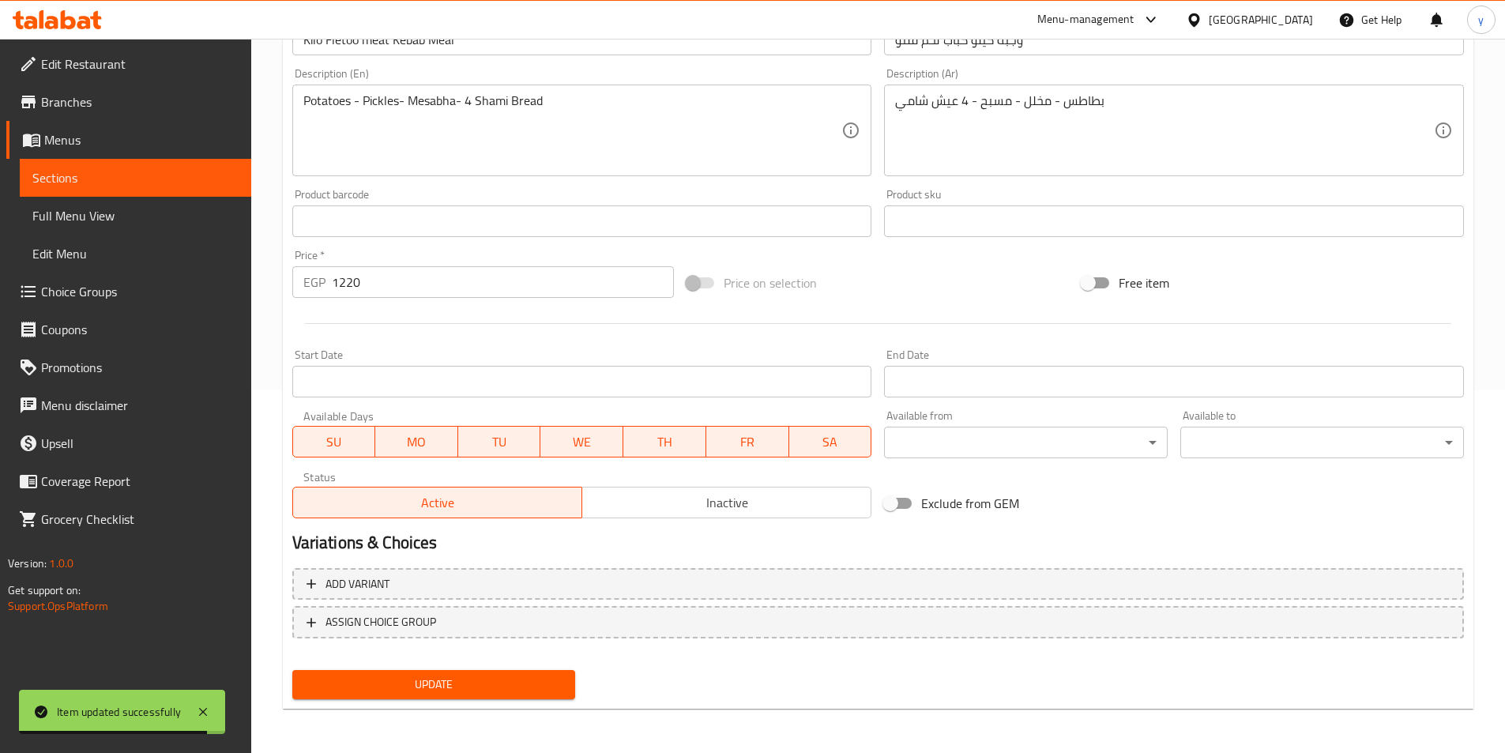
click at [125, 186] on span "Sections" at bounding box center [135, 177] width 206 height 19
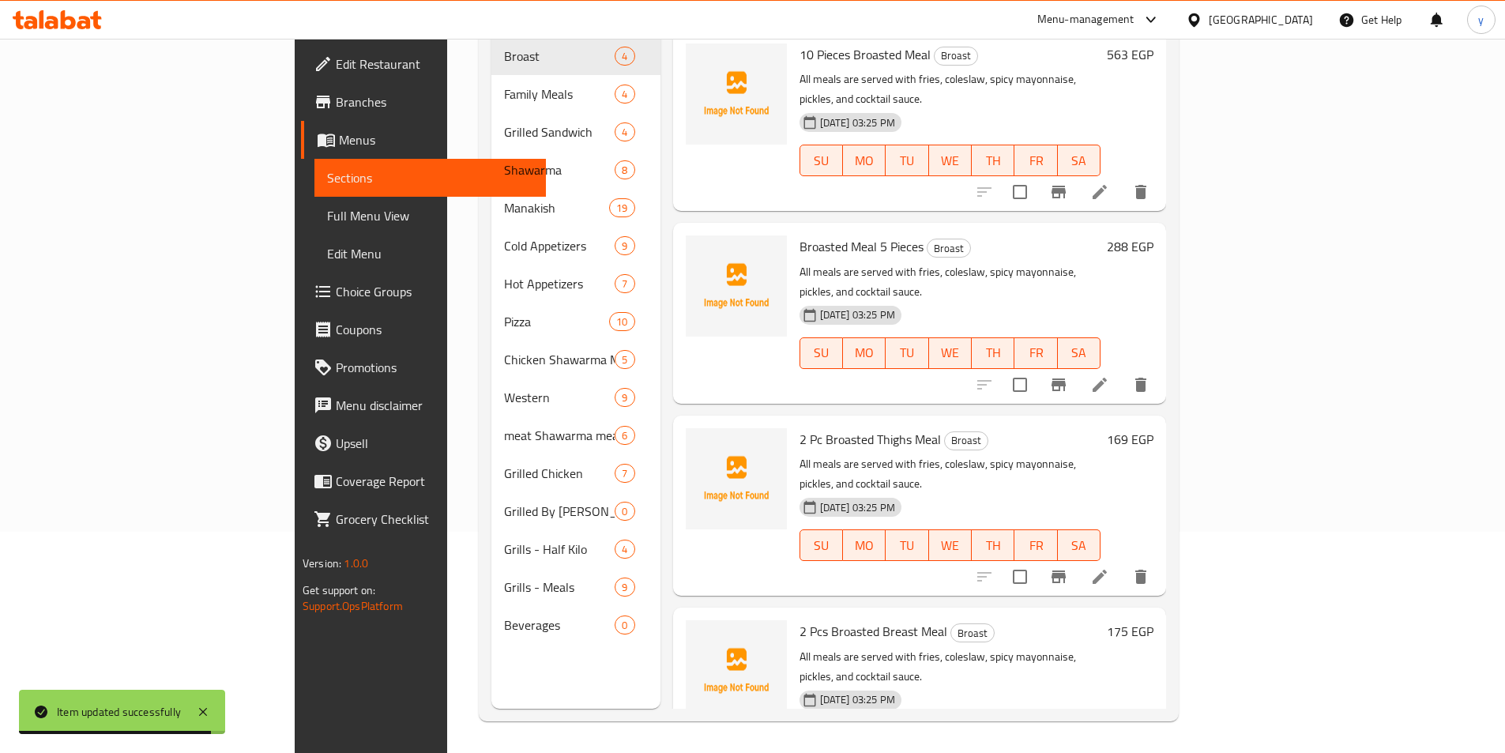
scroll to position [221, 0]
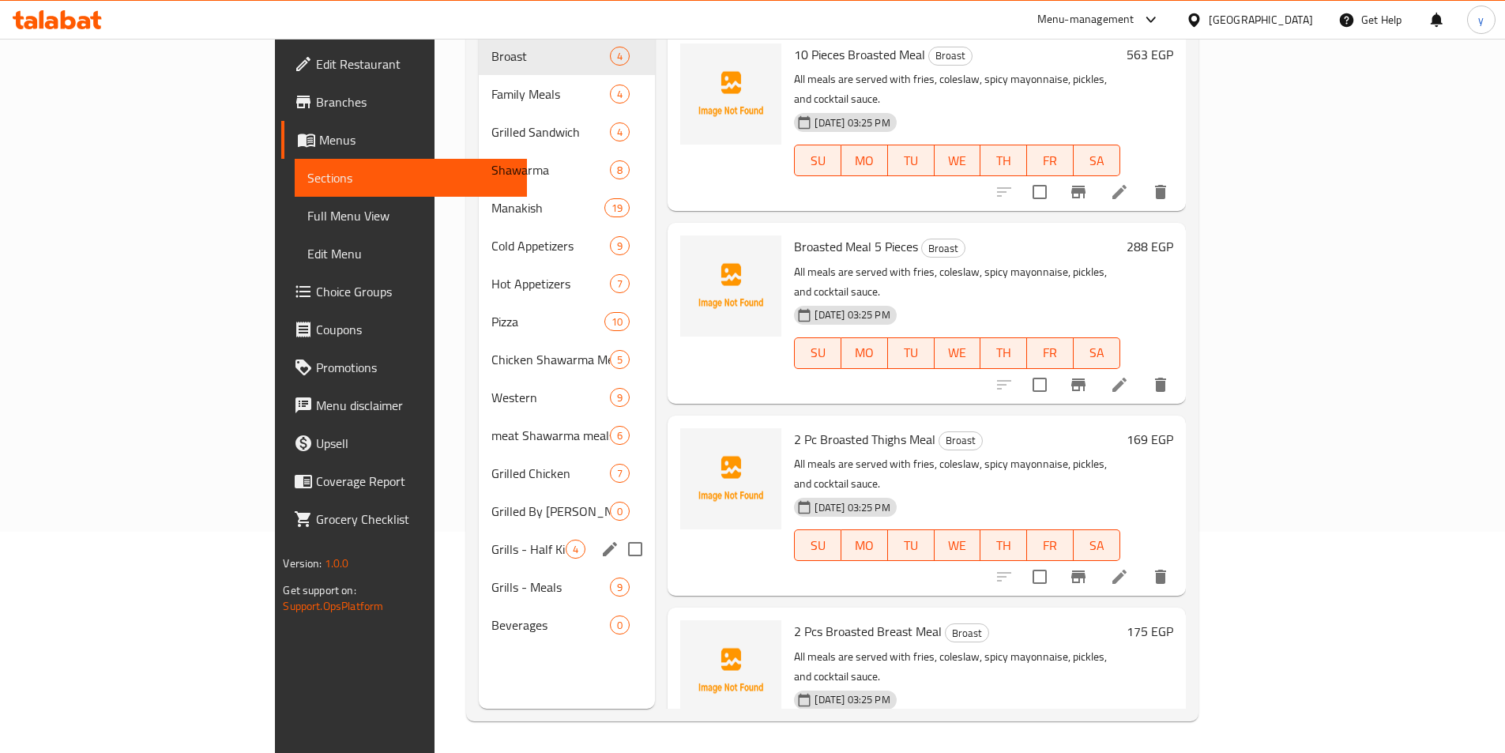
click at [479, 530] on div "Grills - Half Kilo 4" at bounding box center [567, 549] width 177 height 38
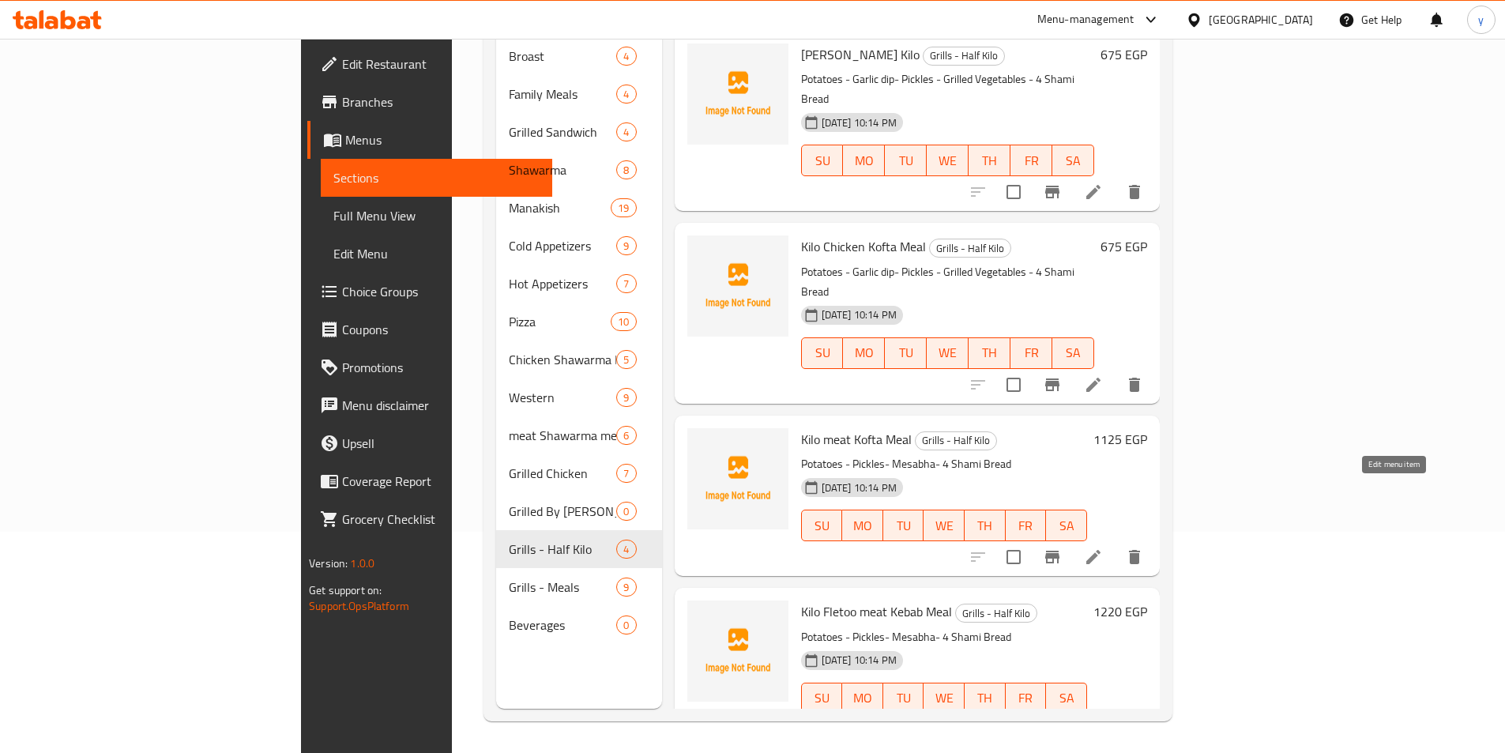
click at [1101, 550] on icon at bounding box center [1093, 557] width 14 height 14
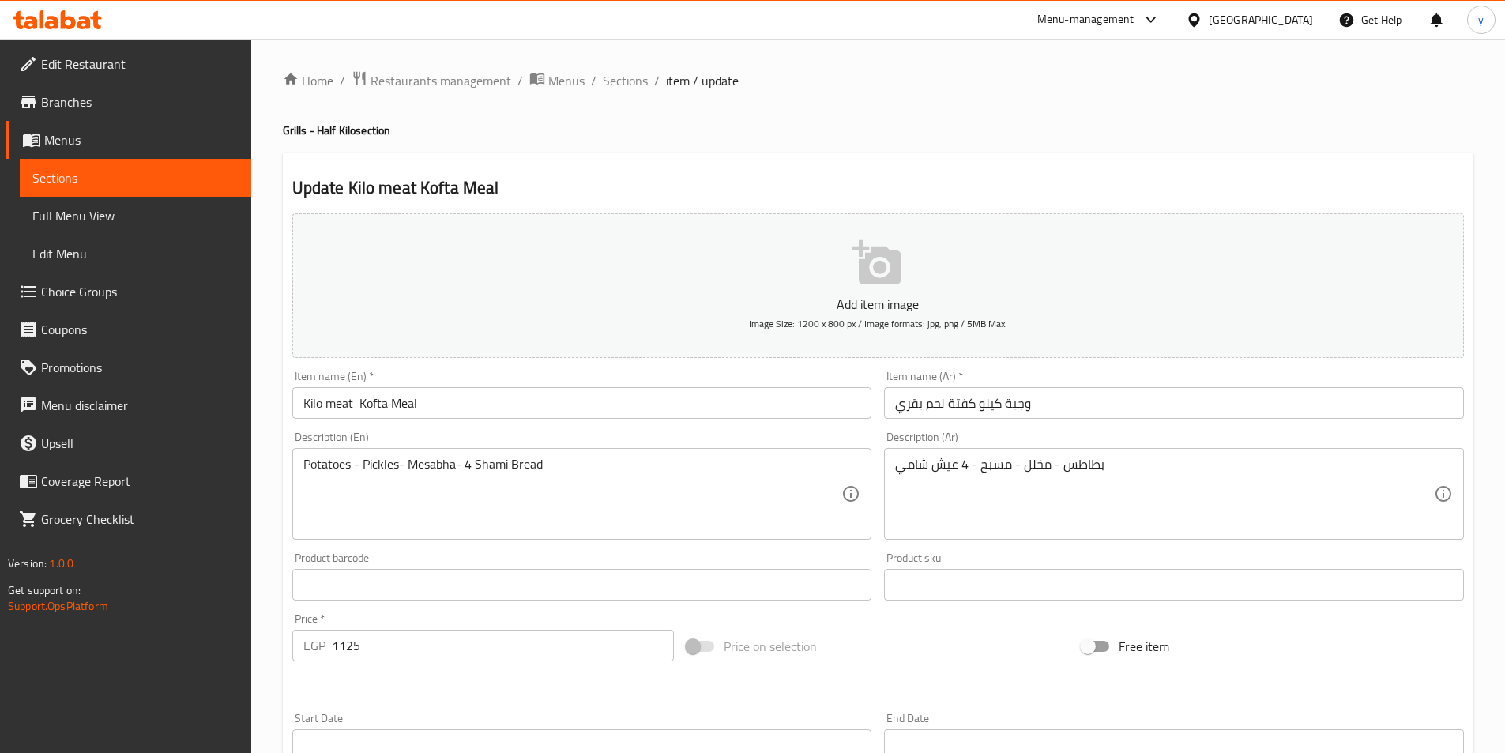
click at [358, 400] on input "Kilo meat Kofta Meal" at bounding box center [582, 403] width 580 height 32
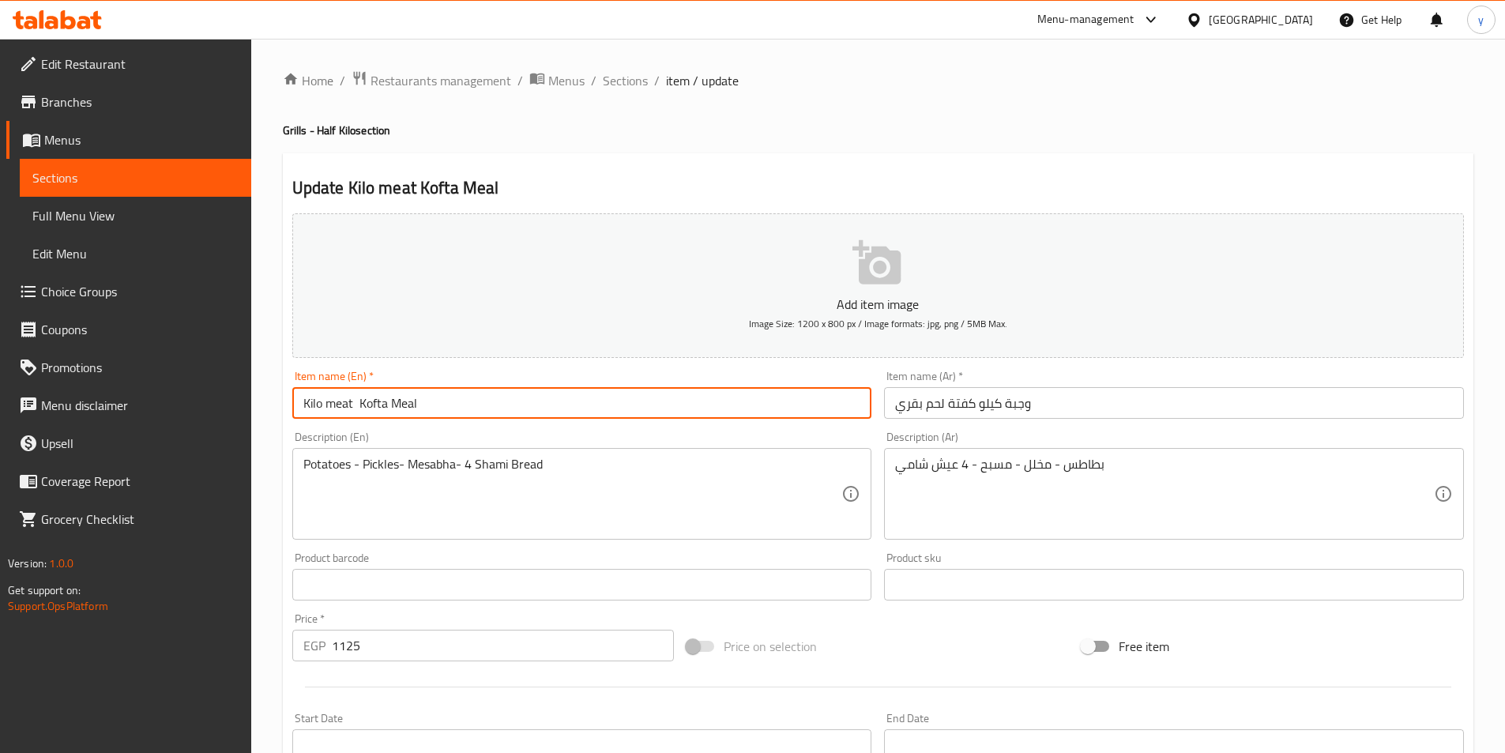
click at [355, 400] on input "Kilo meat Kofta Meal" at bounding box center [582, 403] width 580 height 32
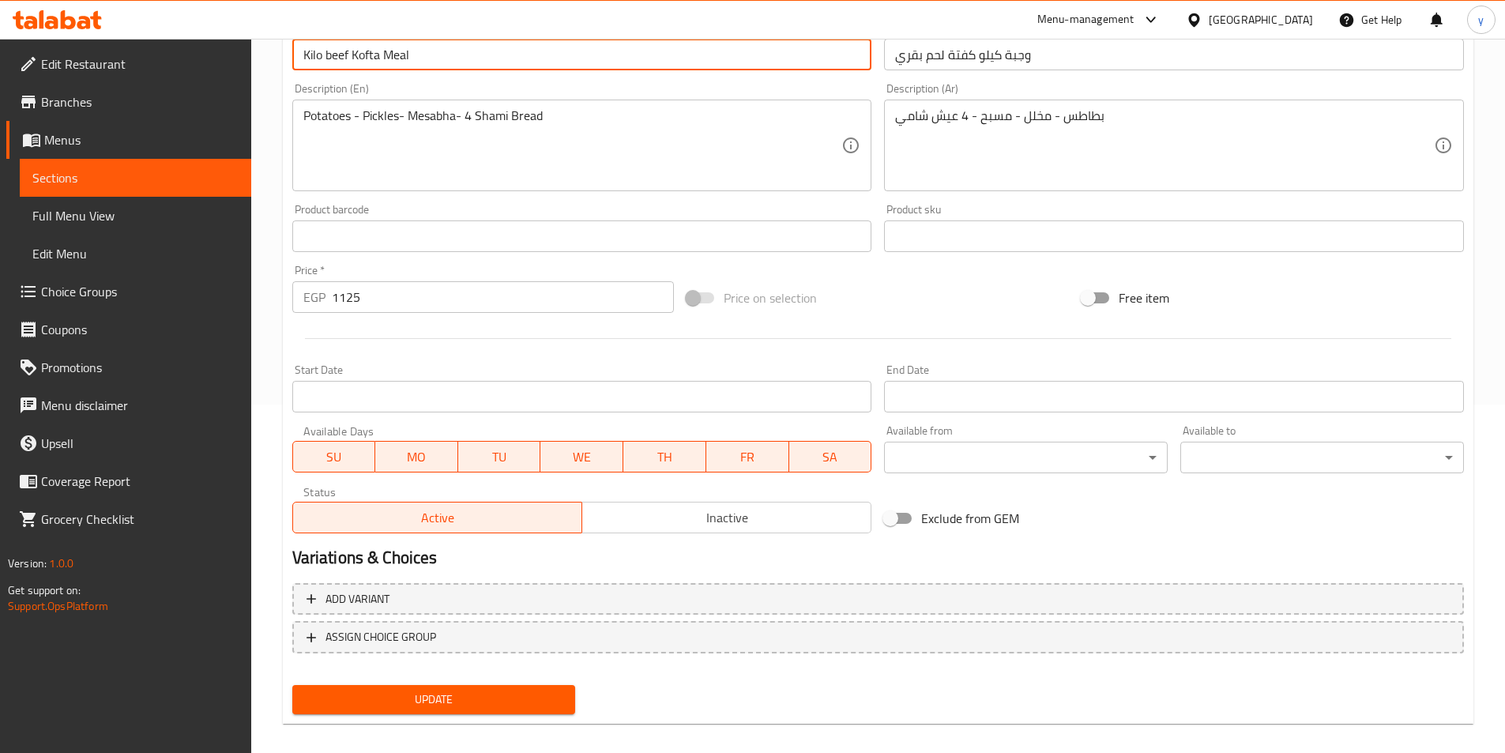
scroll to position [363, 0]
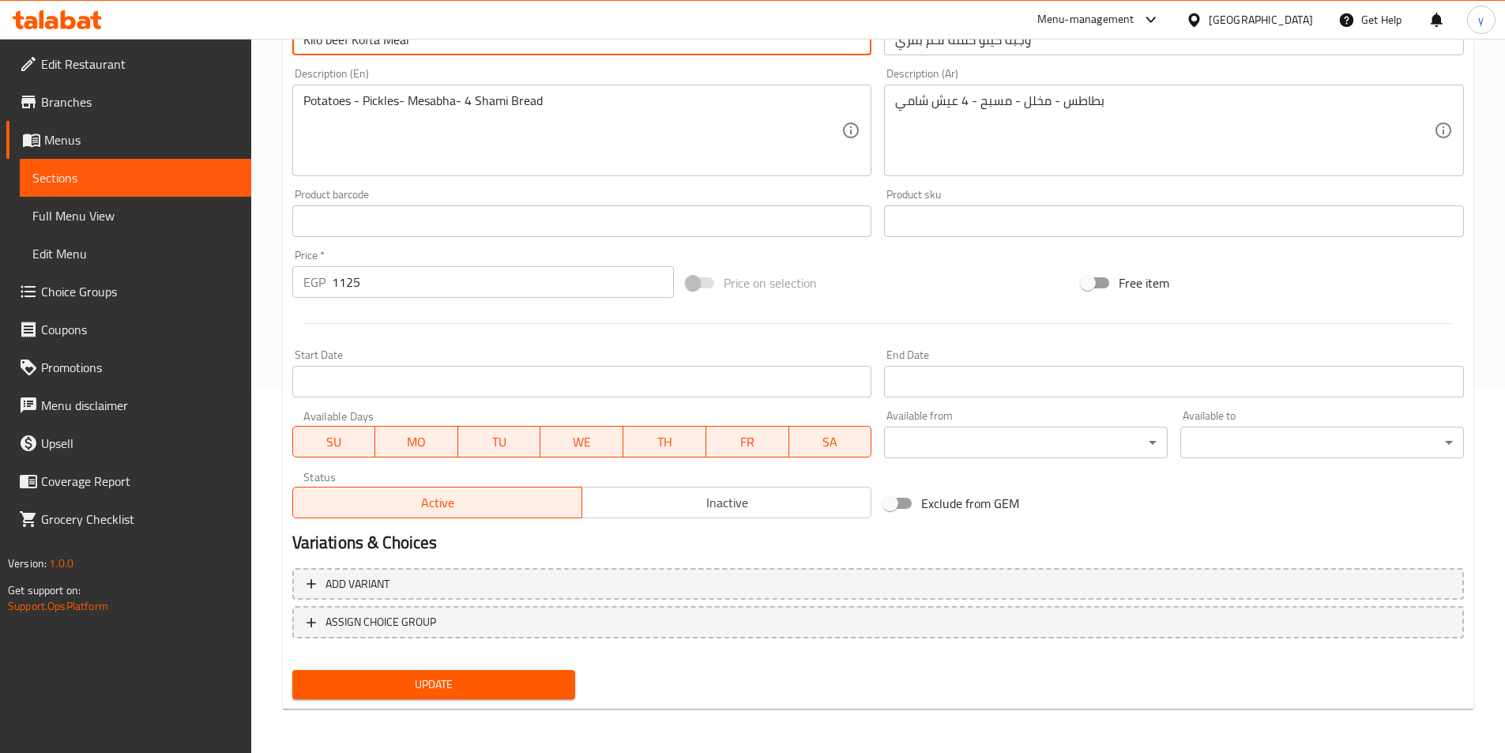
type input "Kilo beef Kofta Meal"
click at [482, 677] on span "Update" at bounding box center [434, 685] width 258 height 20
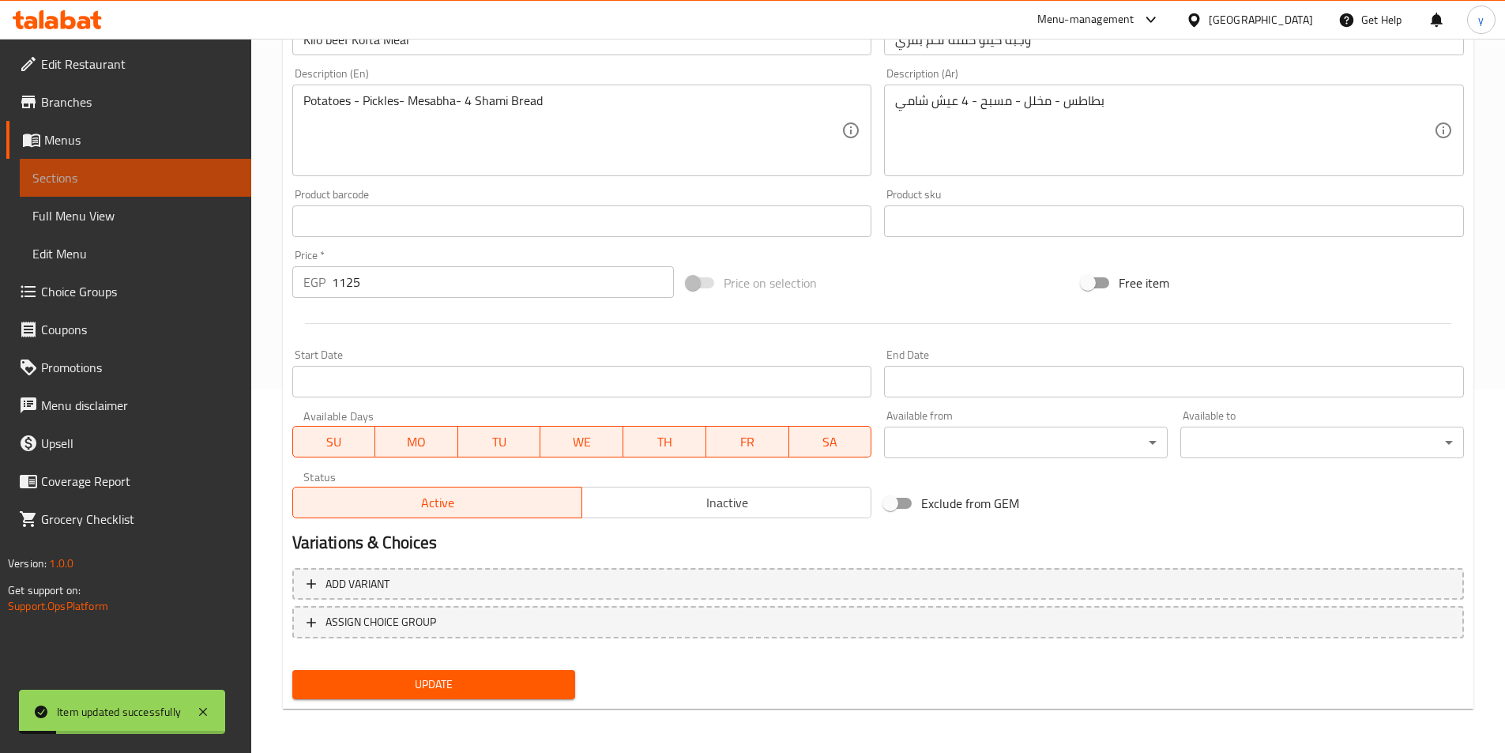
click at [99, 179] on span "Sections" at bounding box center [135, 177] width 206 height 19
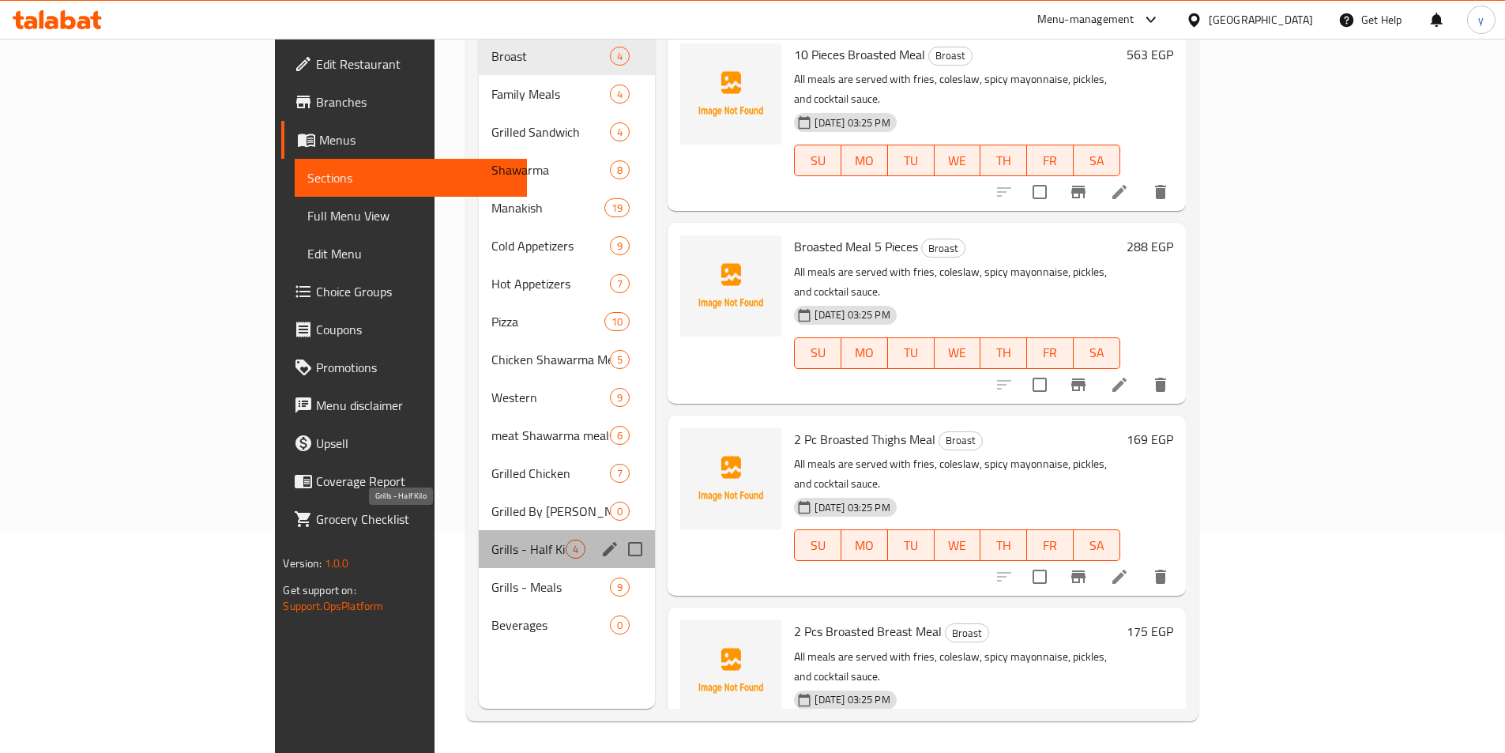
click at [491, 540] on span "Grills - Half Kilo" at bounding box center [528, 549] width 75 height 19
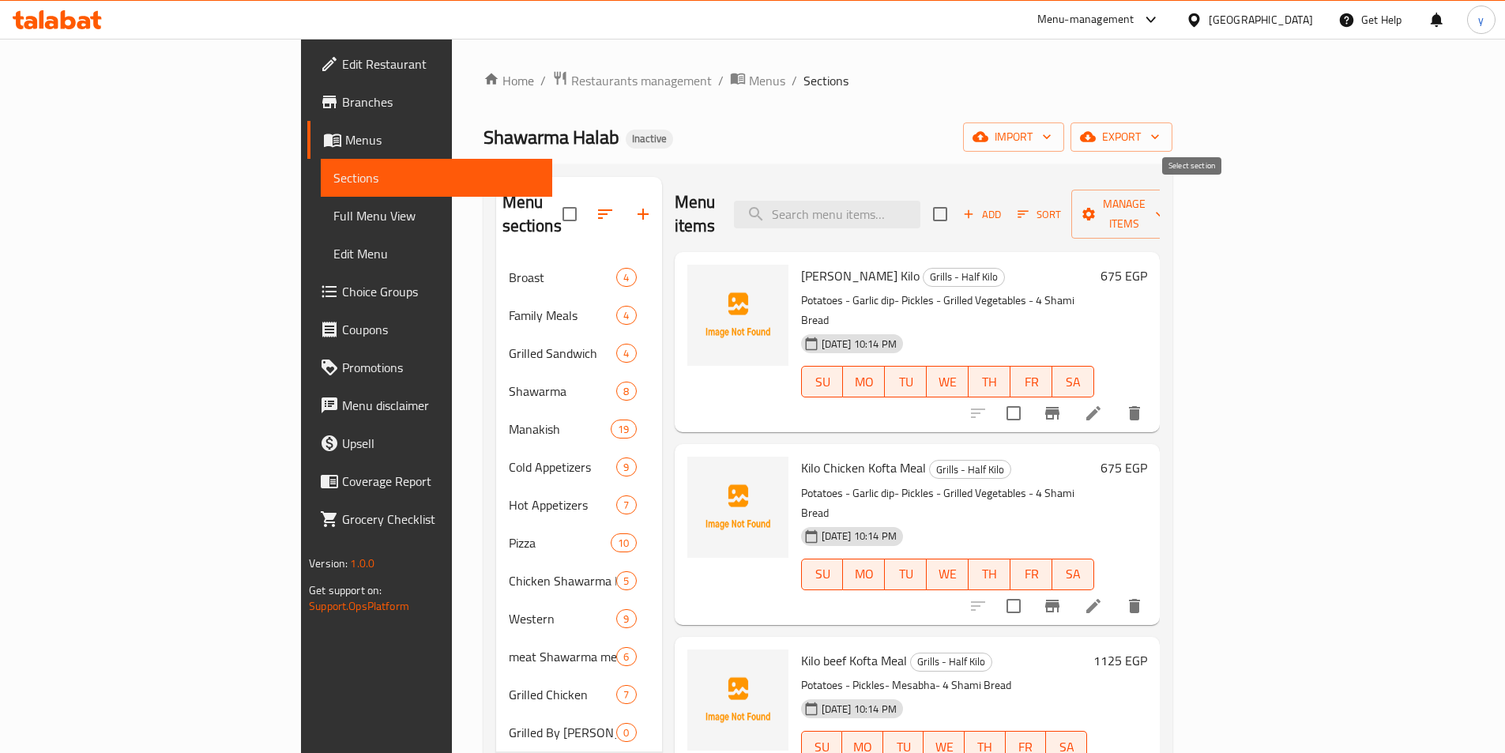
click at [957, 199] on input "checkbox" at bounding box center [940, 214] width 33 height 33
checkbox input "true"
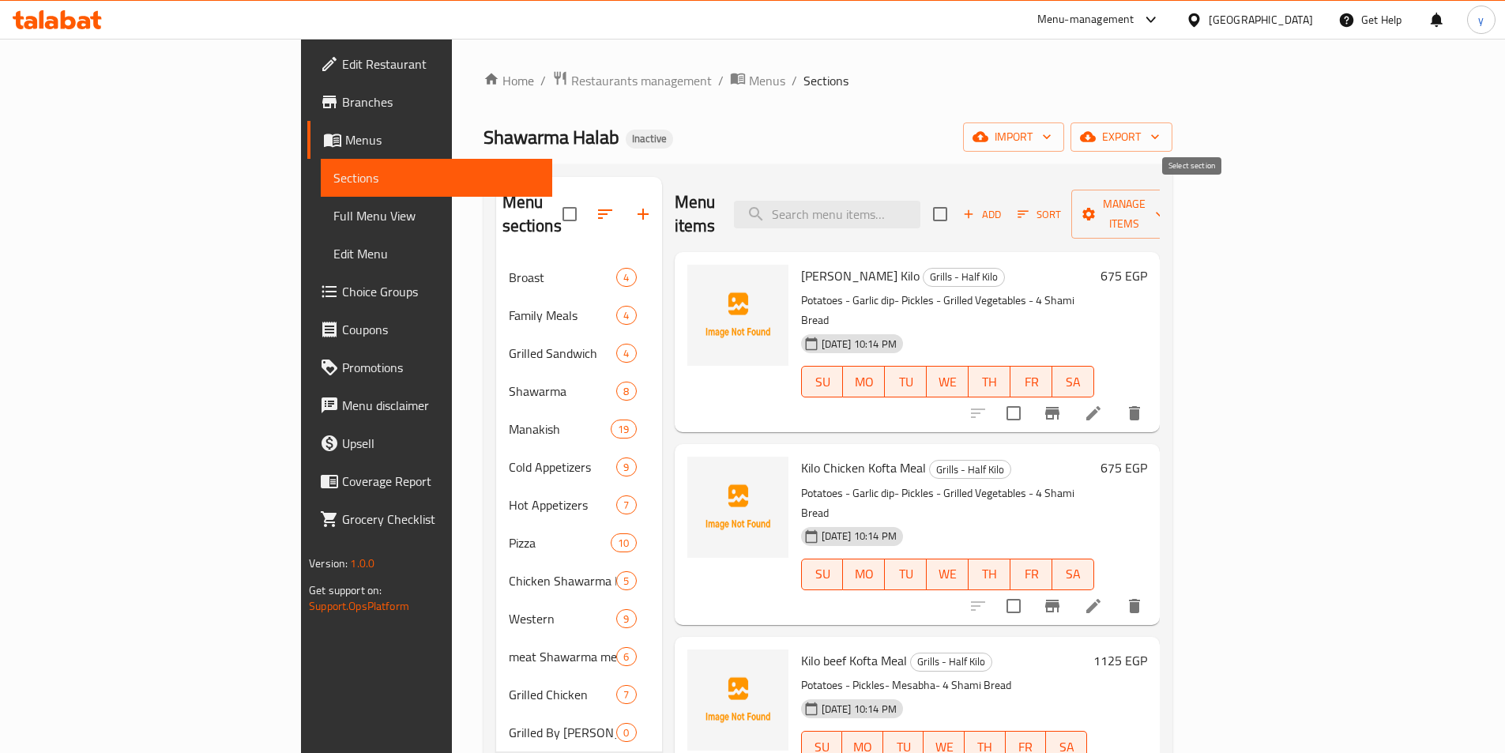
checkbox input "true"
click at [1165, 206] on span "Manage items" at bounding box center [1124, 214] width 81 height 40
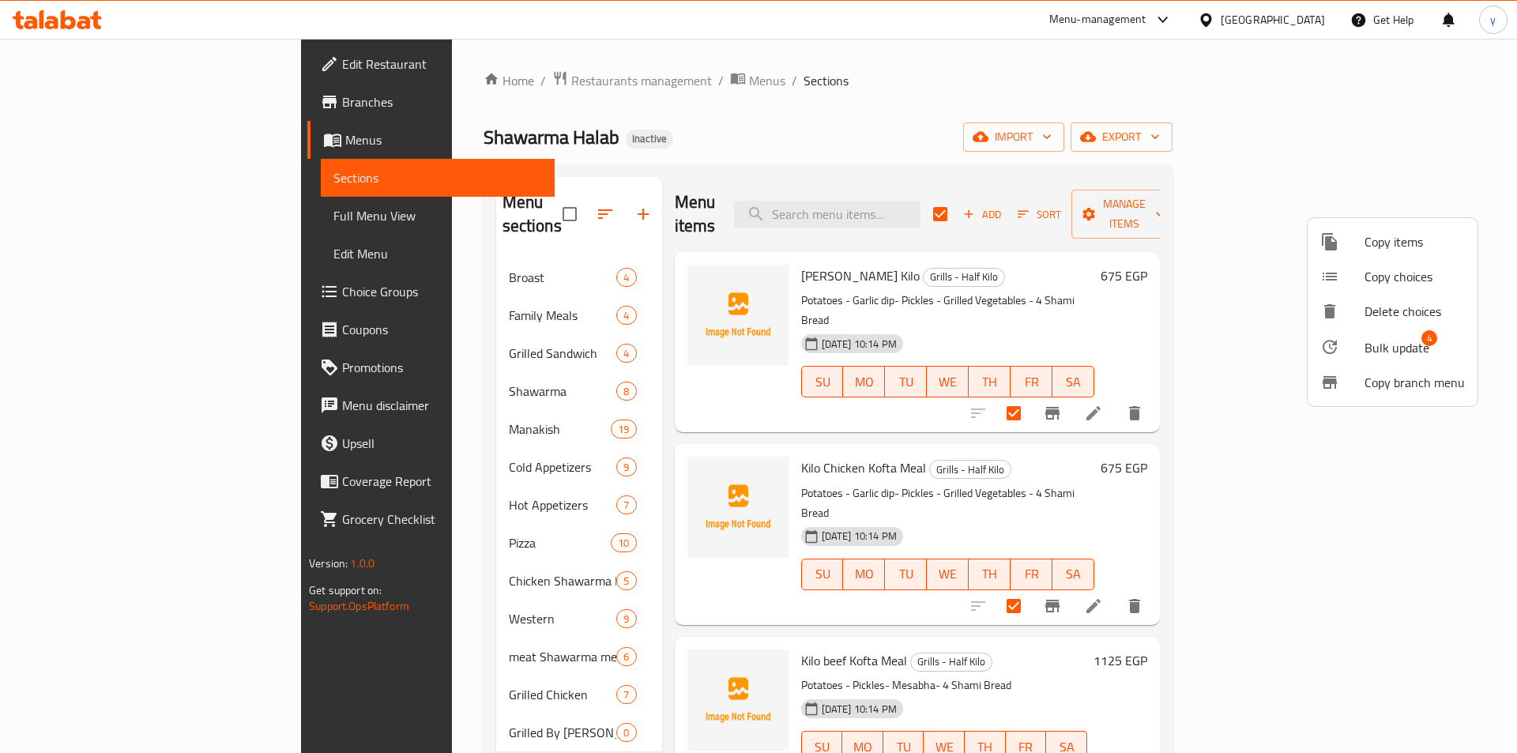
click at [1342, 352] on div at bounding box center [1342, 346] width 44 height 19
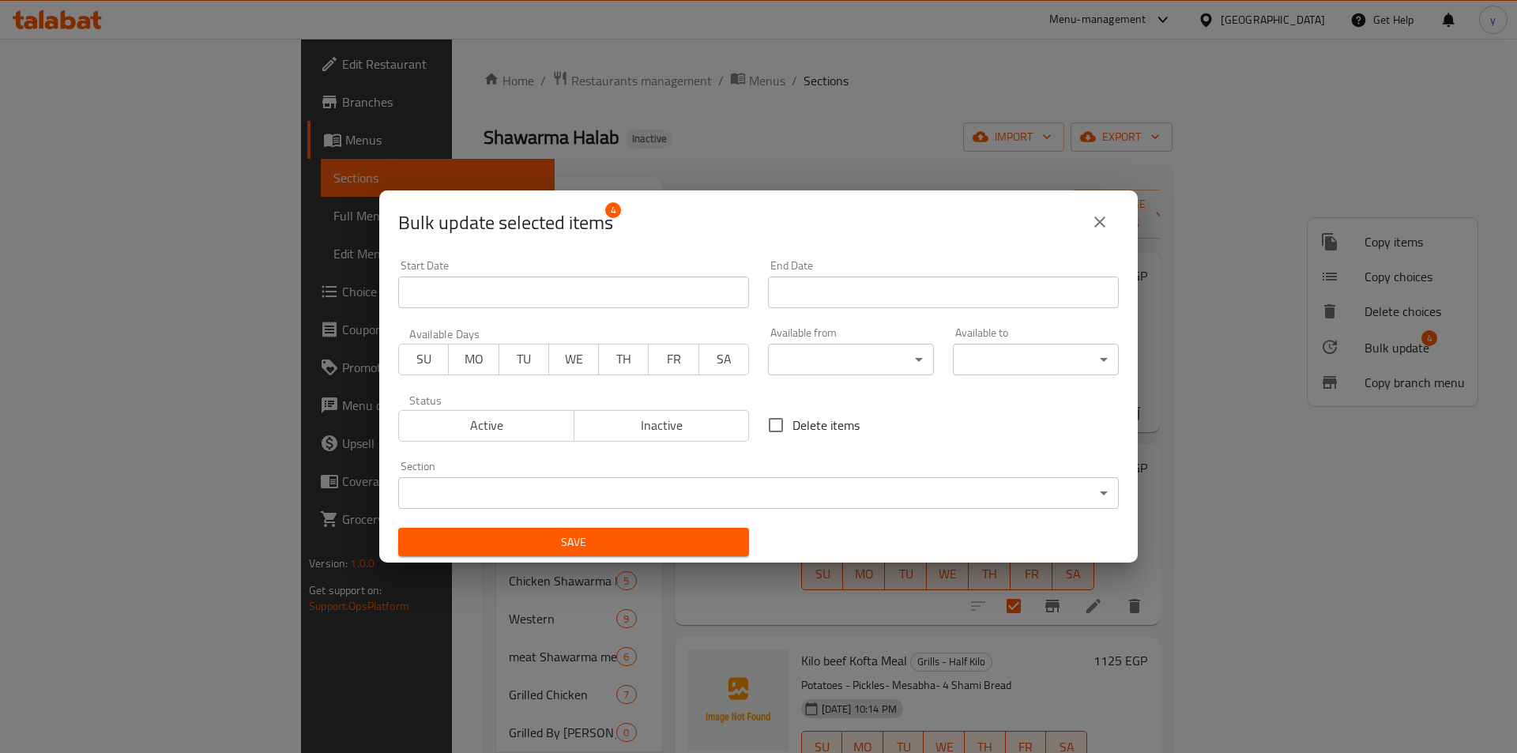
click at [853, 478] on body "​ Menu-management Egypt Get Help y Edit Restaurant Branches Menus Sections Full…" at bounding box center [758, 396] width 1517 height 714
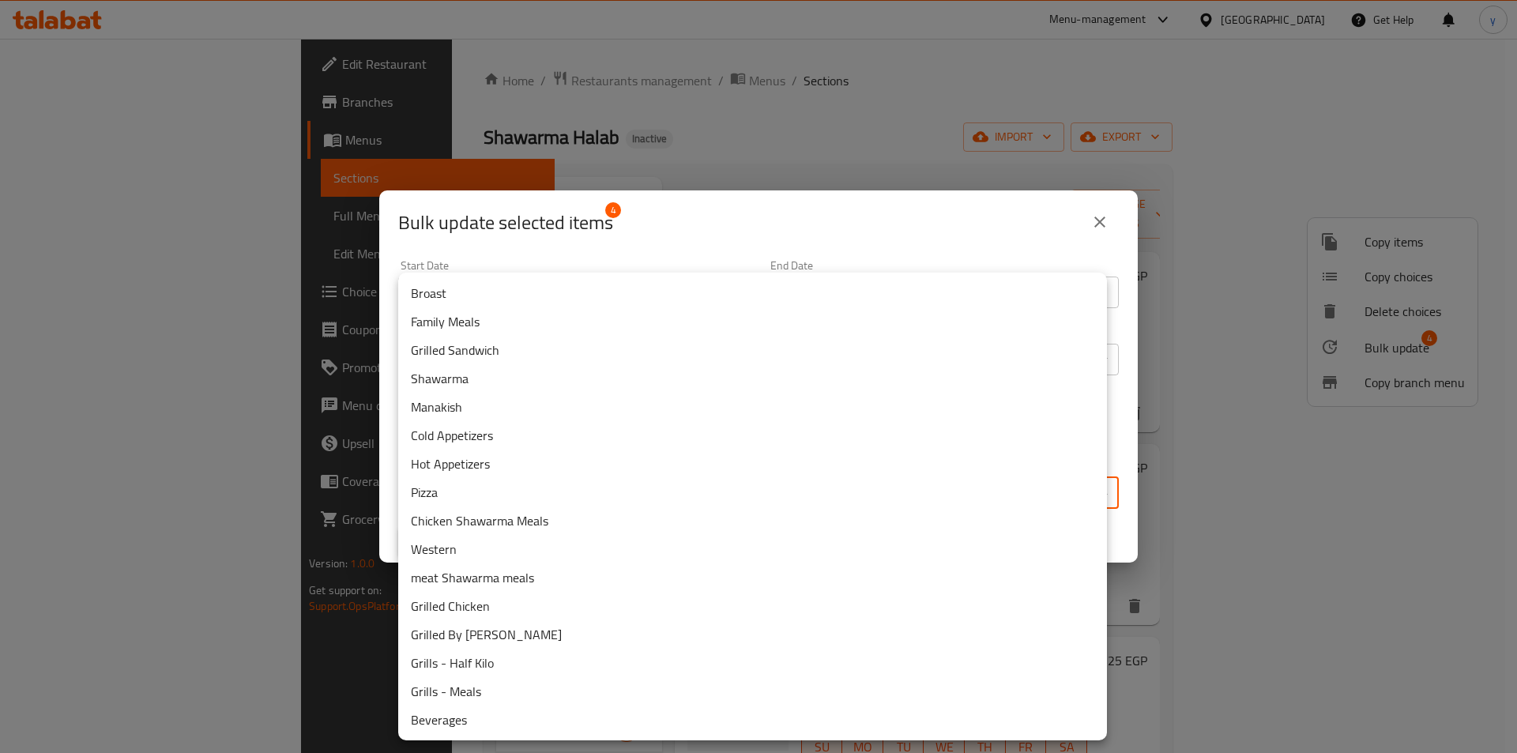
click at [460, 633] on li "Grilled By [PERSON_NAME]" at bounding box center [752, 634] width 709 height 28
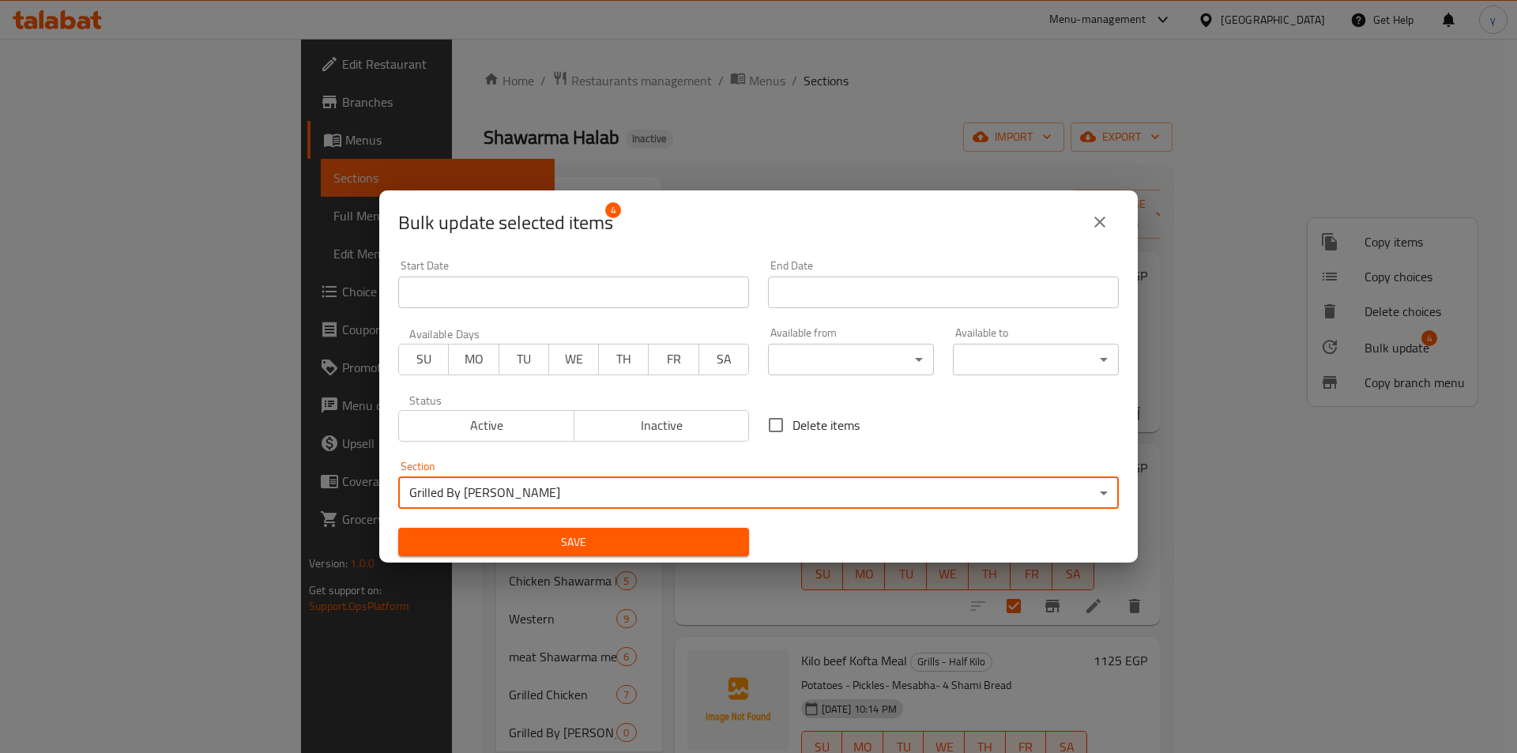
click at [669, 542] on span "Save" at bounding box center [574, 543] width 326 height 20
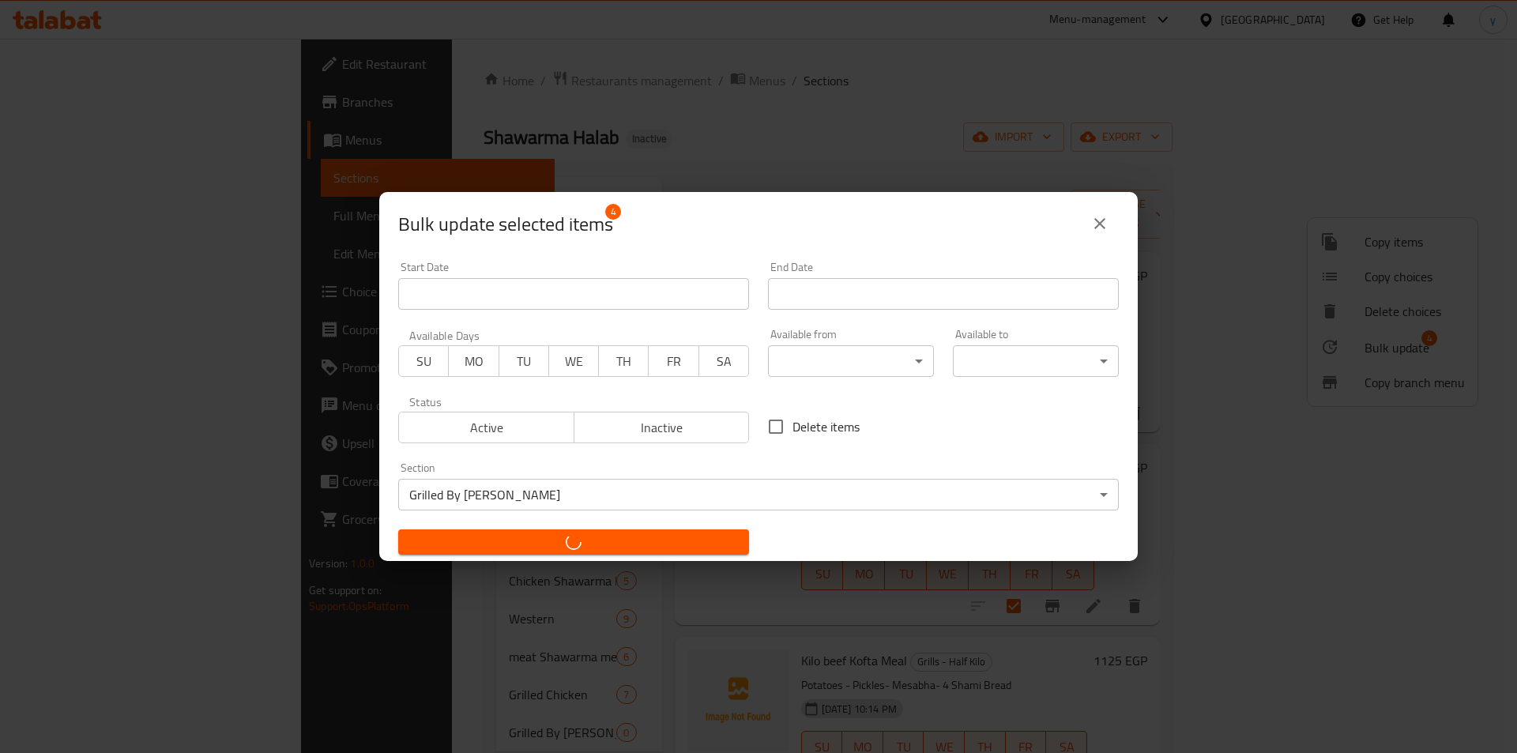
checkbox input "false"
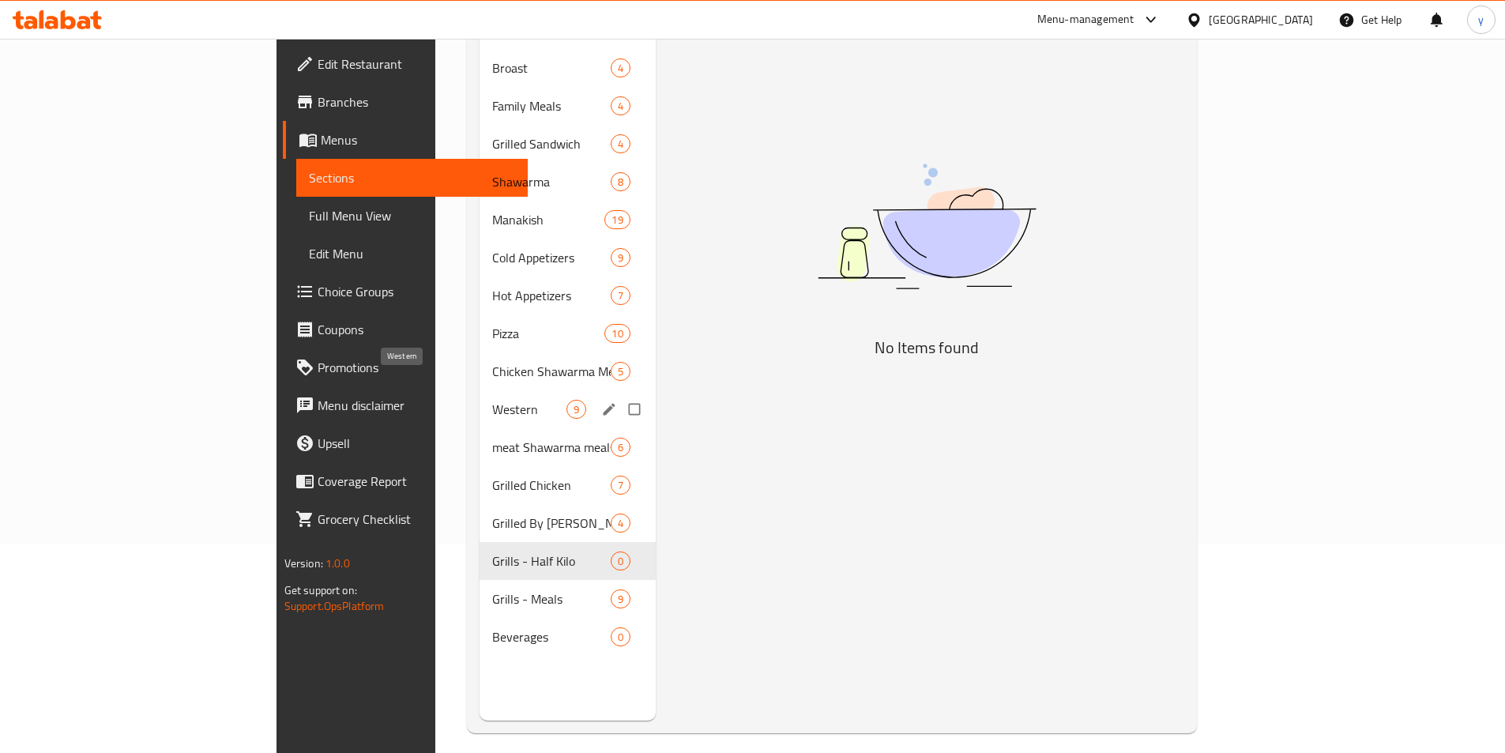
scroll to position [221, 0]
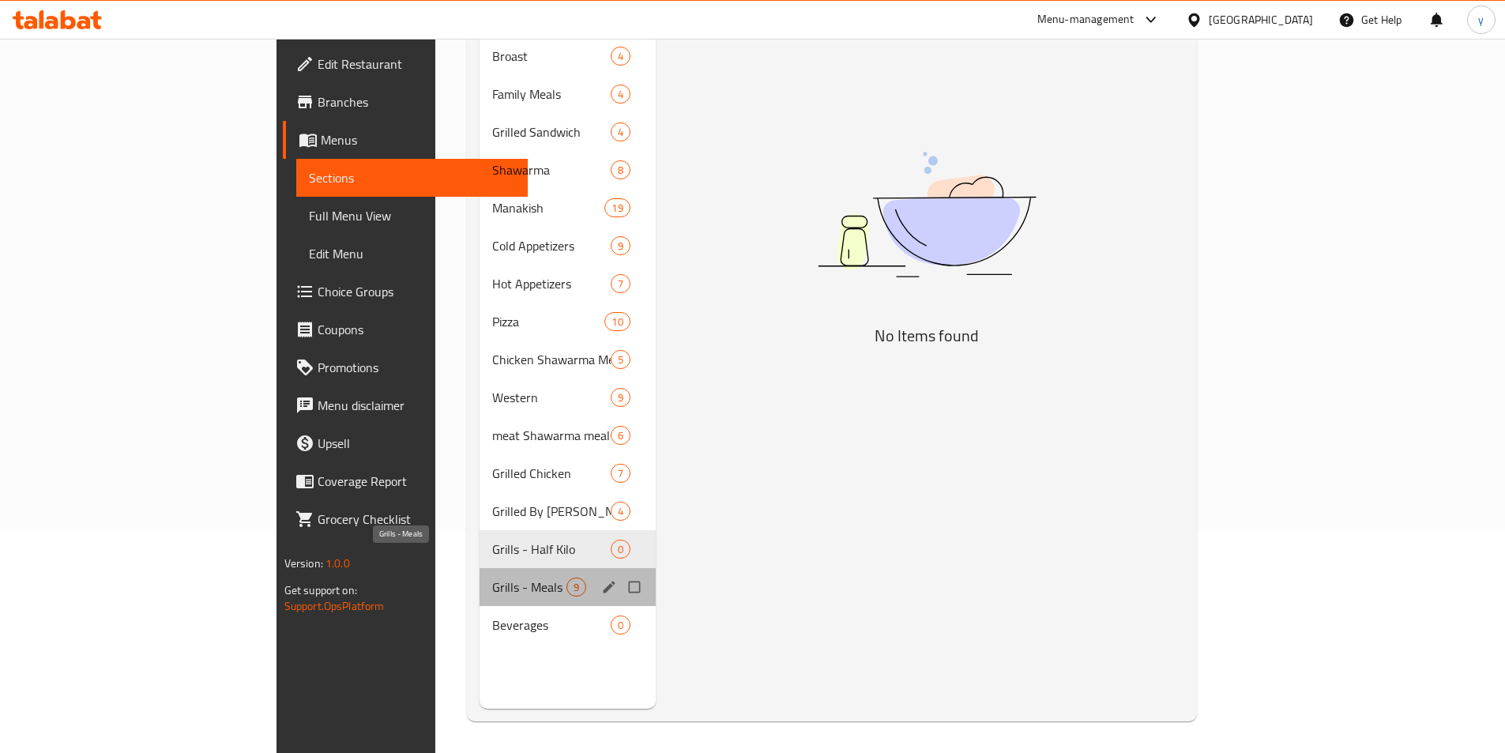
click at [492, 578] on span "Grills - Meals" at bounding box center [529, 587] width 74 height 19
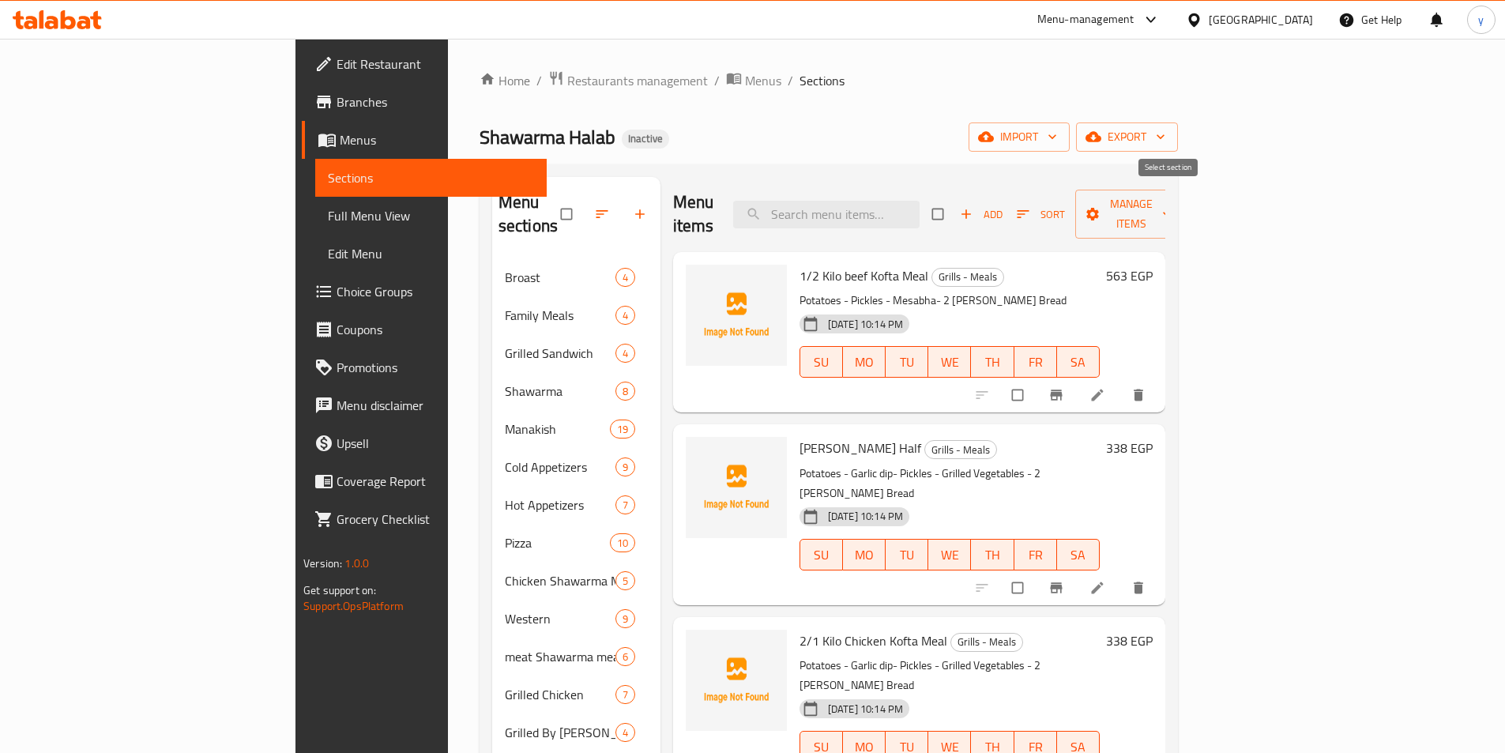
click at [956, 206] on input "checkbox" at bounding box center [939, 214] width 33 height 30
checkbox input "true"
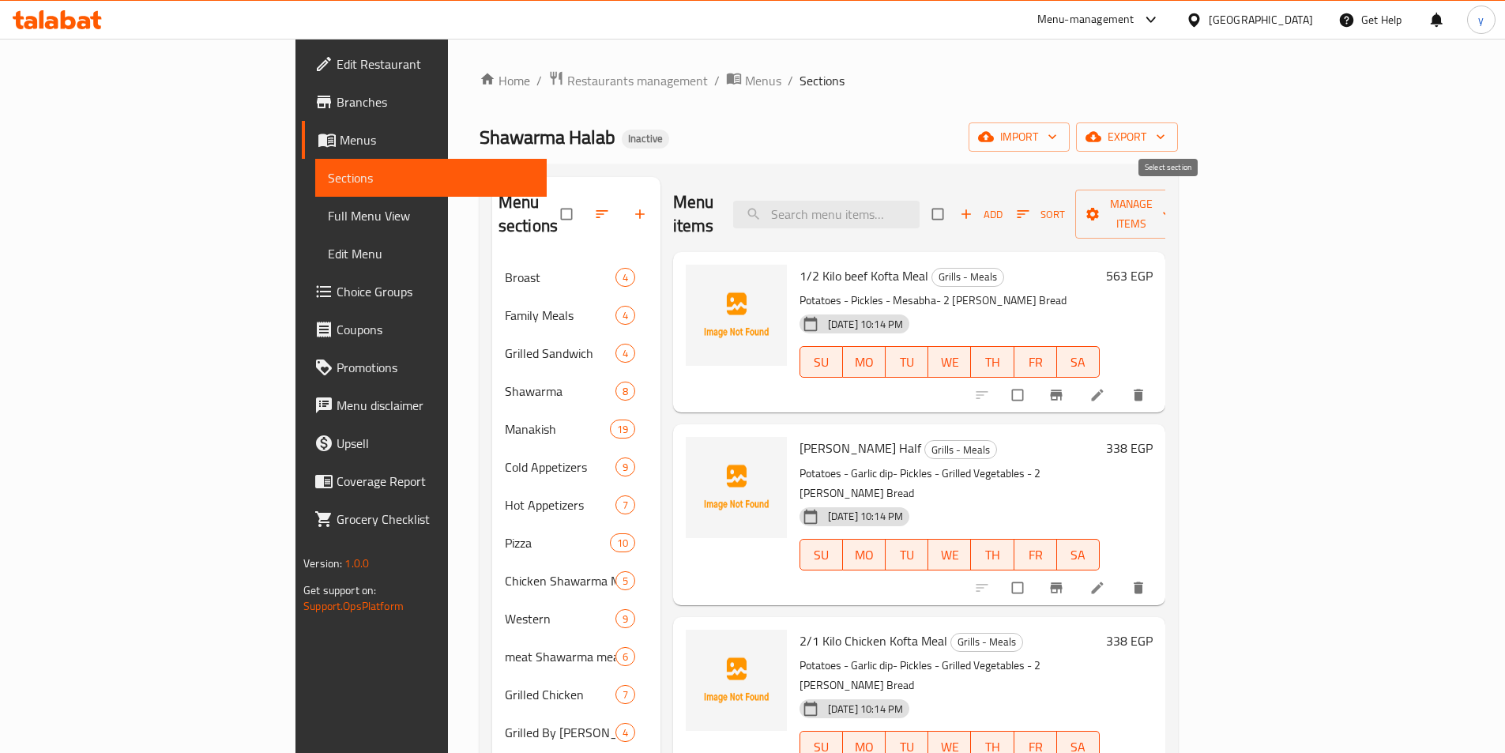
checkbox input "true"
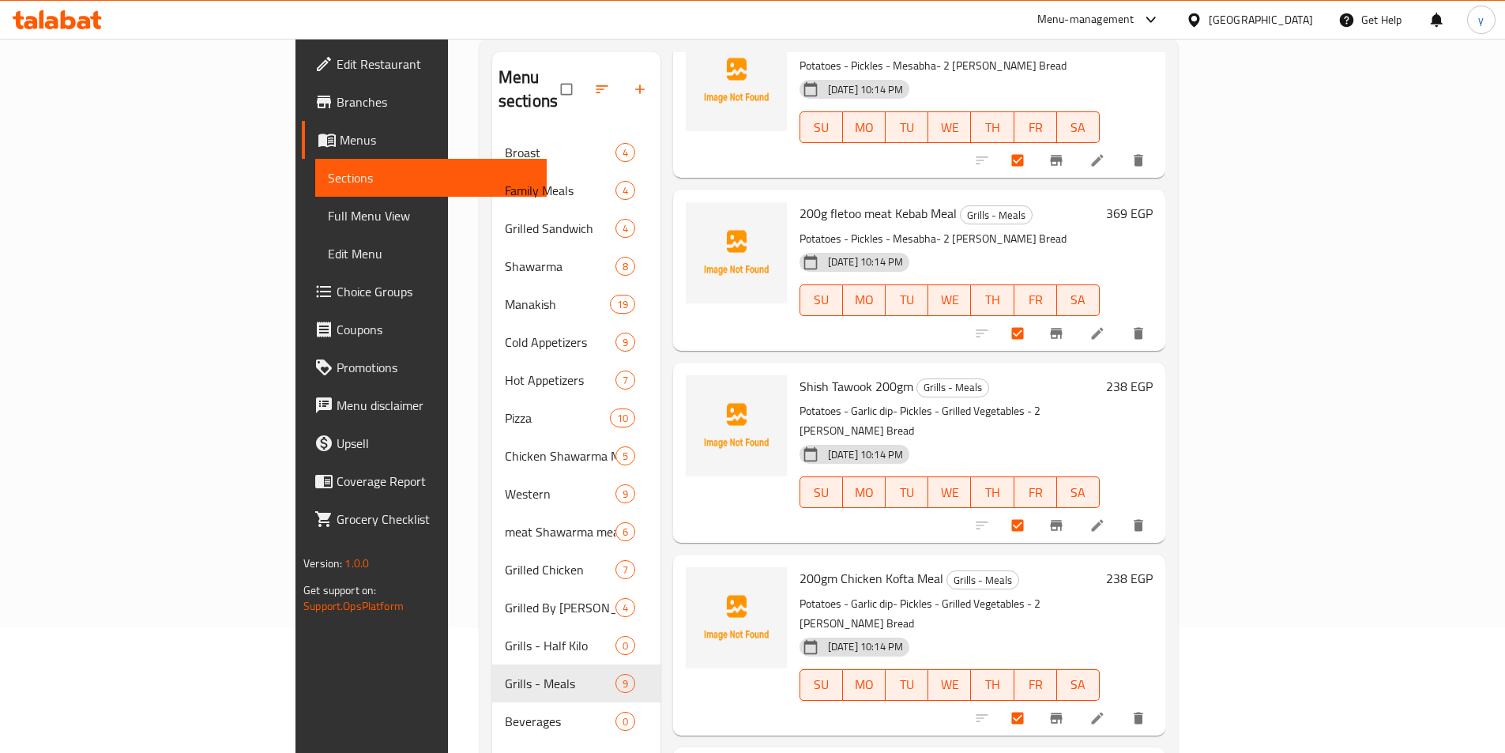
scroll to position [221, 0]
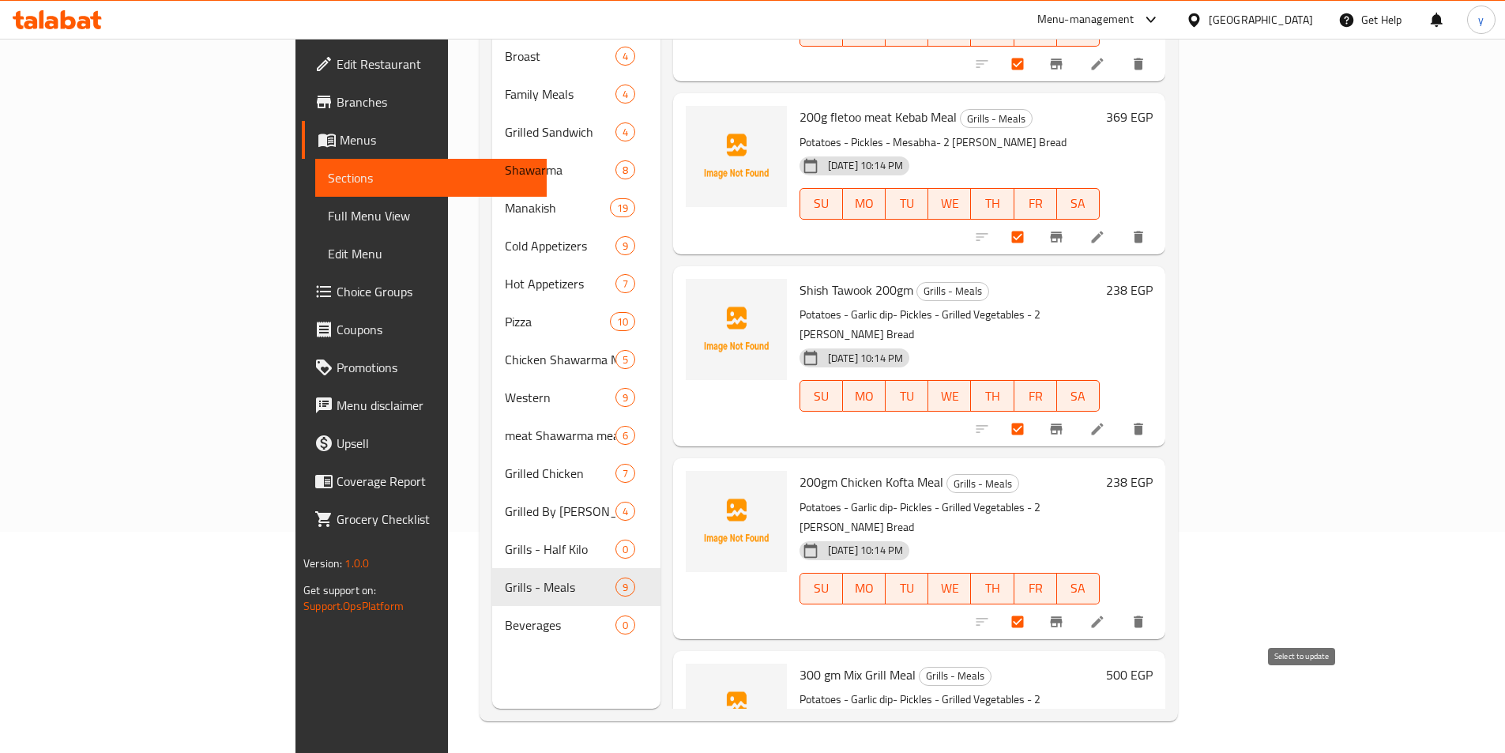
drag, startPoint x: 1301, startPoint y: 687, endPoint x: 1294, endPoint y: 654, distance: 33.2
checkbox input "false"
click at [1036, 607] on input "checkbox" at bounding box center [1019, 622] width 33 height 30
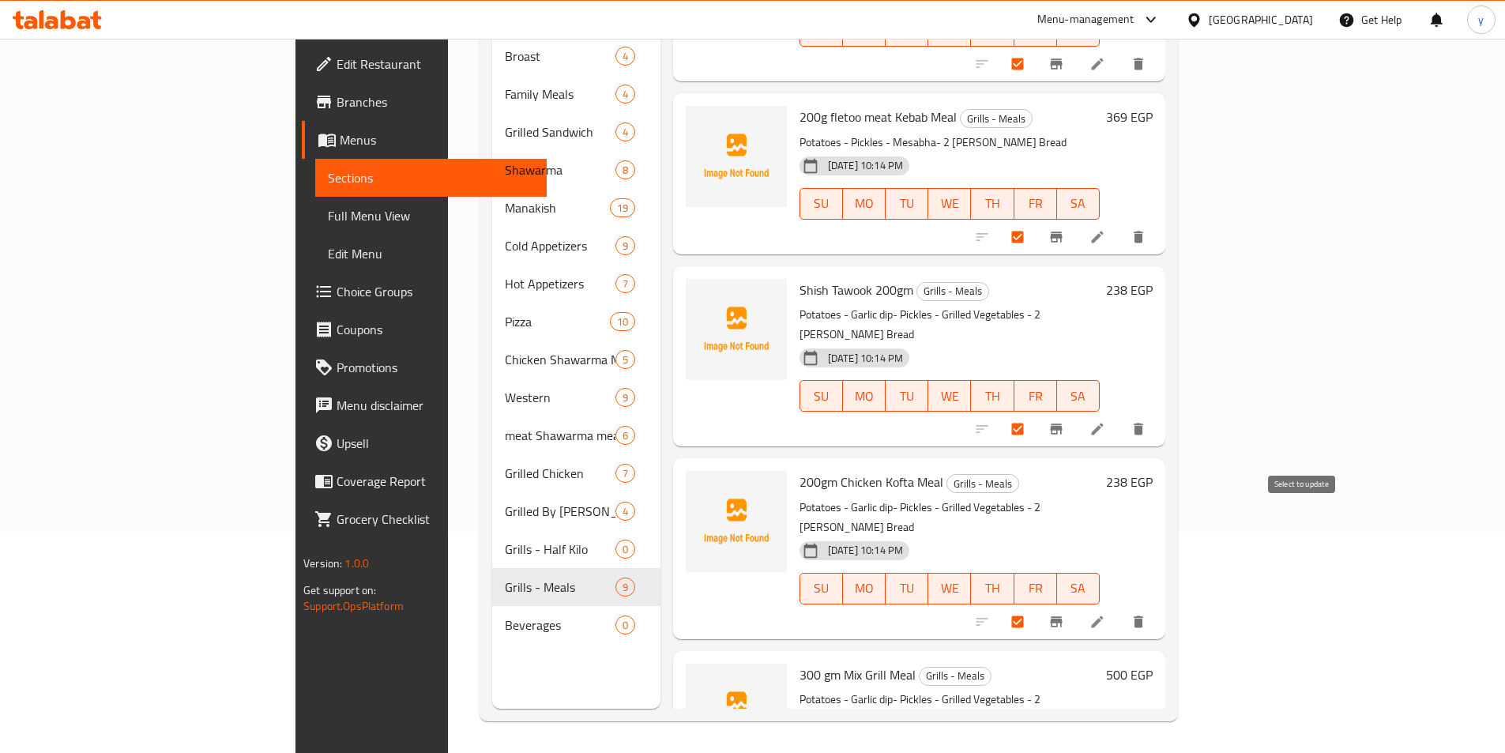
checkbox input "false"
click at [1036, 414] on input "checkbox" at bounding box center [1019, 429] width 33 height 30
checkbox input "false"
click at [1036, 222] on input "checkbox" at bounding box center [1019, 237] width 33 height 30
checkbox input "false"
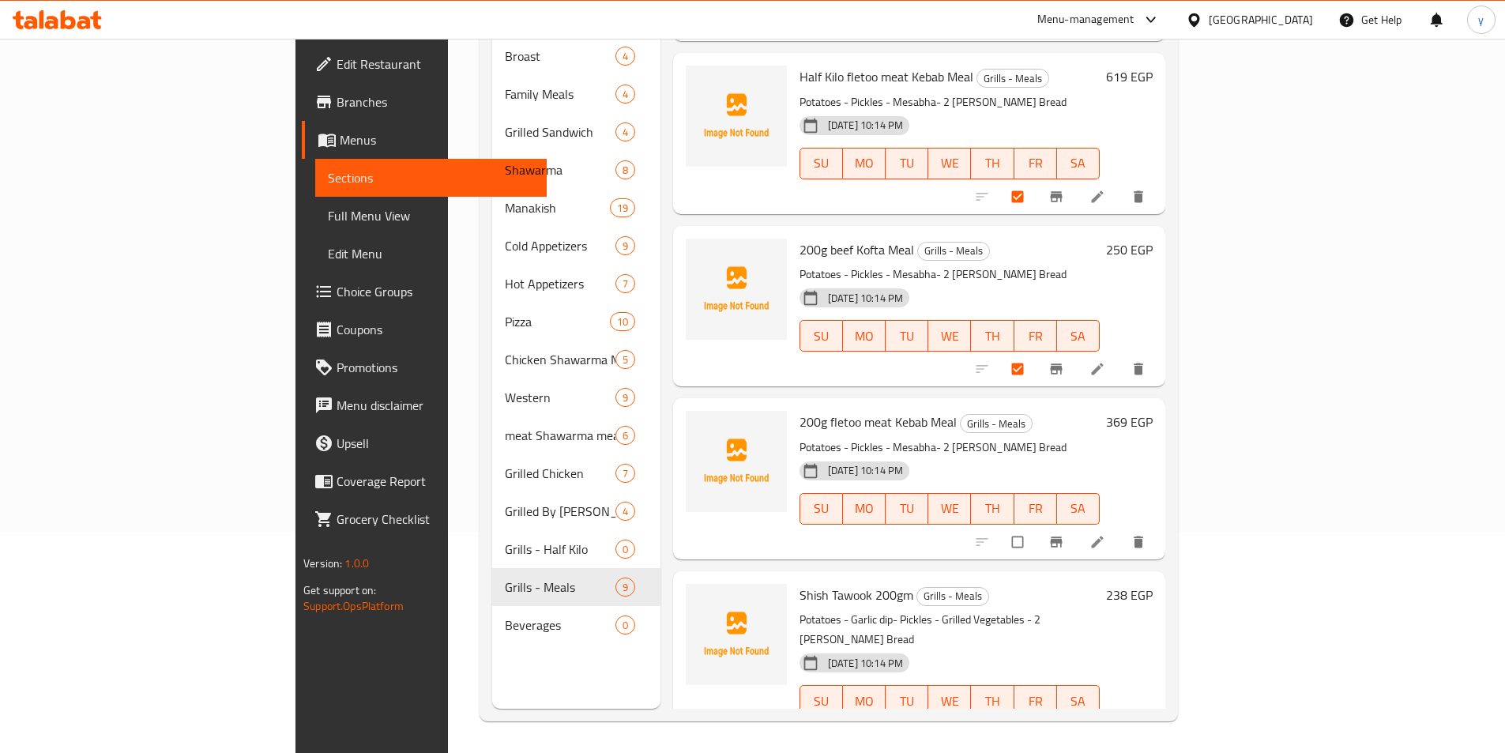
scroll to position [524, 0]
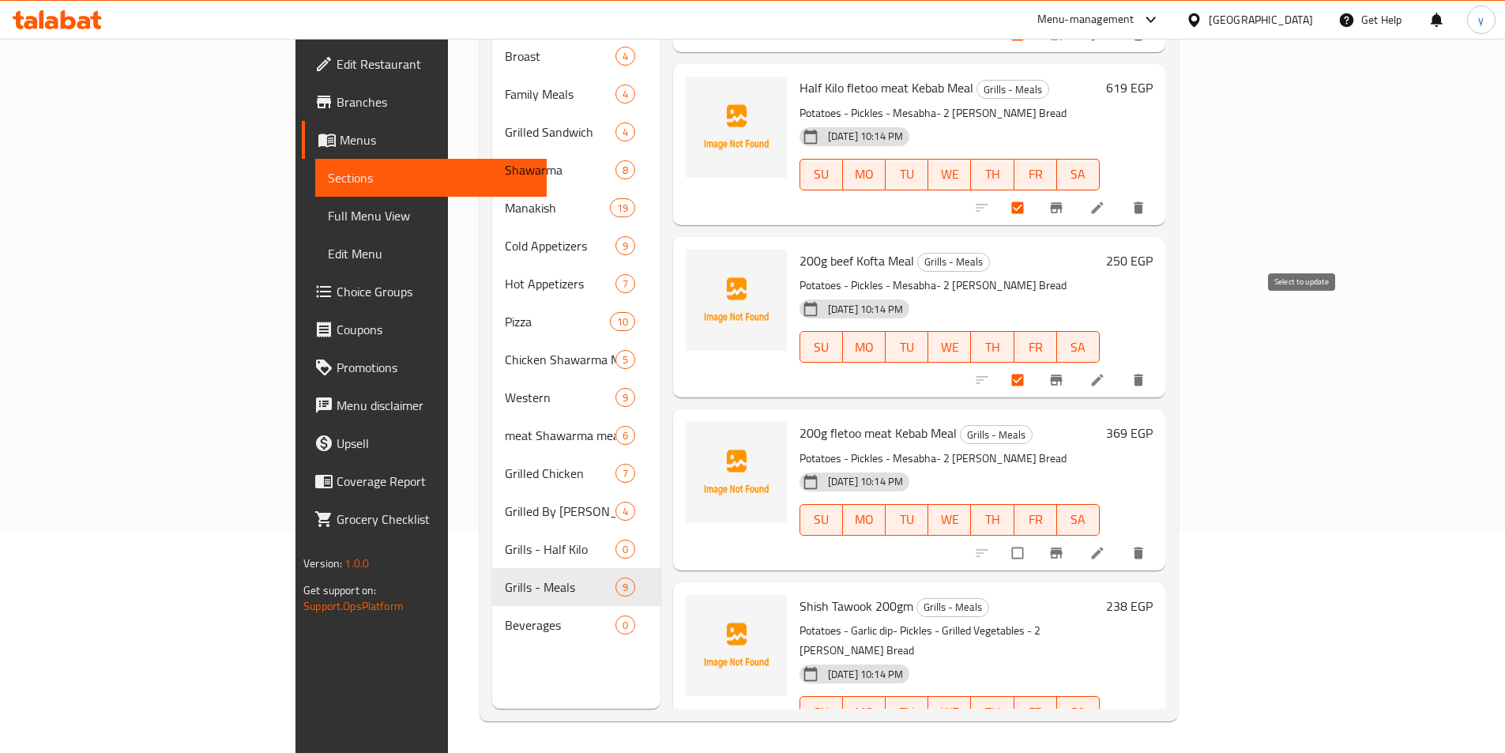
click at [1036, 365] on input "checkbox" at bounding box center [1019, 380] width 33 height 30
checkbox input "false"
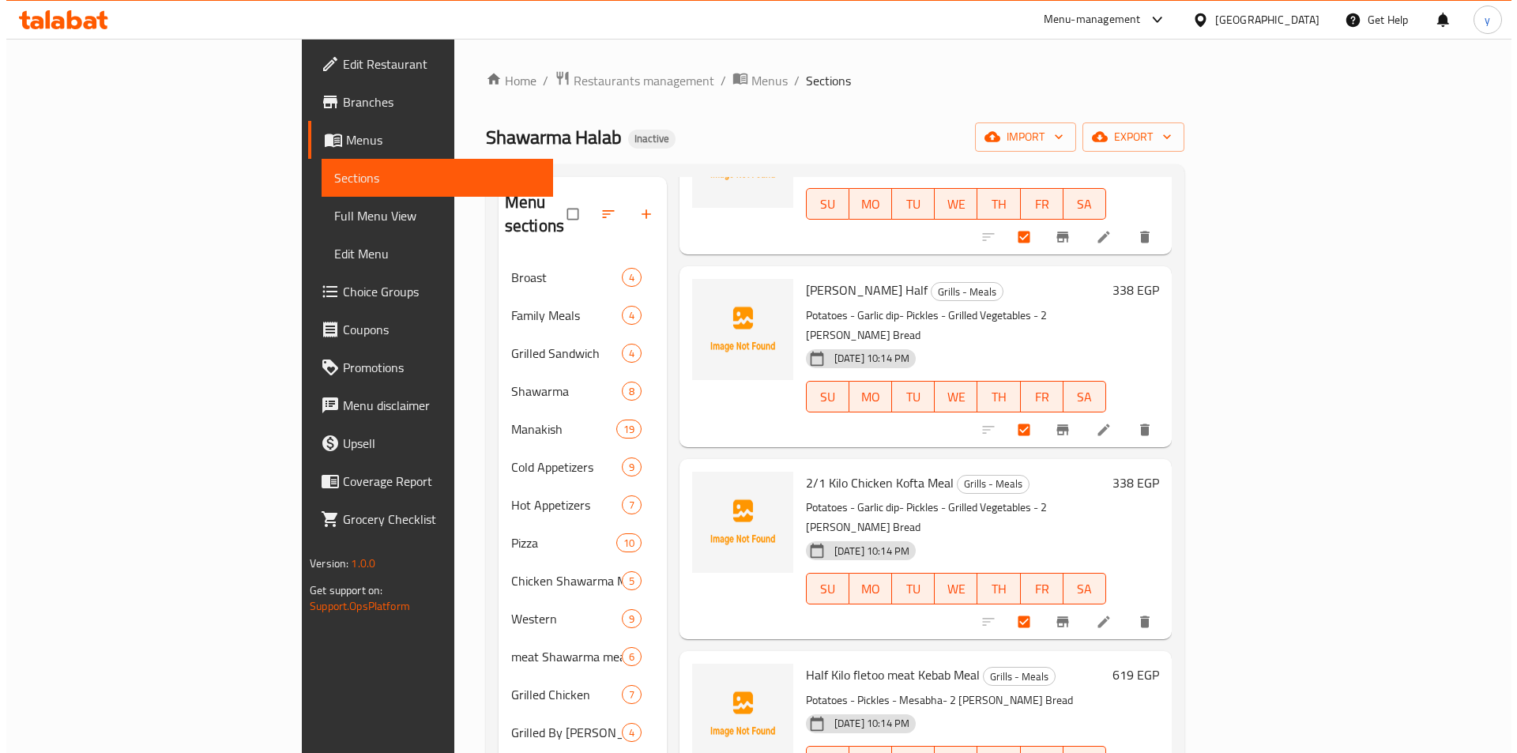
scroll to position [0, 0]
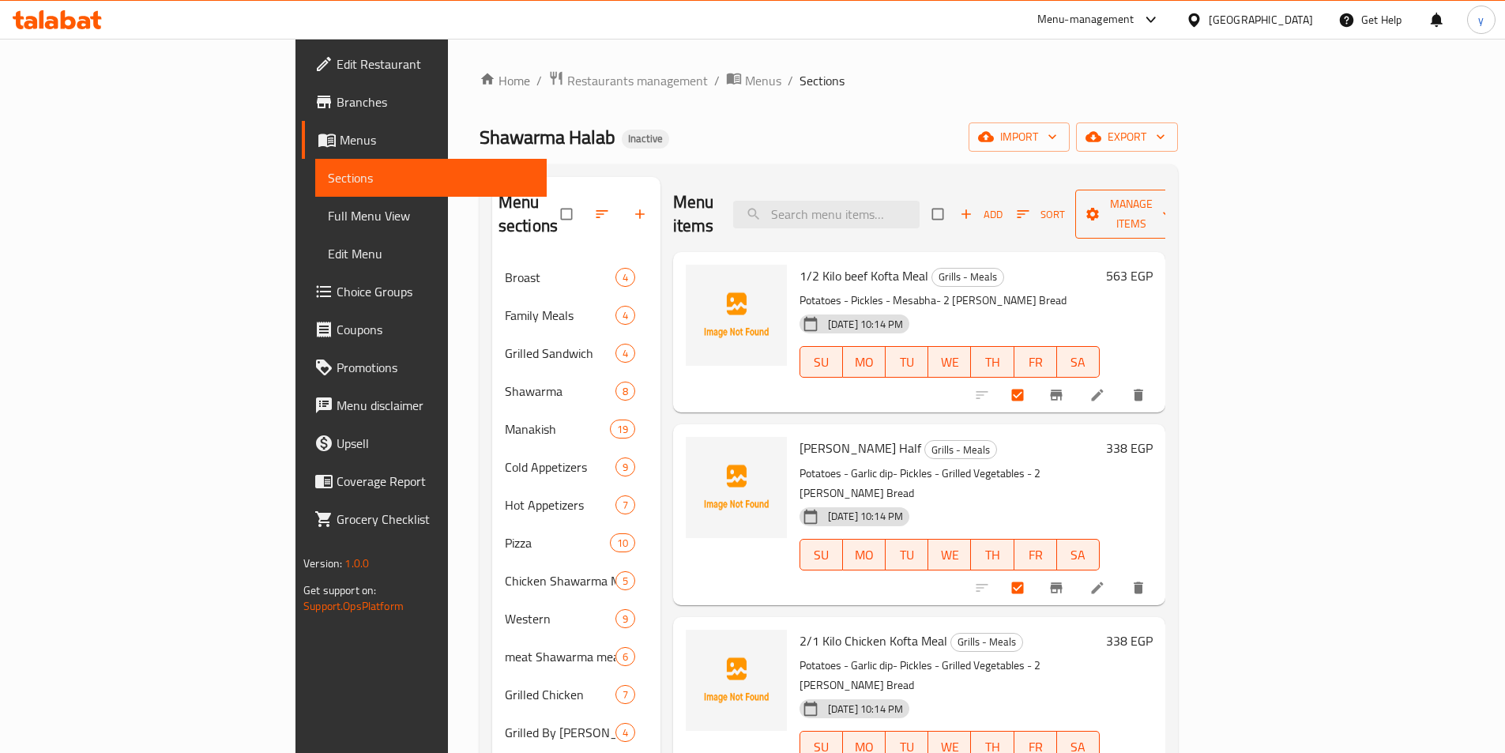
click at [1175, 205] on span "Manage items" at bounding box center [1131, 214] width 87 height 40
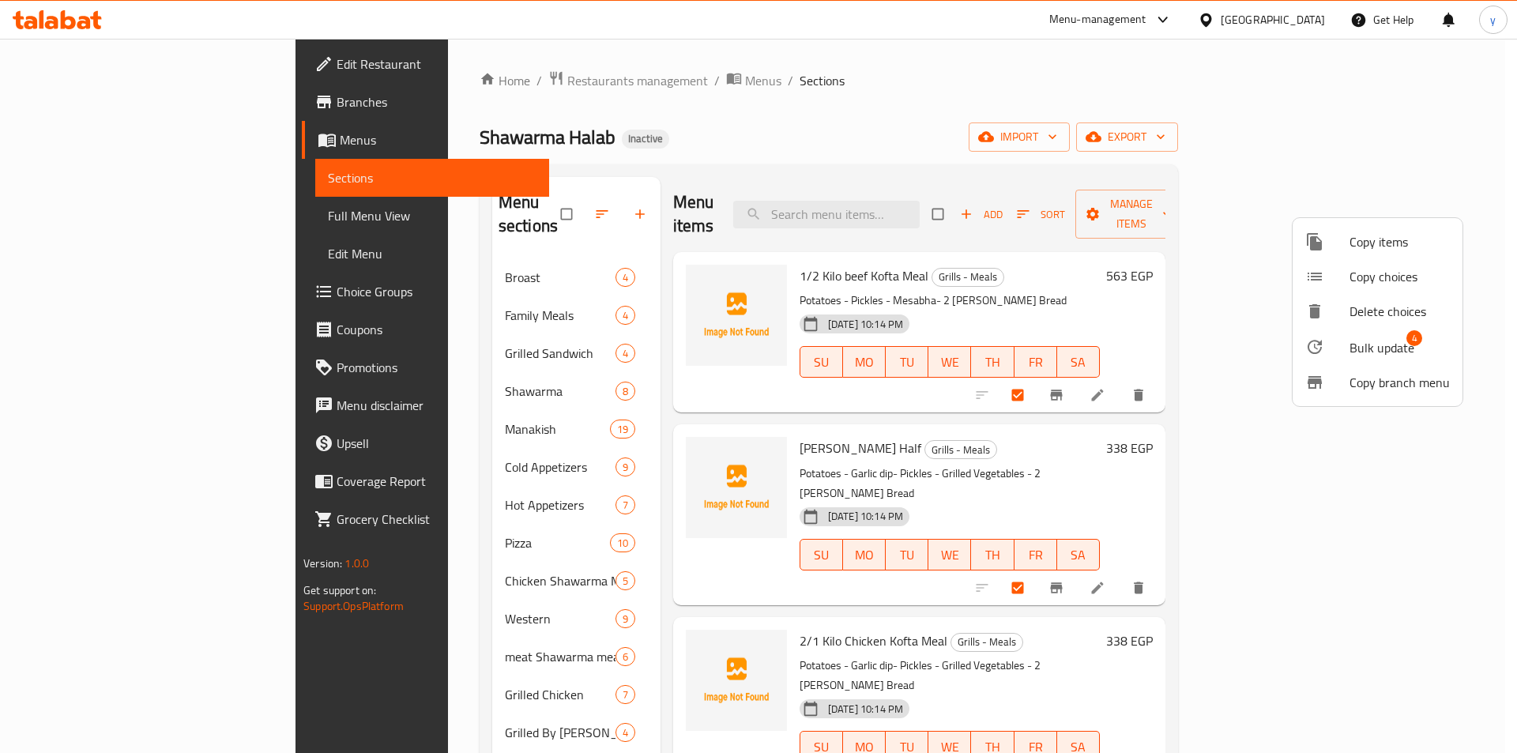
click at [1340, 352] on div at bounding box center [1327, 346] width 44 height 19
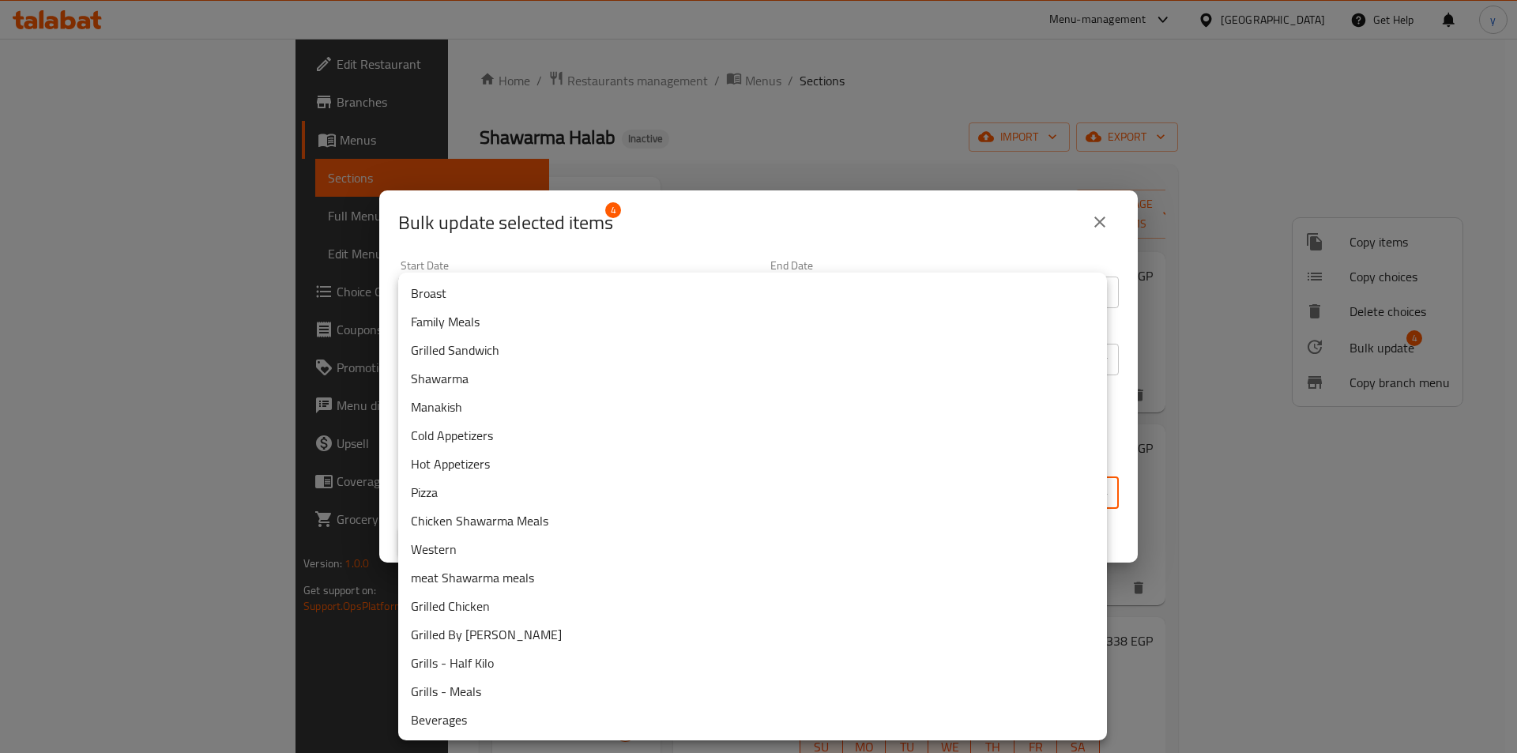
click at [783, 503] on body "​ Menu-management Egypt Get Help y Edit Restaurant Branches Menus Sections Full…" at bounding box center [758, 396] width 1517 height 714
click at [480, 668] on li "Grills - Half Kilo" at bounding box center [752, 663] width 709 height 28
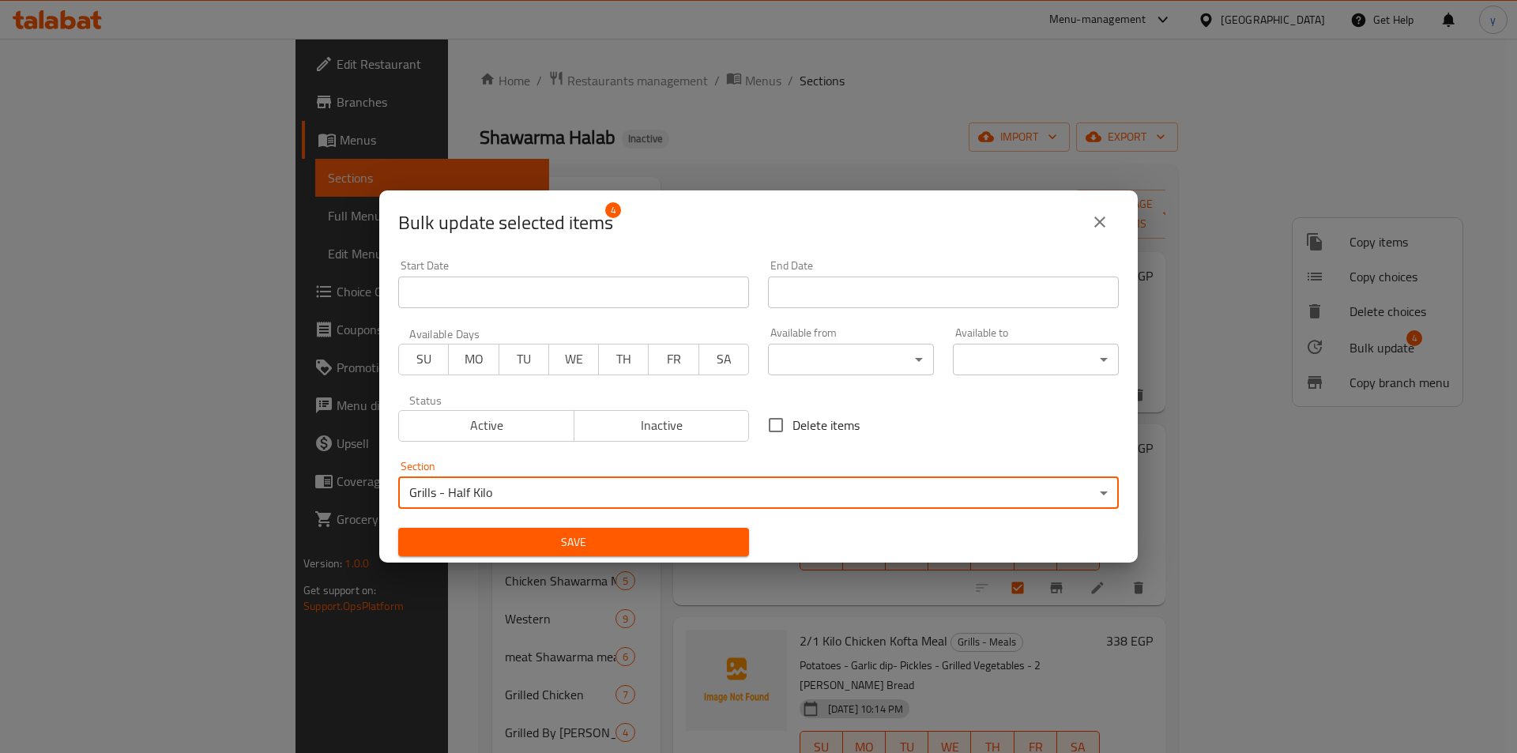
click at [640, 543] on span "Save" at bounding box center [574, 543] width 326 height 20
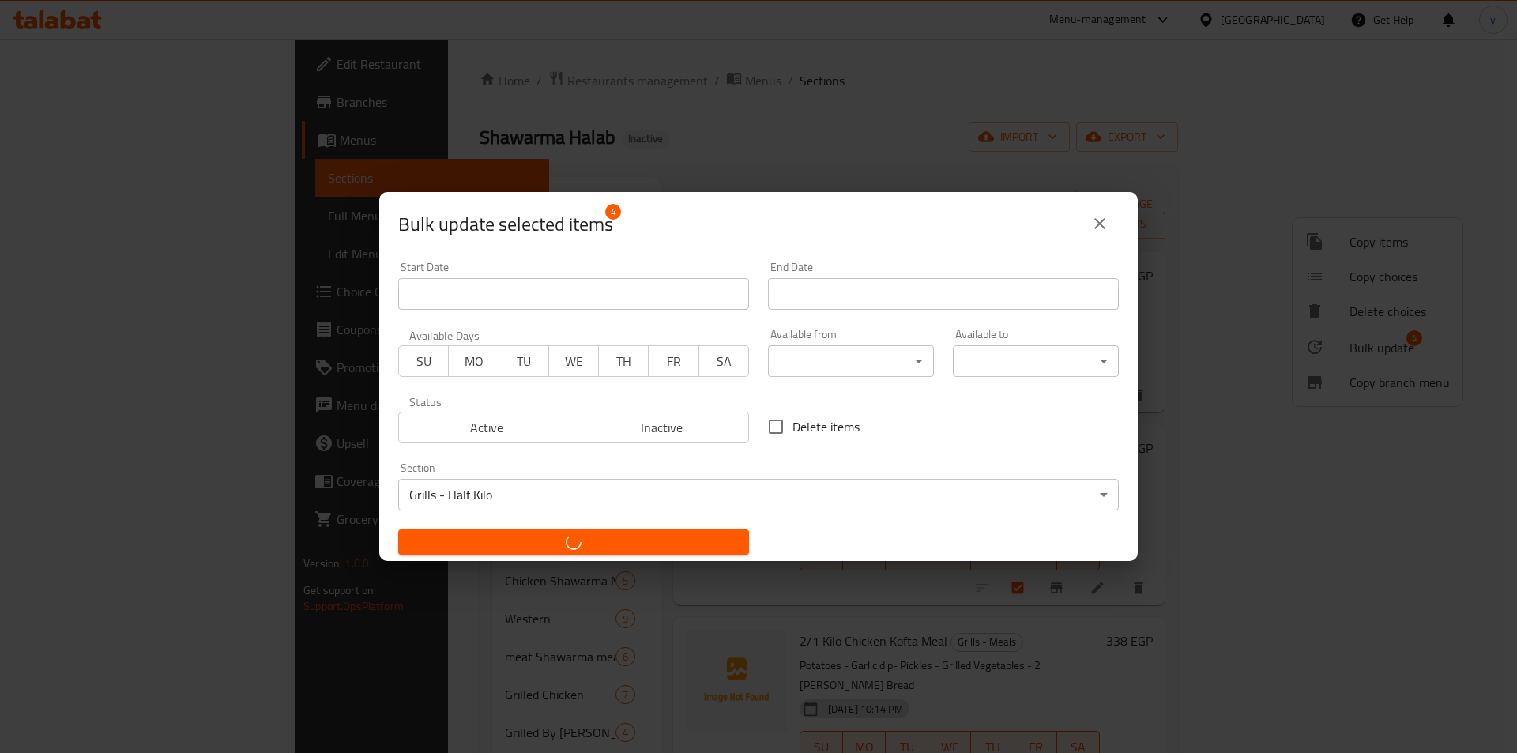
checkbox input "false"
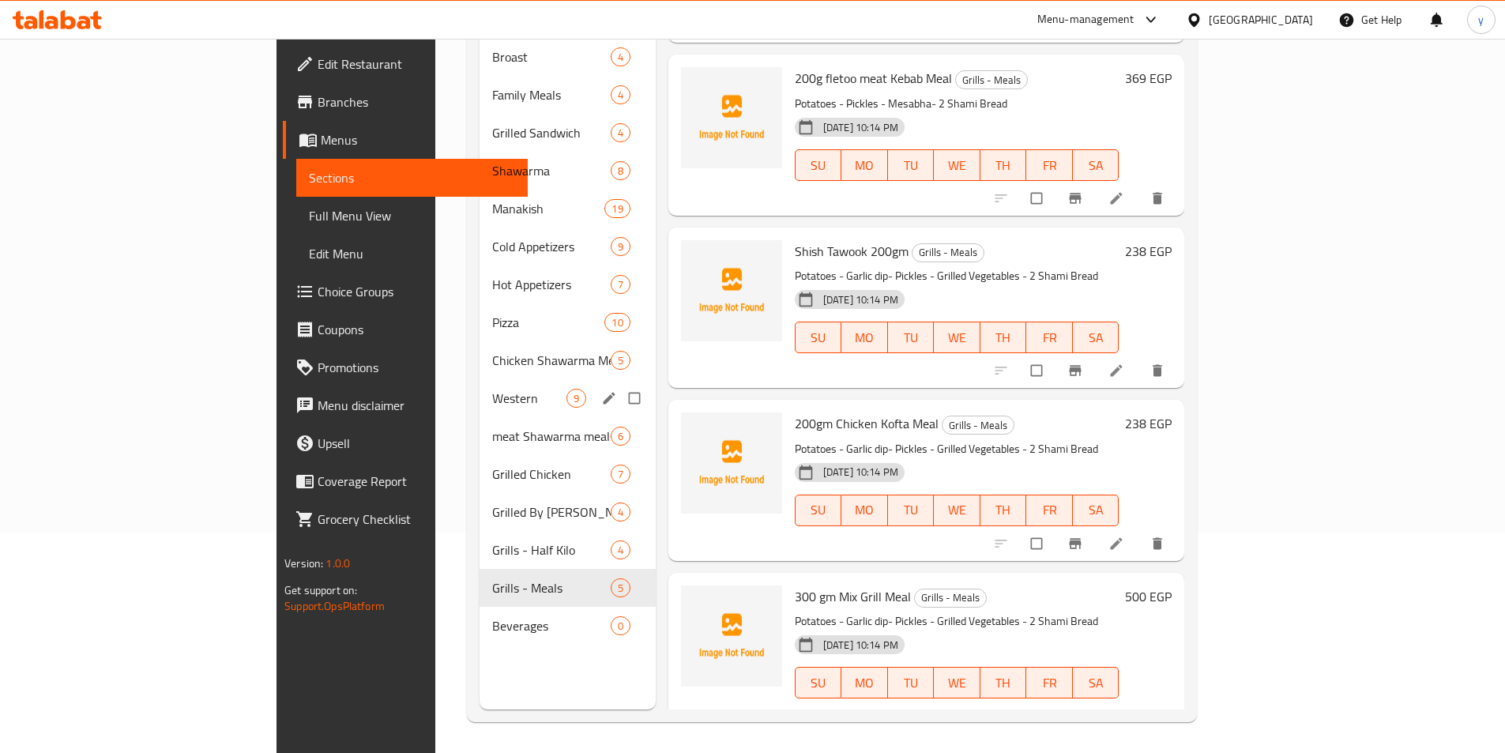
scroll to position [221, 0]
click at [492, 464] on span "Grilled Chicken" at bounding box center [529, 473] width 74 height 19
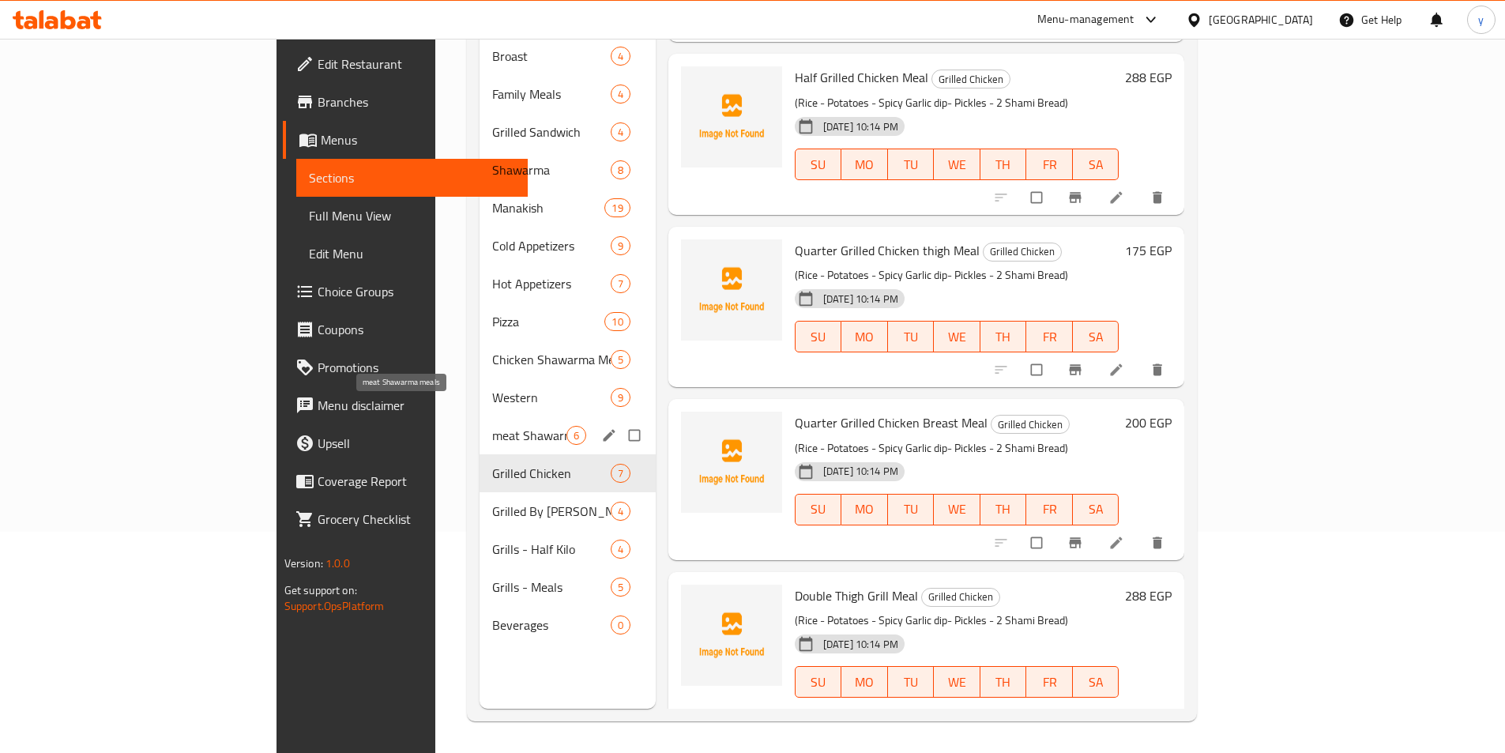
click at [492, 426] on span "meat Shawarma meals" at bounding box center [529, 435] width 74 height 19
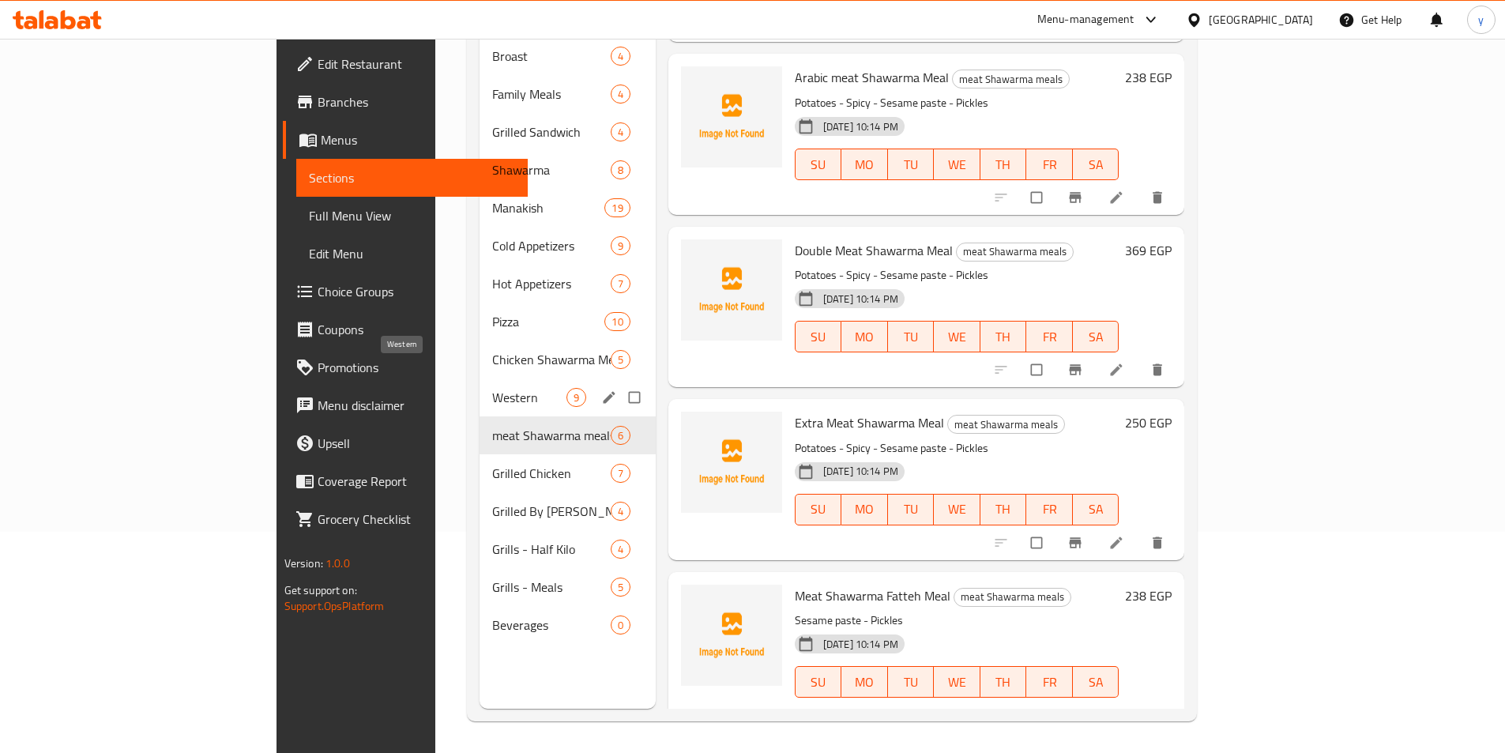
click at [492, 388] on span "Western" at bounding box center [529, 397] width 74 height 19
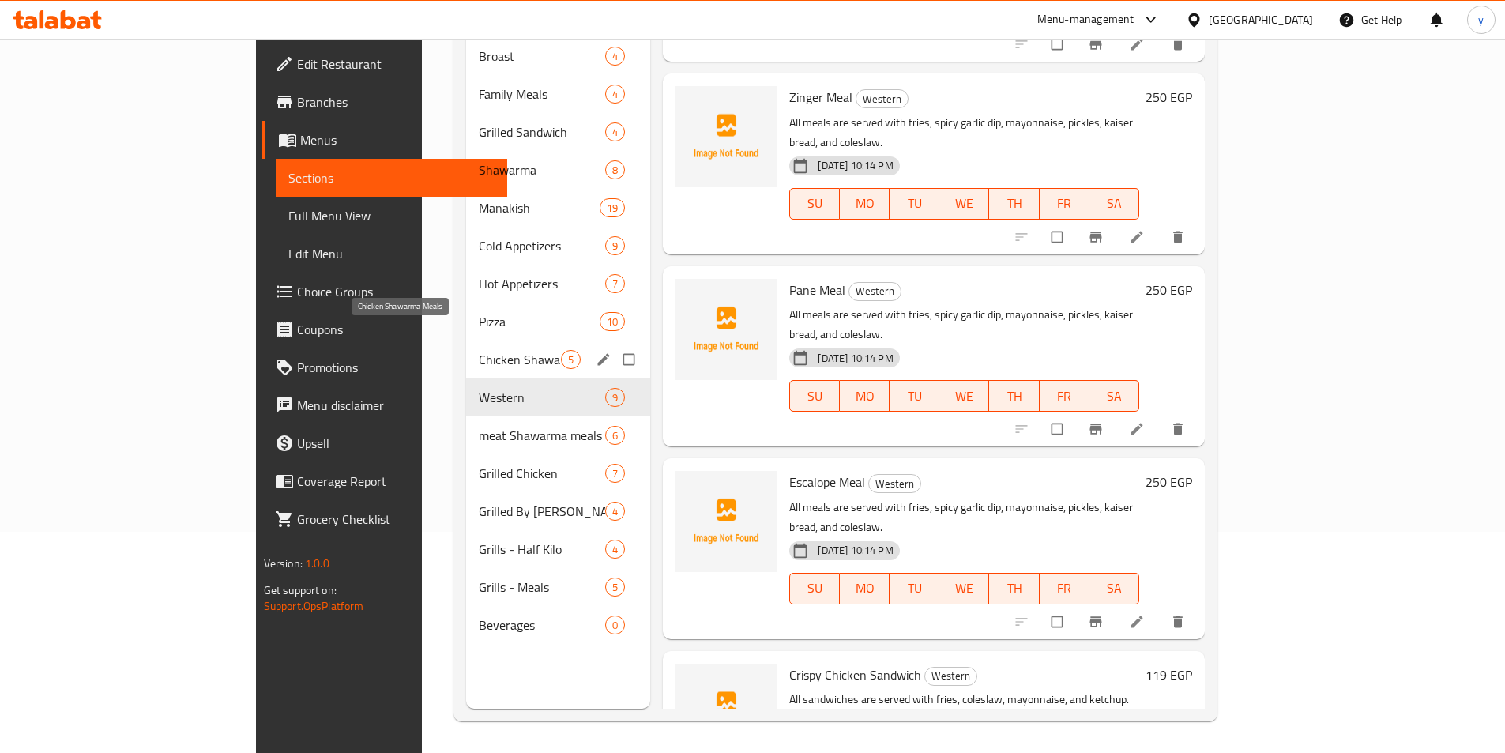
click at [479, 350] on span "Chicken Shawarma Meals" at bounding box center [520, 359] width 83 height 19
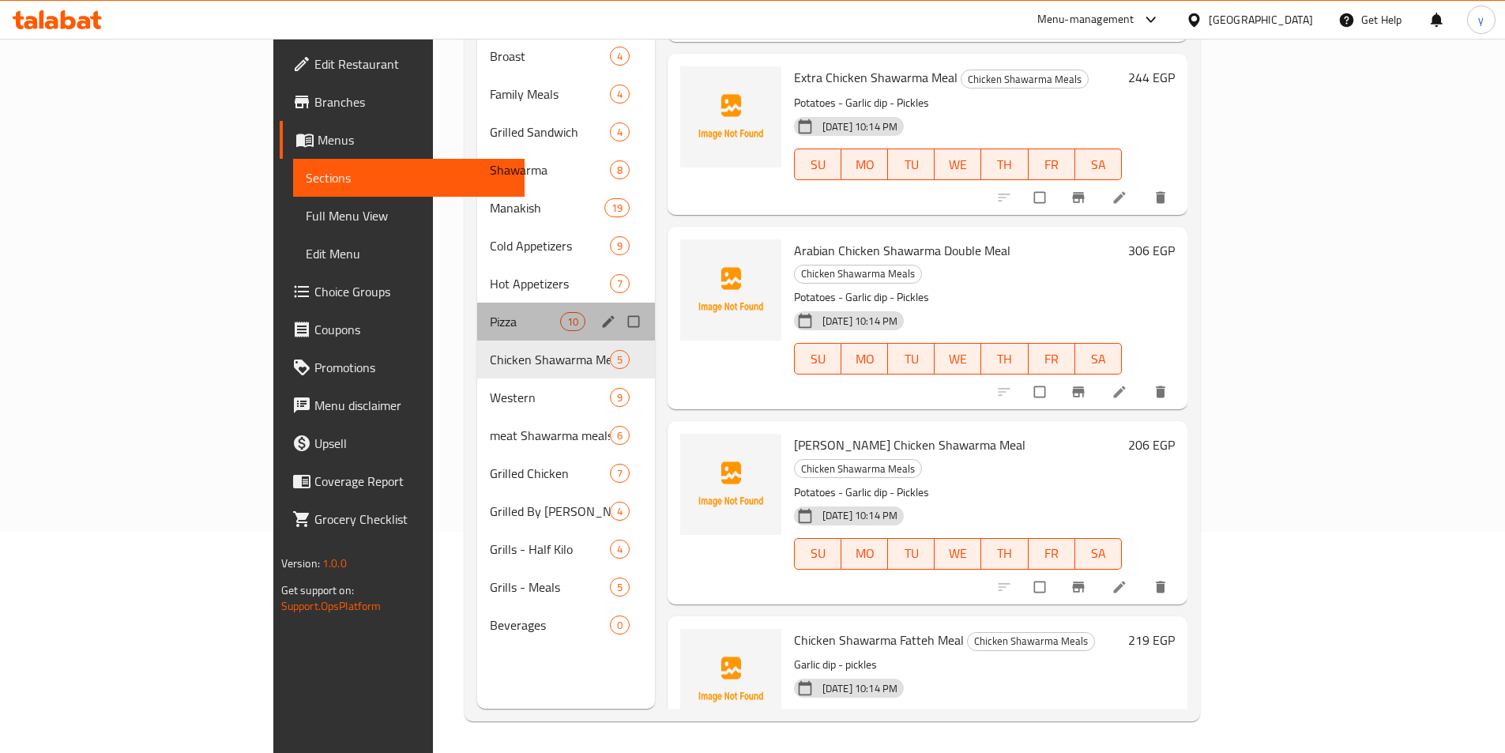
click at [477, 303] on div "Pizza 10" at bounding box center [566, 322] width 178 height 38
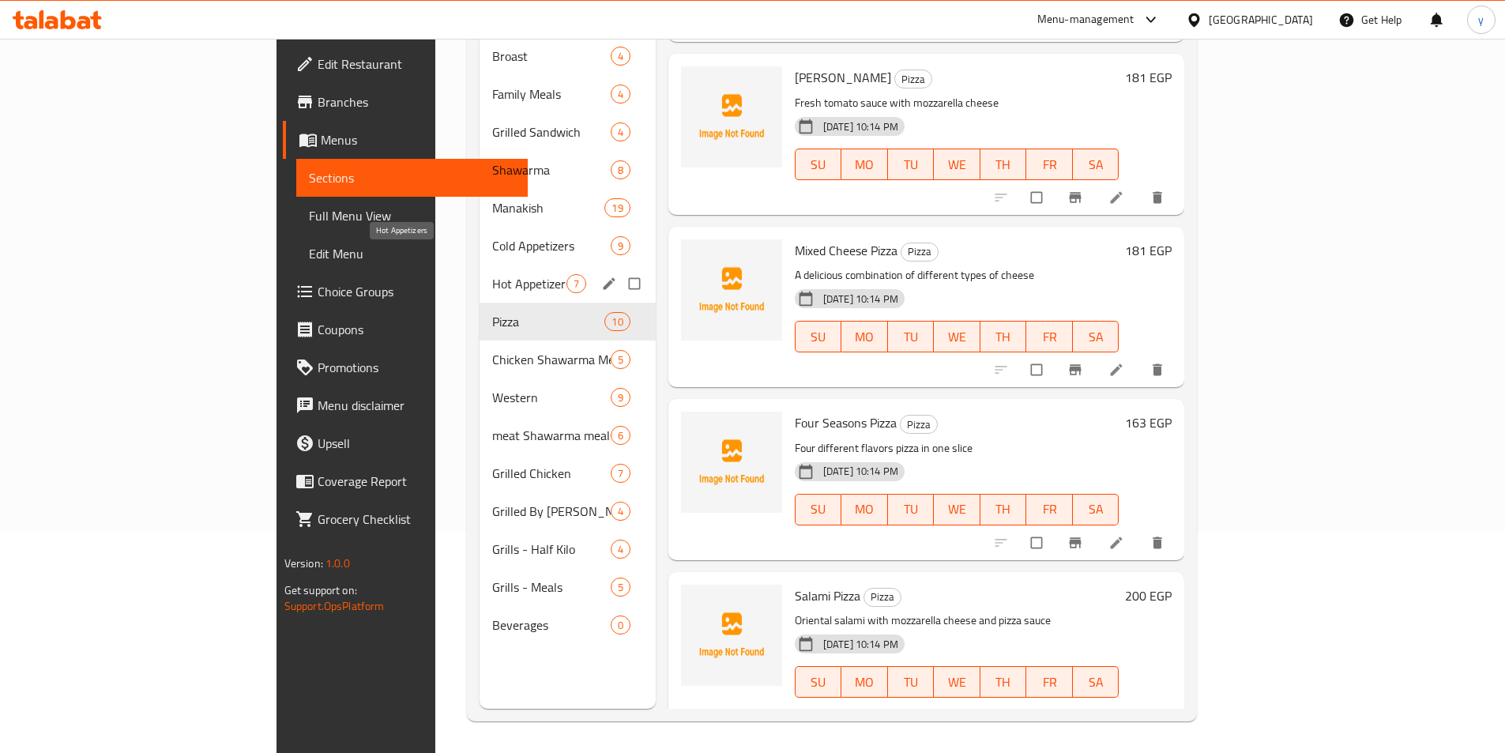
click at [492, 274] on span "Hot Appetizers" at bounding box center [529, 283] width 74 height 19
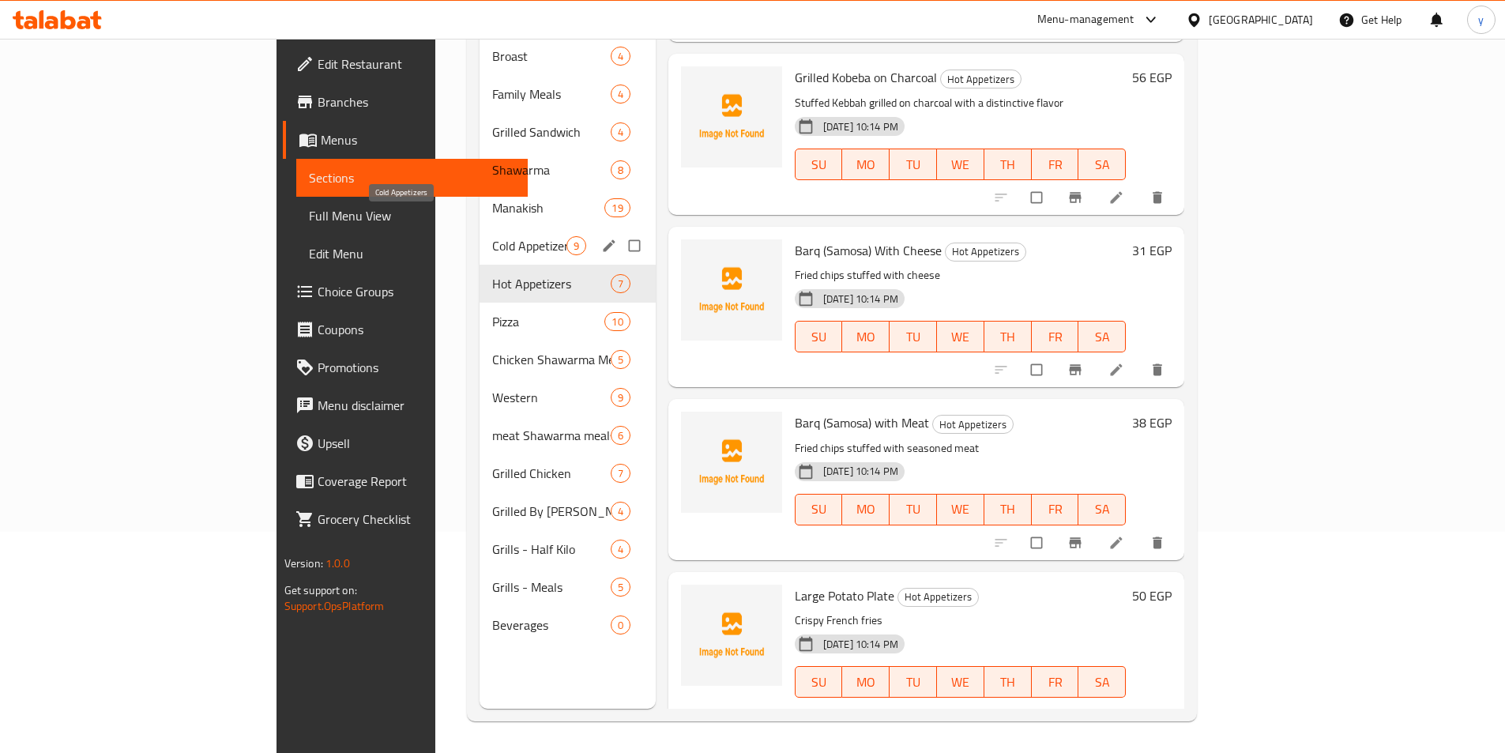
click at [492, 236] on span "Cold Appetizers" at bounding box center [529, 245] width 74 height 19
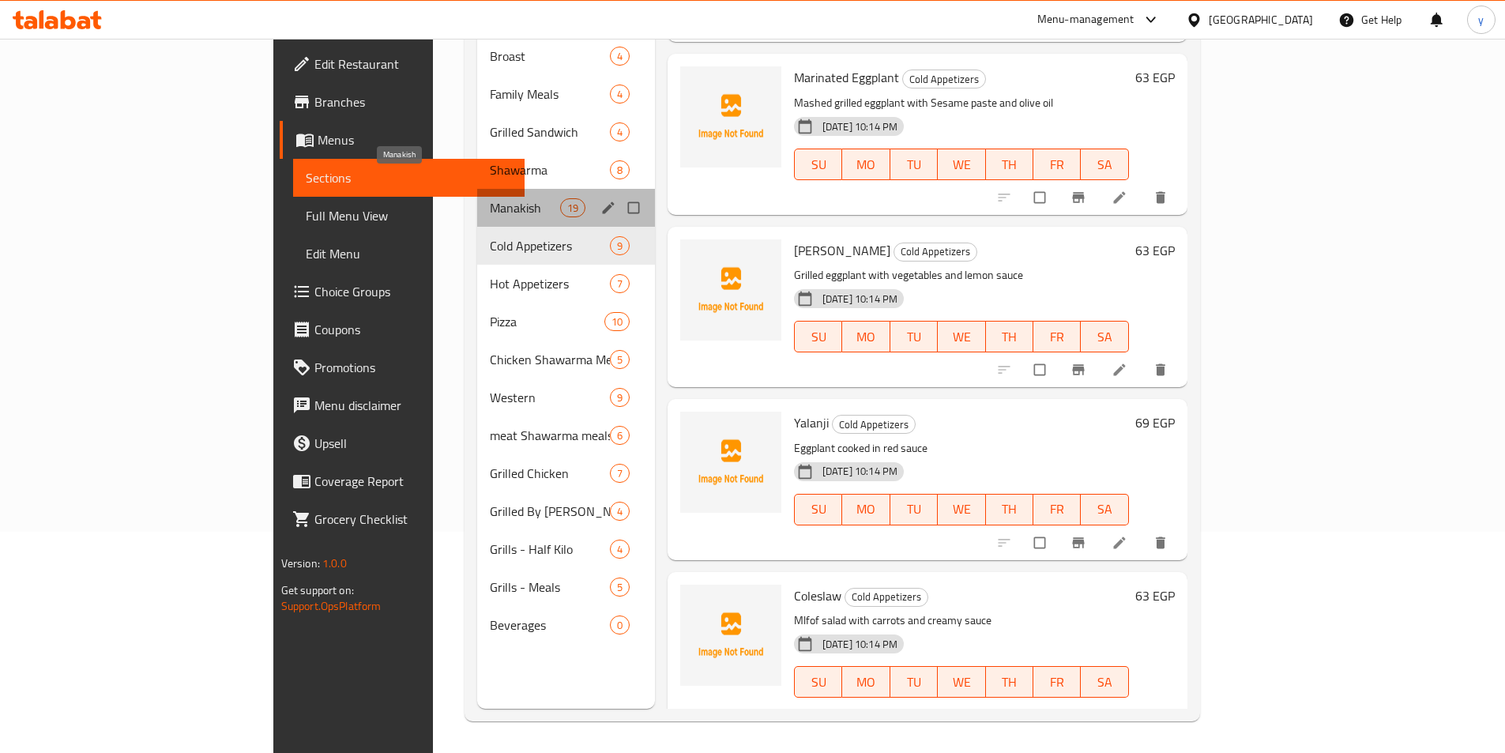
click at [490, 198] on span "Manakish" at bounding box center [525, 207] width 70 height 19
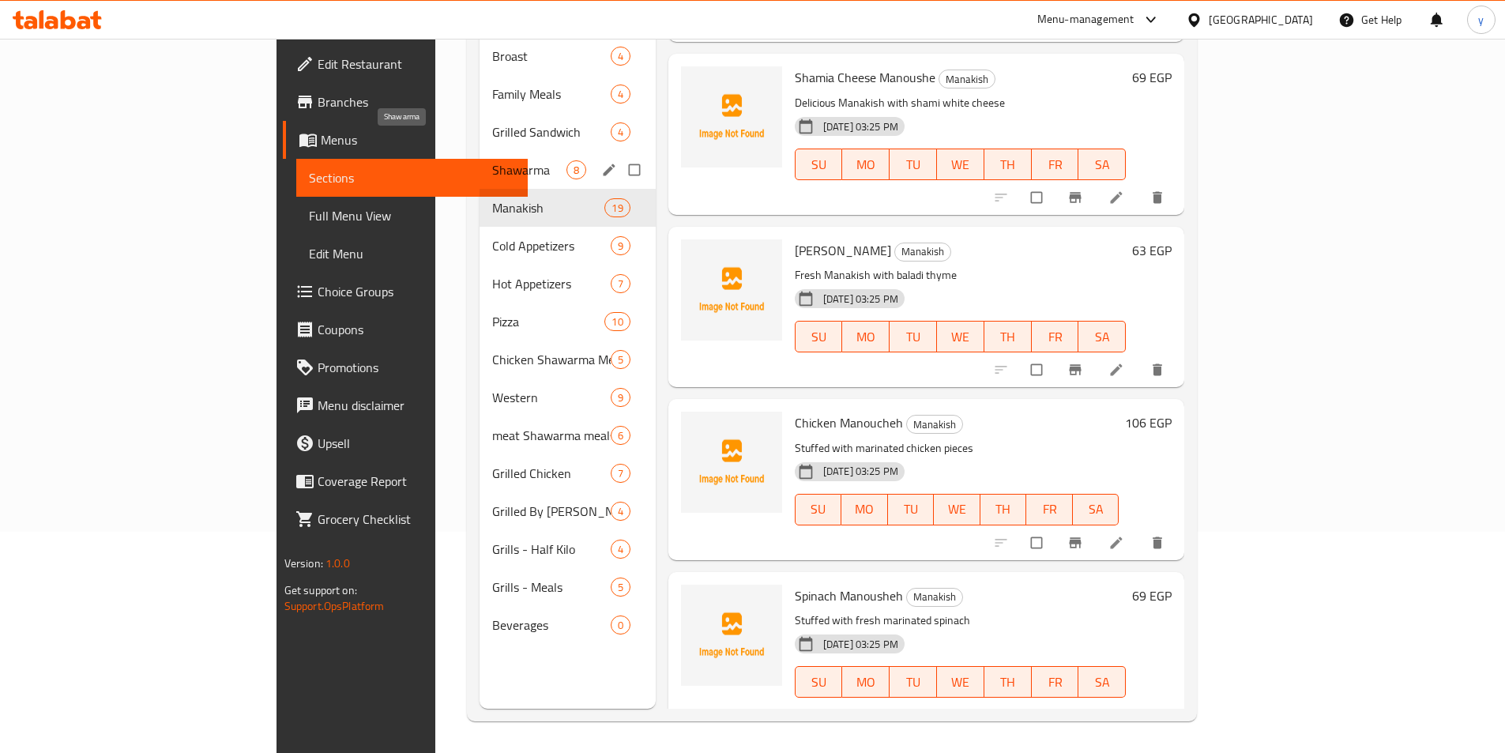
click at [492, 160] on span "Shawarma" at bounding box center [529, 169] width 74 height 19
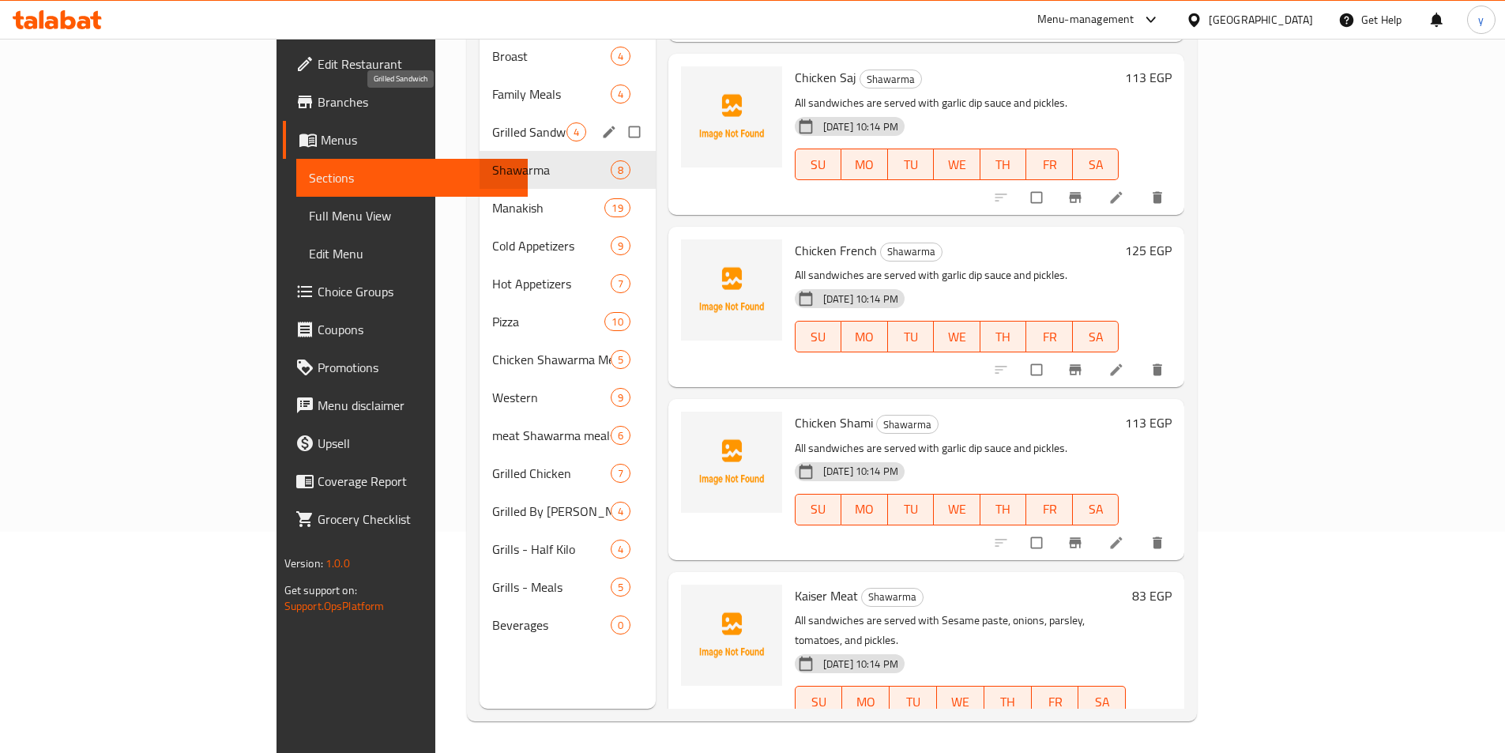
click at [492, 122] on span "Grilled Sandwich" at bounding box center [529, 131] width 74 height 19
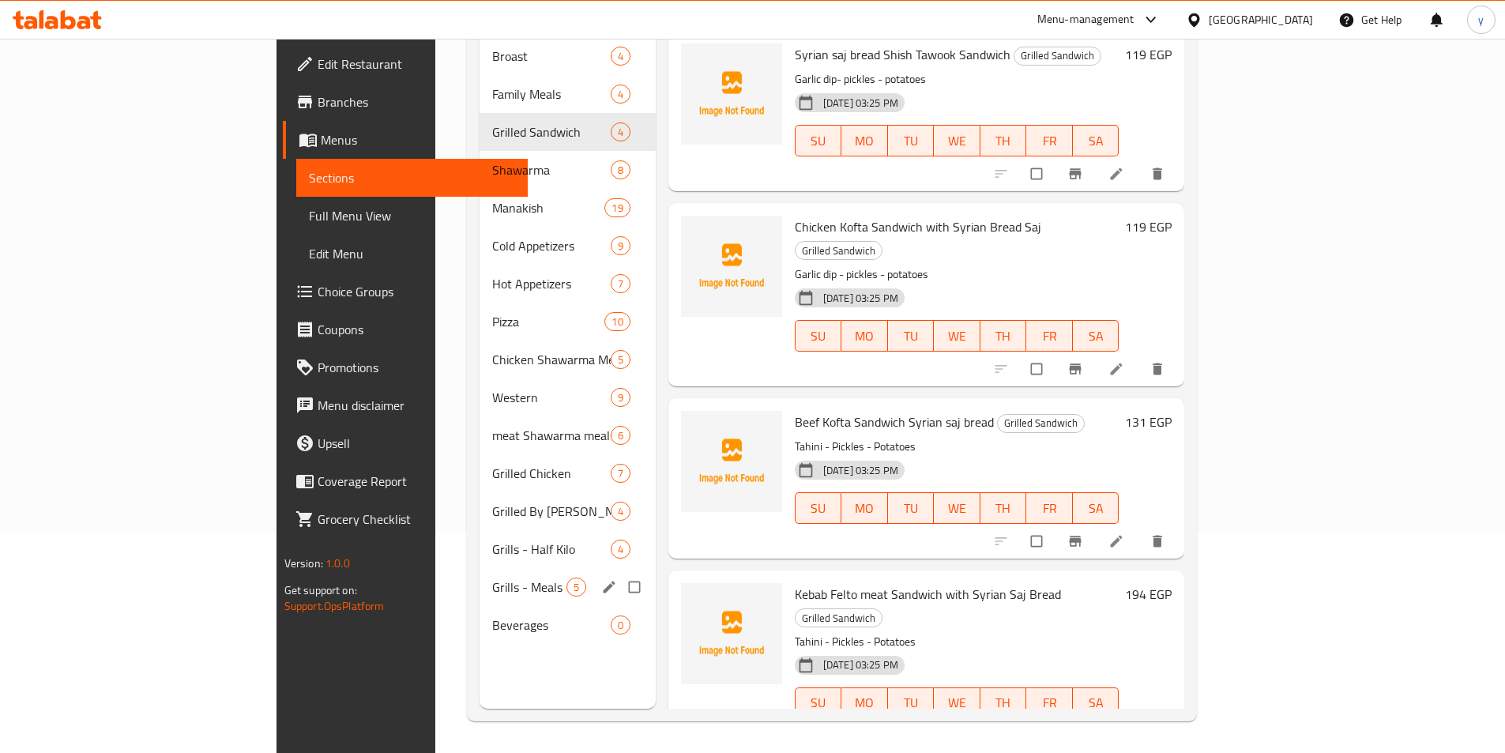
click at [480, 575] on div "Grills - Meals 5" at bounding box center [568, 587] width 176 height 38
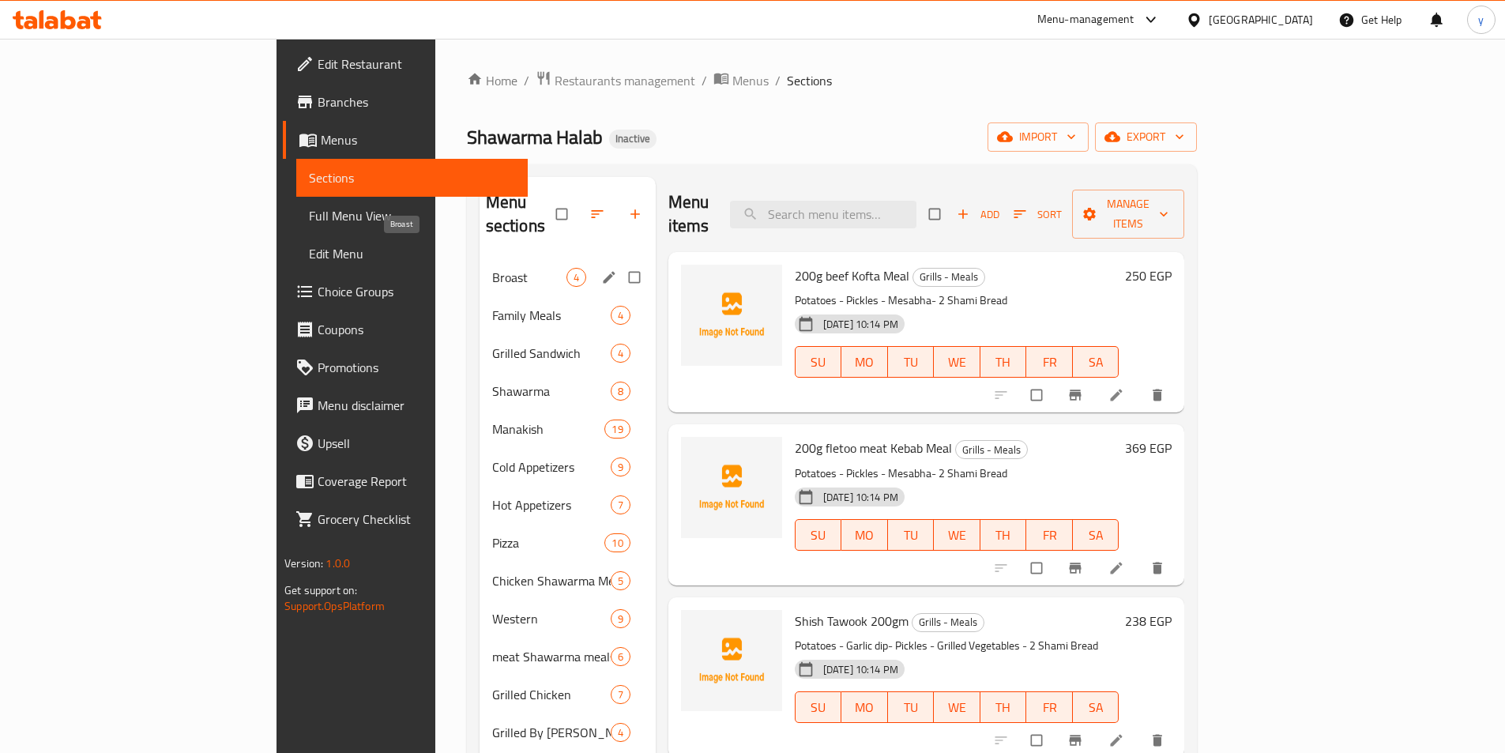
click at [492, 268] on span "Broast" at bounding box center [529, 277] width 74 height 19
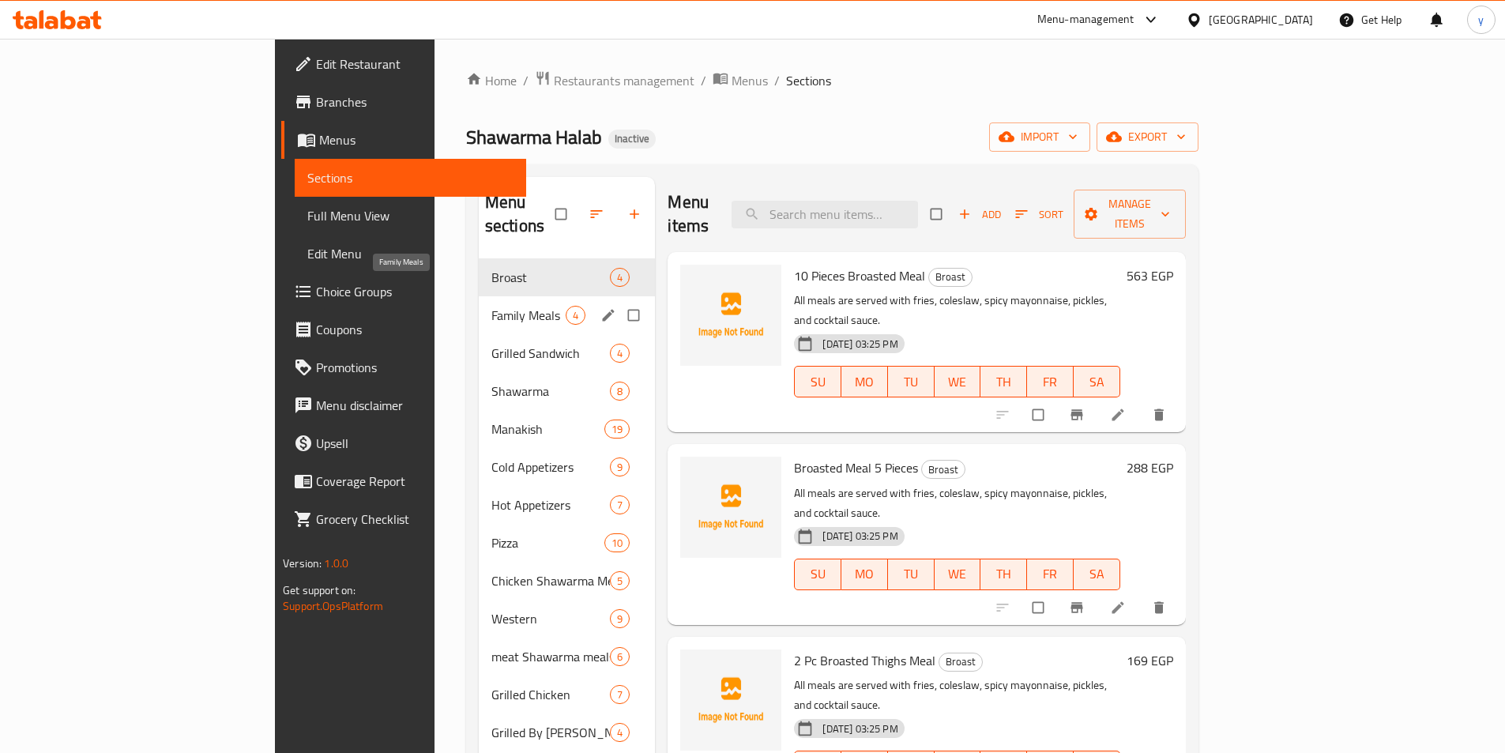
click at [491, 306] on span "Family Meals" at bounding box center [528, 315] width 75 height 19
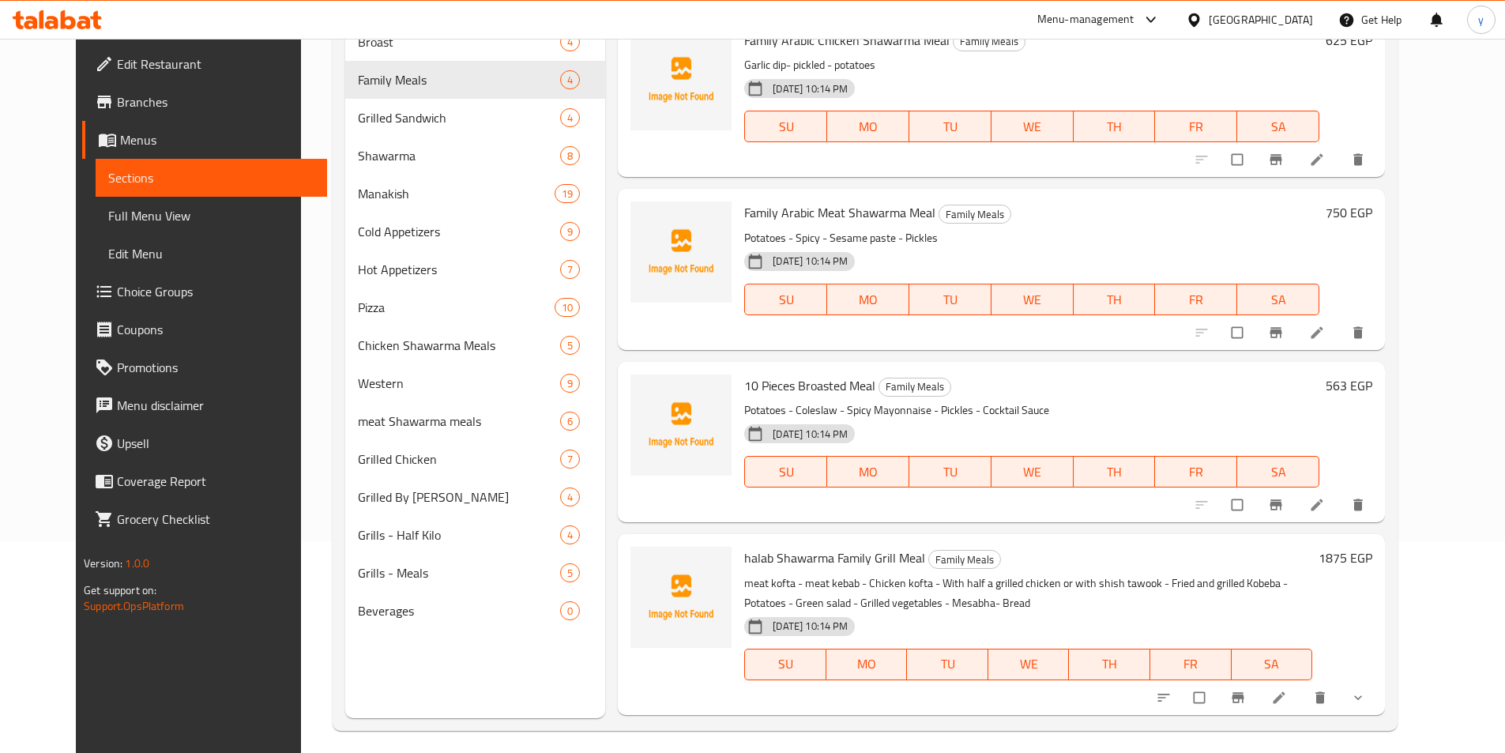
scroll to position [221, 0]
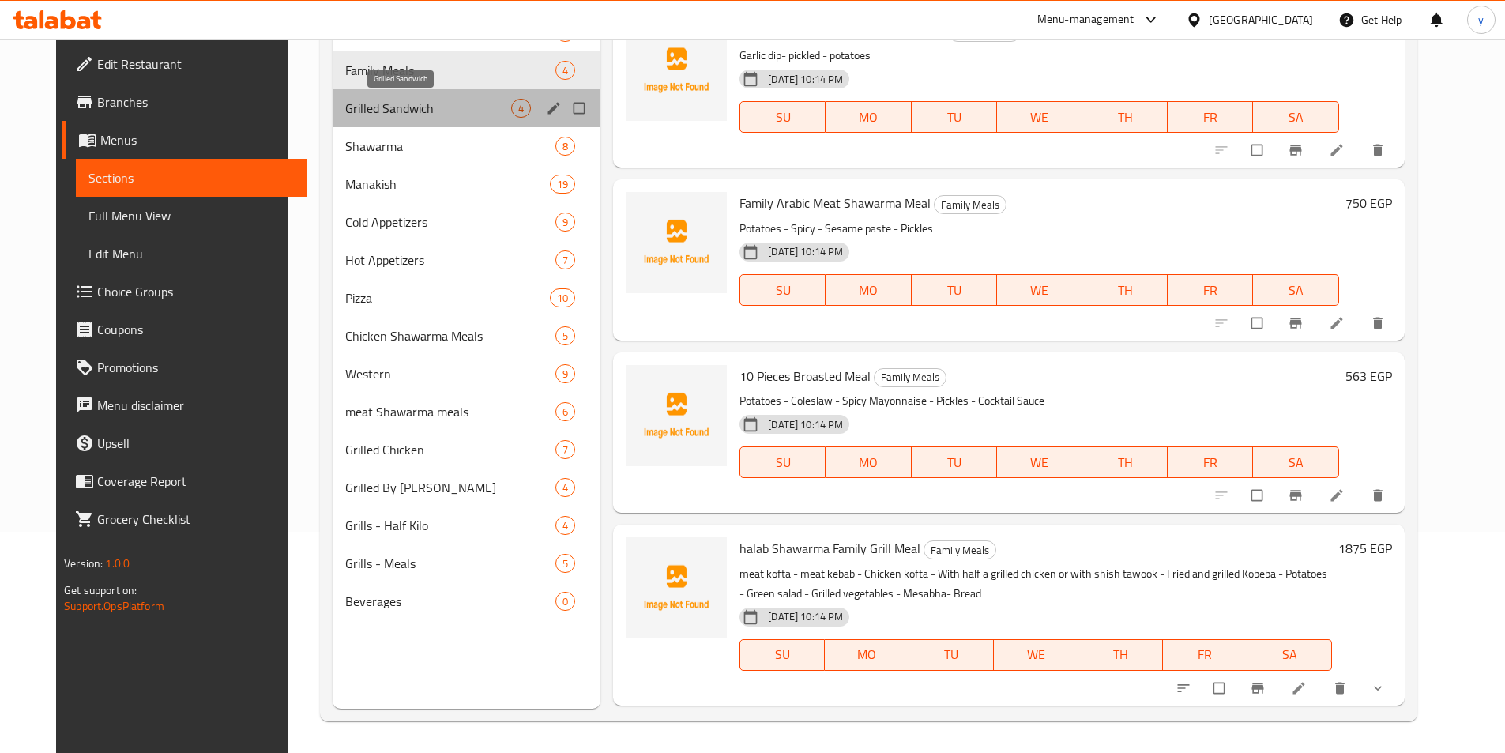
click at [382, 115] on span "Grilled Sandwich" at bounding box center [428, 108] width 166 height 19
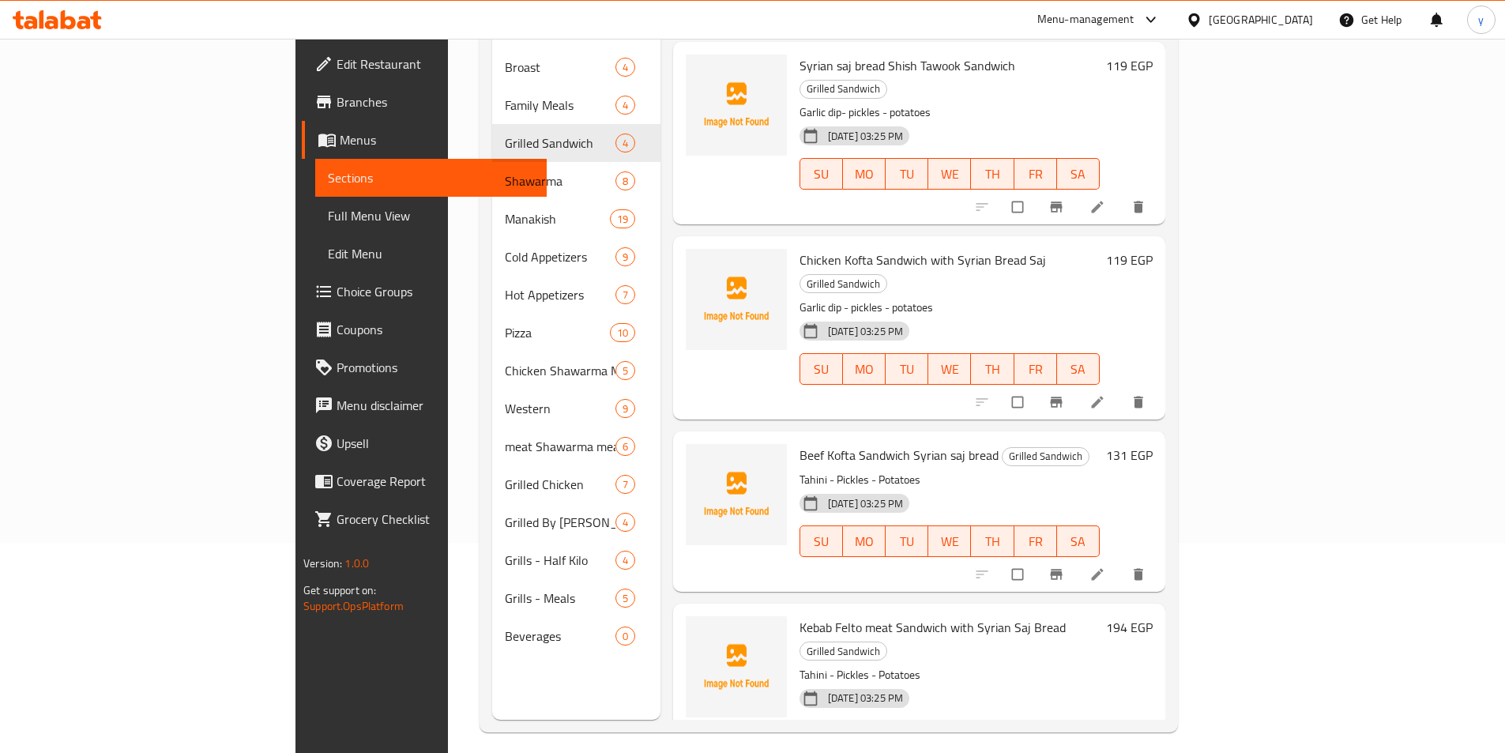
scroll to position [221, 0]
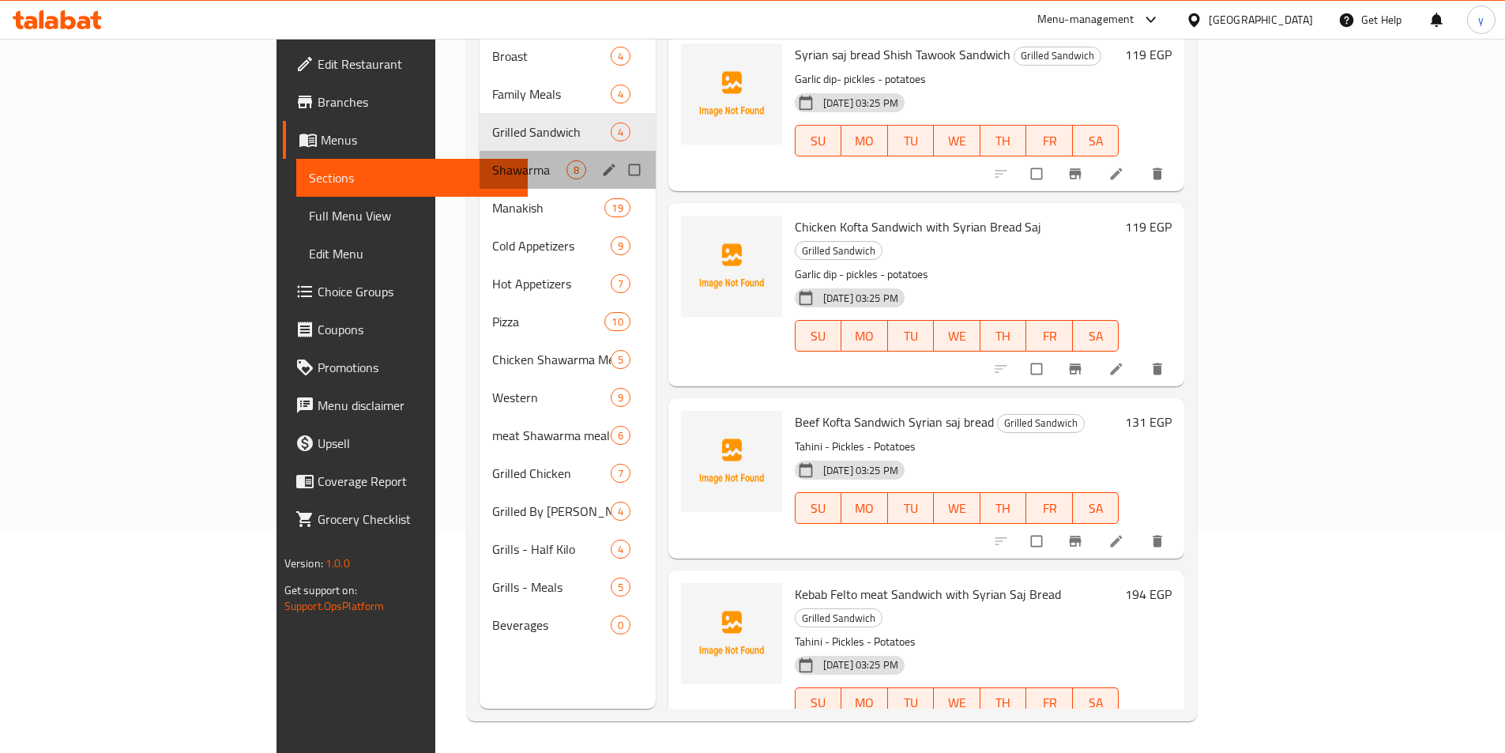
click at [480, 160] on div "Shawarma 8" at bounding box center [568, 170] width 176 height 38
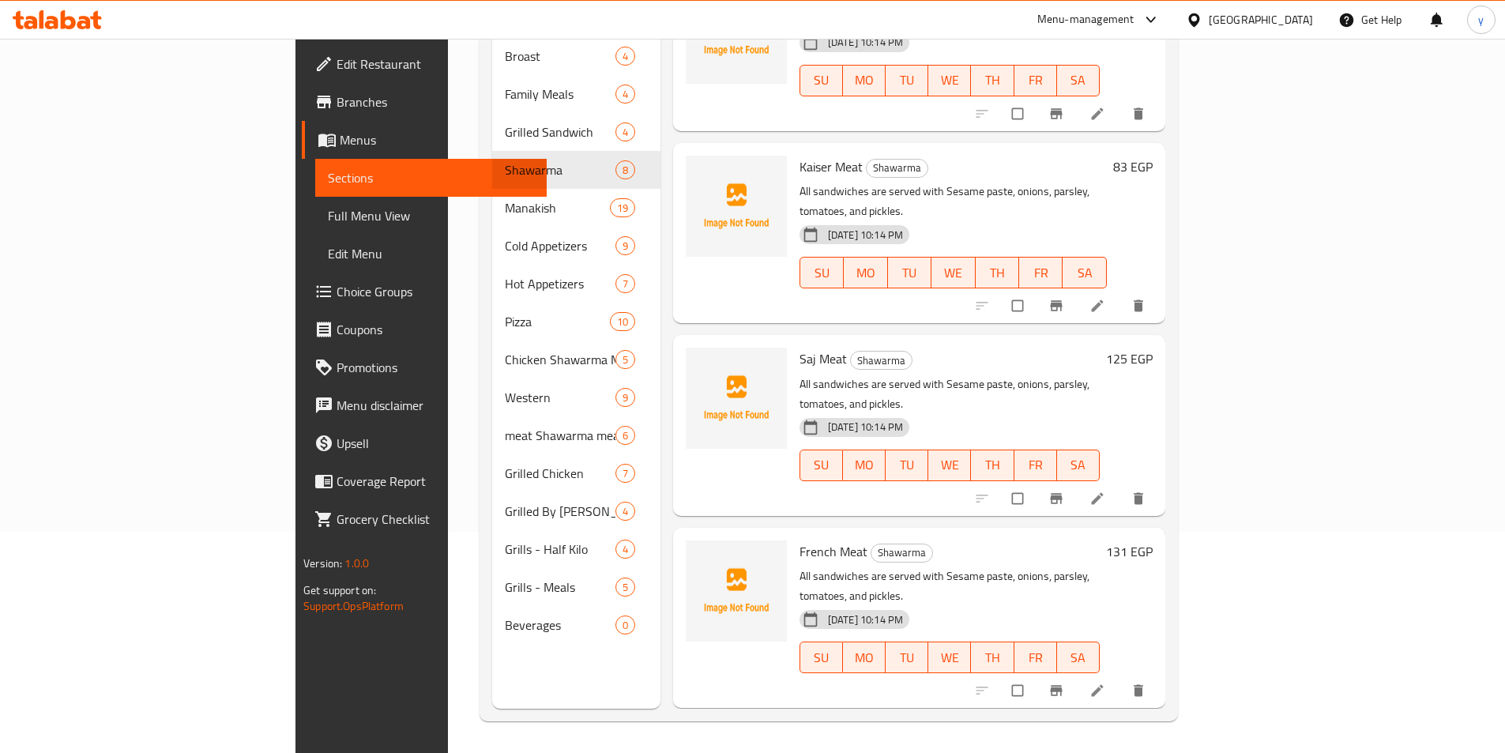
scroll to position [668, 0]
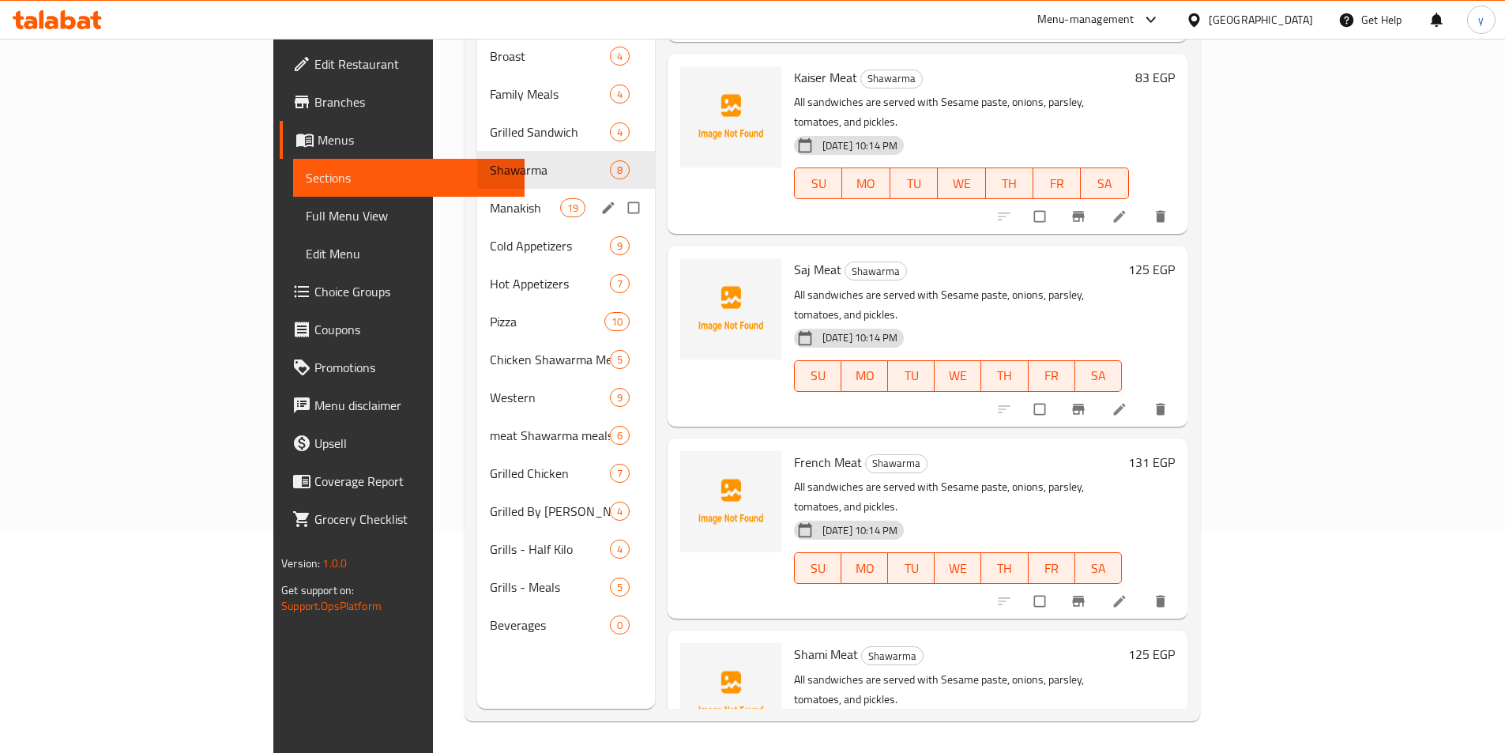
click at [477, 194] on div "Manakish 19" at bounding box center [566, 208] width 178 height 38
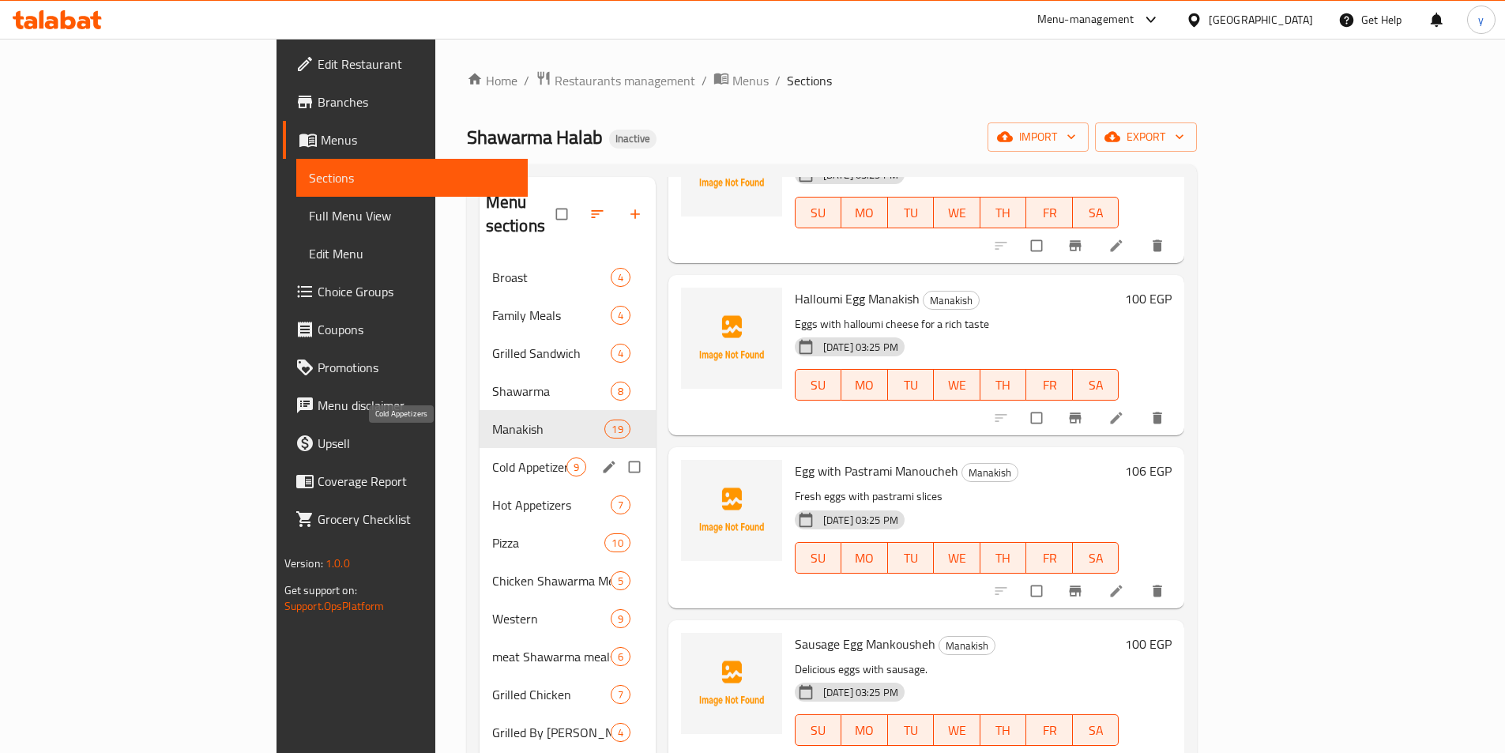
click at [492, 457] on span "Cold Appetizers" at bounding box center [529, 466] width 74 height 19
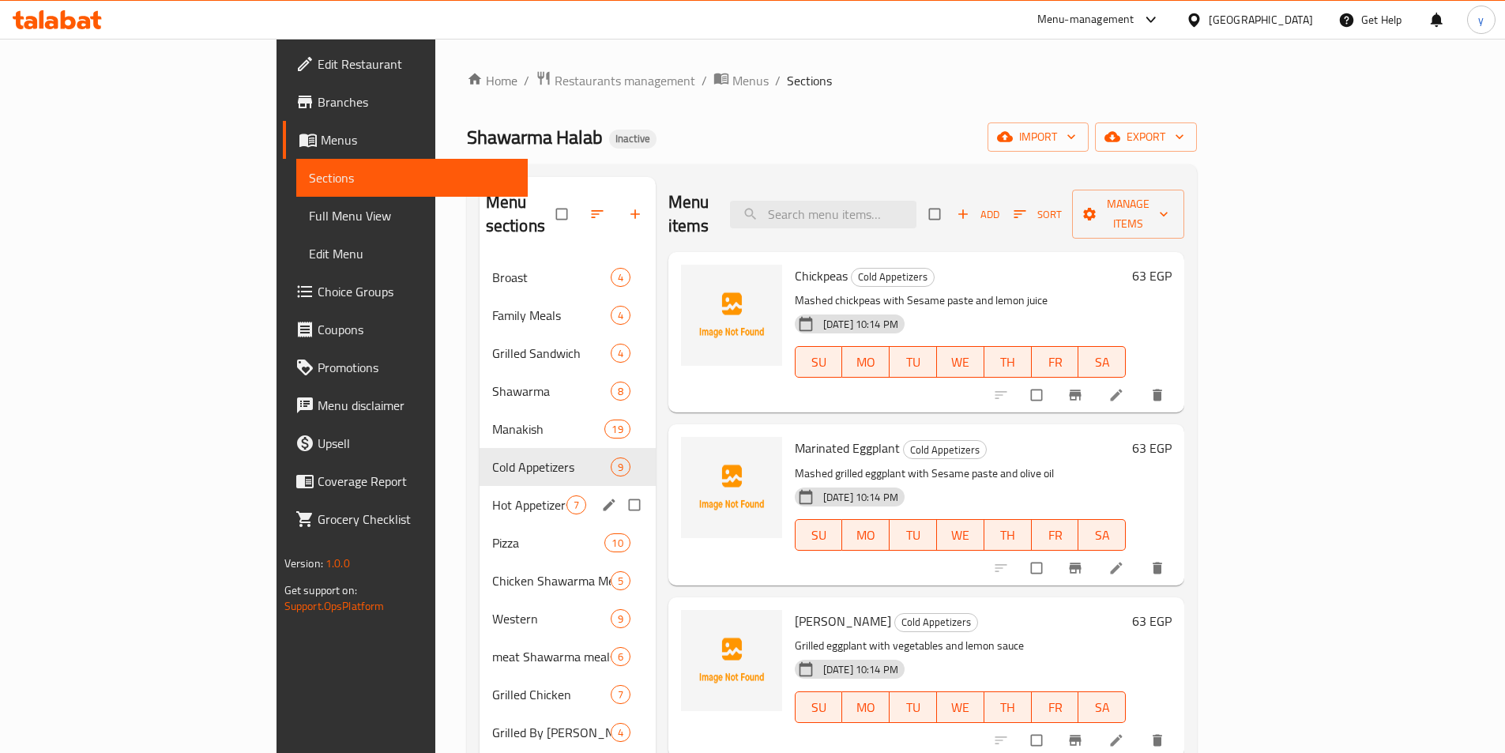
click at [492, 495] on span "Hot Appetizers" at bounding box center [529, 504] width 74 height 19
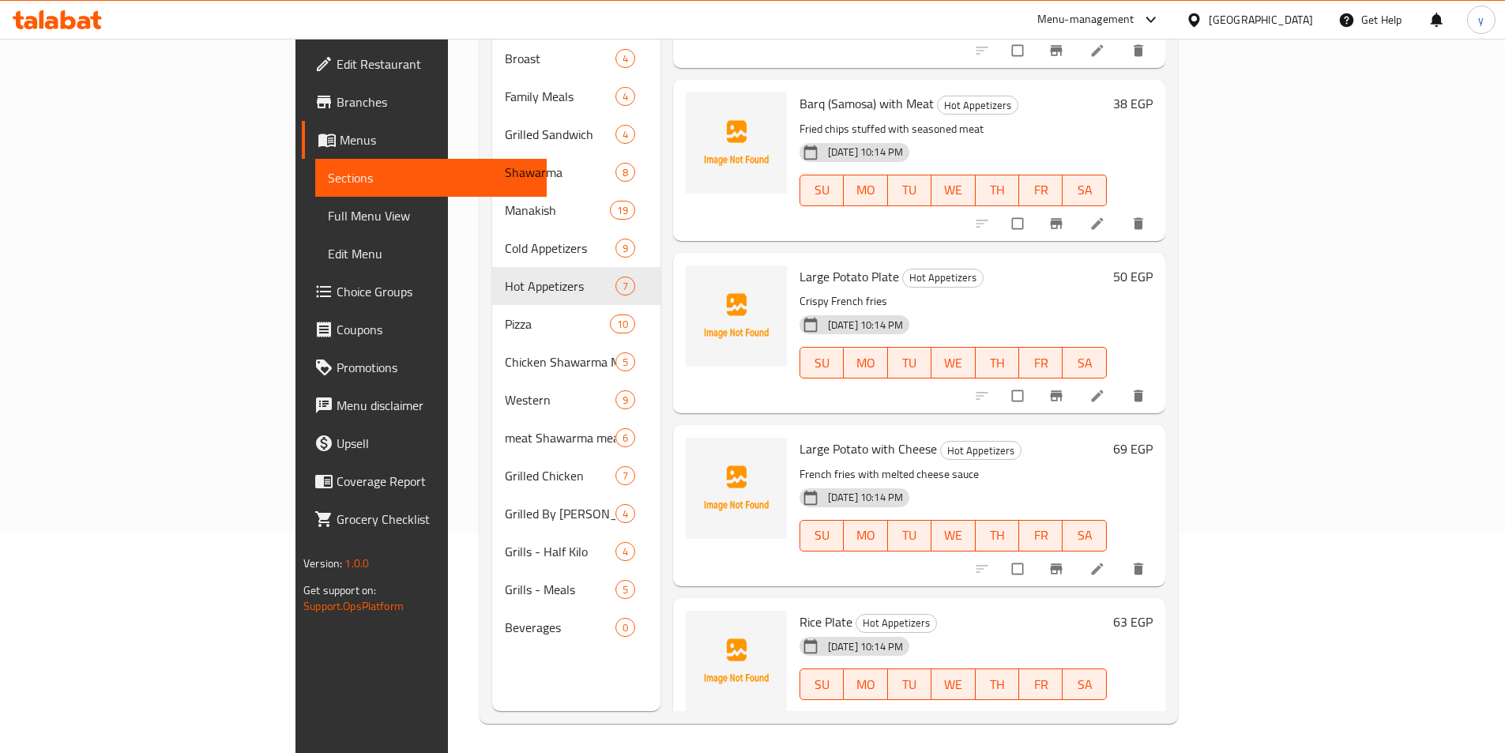
scroll to position [221, 0]
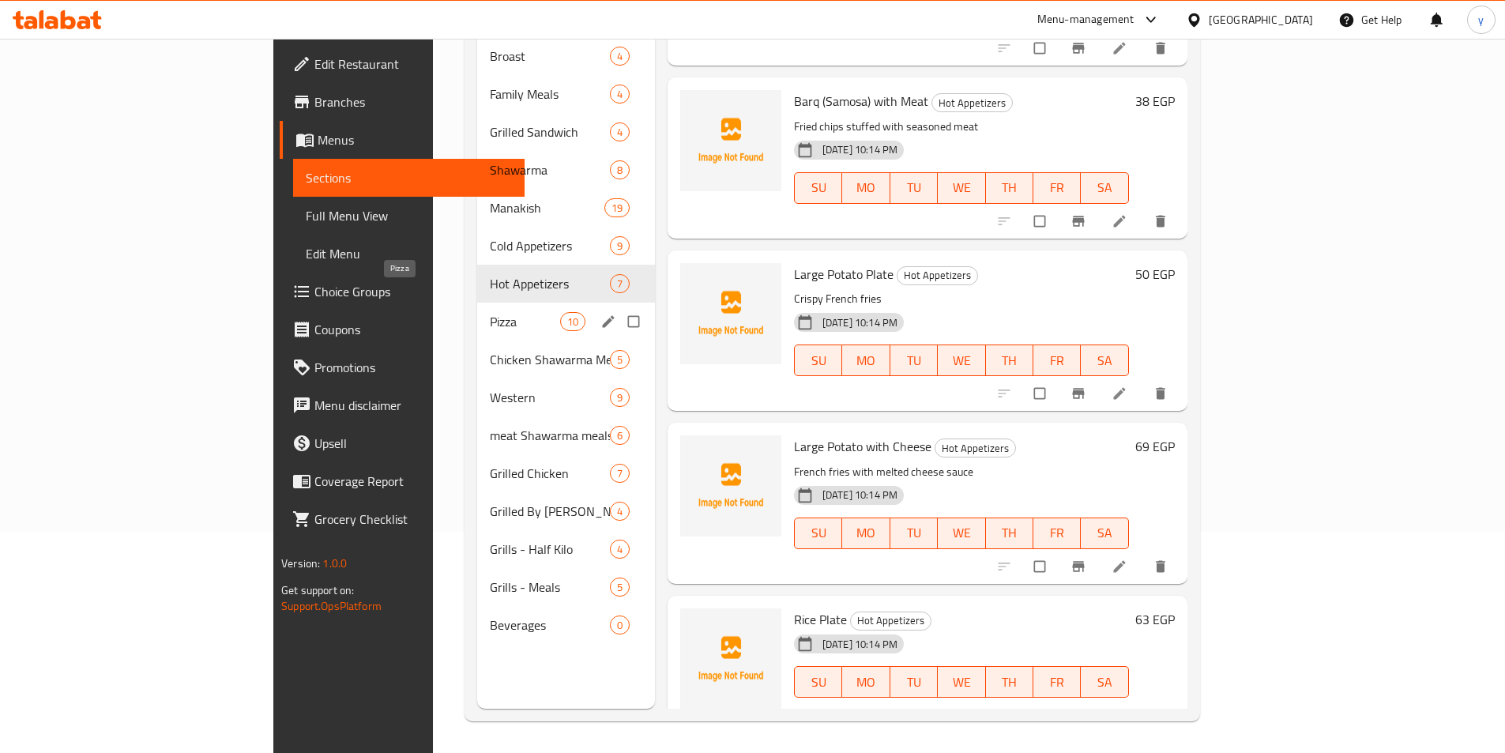
click at [490, 312] on span "Pizza" at bounding box center [525, 321] width 70 height 19
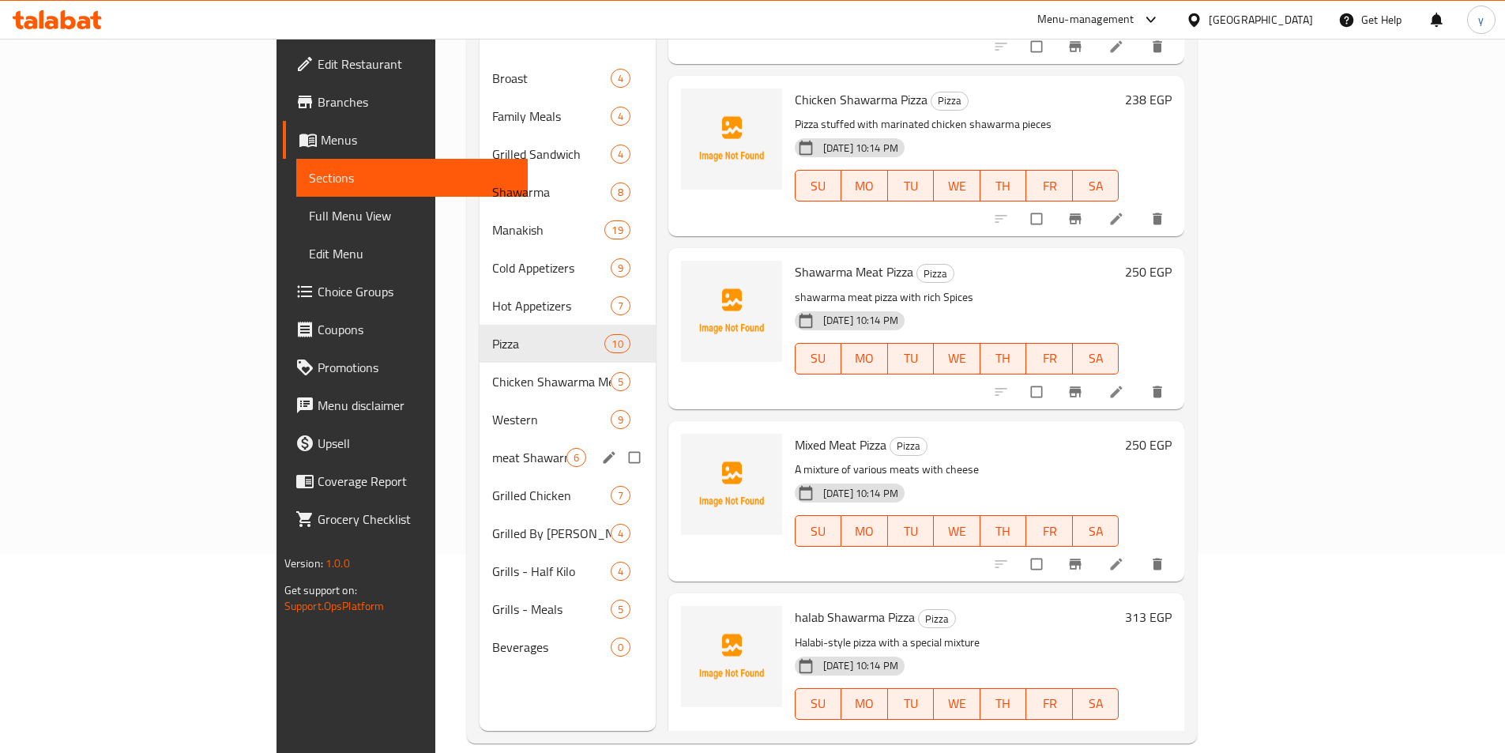
scroll to position [221, 0]
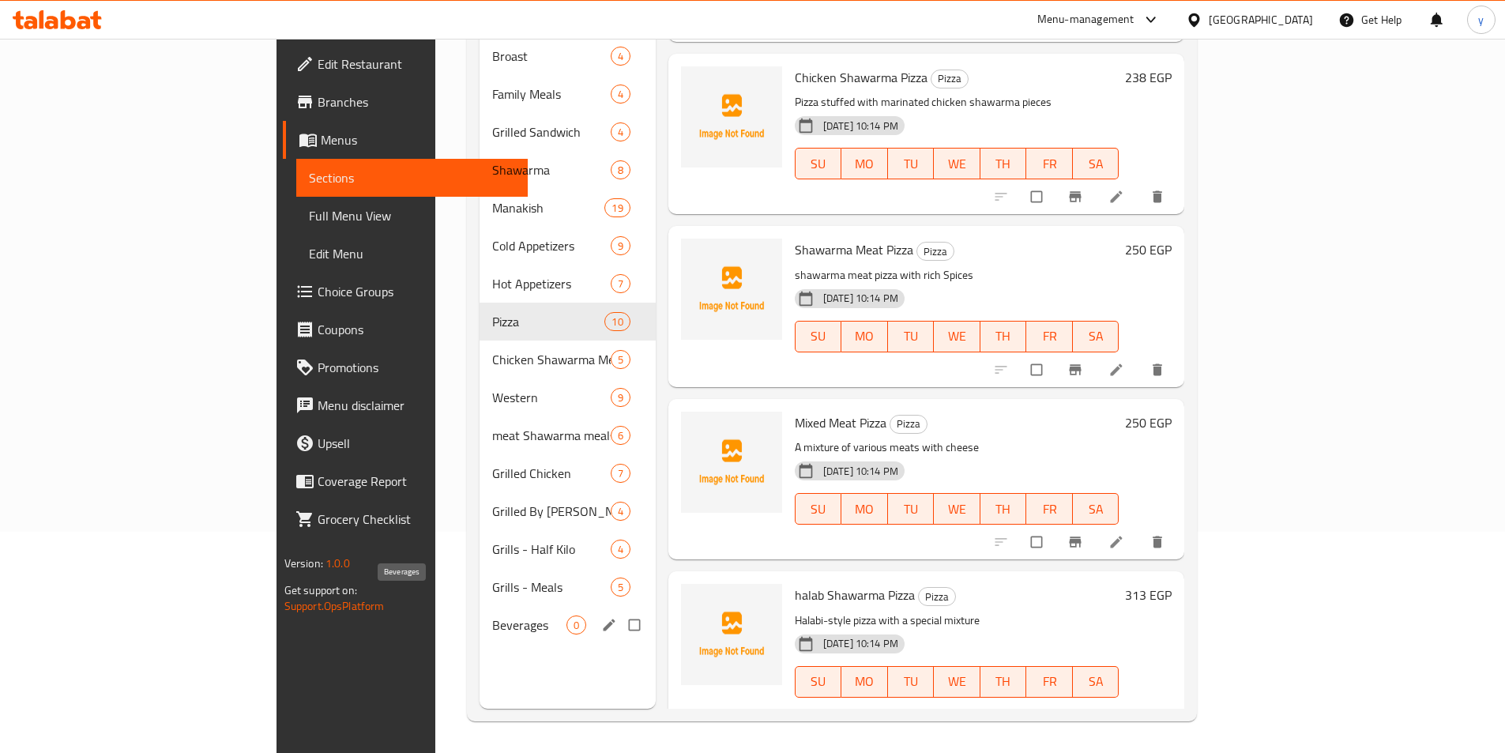
click at [492, 616] on span "Beverages" at bounding box center [529, 625] width 74 height 19
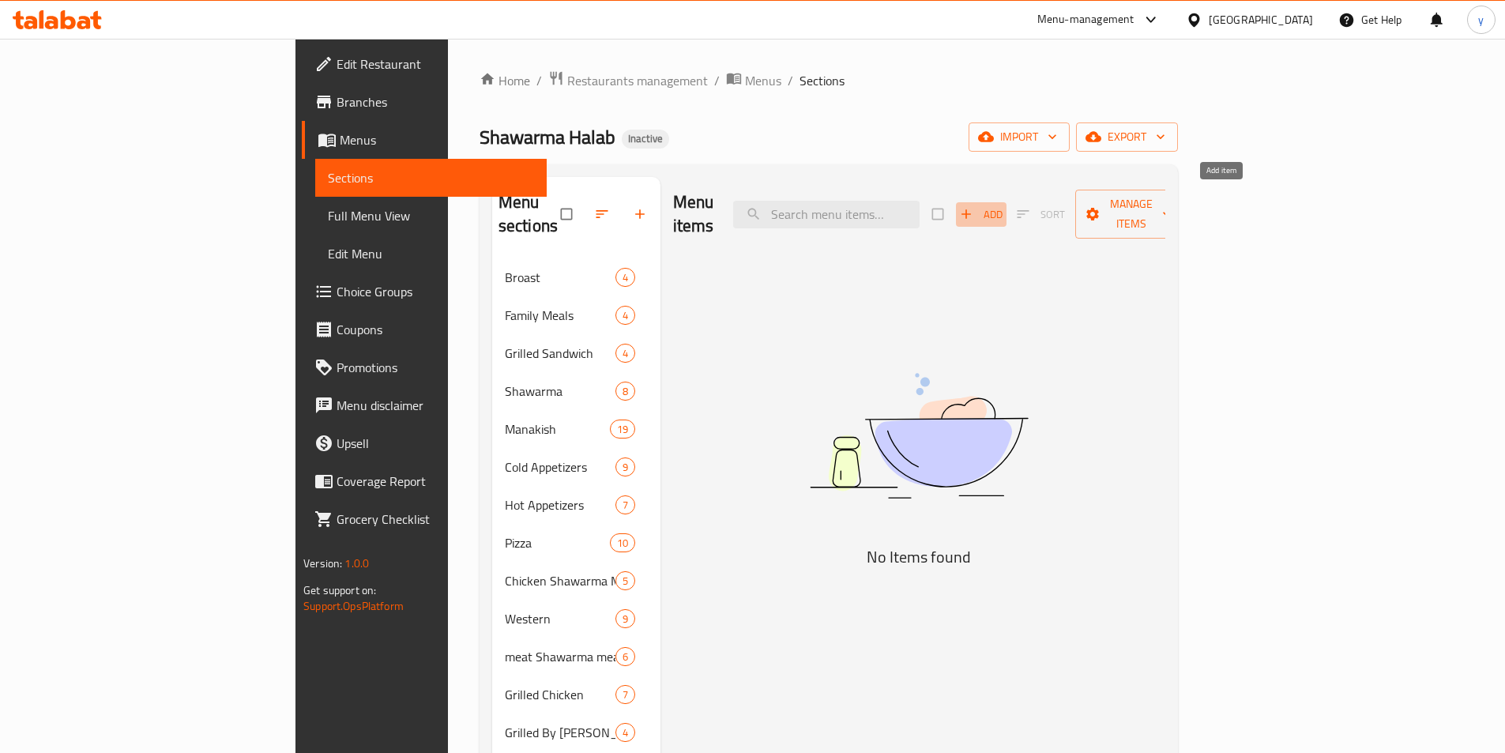
click at [977, 206] on span "button" at bounding box center [967, 214] width 19 height 16
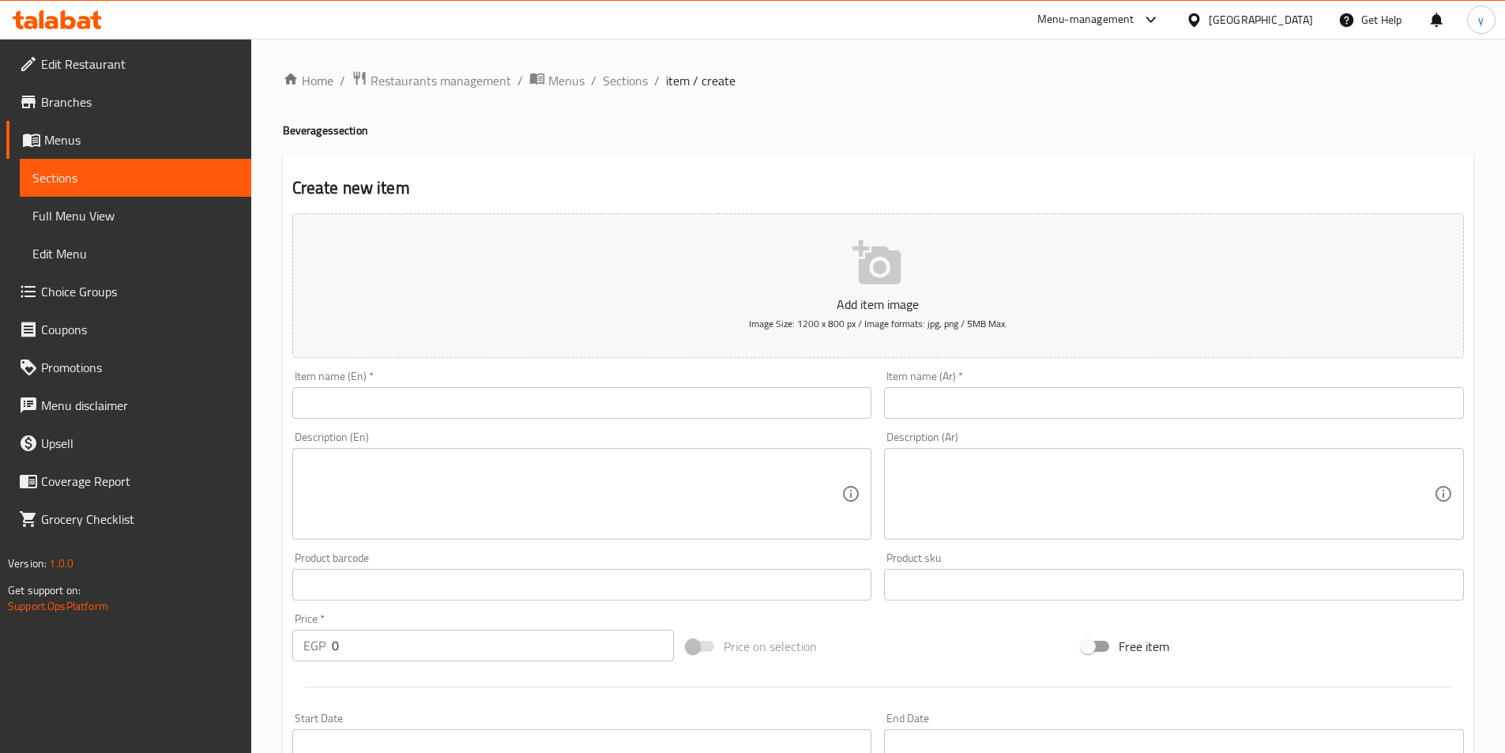
click at [558, 409] on input "text" at bounding box center [582, 403] width 580 height 32
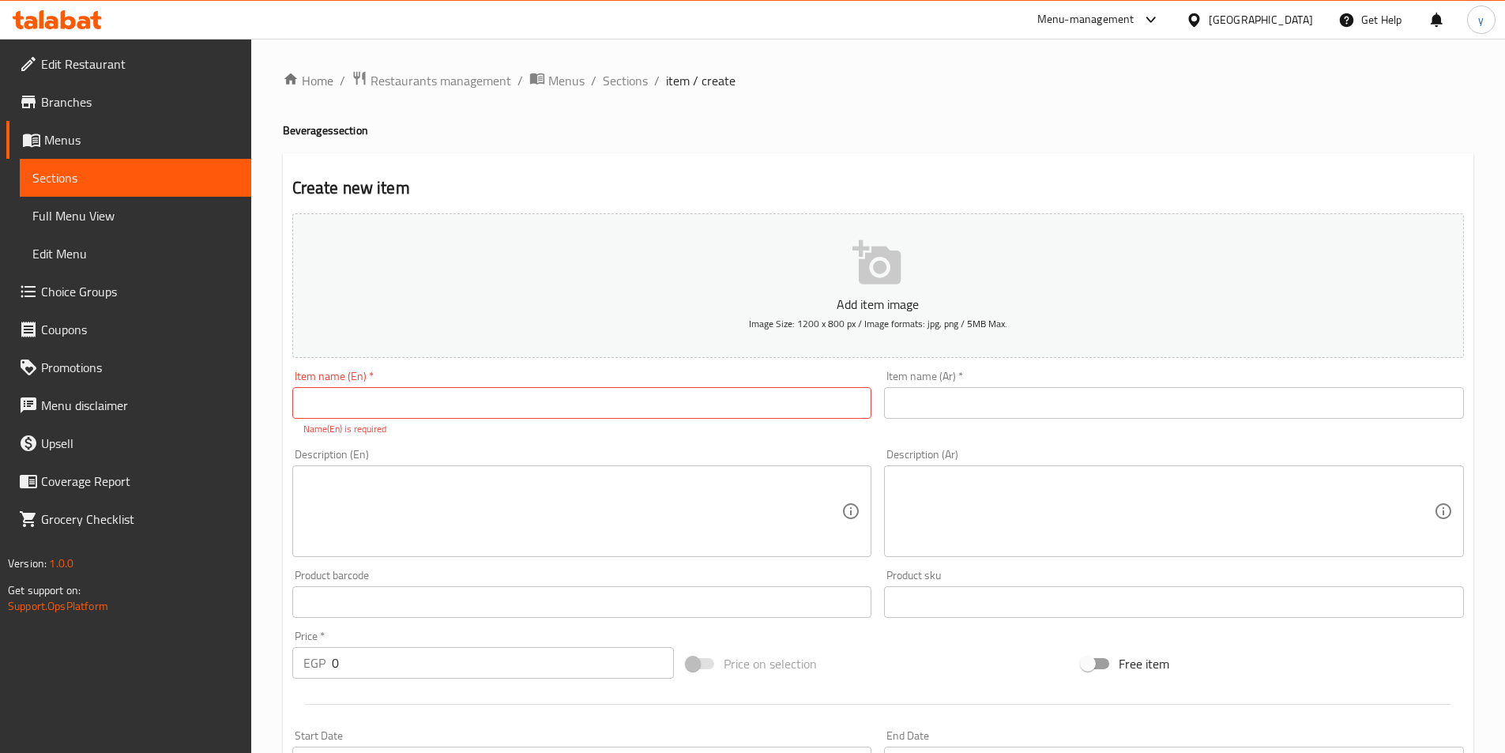
click at [429, 397] on input "text" at bounding box center [582, 403] width 580 height 32
paste input "Soft Drink"
type input "Soft Drink"
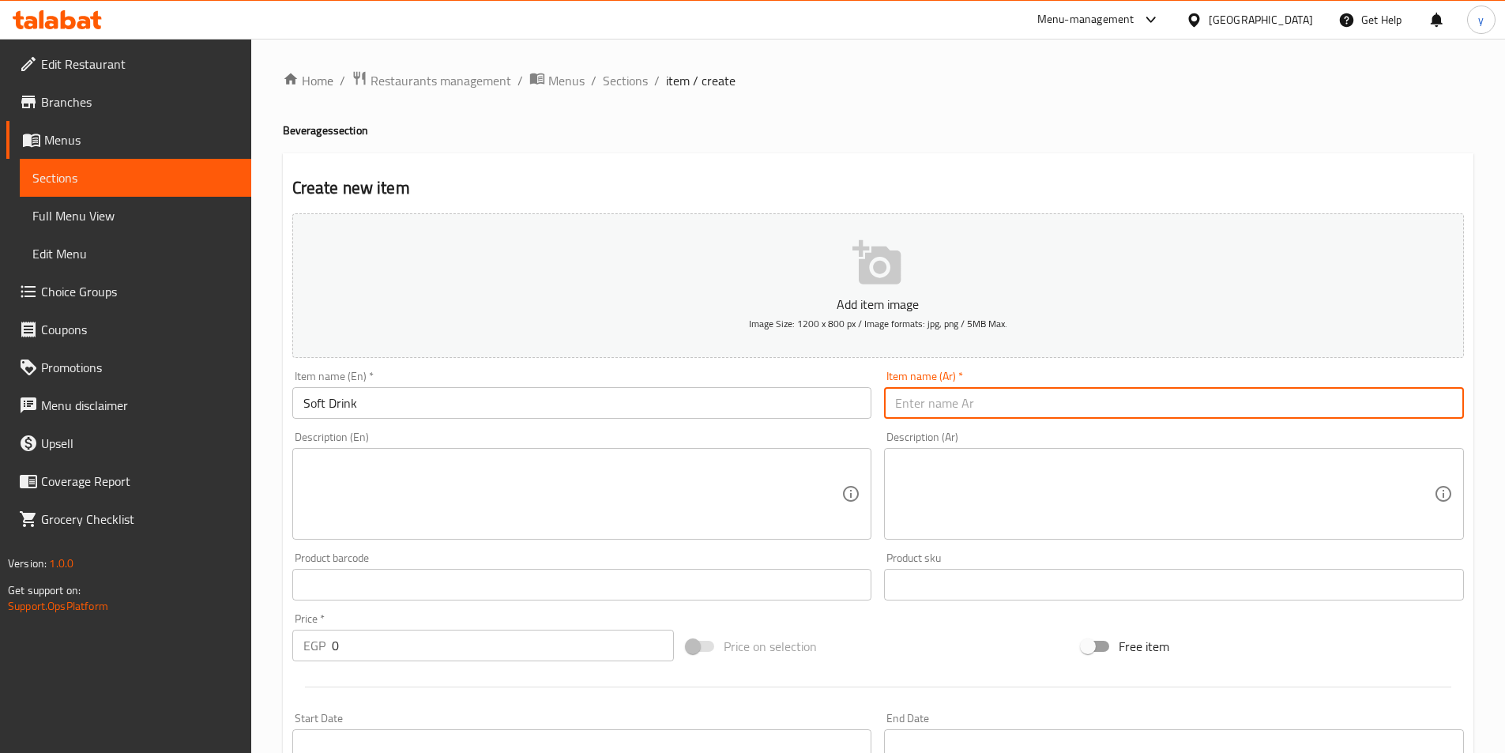
click at [1116, 388] on input "text" at bounding box center [1174, 403] width 580 height 32
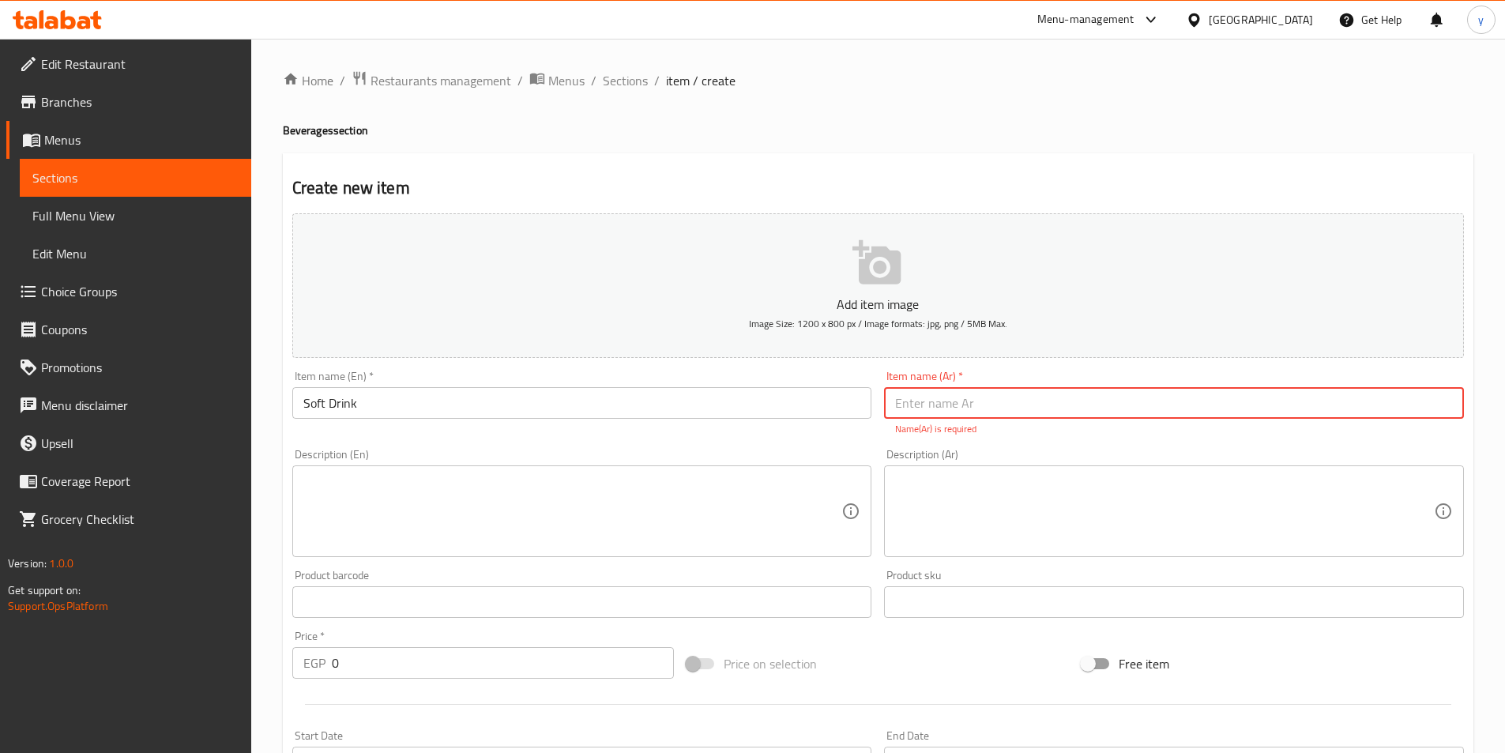
click at [1003, 405] on input "text" at bounding box center [1174, 403] width 580 height 32
paste input "مشروب غازي"
type input "مشروب غازي"
click at [414, 510] on textarea at bounding box center [572, 511] width 539 height 75
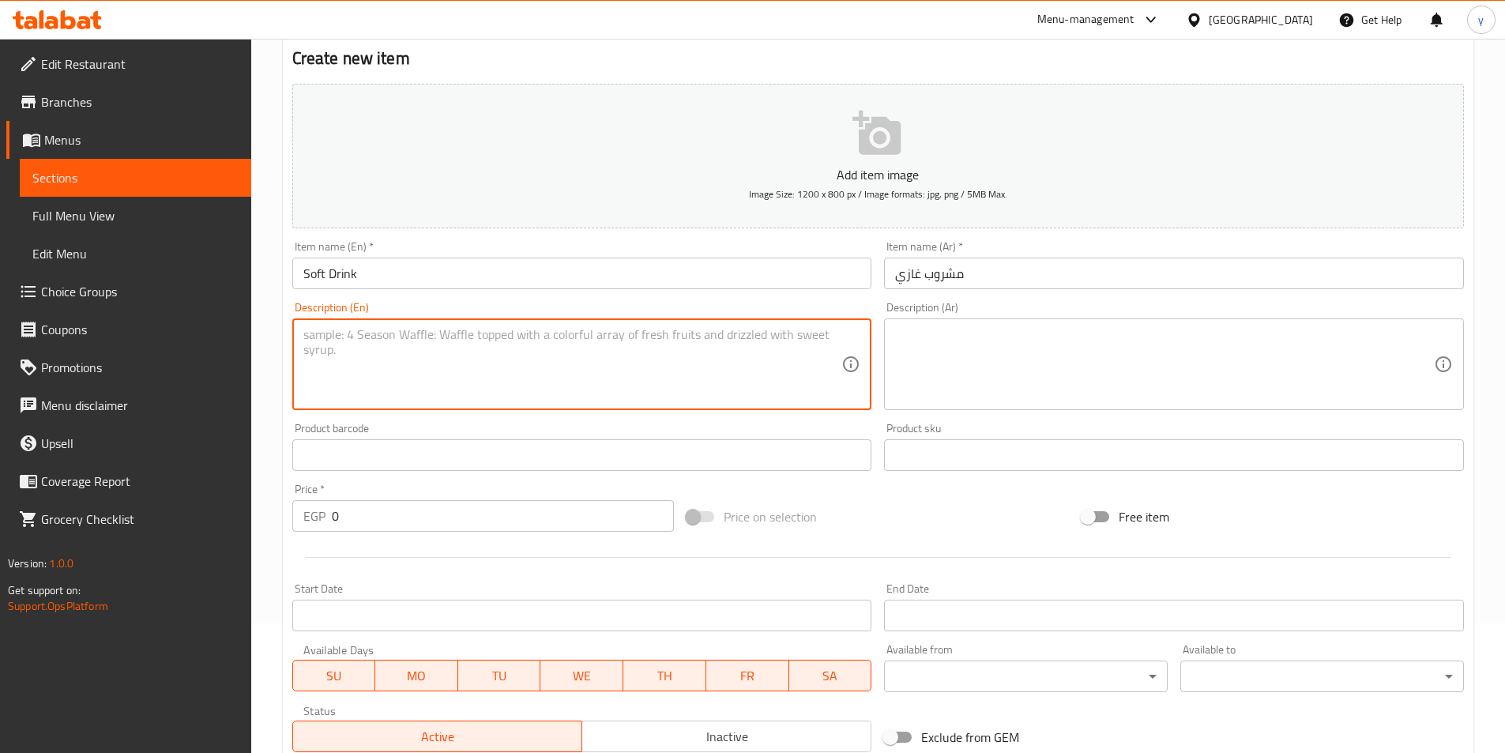
scroll to position [158, 0]
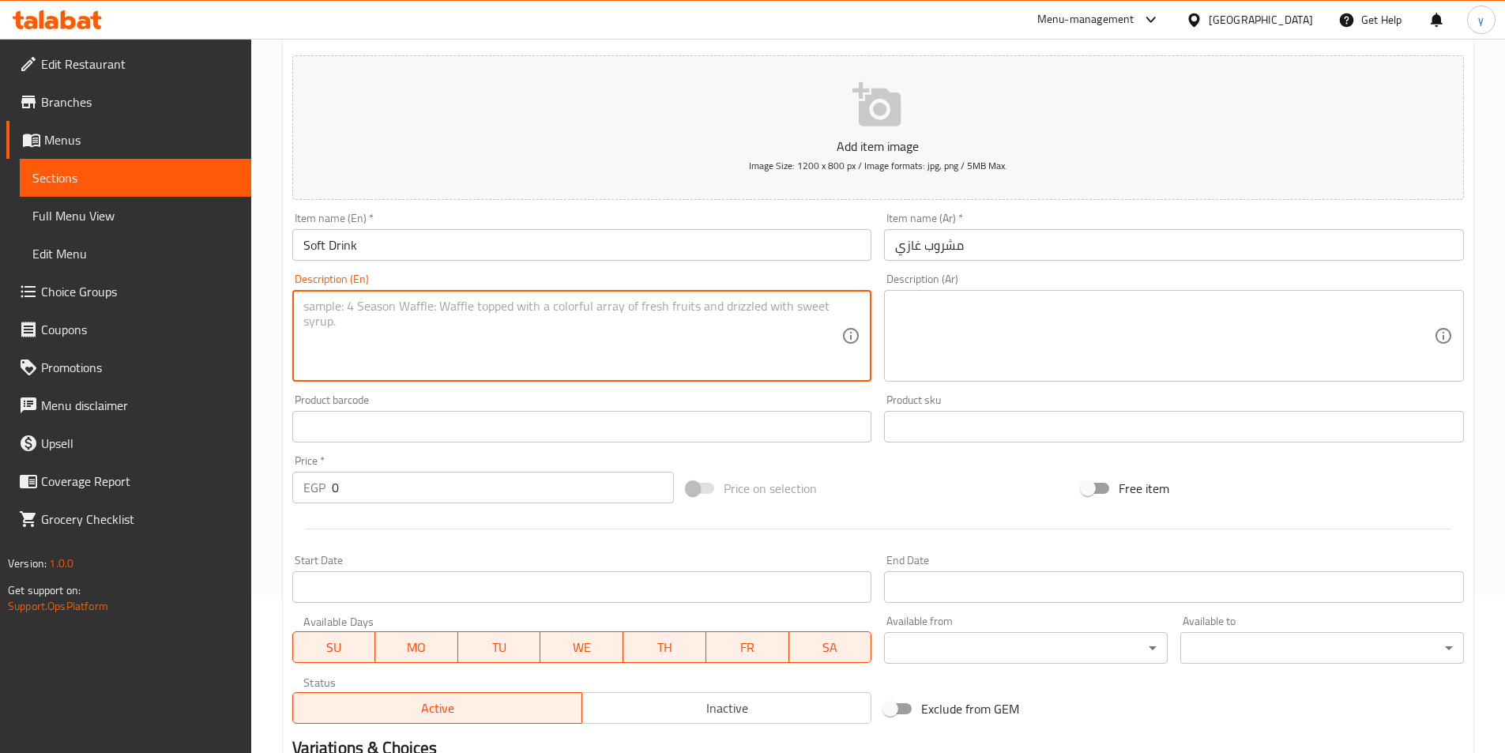
click at [413, 497] on input "0" at bounding box center [503, 488] width 343 height 32
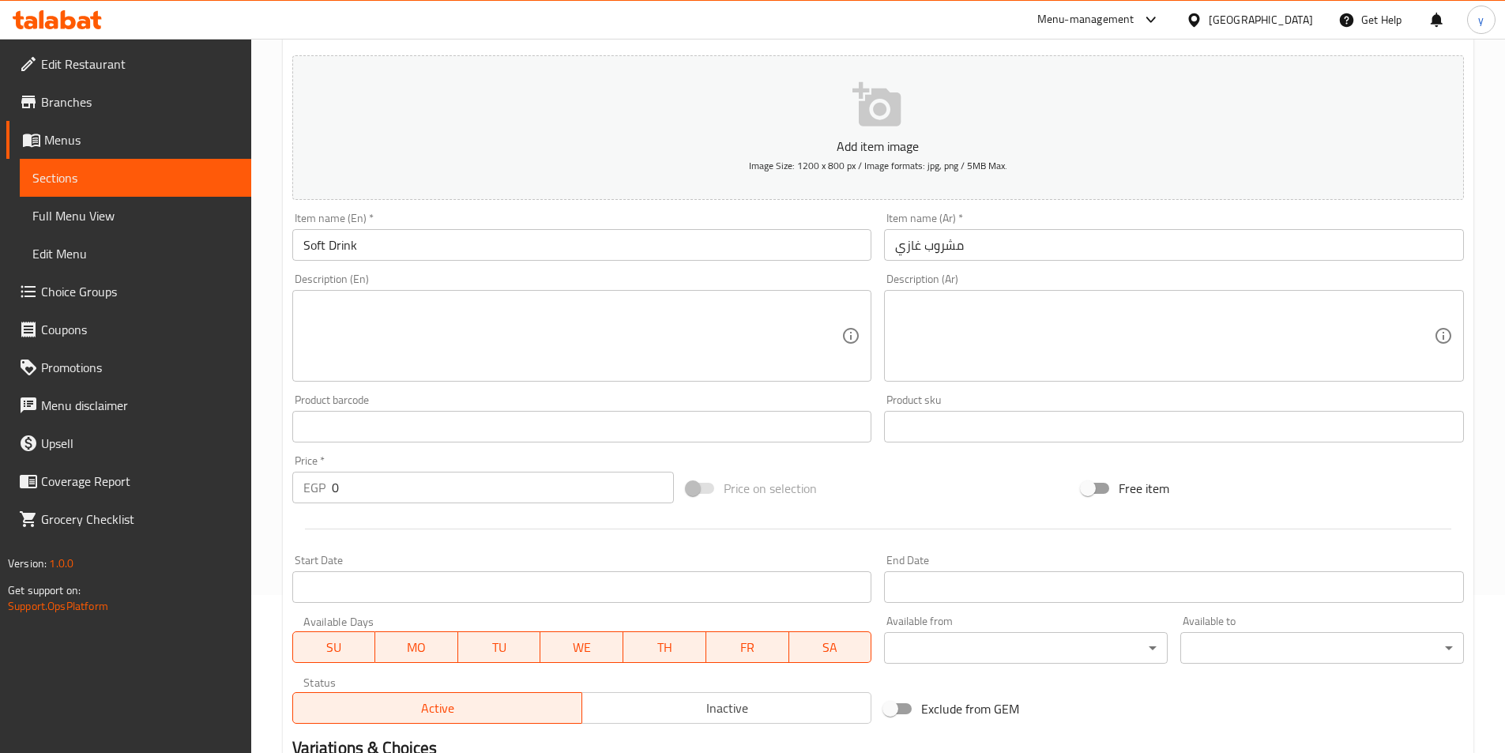
click at [414, 492] on input "0" at bounding box center [503, 488] width 343 height 32
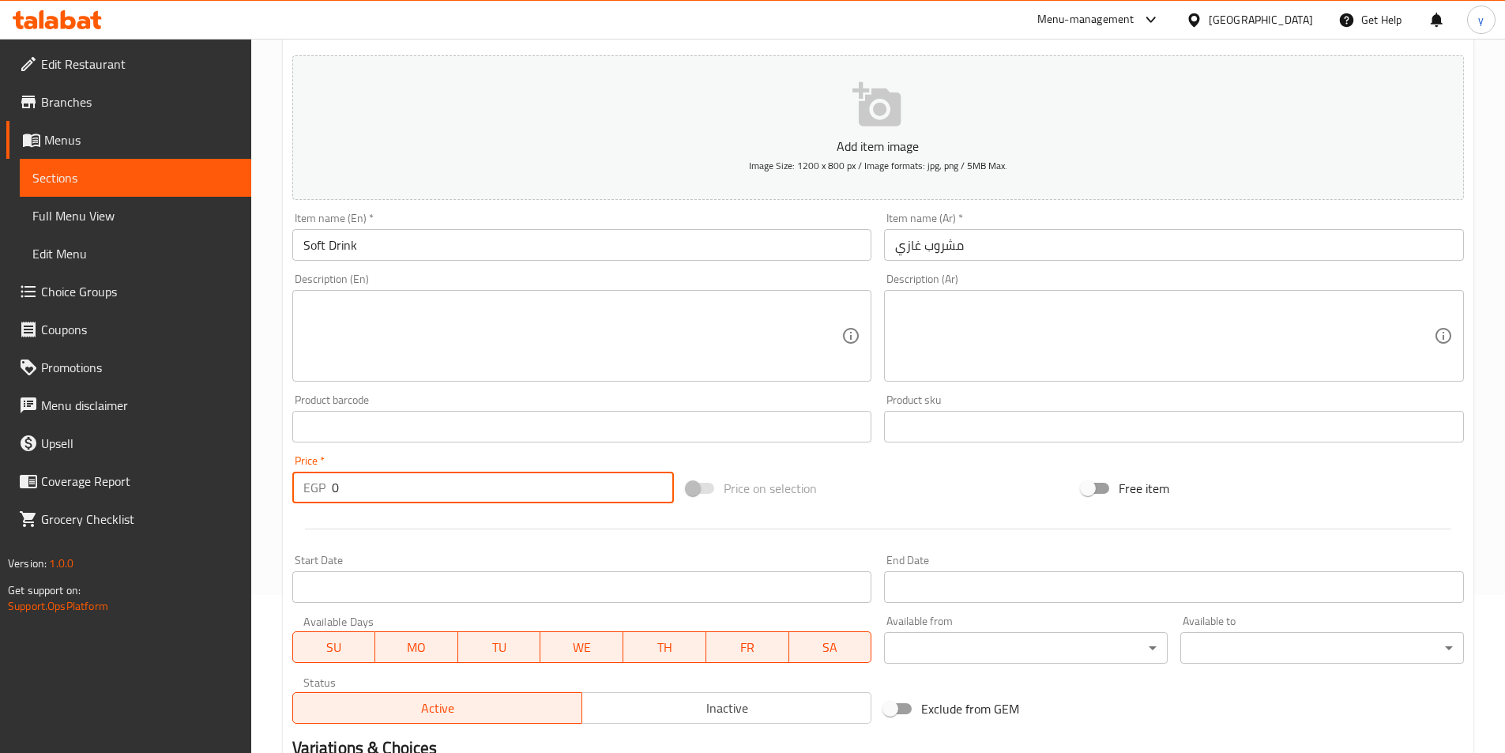
type input "-1"
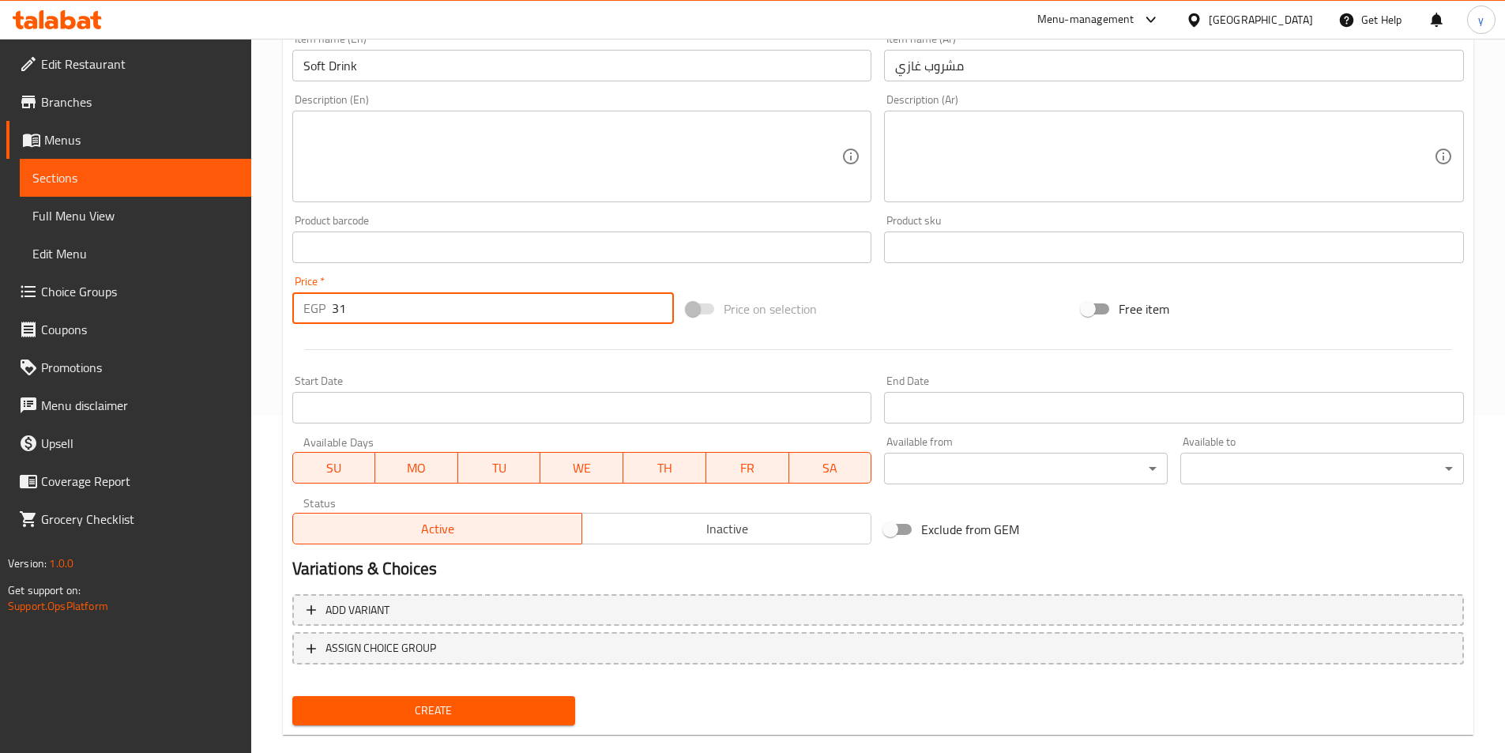
scroll to position [363, 0]
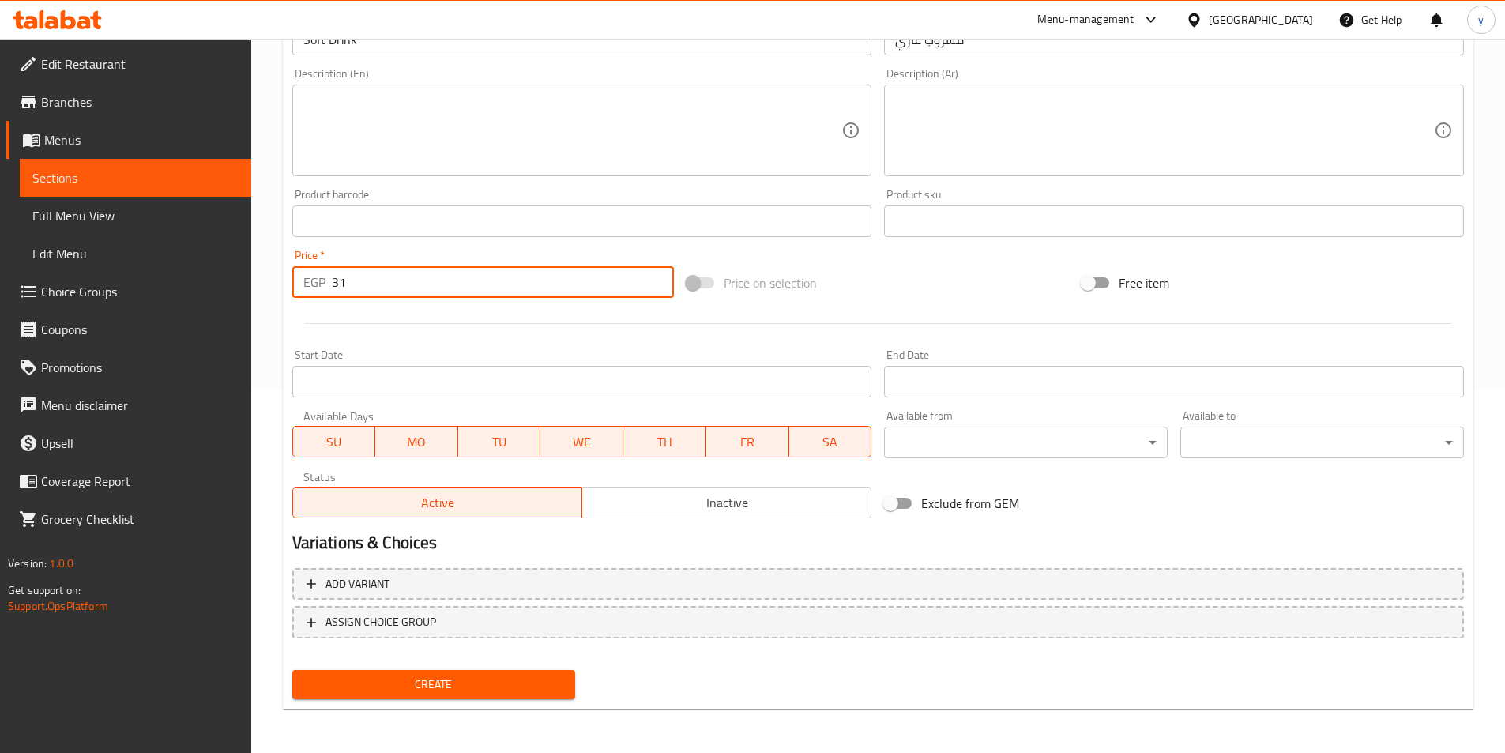
type input "31"
click at [410, 687] on span "Create" at bounding box center [434, 685] width 258 height 20
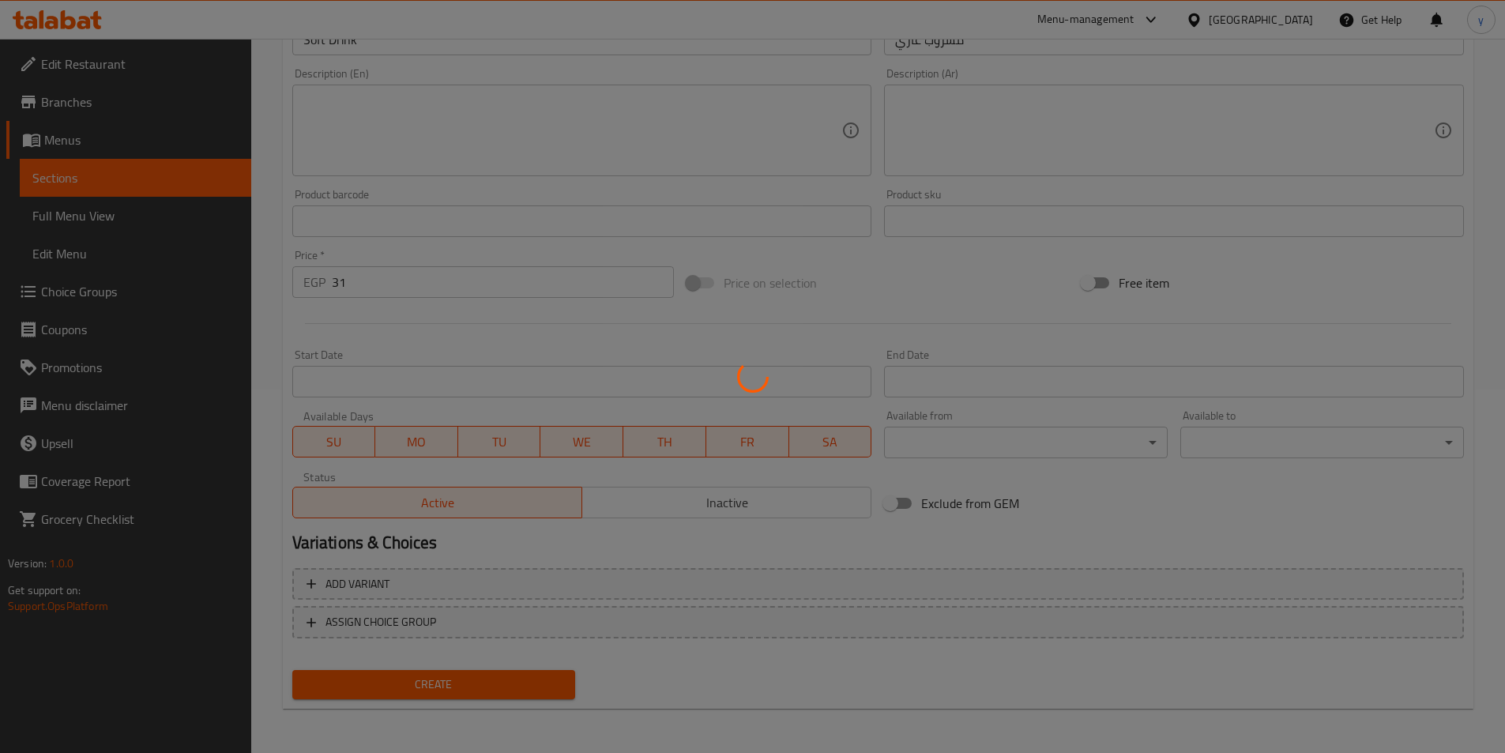
type input "0"
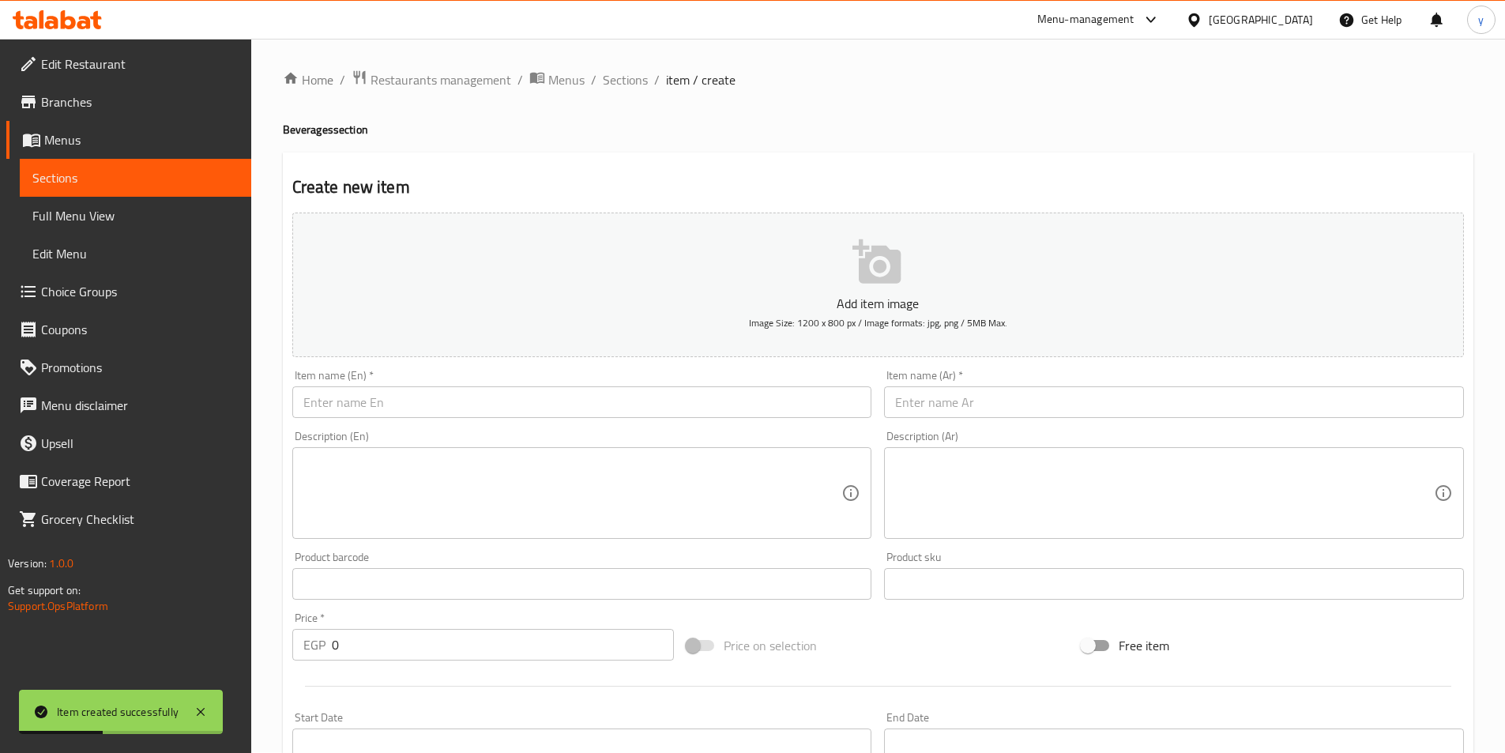
scroll to position [0, 0]
click at [496, 401] on input "text" at bounding box center [582, 403] width 580 height 32
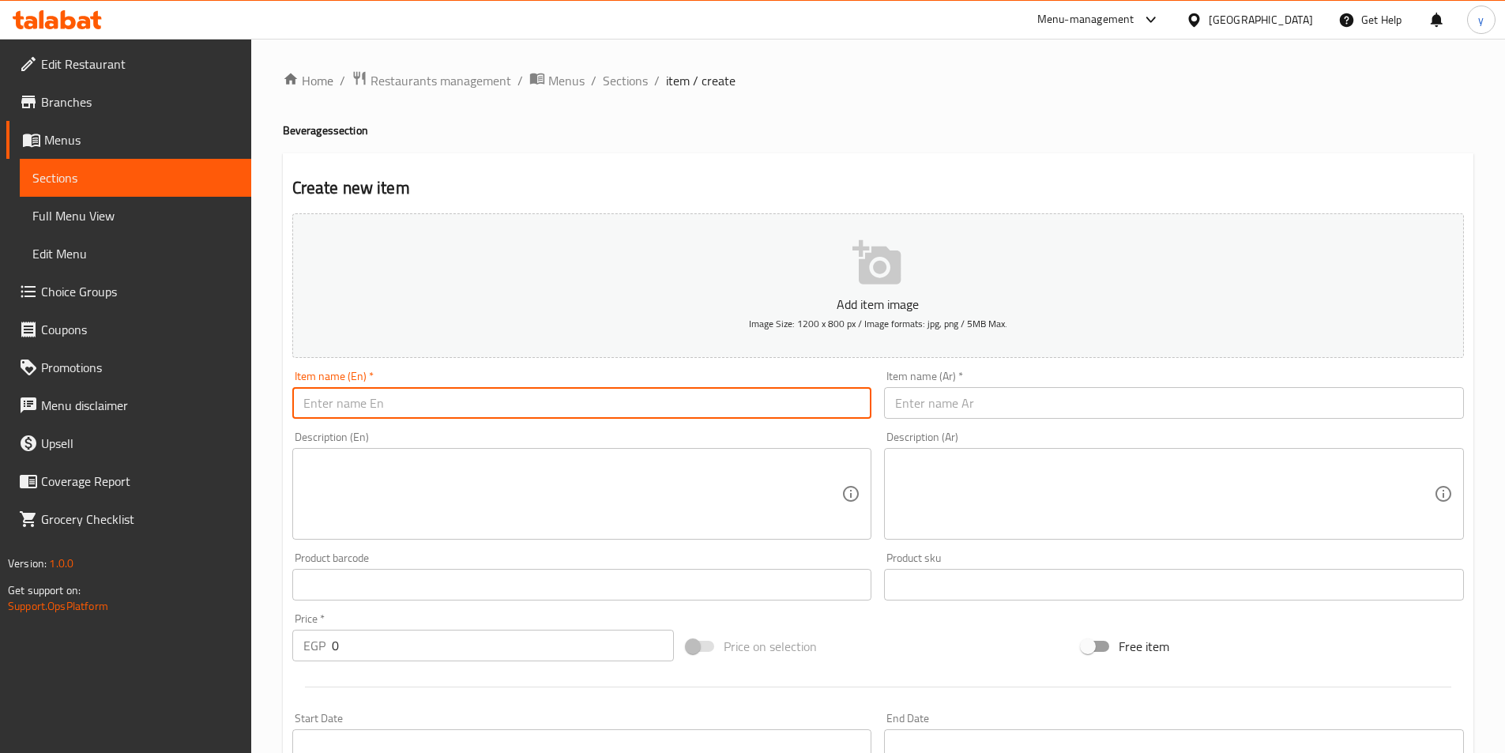
paste input "Mineral Water"
type input "Mineral Water"
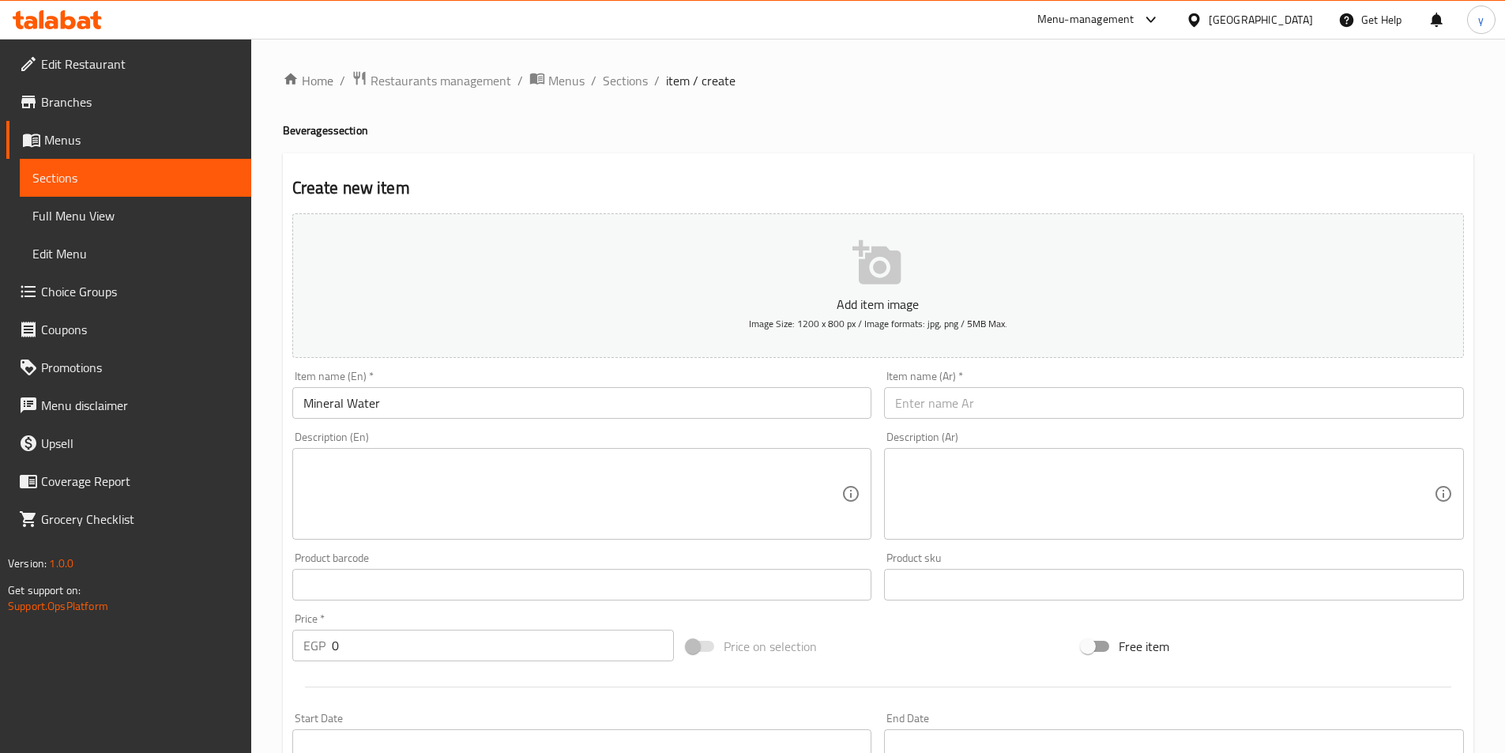
click at [1048, 413] on input "text" at bounding box center [1174, 403] width 580 height 32
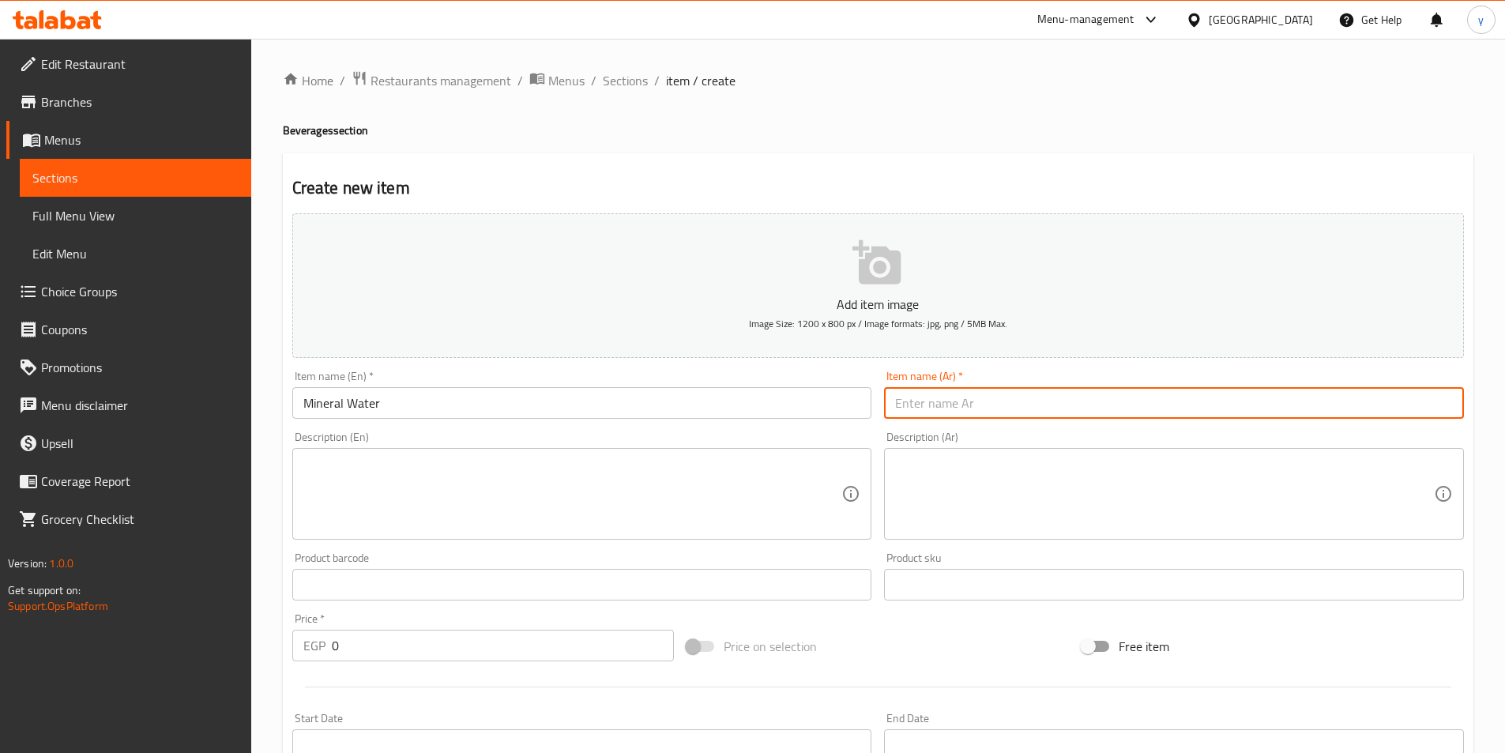
paste input "مياه معدنية"
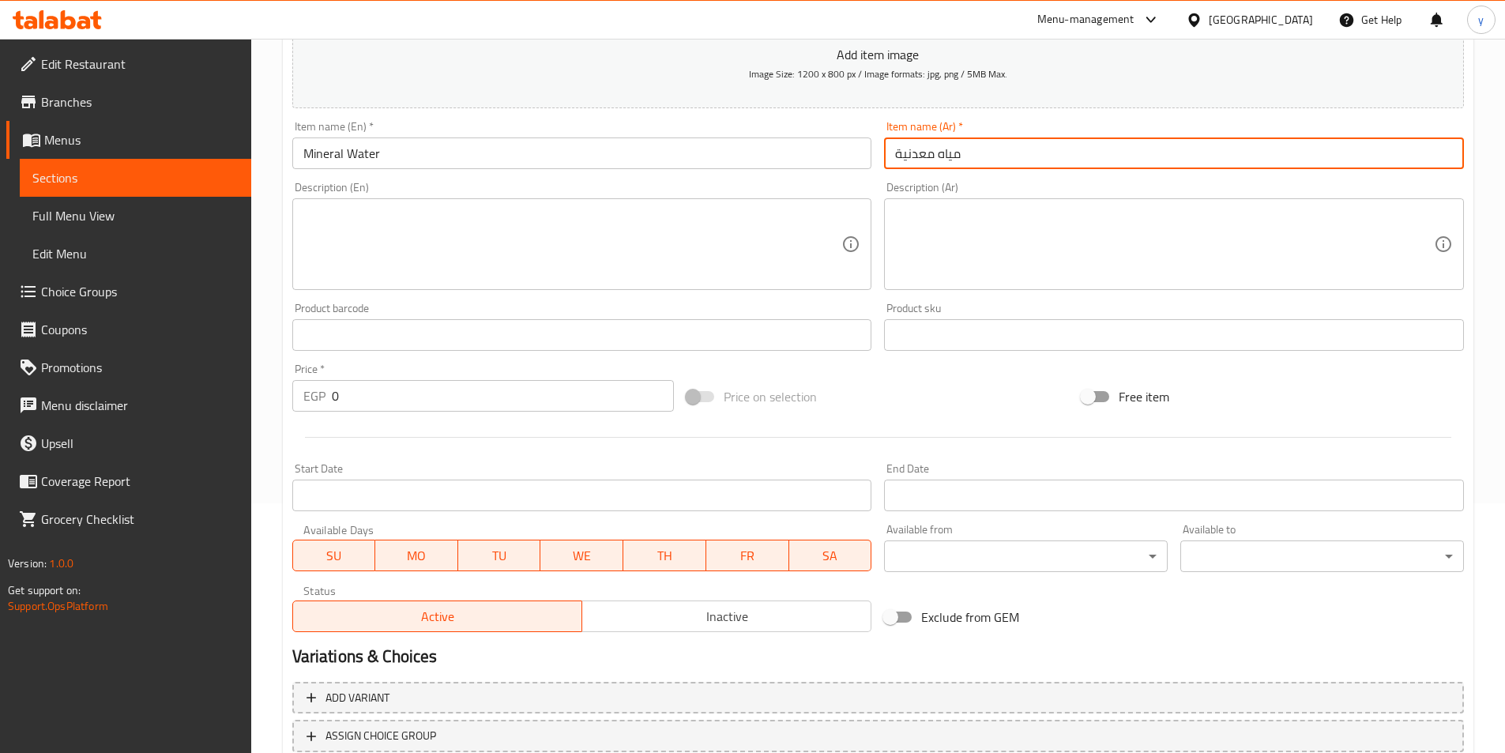
scroll to position [316, 0]
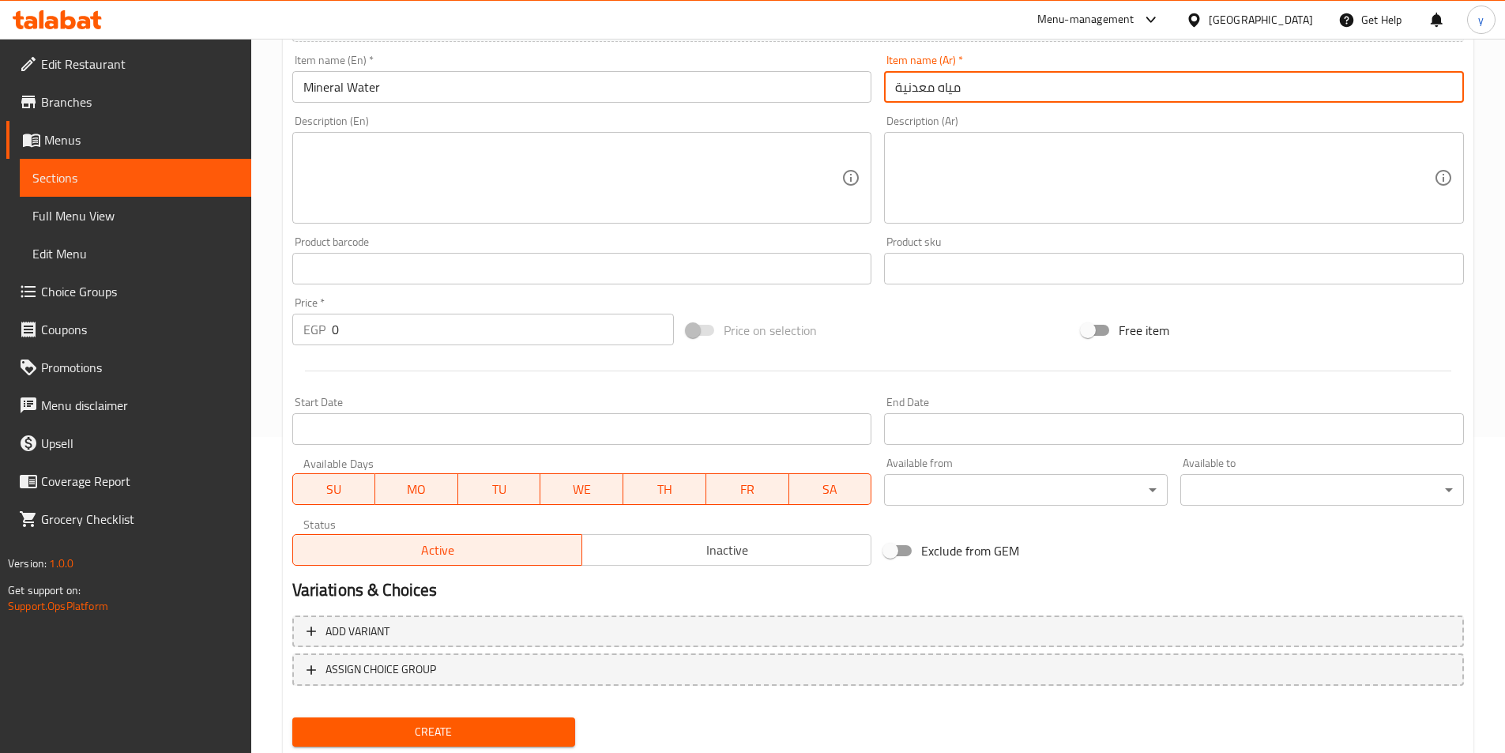
type input "مياه معدنية"
click at [371, 337] on input "0" at bounding box center [503, 330] width 343 height 32
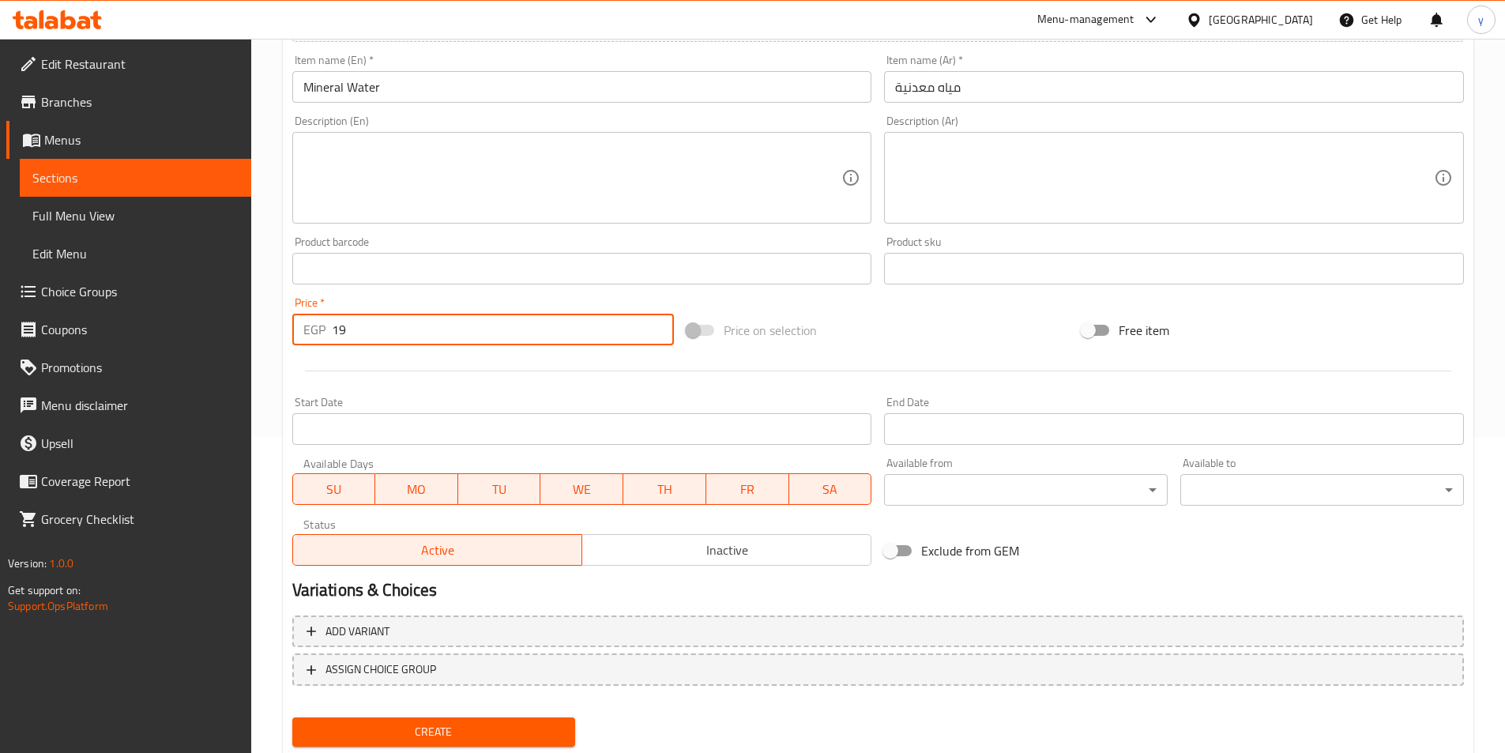
type input "19"
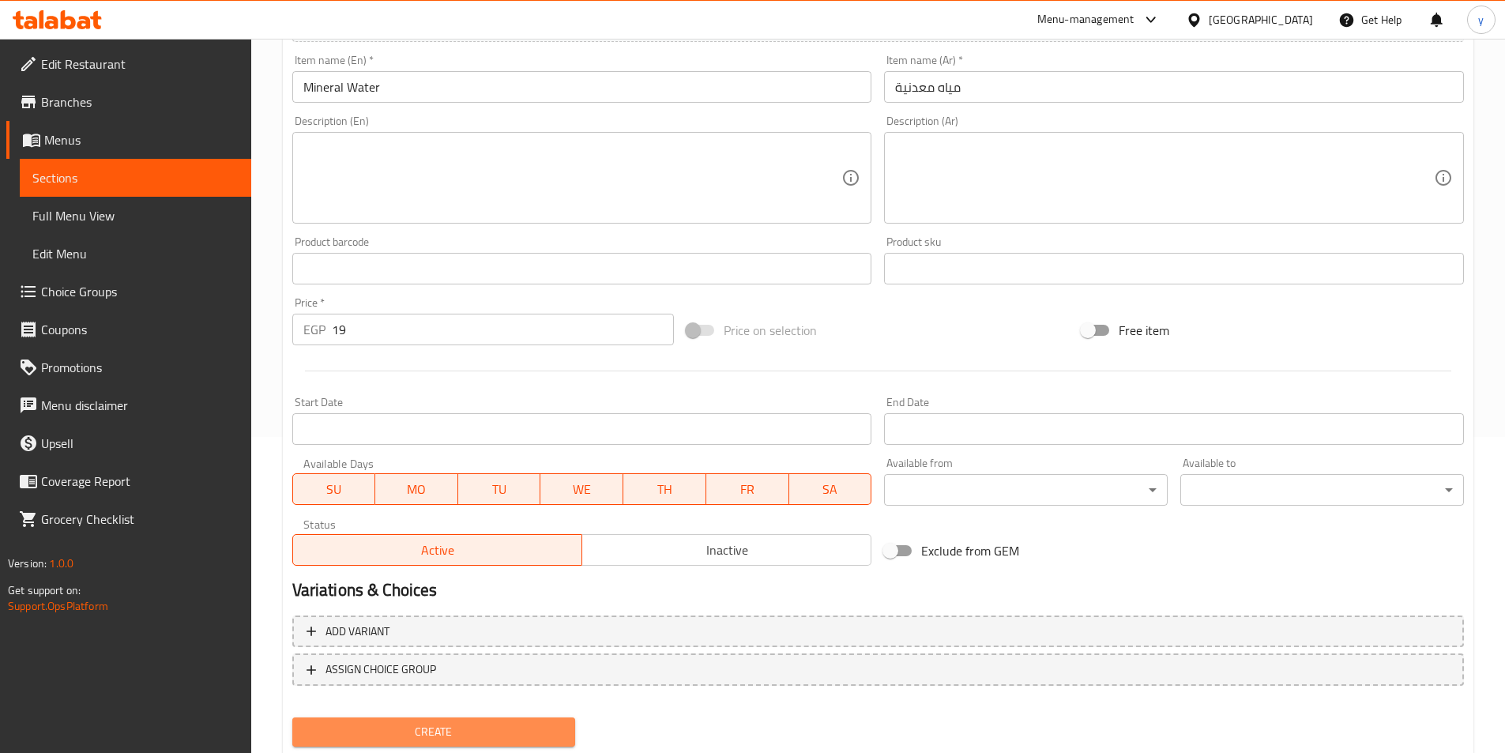
click at [503, 736] on span "Create" at bounding box center [434, 732] width 258 height 20
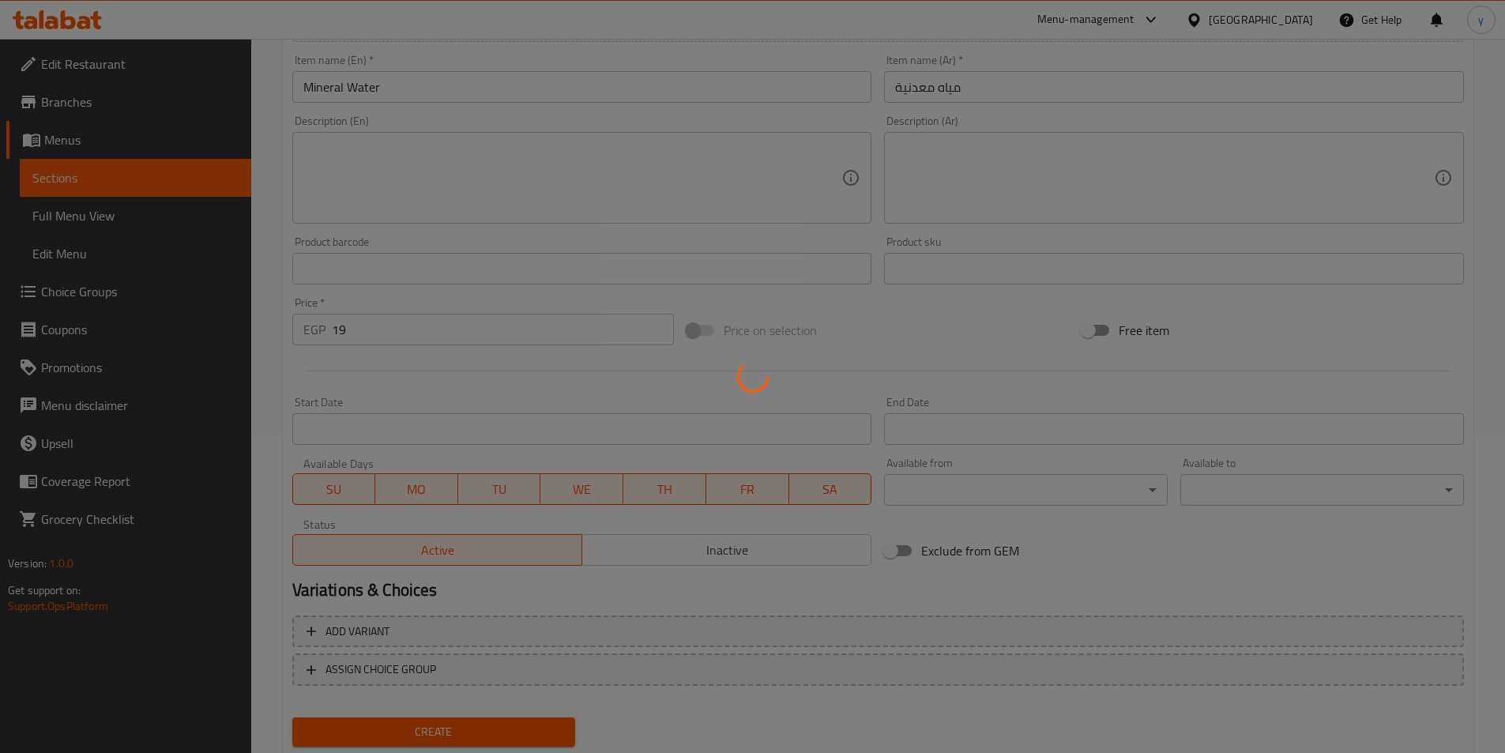
type input "0"
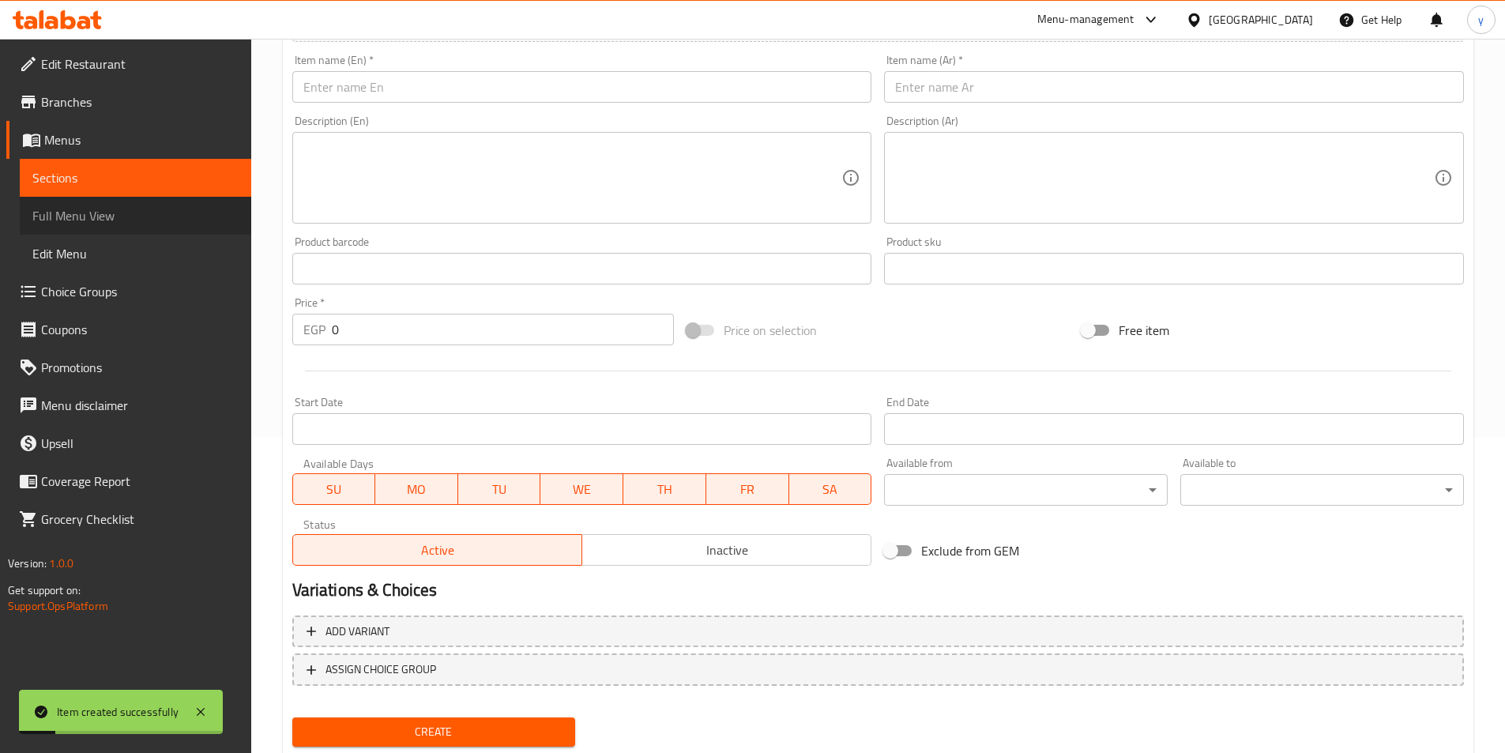
click at [114, 226] on link "Full Menu View" at bounding box center [136, 216] width 232 height 38
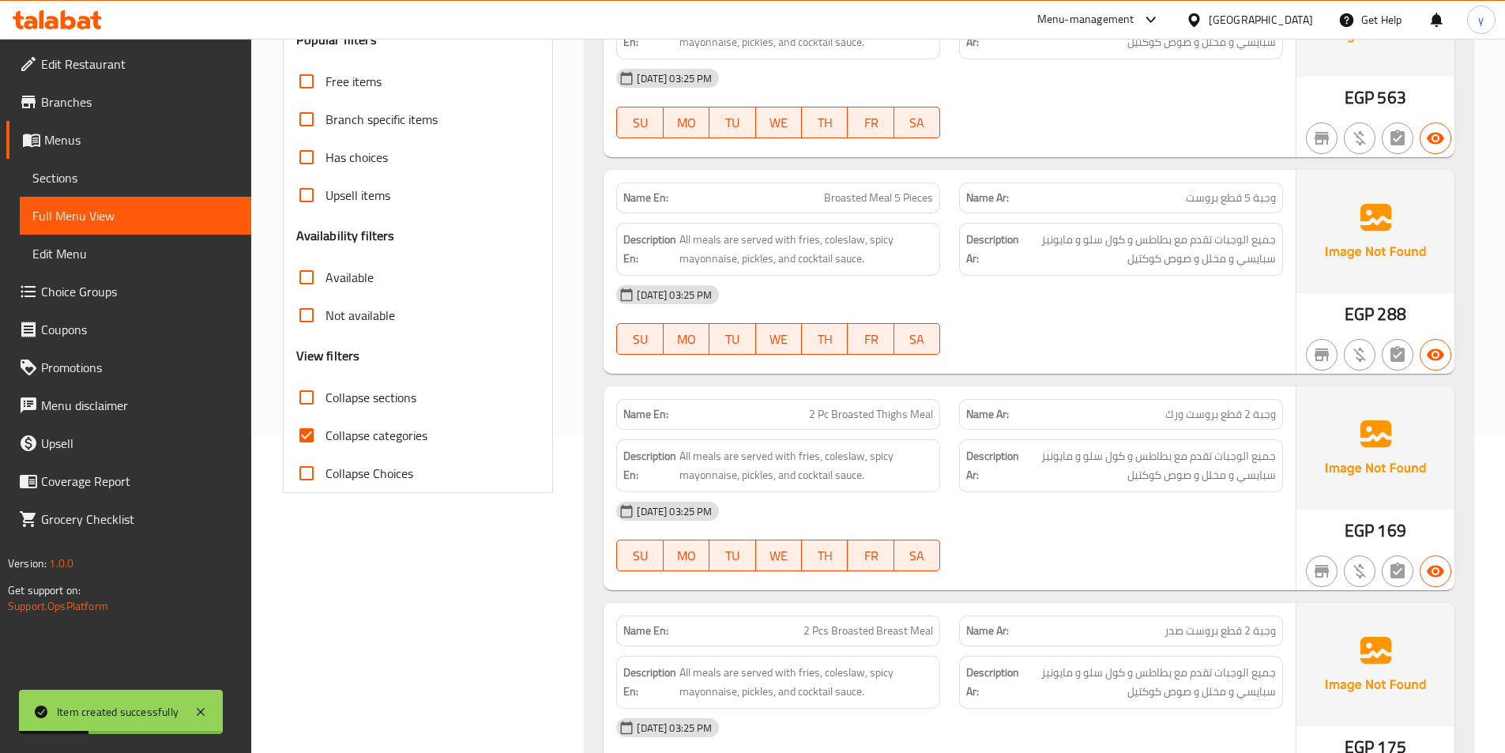
click at [299, 431] on input "Collapse categories" at bounding box center [307, 435] width 38 height 38
checkbox input "false"
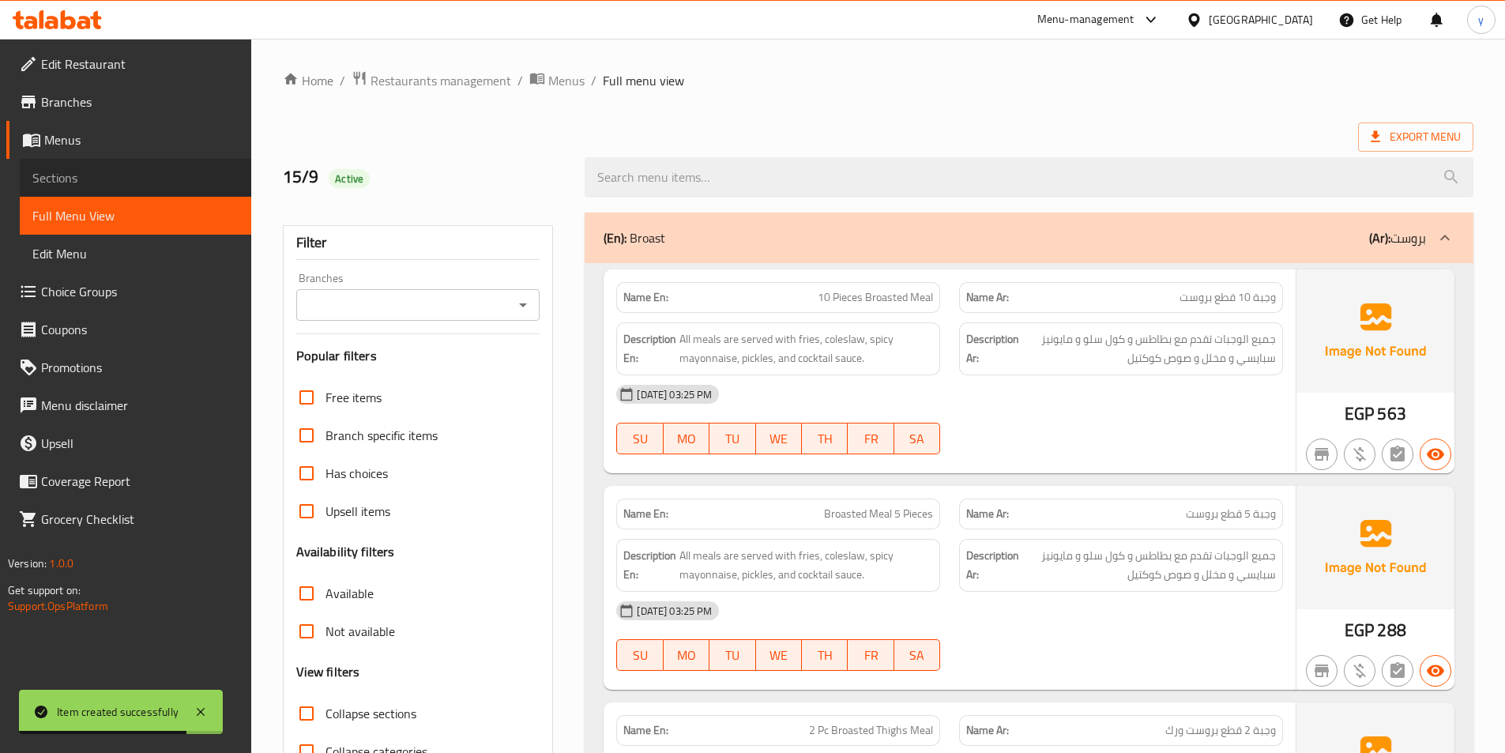
click at [114, 182] on span "Sections" at bounding box center [135, 177] width 206 height 19
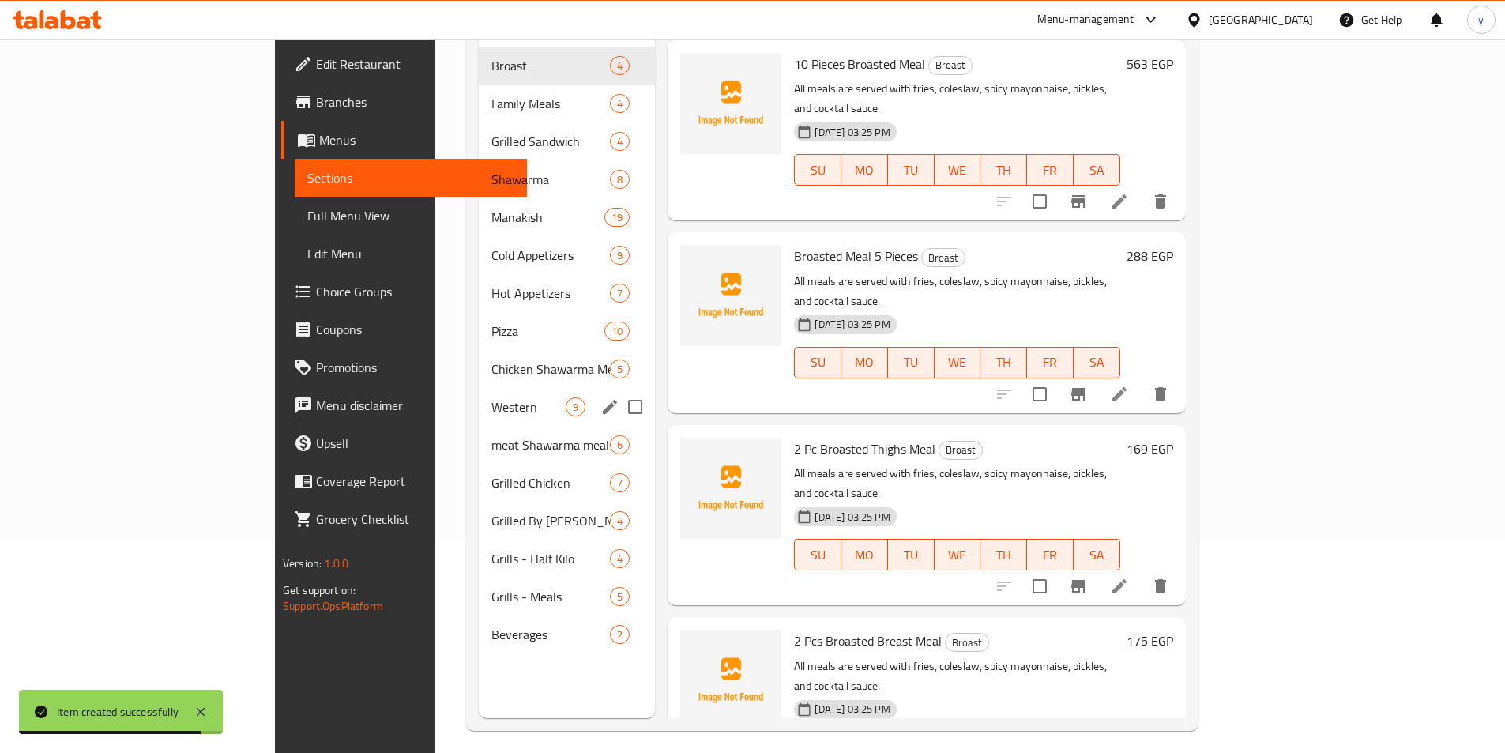
scroll to position [221, 0]
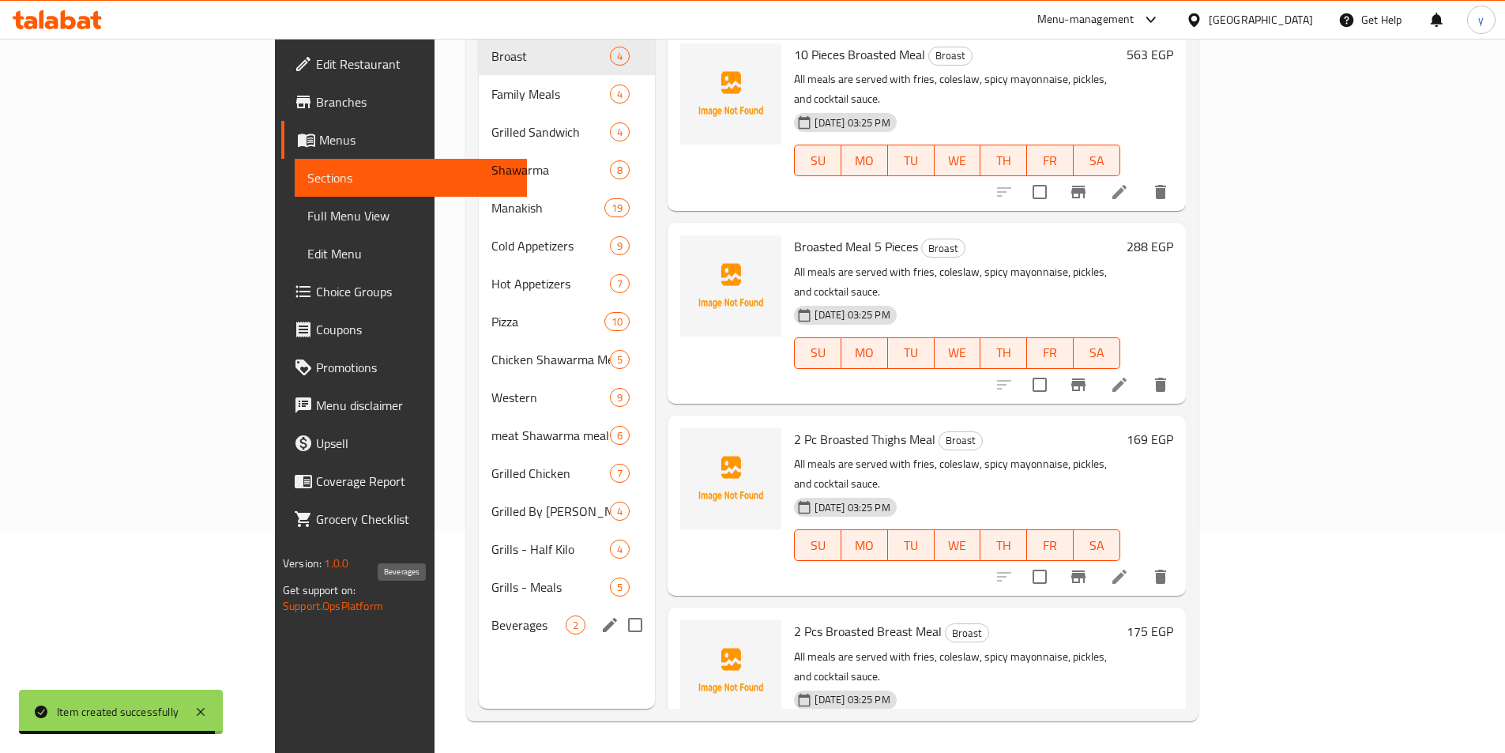
click at [491, 616] on span "Beverages" at bounding box center [528, 625] width 75 height 19
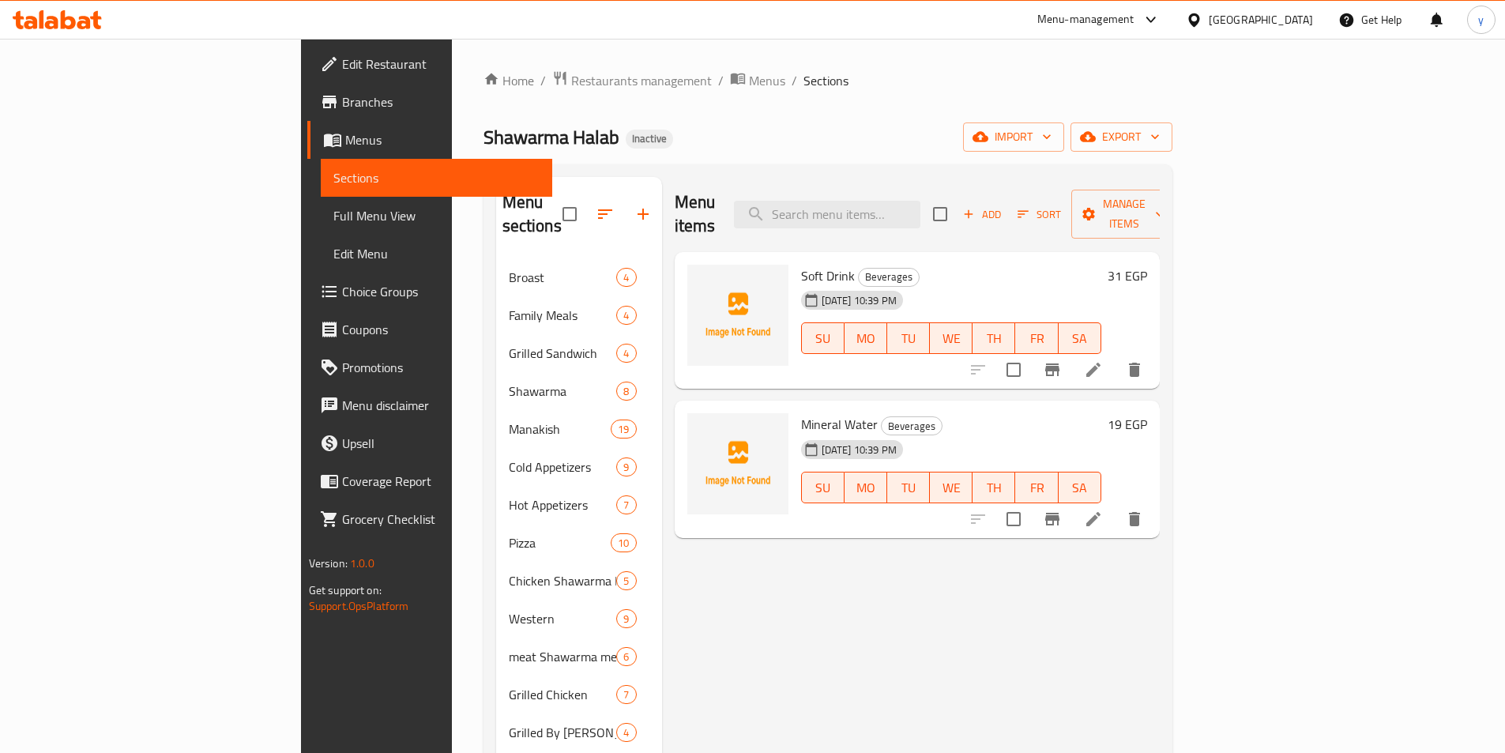
click at [333, 222] on span "Full Menu View" at bounding box center [436, 215] width 206 height 19
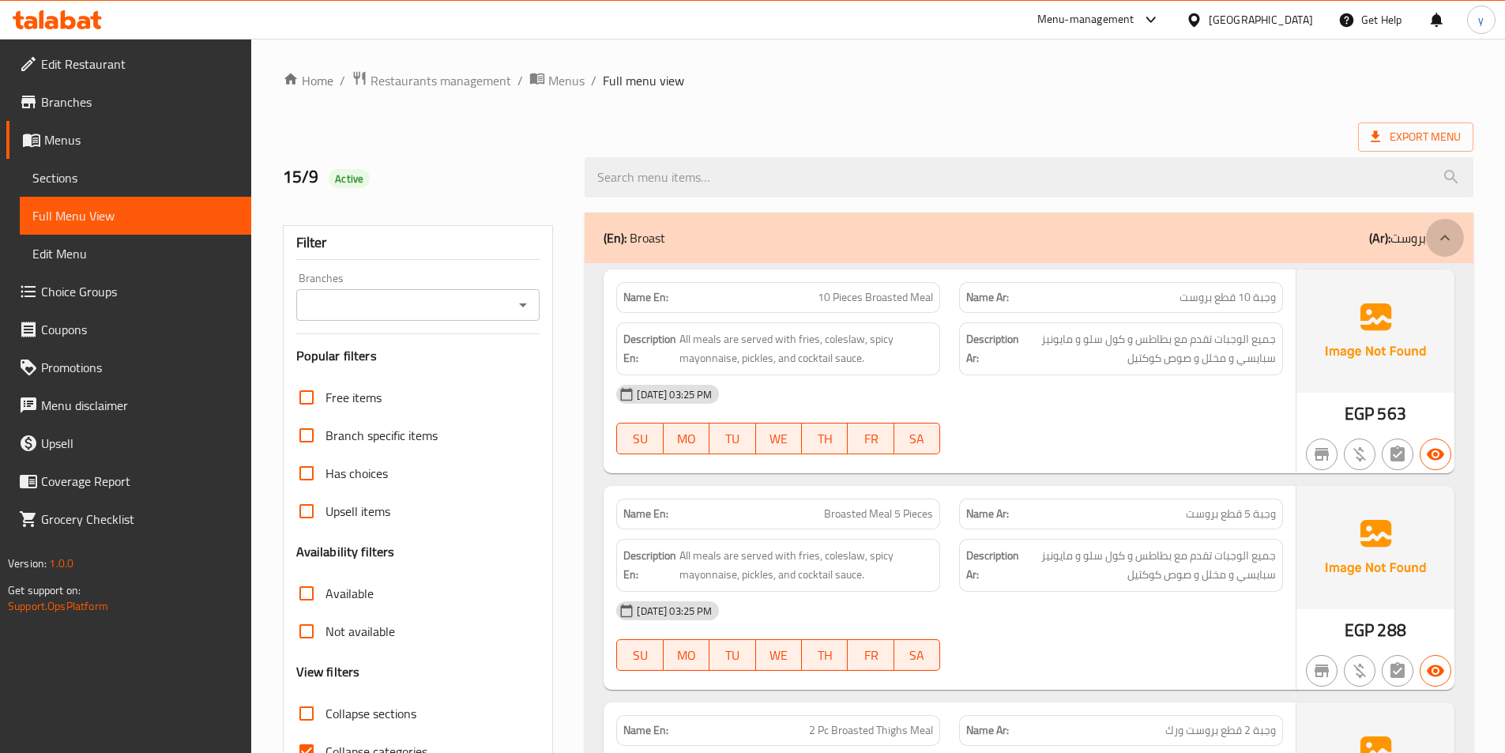
click at [1455, 235] on div at bounding box center [1445, 238] width 38 height 38
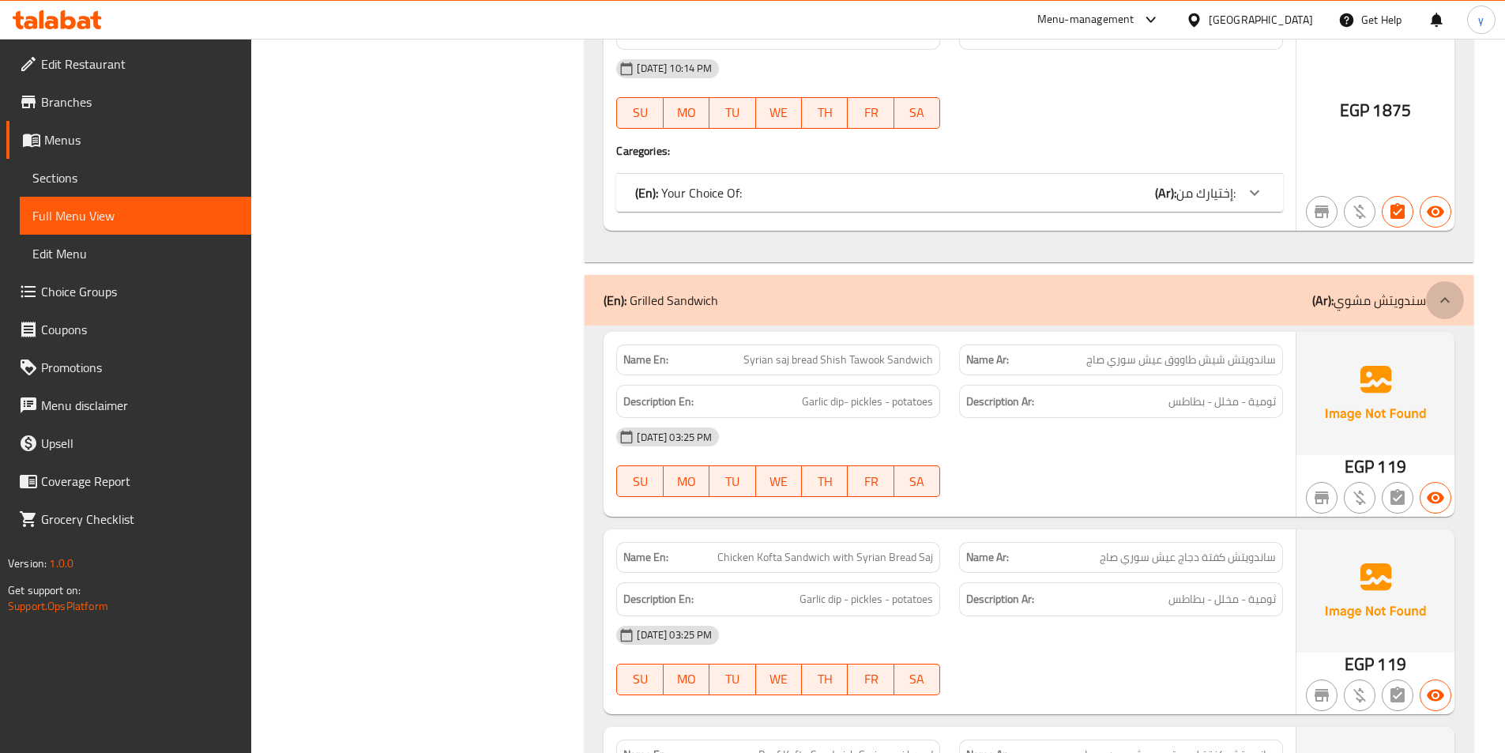
click at [1437, 299] on icon at bounding box center [1445, 300] width 19 height 19
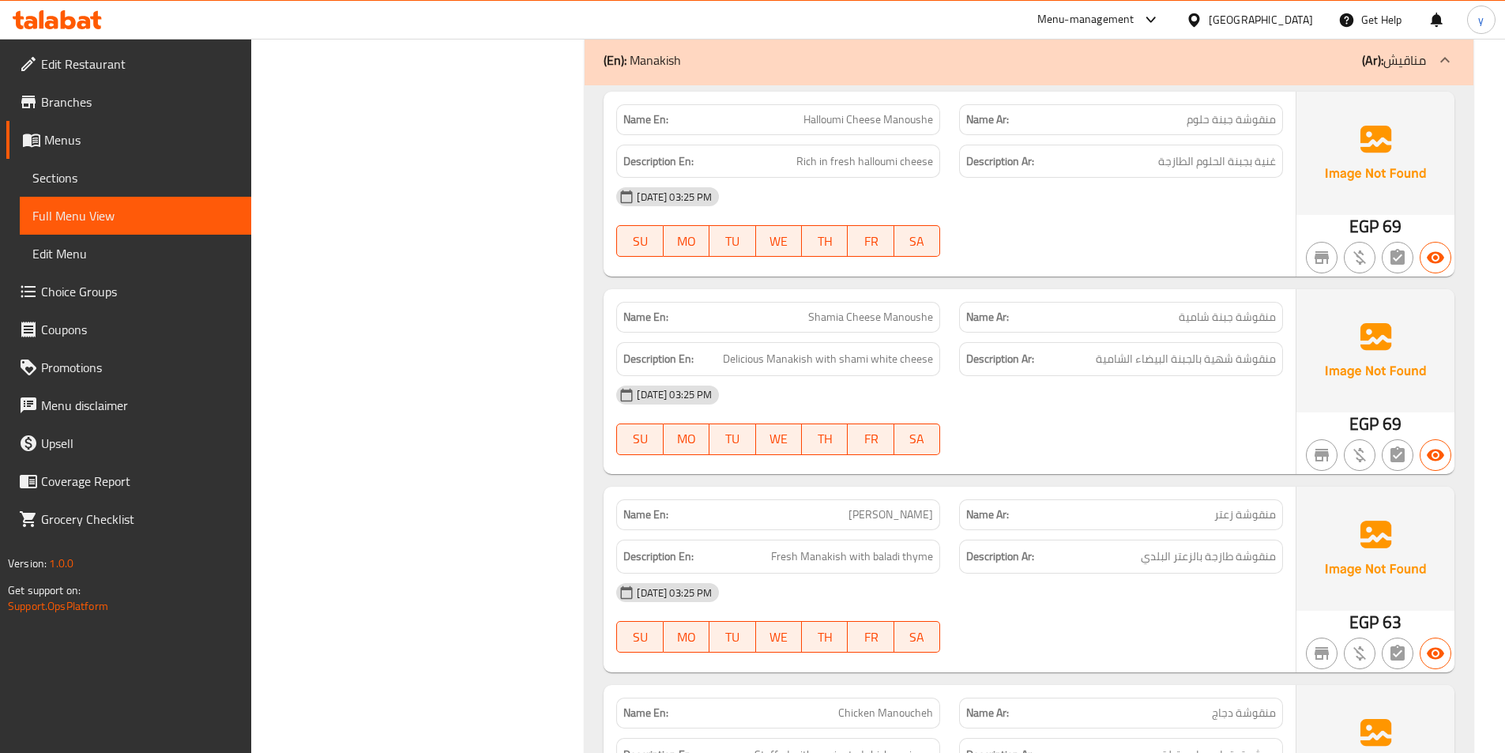
scroll to position [2844, 0]
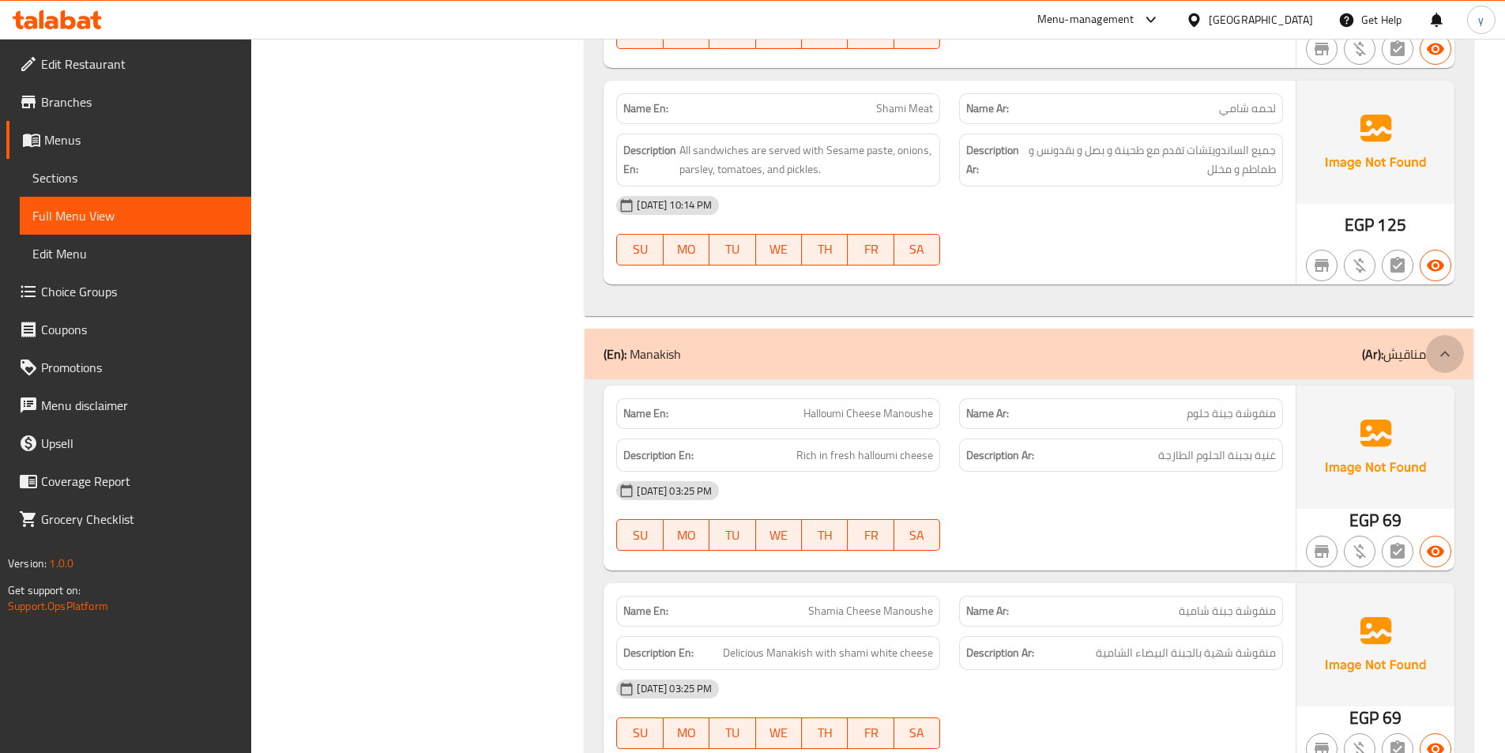
click at [1438, 359] on icon at bounding box center [1445, 353] width 19 height 19
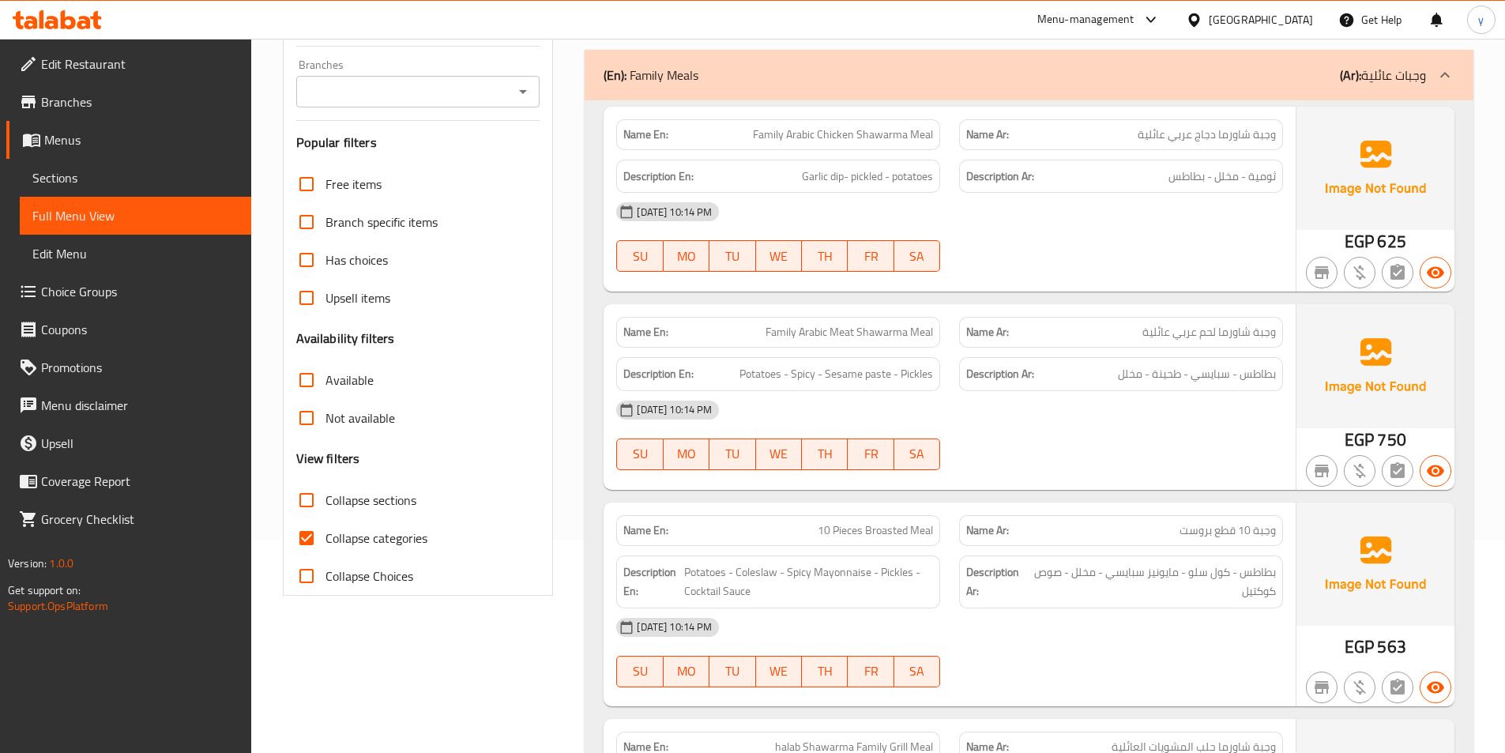
scroll to position [237, 0]
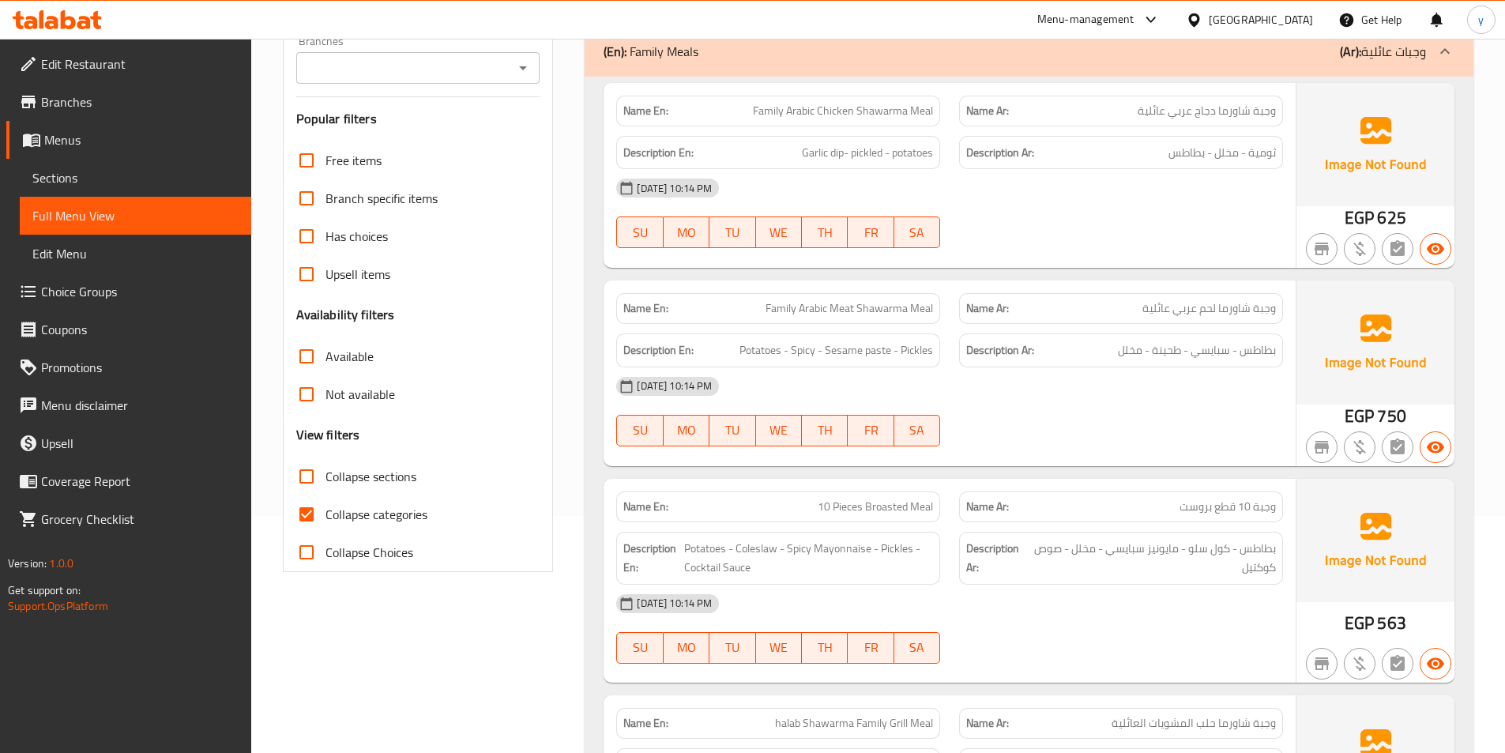
click at [308, 506] on input "Collapse categories" at bounding box center [307, 514] width 38 height 38
checkbox input "false"
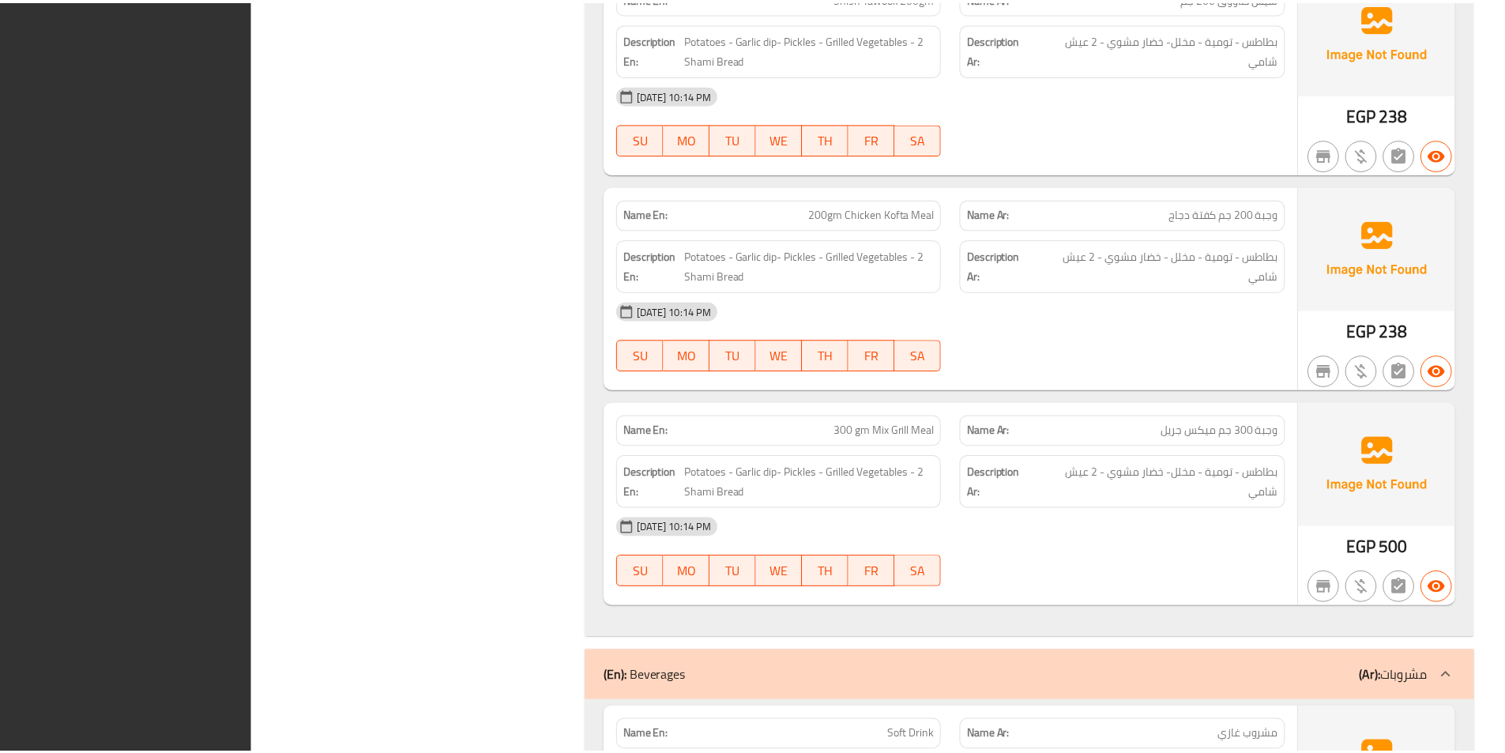
scroll to position [17632, 0]
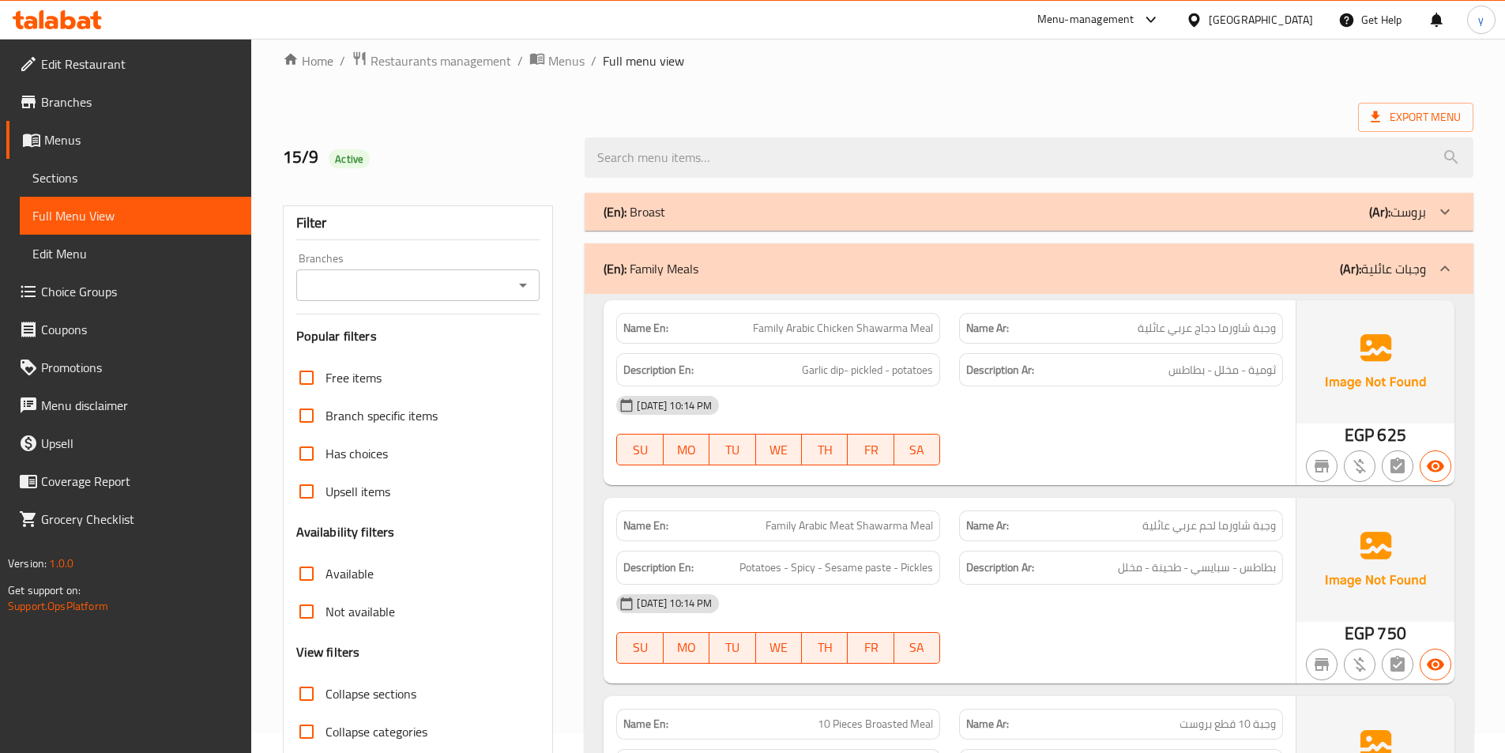
scroll to position [0, 0]
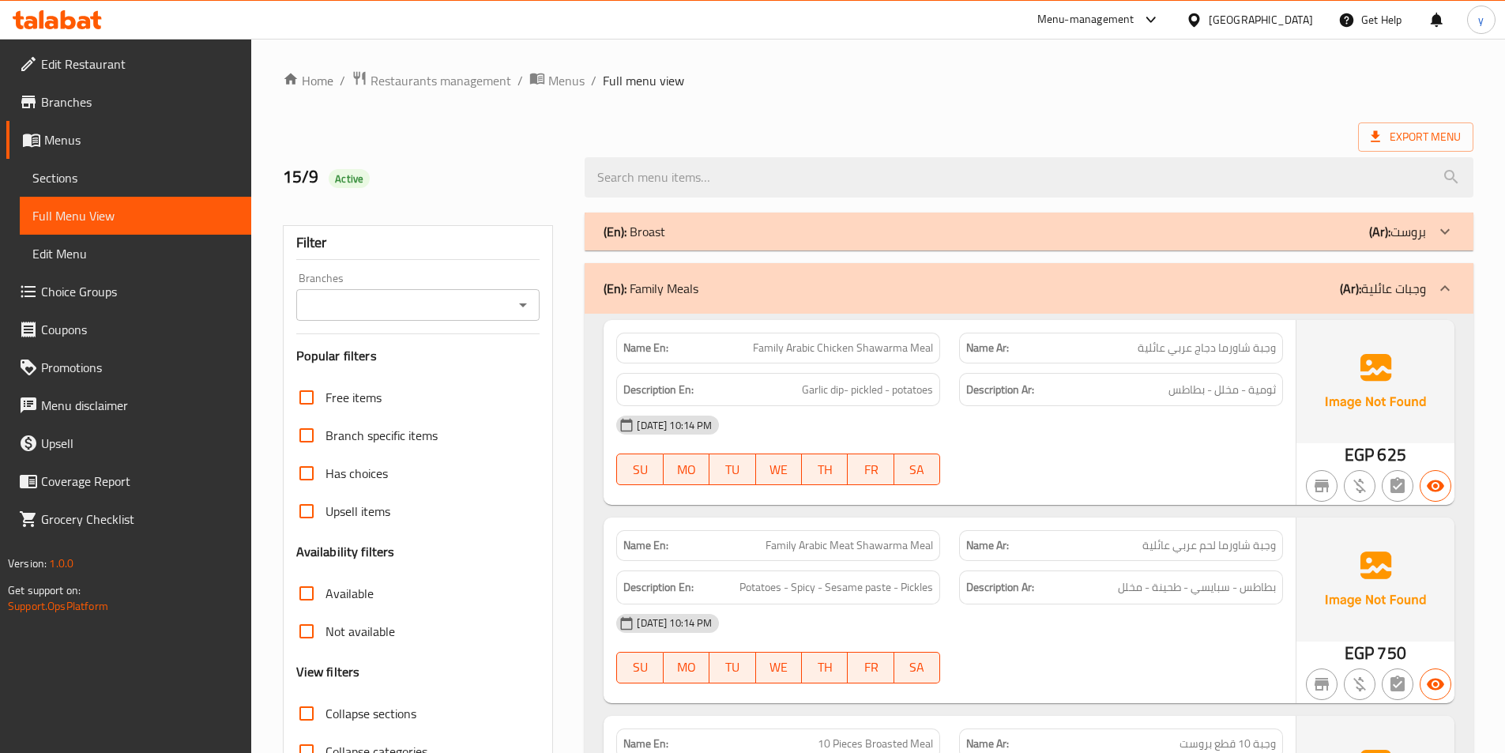
click at [1266, 223] on div "(En): Broast (Ar): بروست" at bounding box center [1015, 231] width 823 height 19
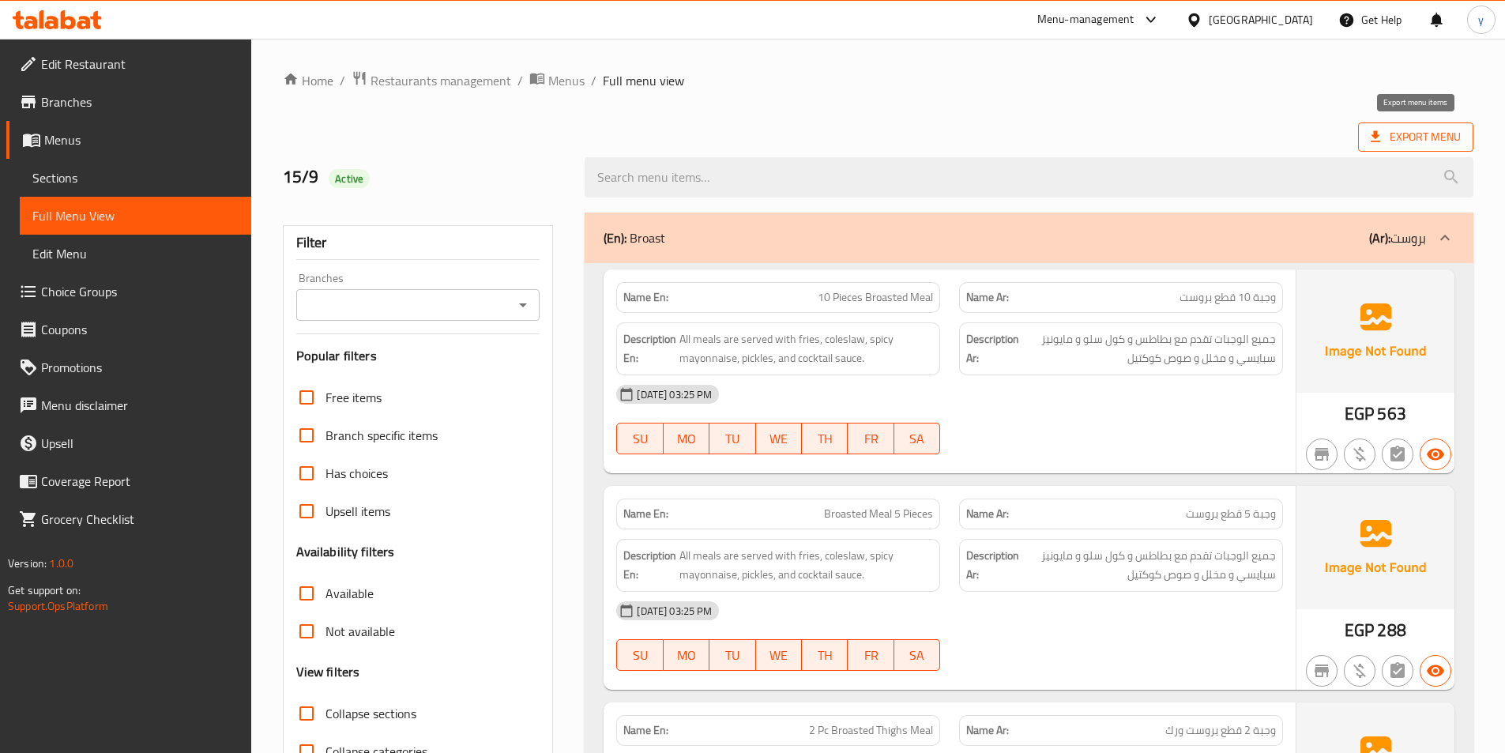
click at [1419, 139] on span "Export Menu" at bounding box center [1416, 137] width 90 height 20
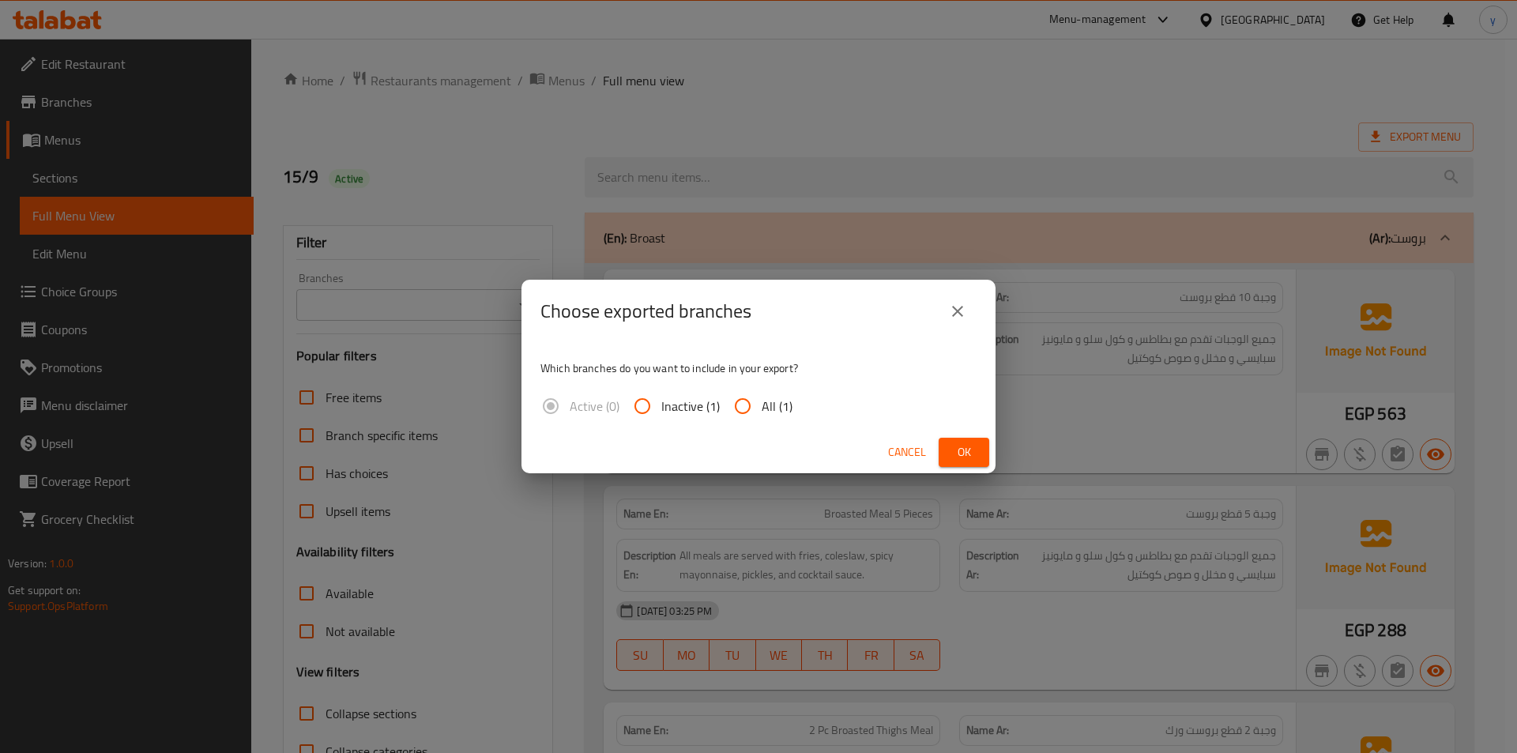
click at [746, 402] on input "All (1)" at bounding box center [743, 406] width 38 height 38
radio input "true"
click at [956, 450] on span "Ok" at bounding box center [963, 452] width 25 height 20
